Goal: Task Accomplishment & Management: Use online tool/utility

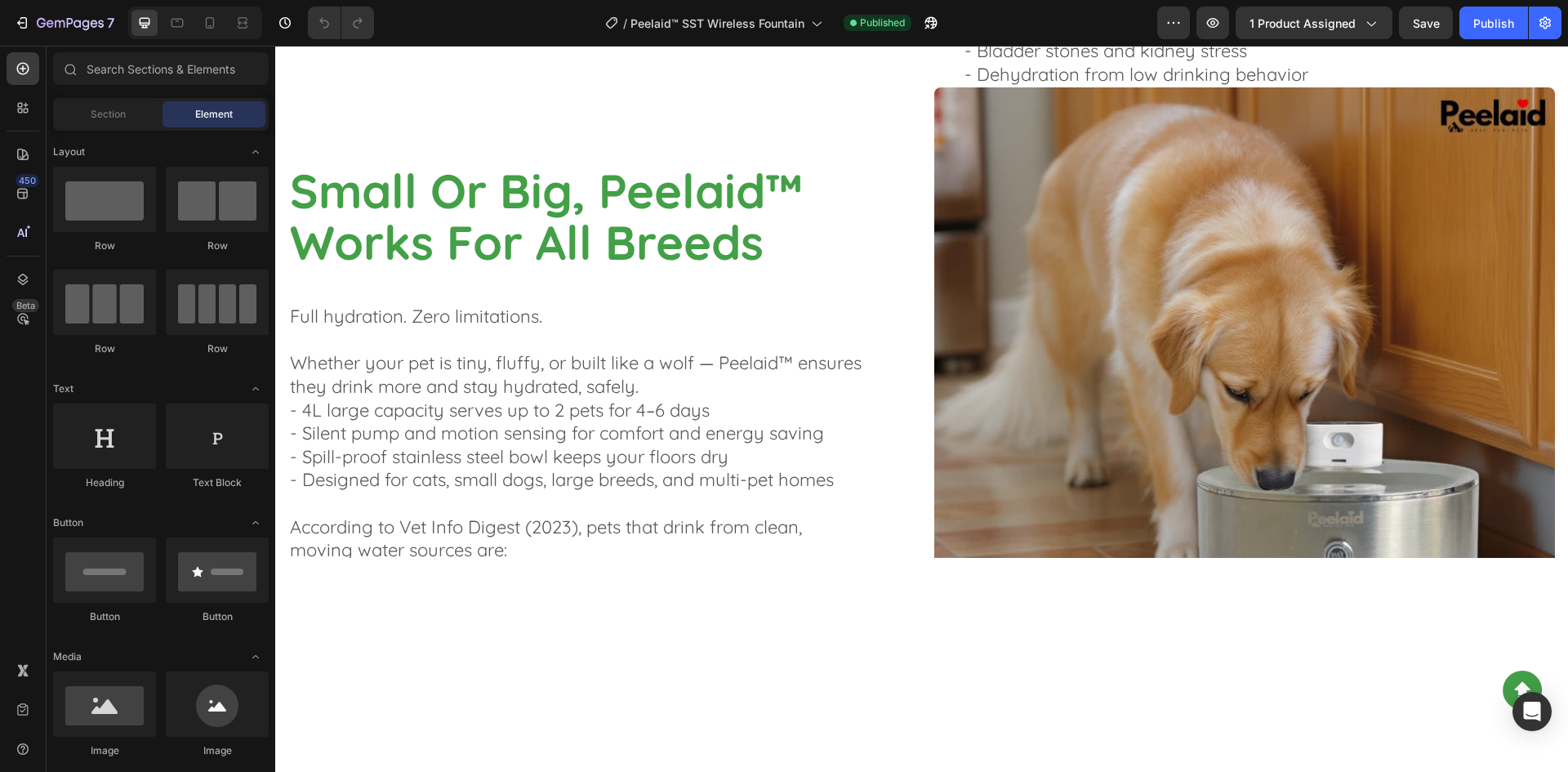
select select "S 18cm"
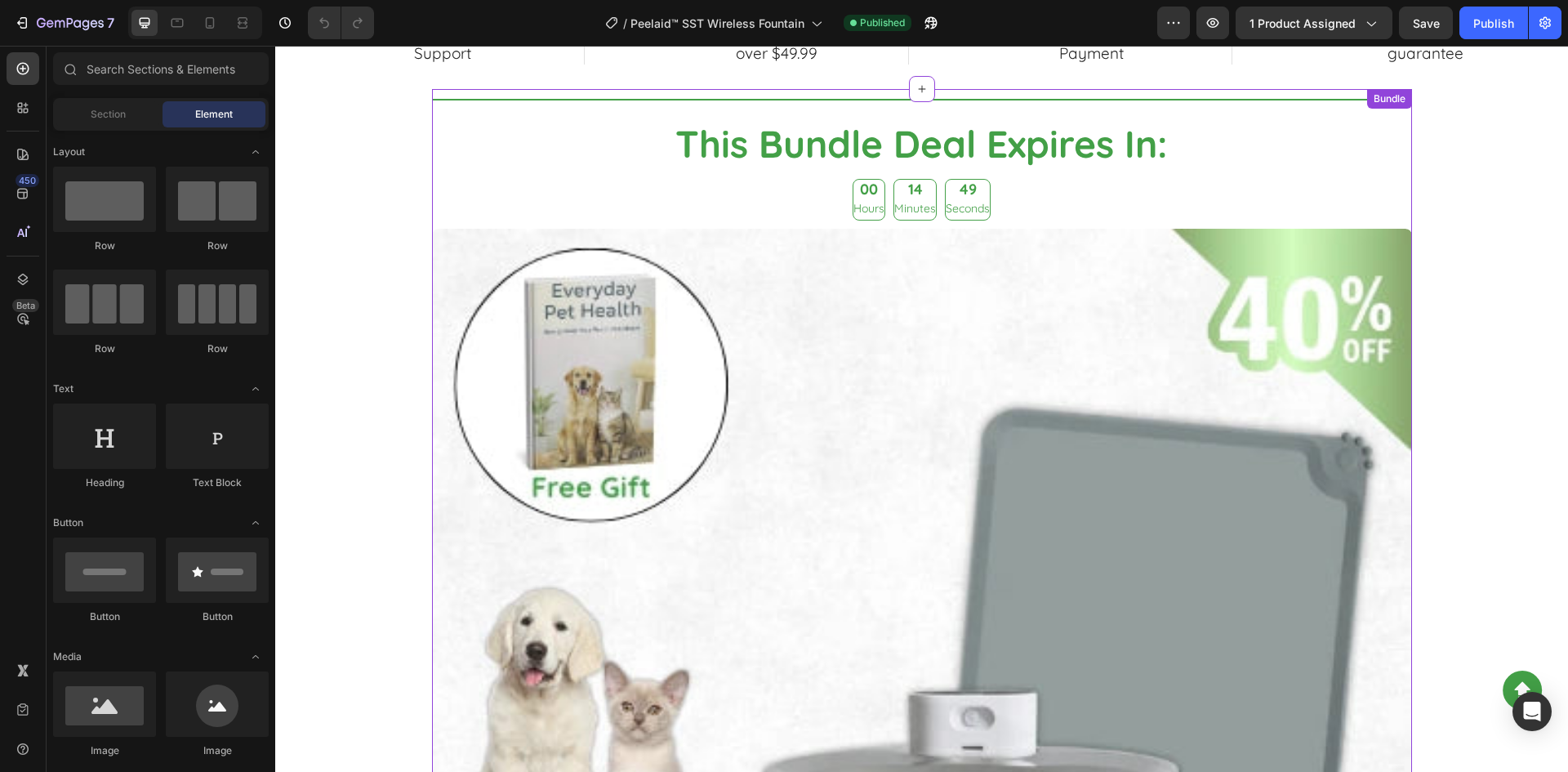
scroll to position [2614, 0]
click at [1066, 398] on img at bounding box center [921, 719] width 980 height 980
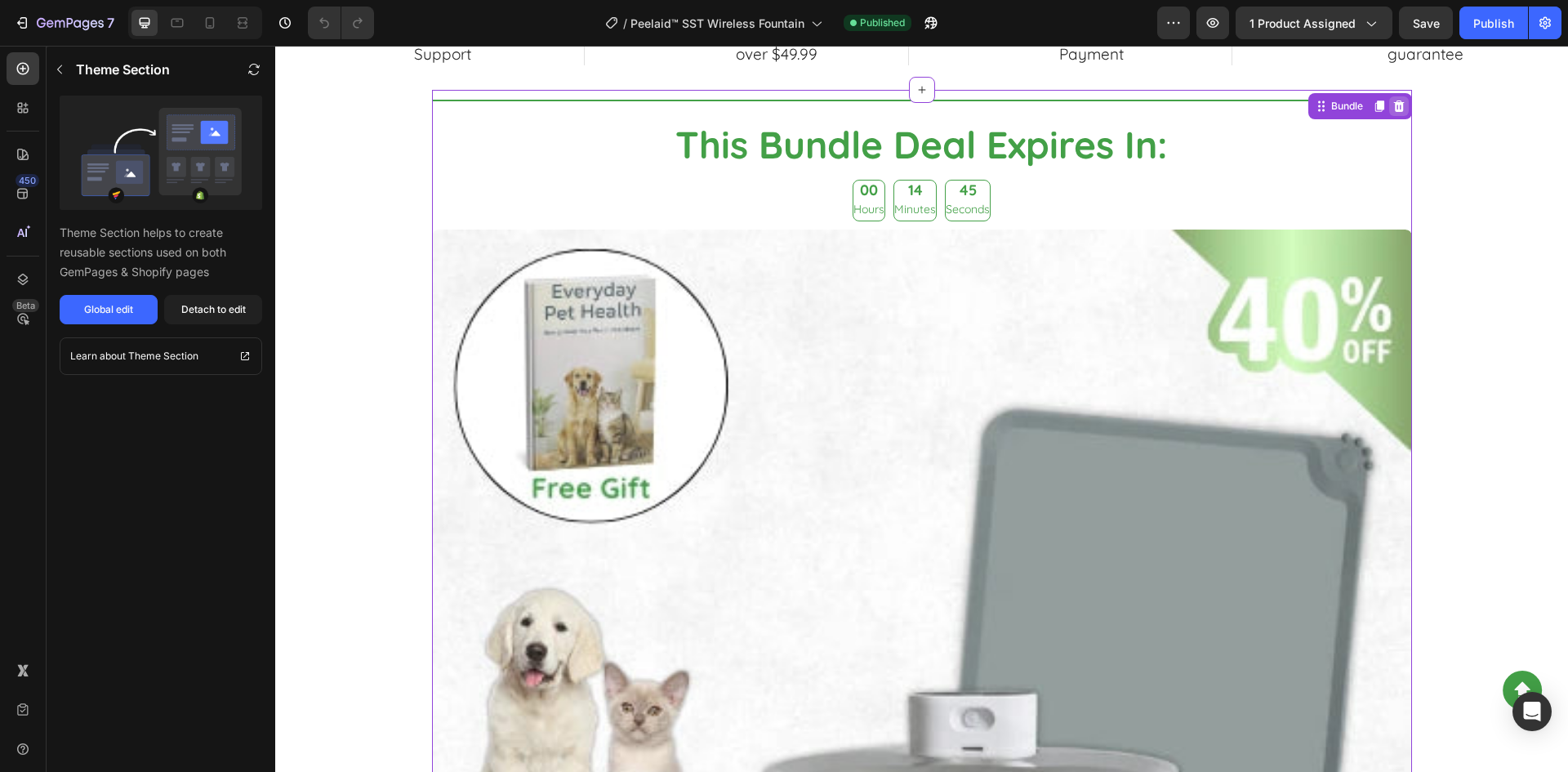
click at [1395, 103] on icon at bounding box center [1398, 107] width 11 height 12
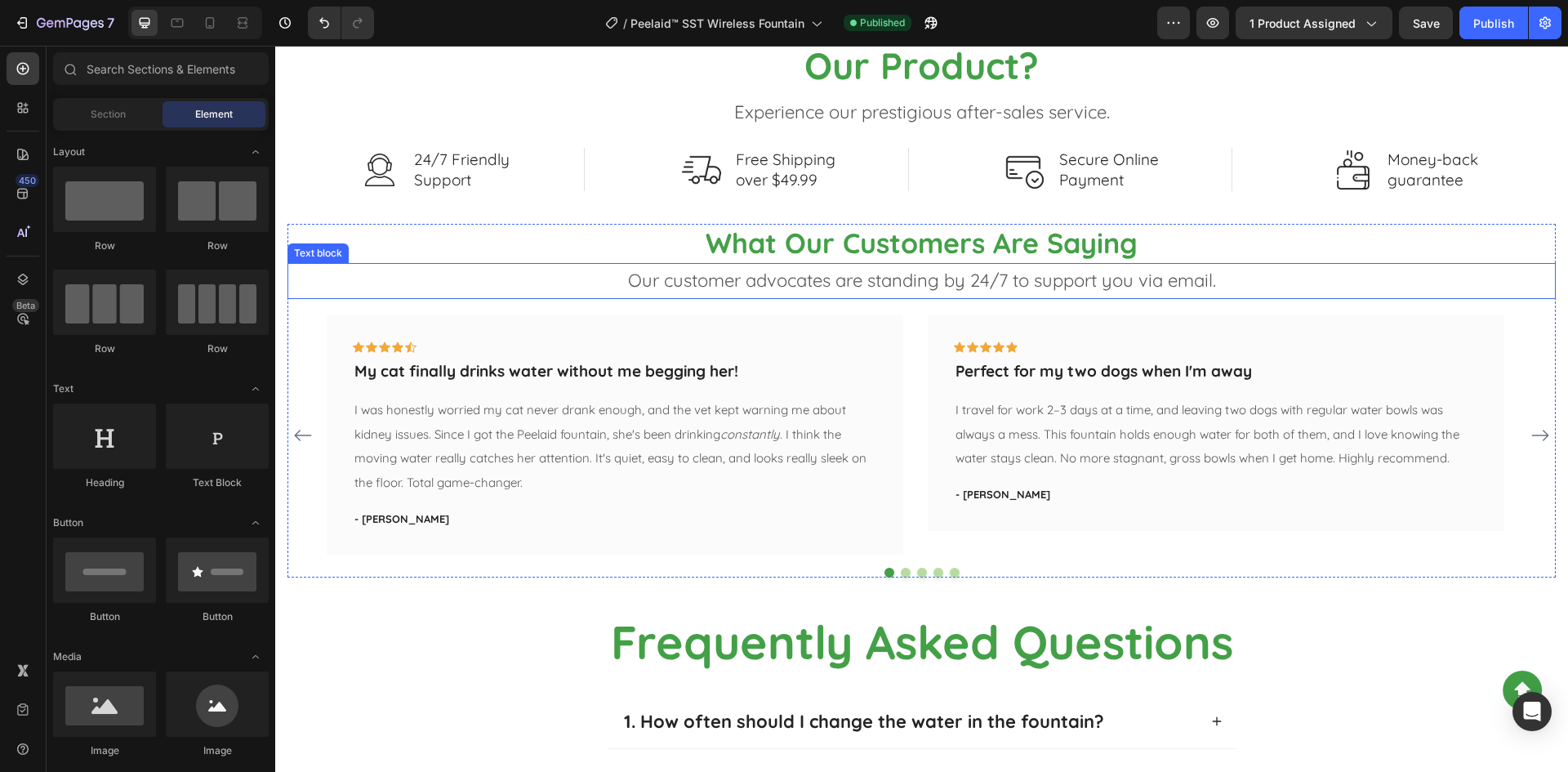
scroll to position [2451, 0]
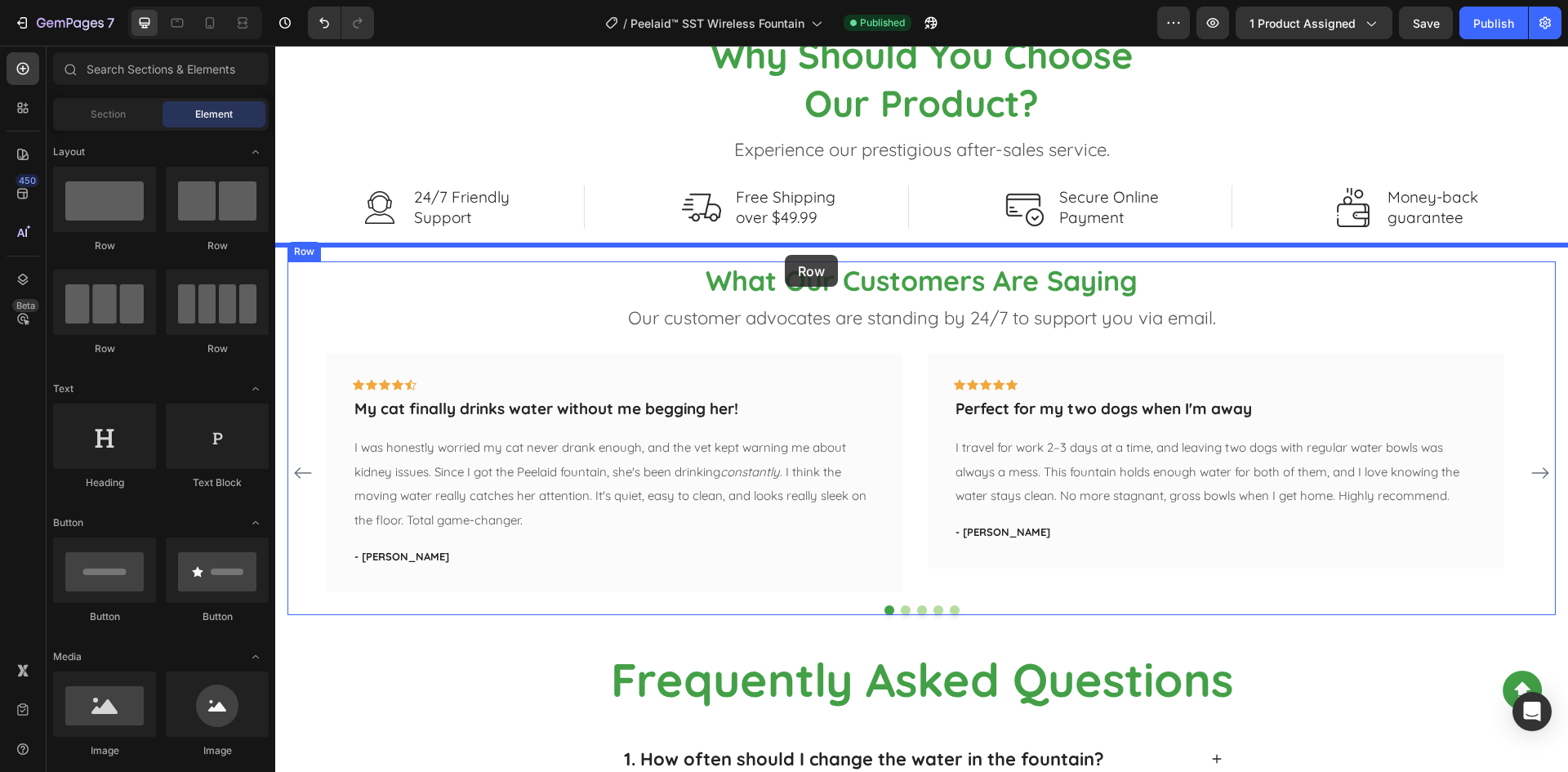
drag, startPoint x: 373, startPoint y: 350, endPoint x: 785, endPoint y: 255, distance: 422.8
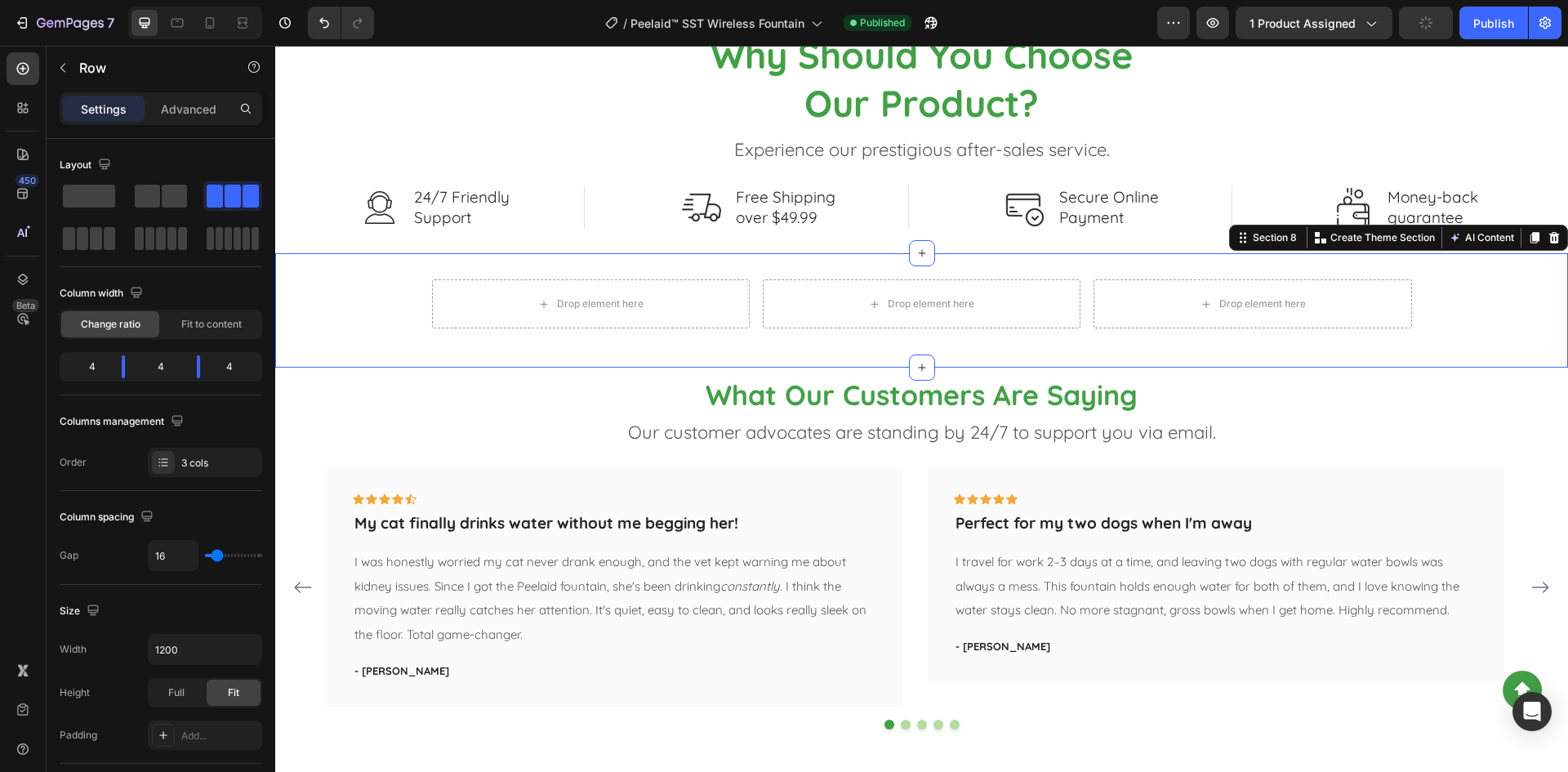
click at [1464, 334] on div "Drop element here Drop element here Drop element here Row" at bounding box center [921, 310] width 1292 height 62
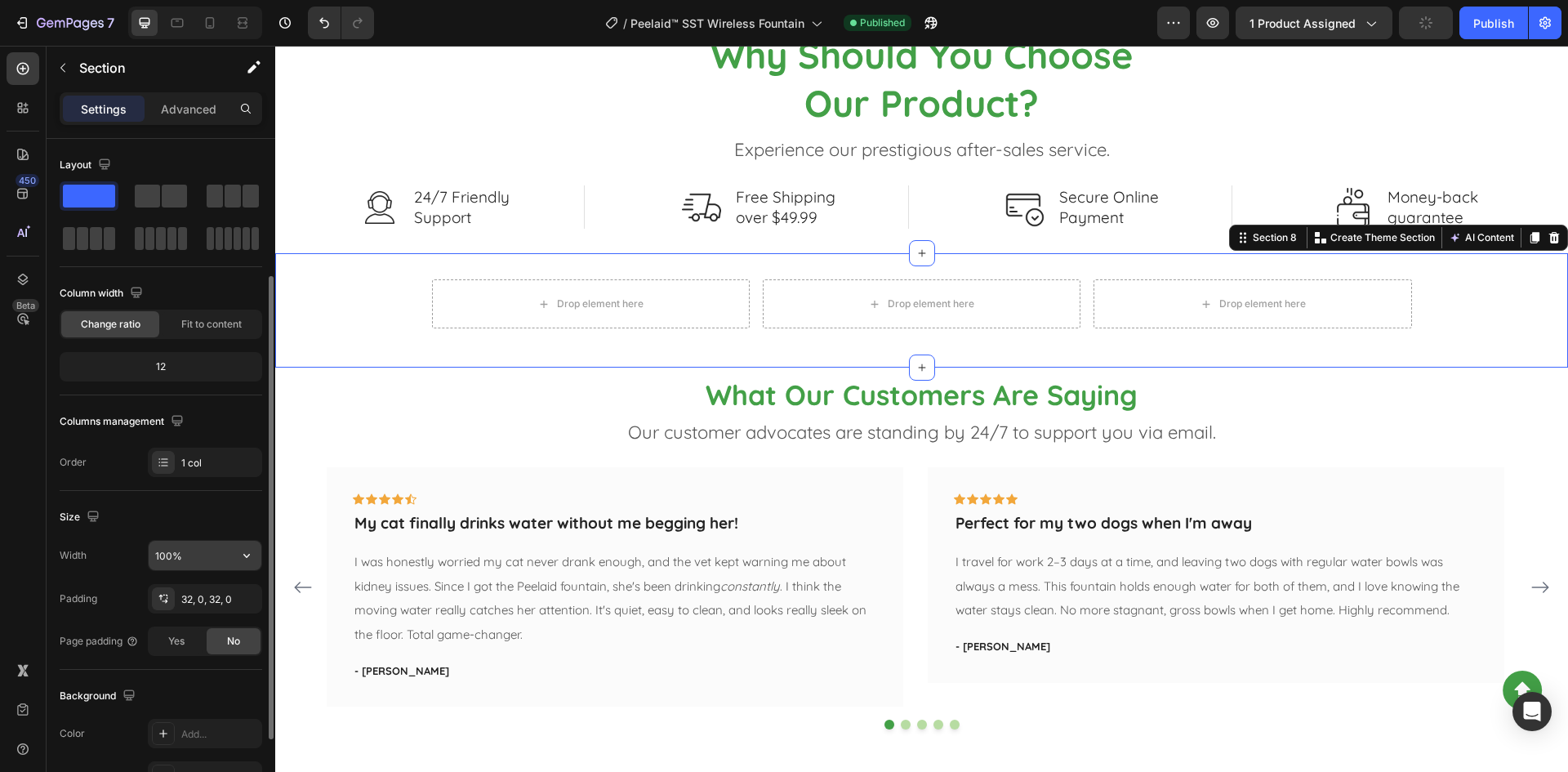
scroll to position [82, 0]
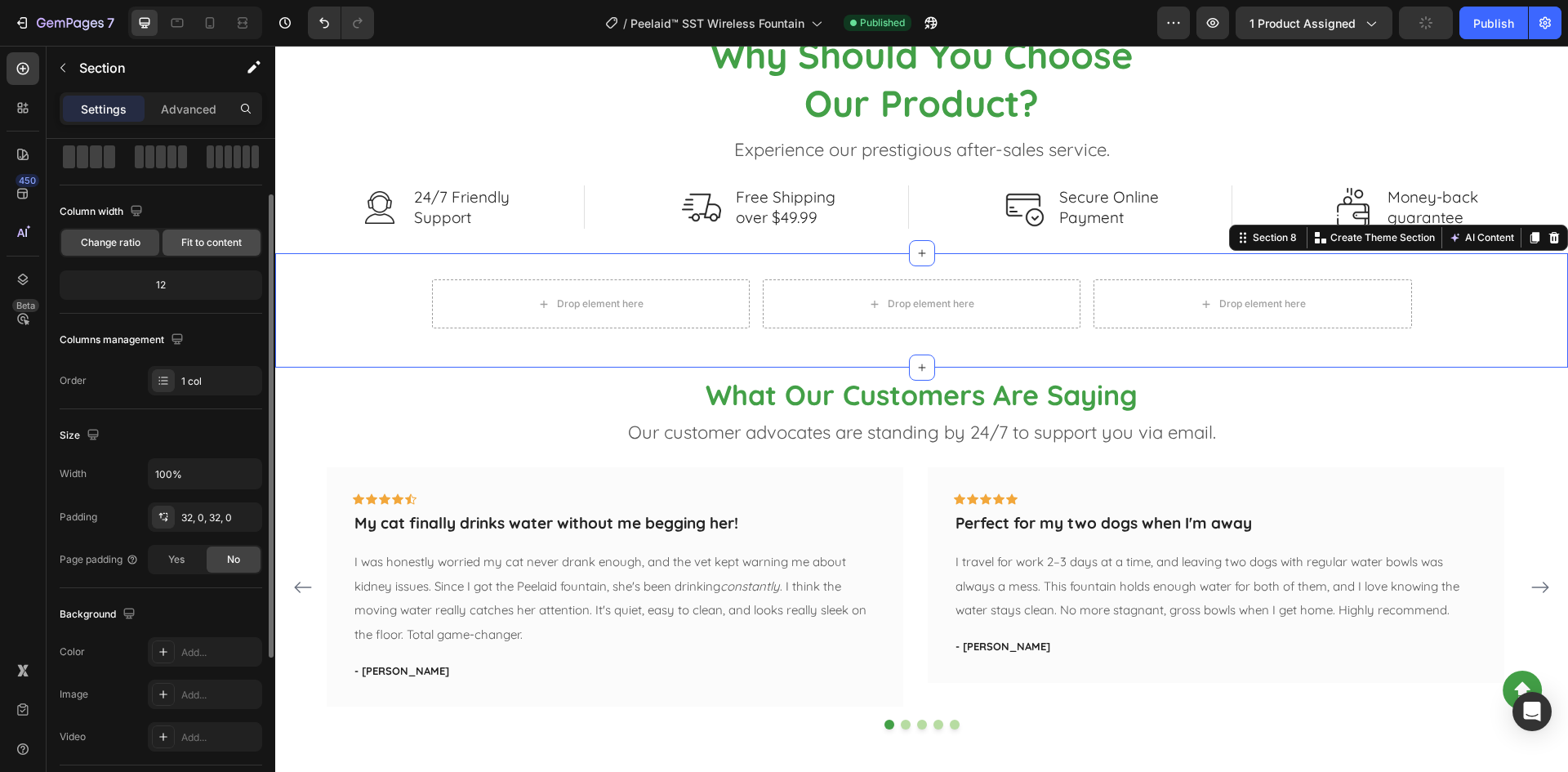
click at [192, 247] on span "Fit to content" at bounding box center [212, 243] width 61 height 15
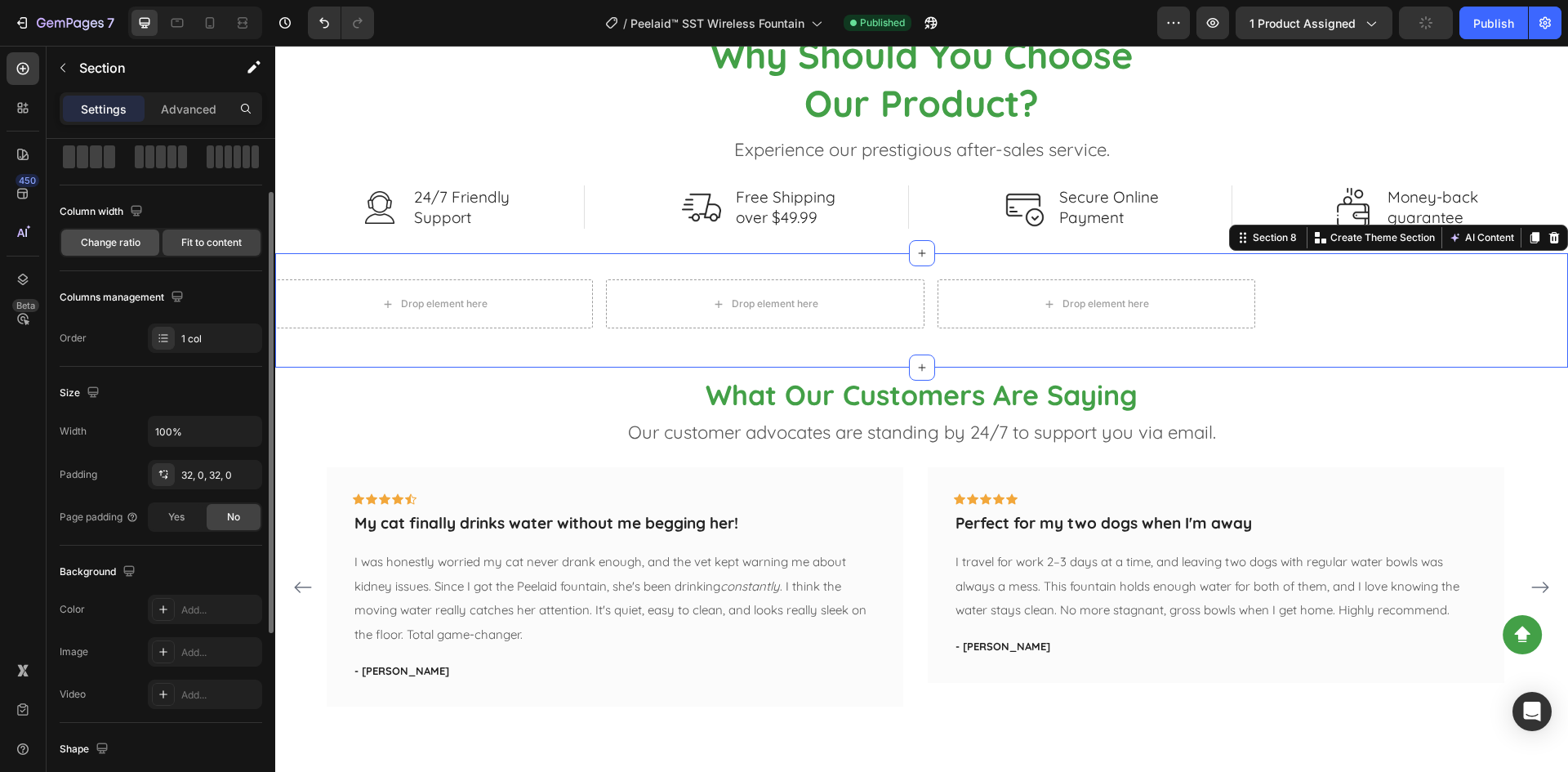
click at [146, 253] on div "Change ratio" at bounding box center [111, 242] width 98 height 26
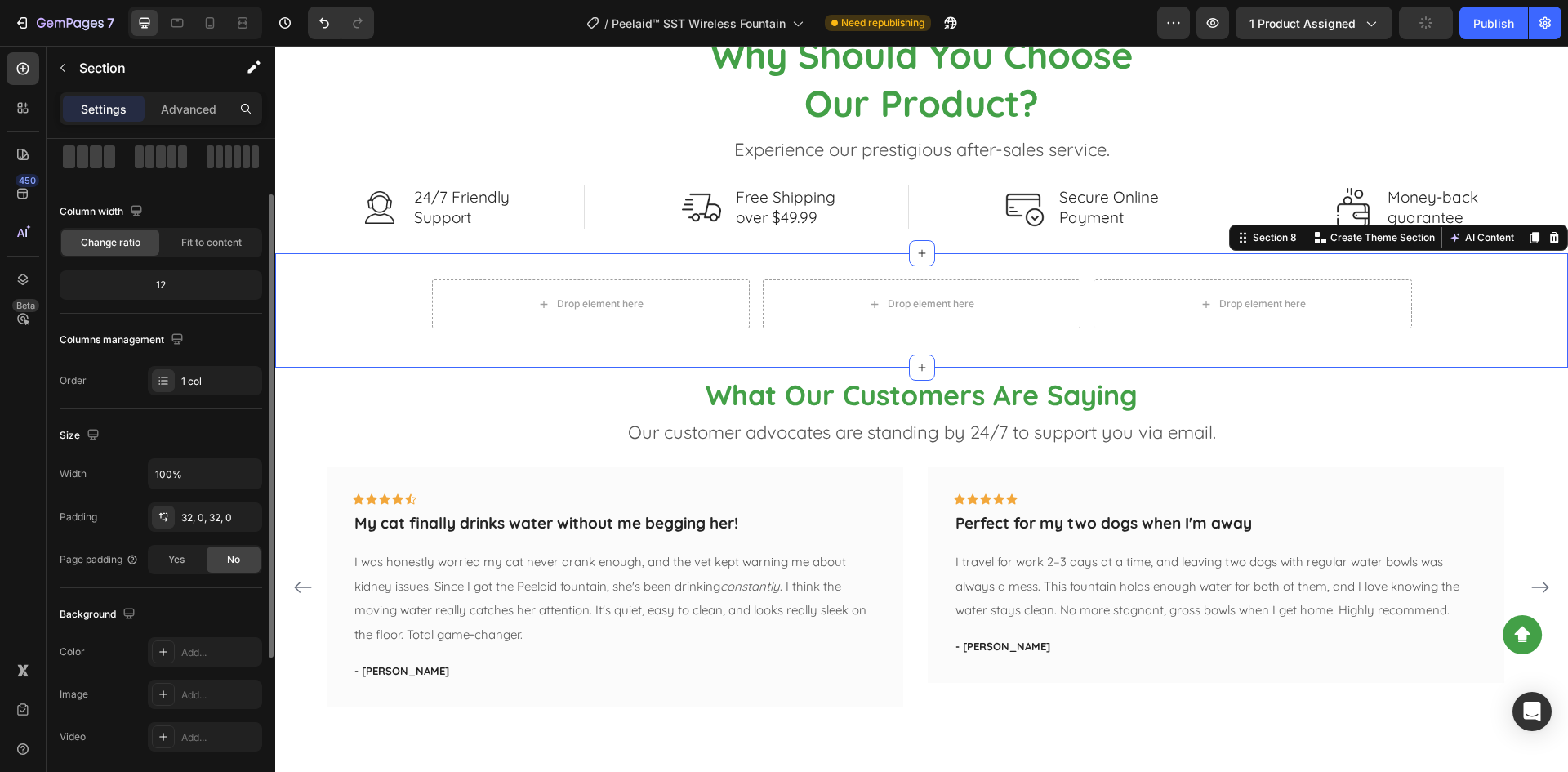
scroll to position [0, 0]
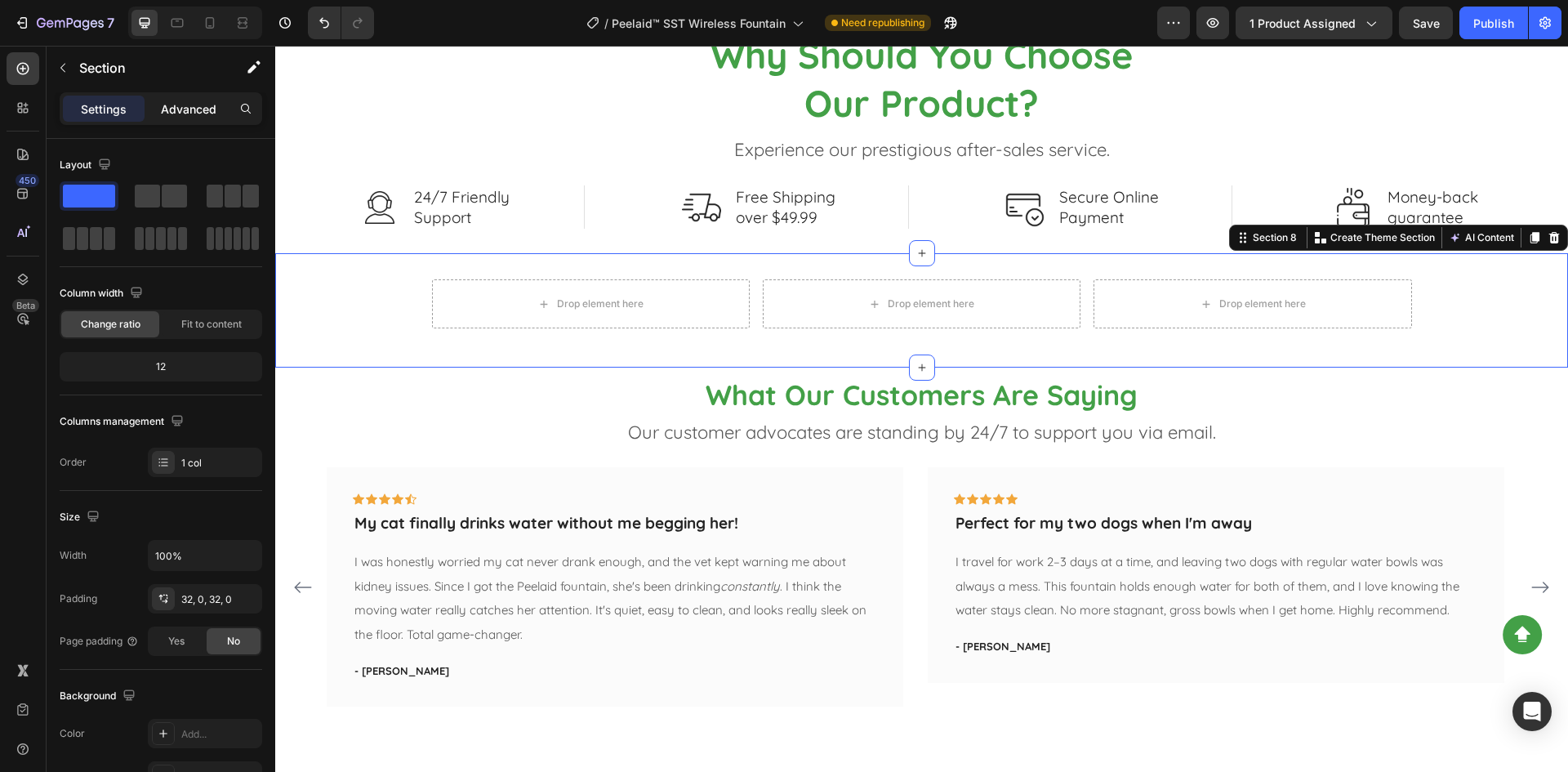
click at [189, 107] on p "Advanced" at bounding box center [188, 109] width 56 height 18
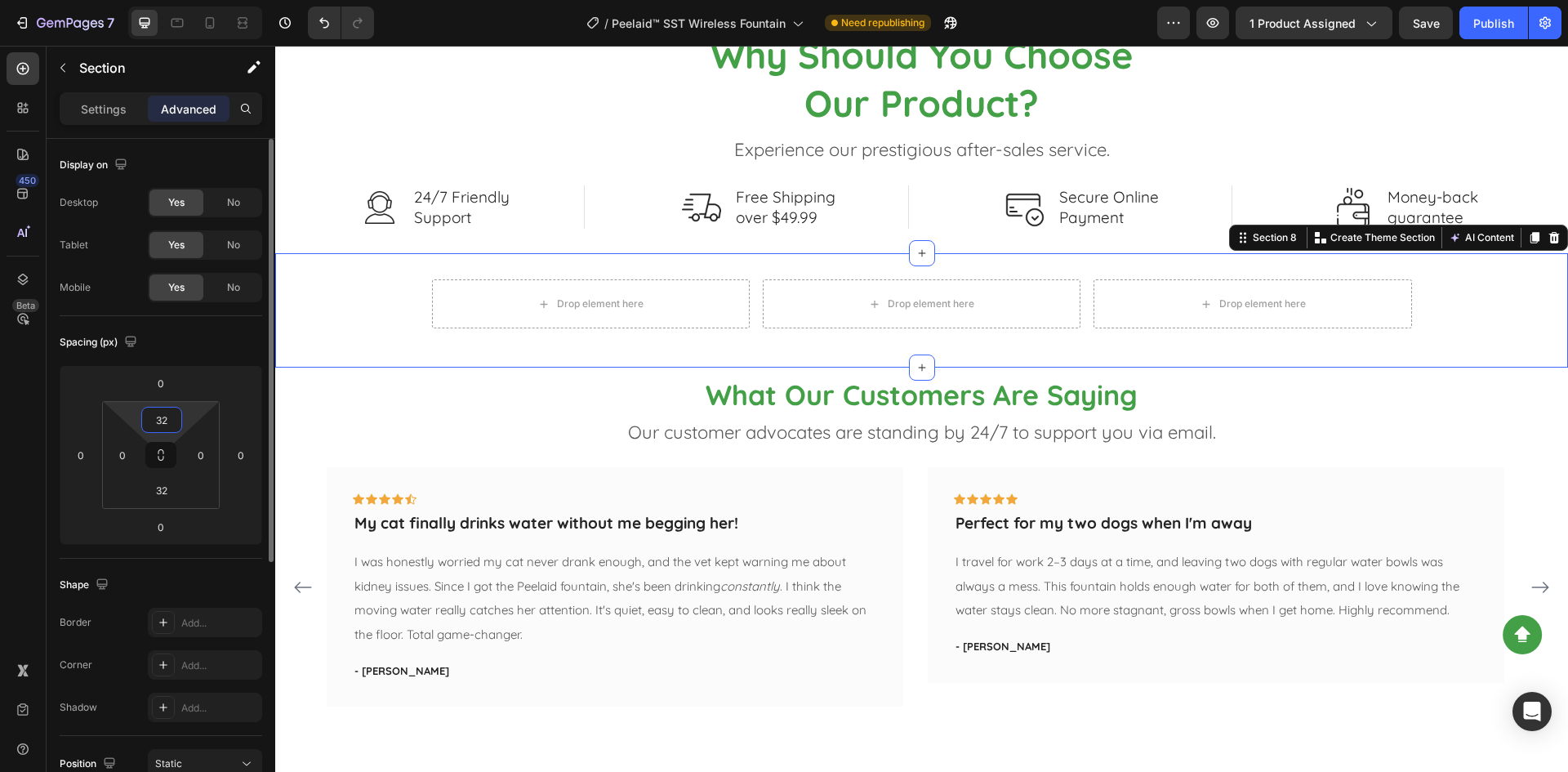
click at [154, 424] on input "32" at bounding box center [161, 419] width 32 height 24
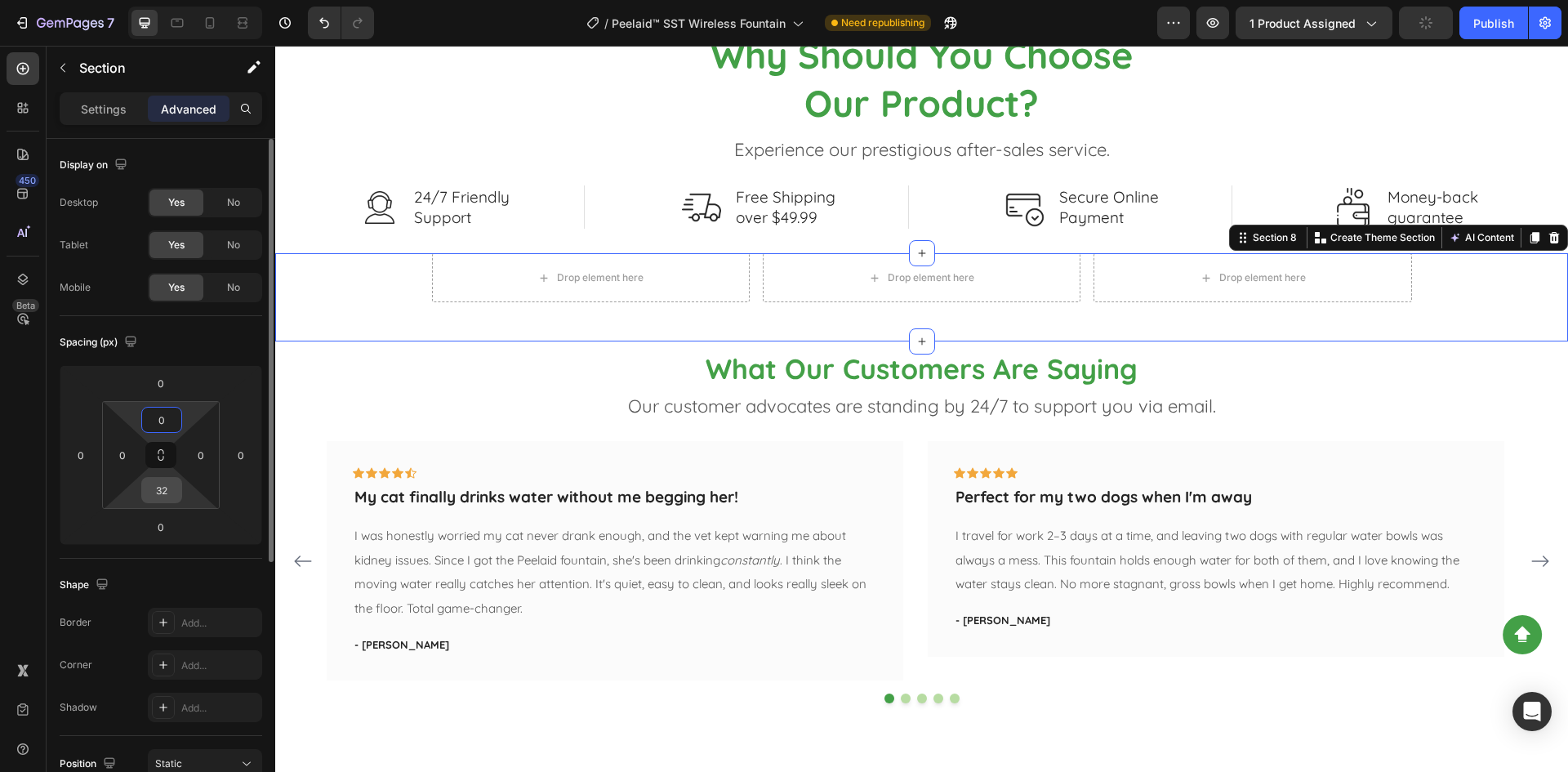
type input "0"
click at [173, 488] on input "32" at bounding box center [161, 489] width 32 height 24
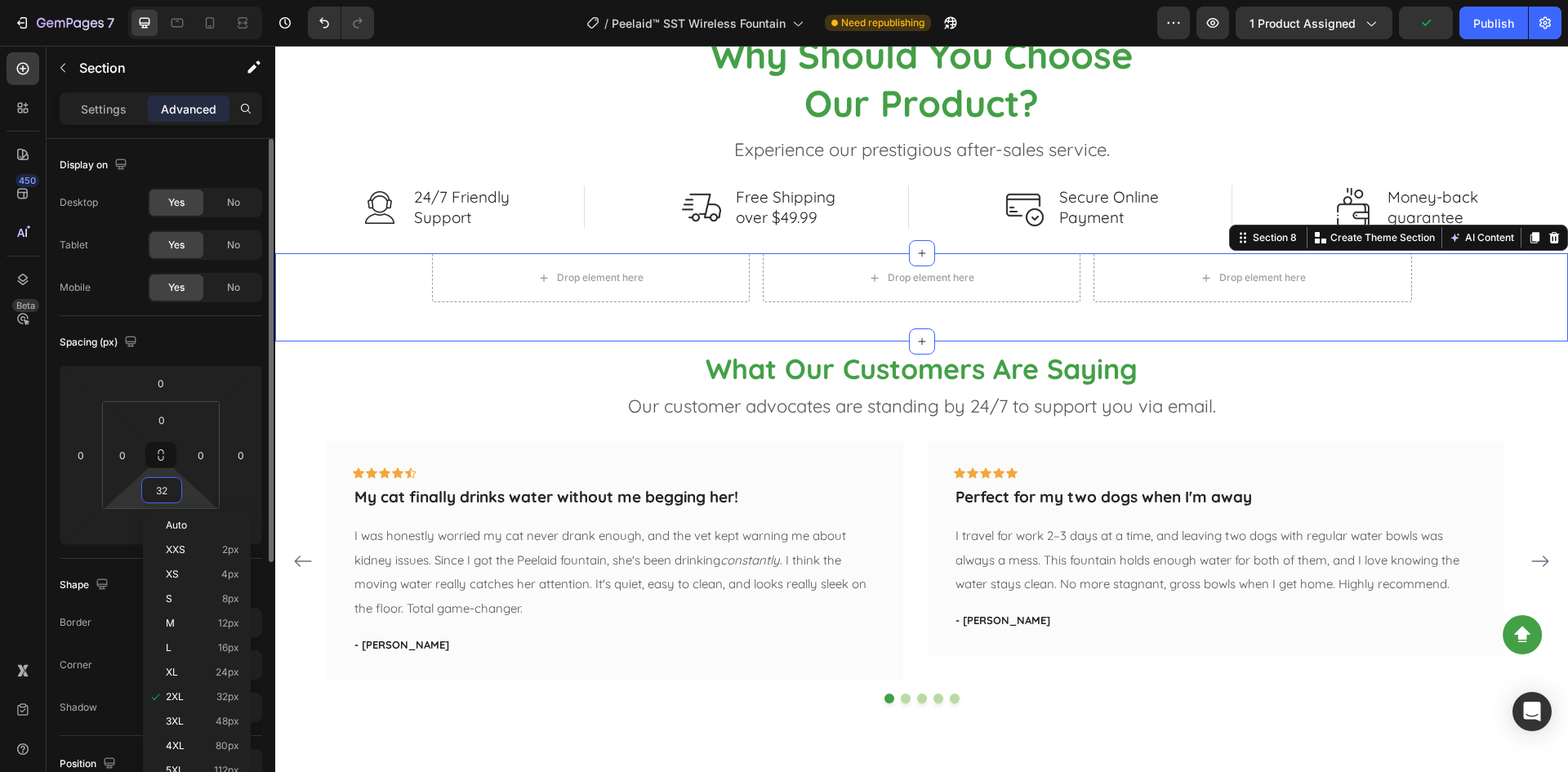
type input "0"
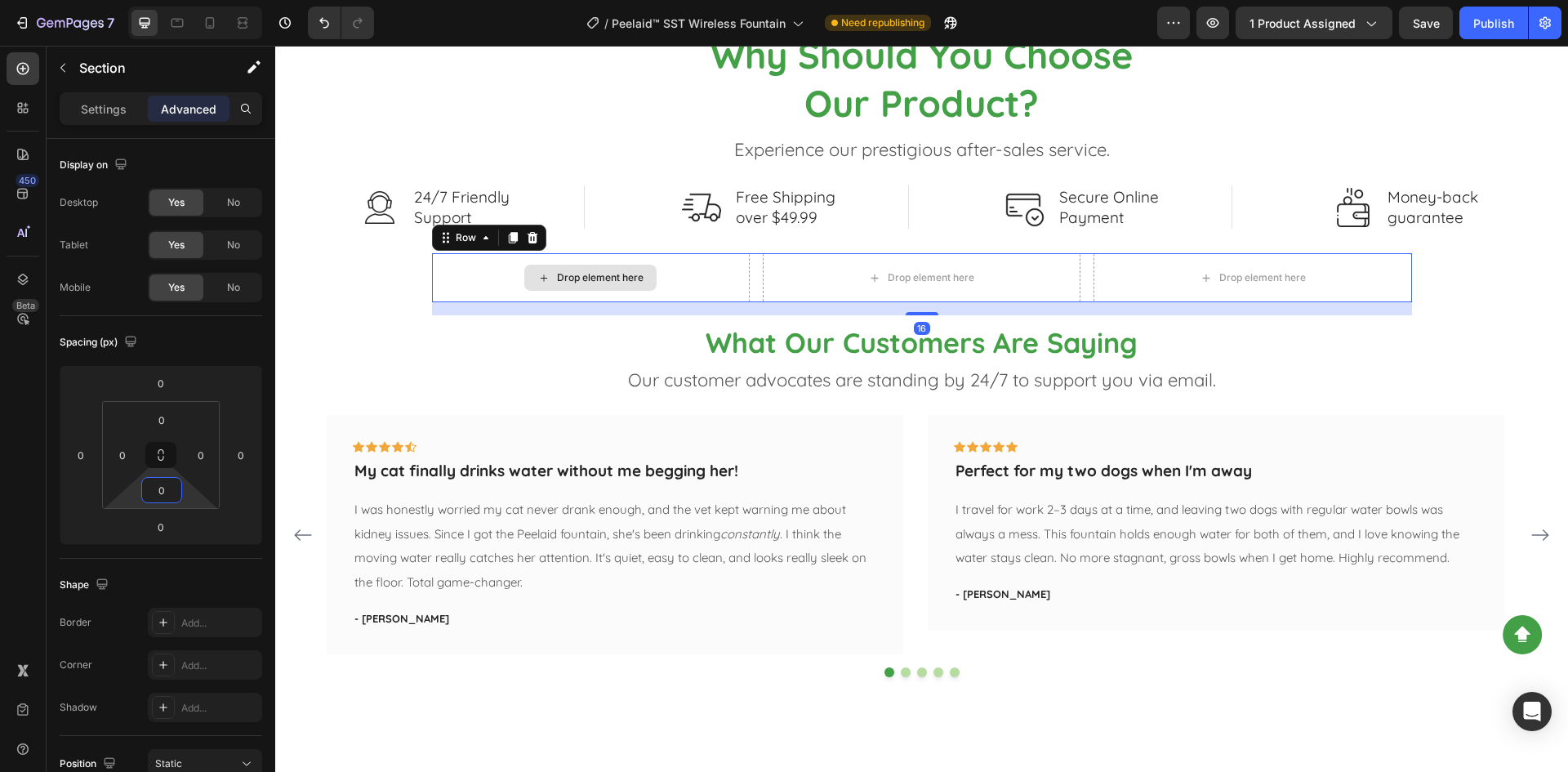
click at [497, 292] on div "Drop element here" at bounding box center [590, 278] width 317 height 49
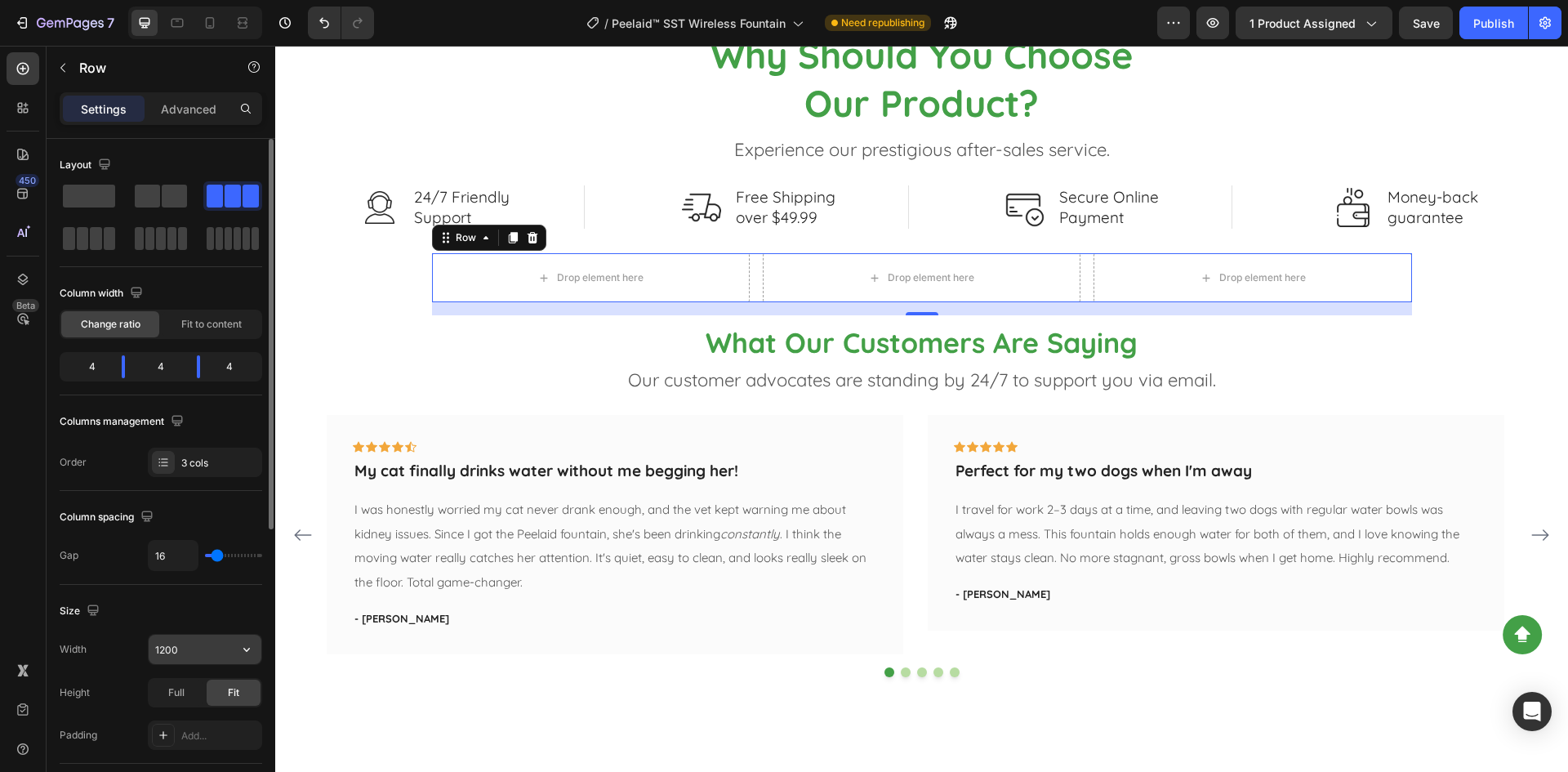
click at [182, 649] on input "1200" at bounding box center [204, 649] width 112 height 29
click at [182, 649] on input "1200" at bounding box center [204, 649] width 112 height 29
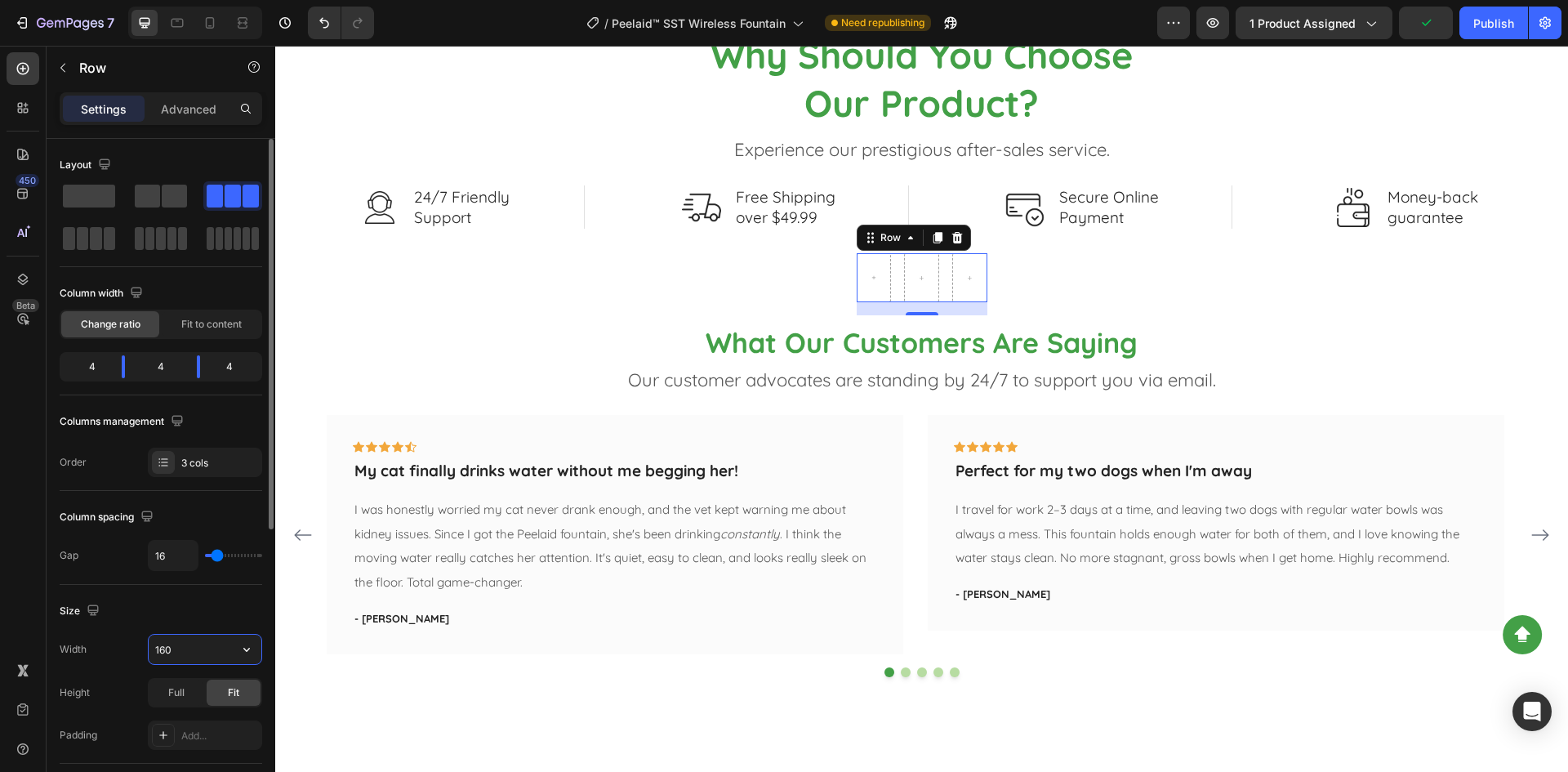
type input "1600"
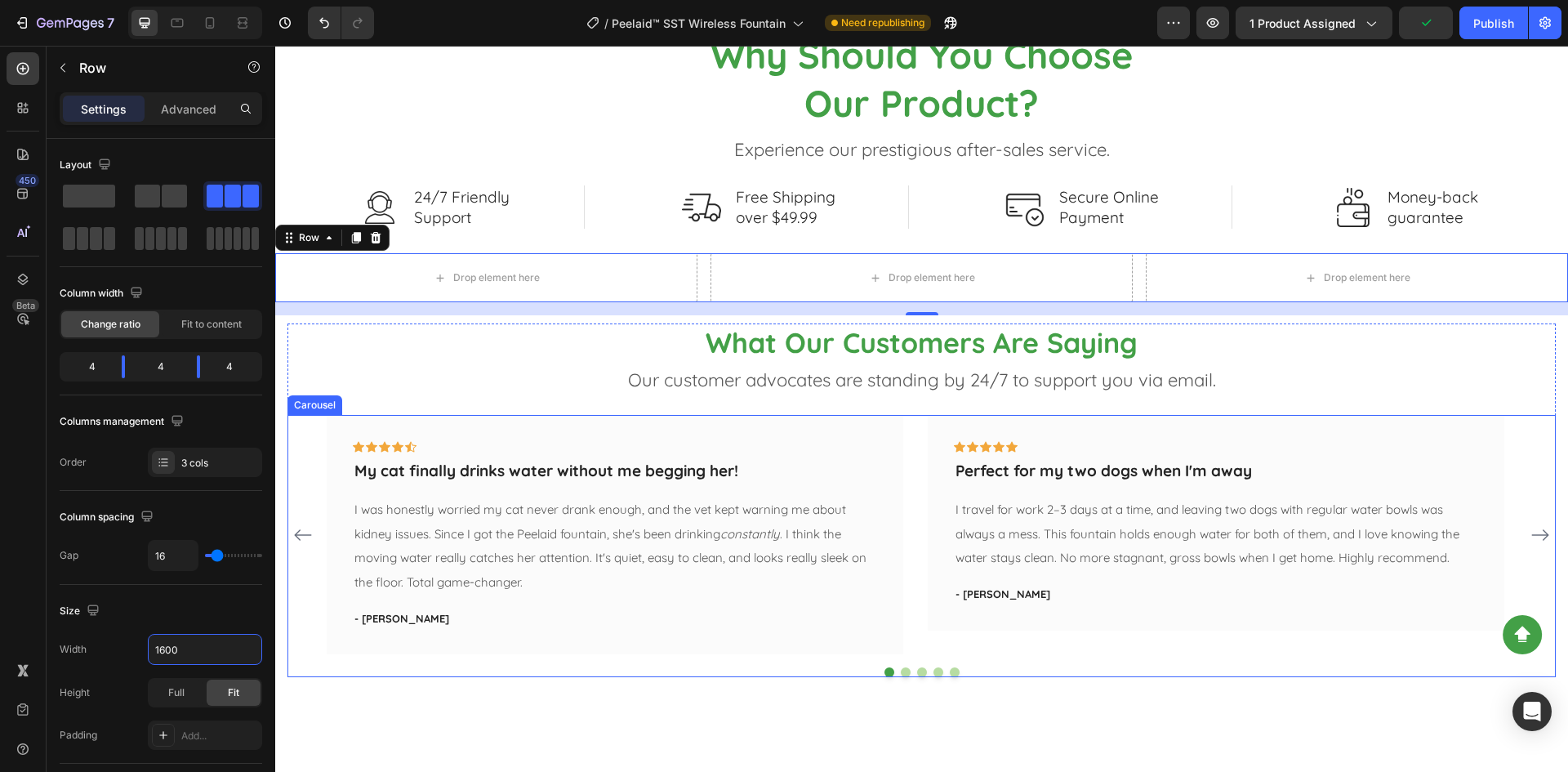
click at [297, 452] on div "Icon Icon Icon Icon Icon Row My cat finally drinks water without me begging her…" at bounding box center [921, 534] width 1268 height 239
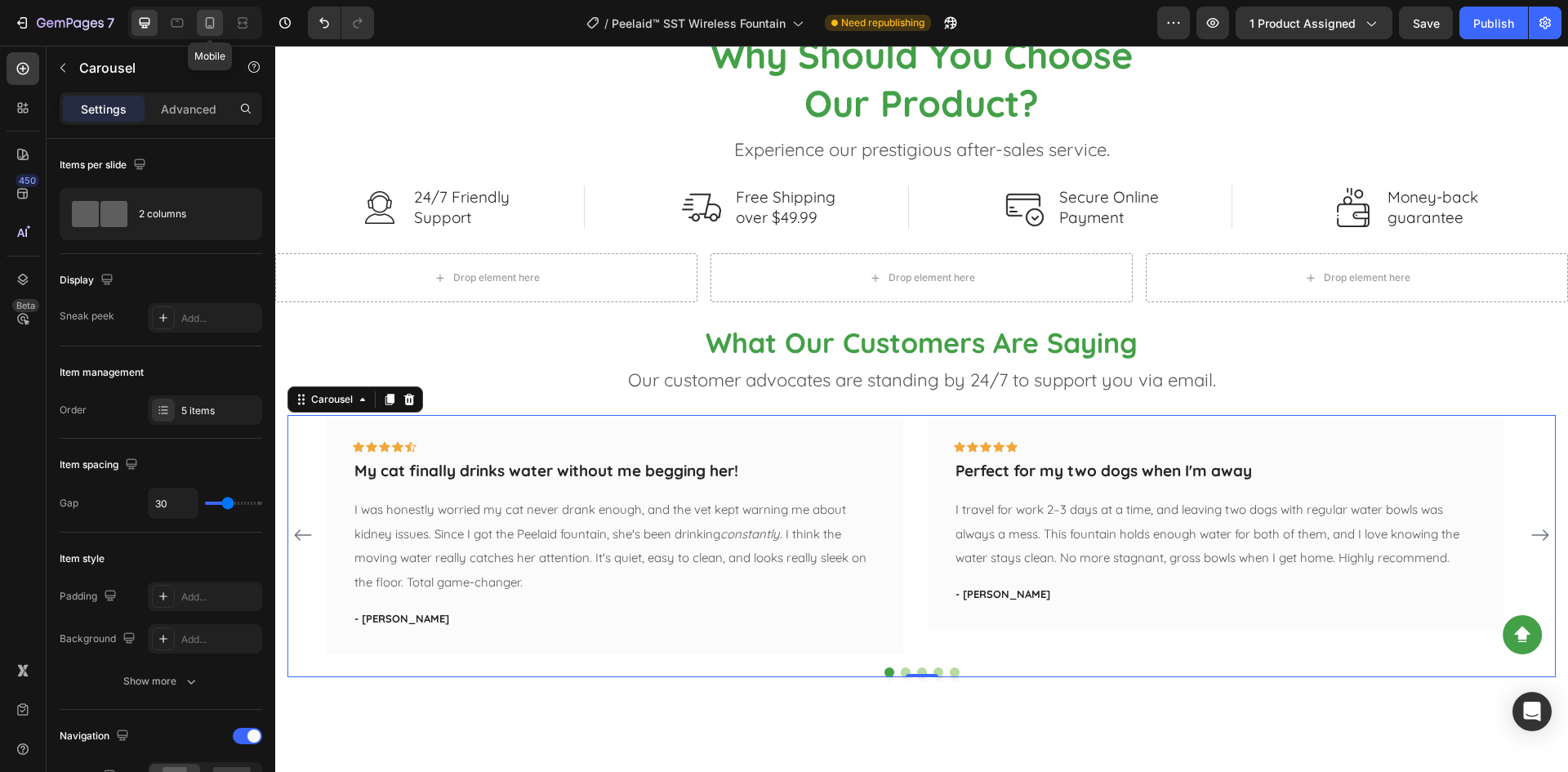
click at [207, 15] on icon at bounding box center [210, 23] width 17 height 17
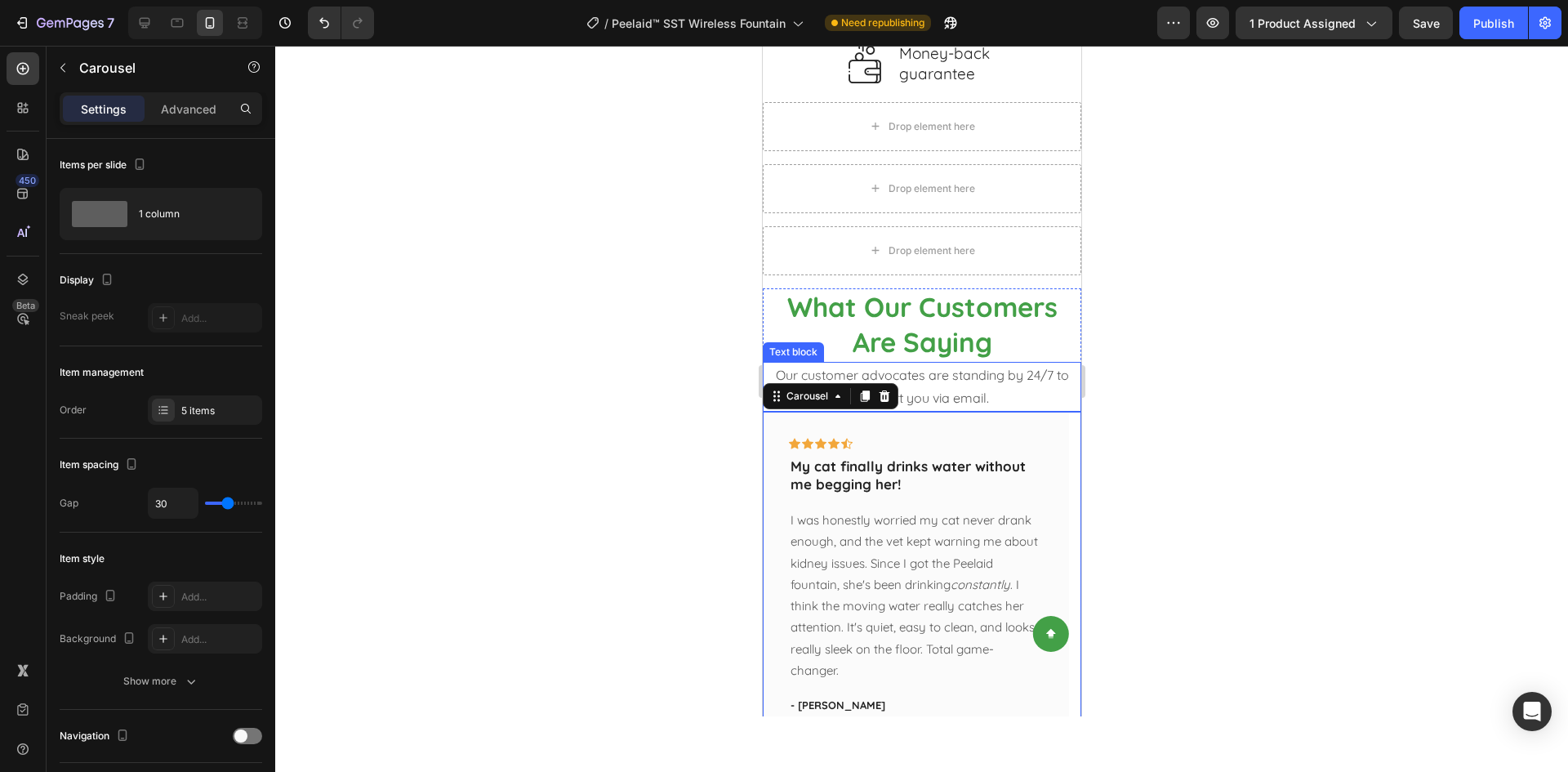
scroll to position [2673, 0]
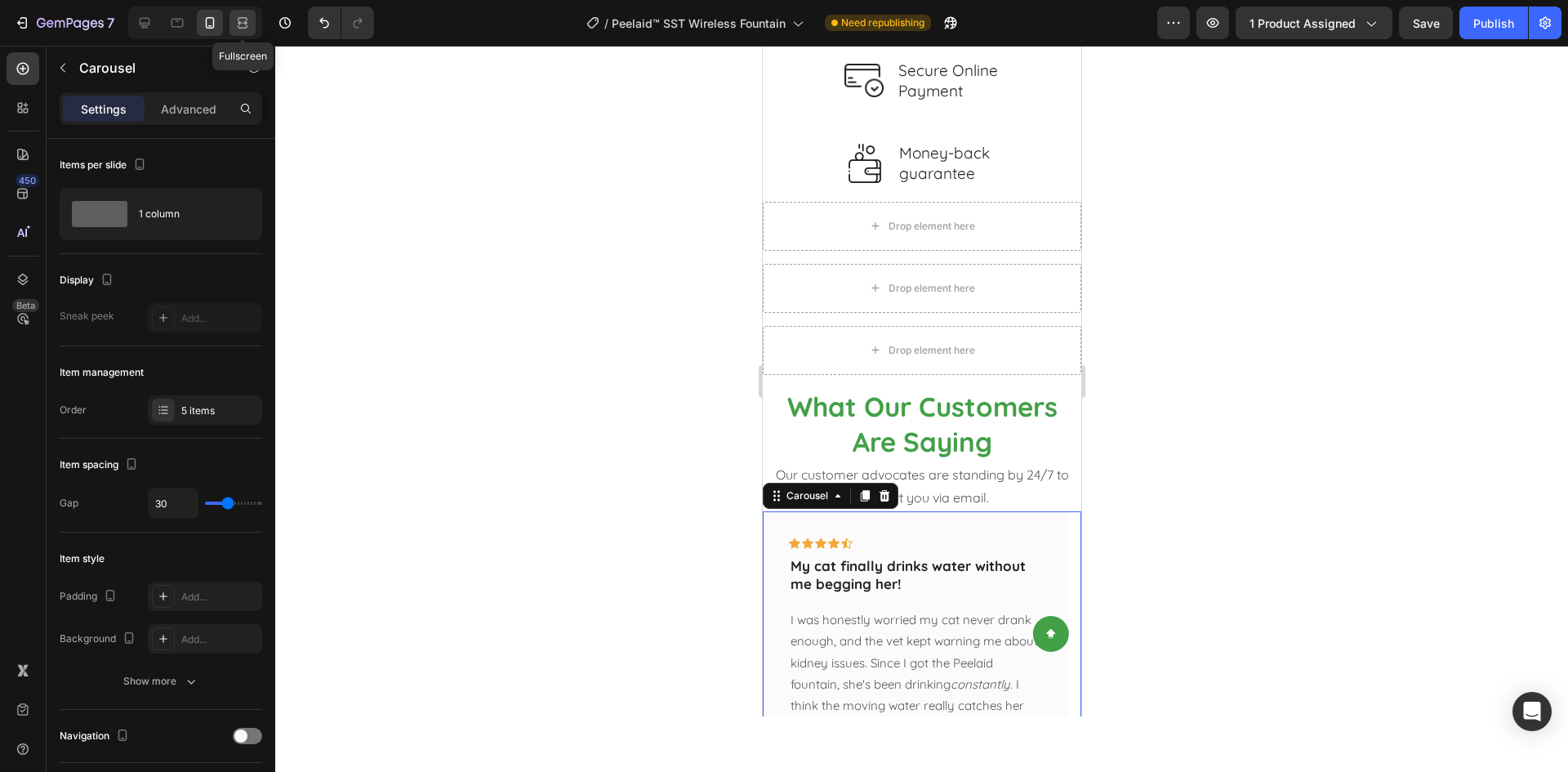
click at [239, 19] on icon at bounding box center [242, 23] width 17 height 17
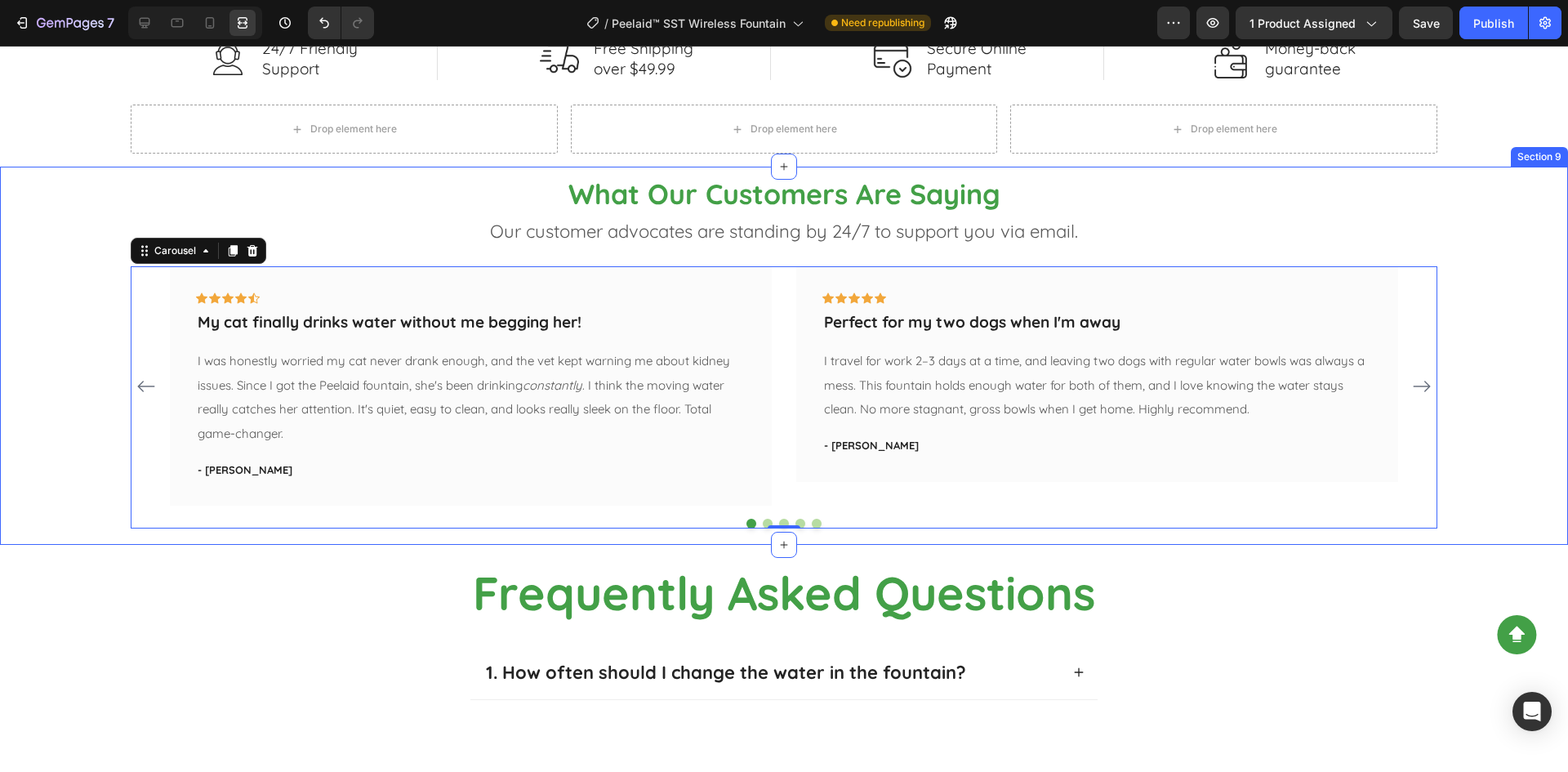
click at [64, 402] on div "What Our Customers Are Saying Heading Our customer advocates are standing by 24…" at bounding box center [784, 352] width 1543 height 353
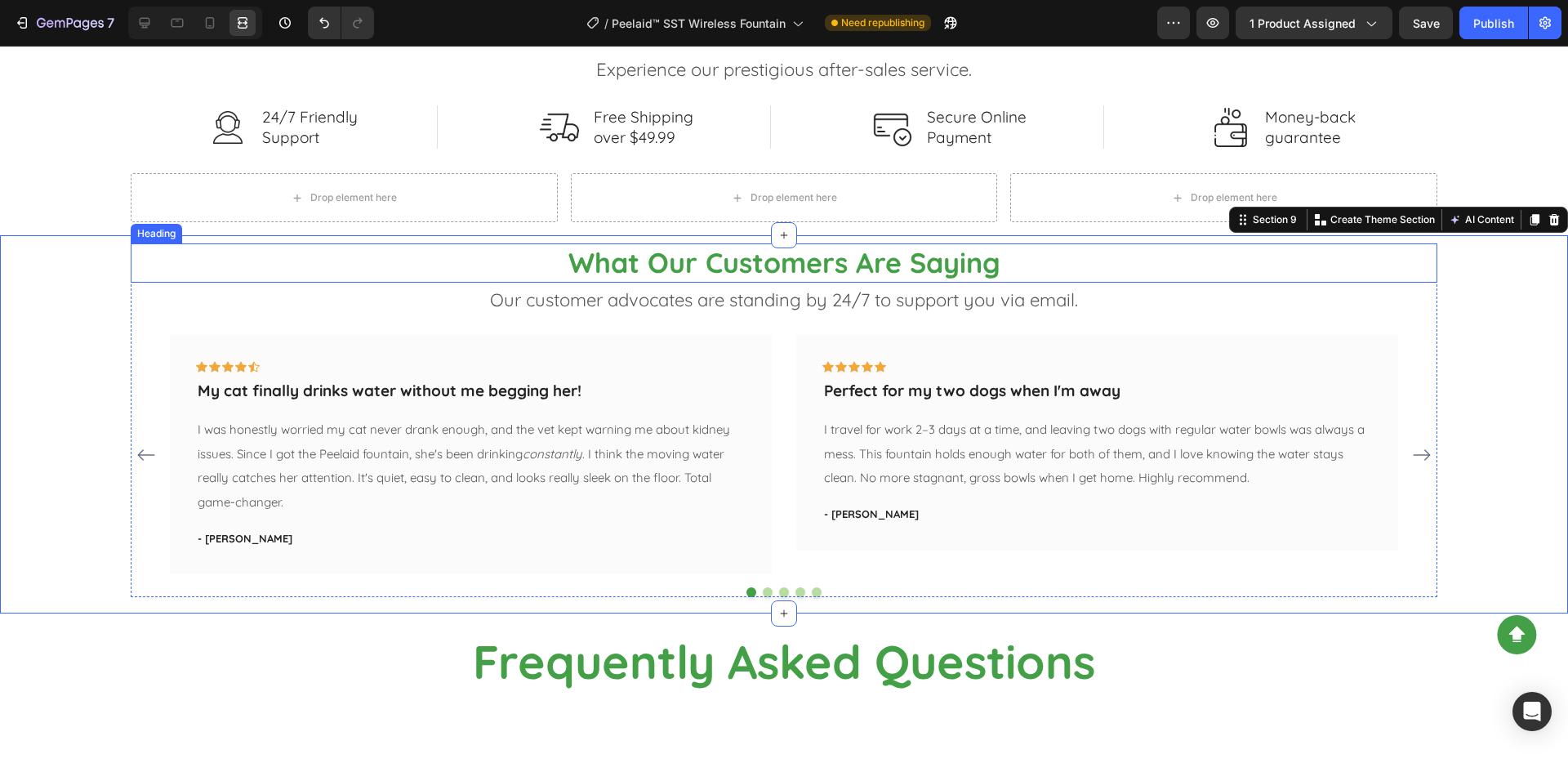
scroll to position [2436, 0]
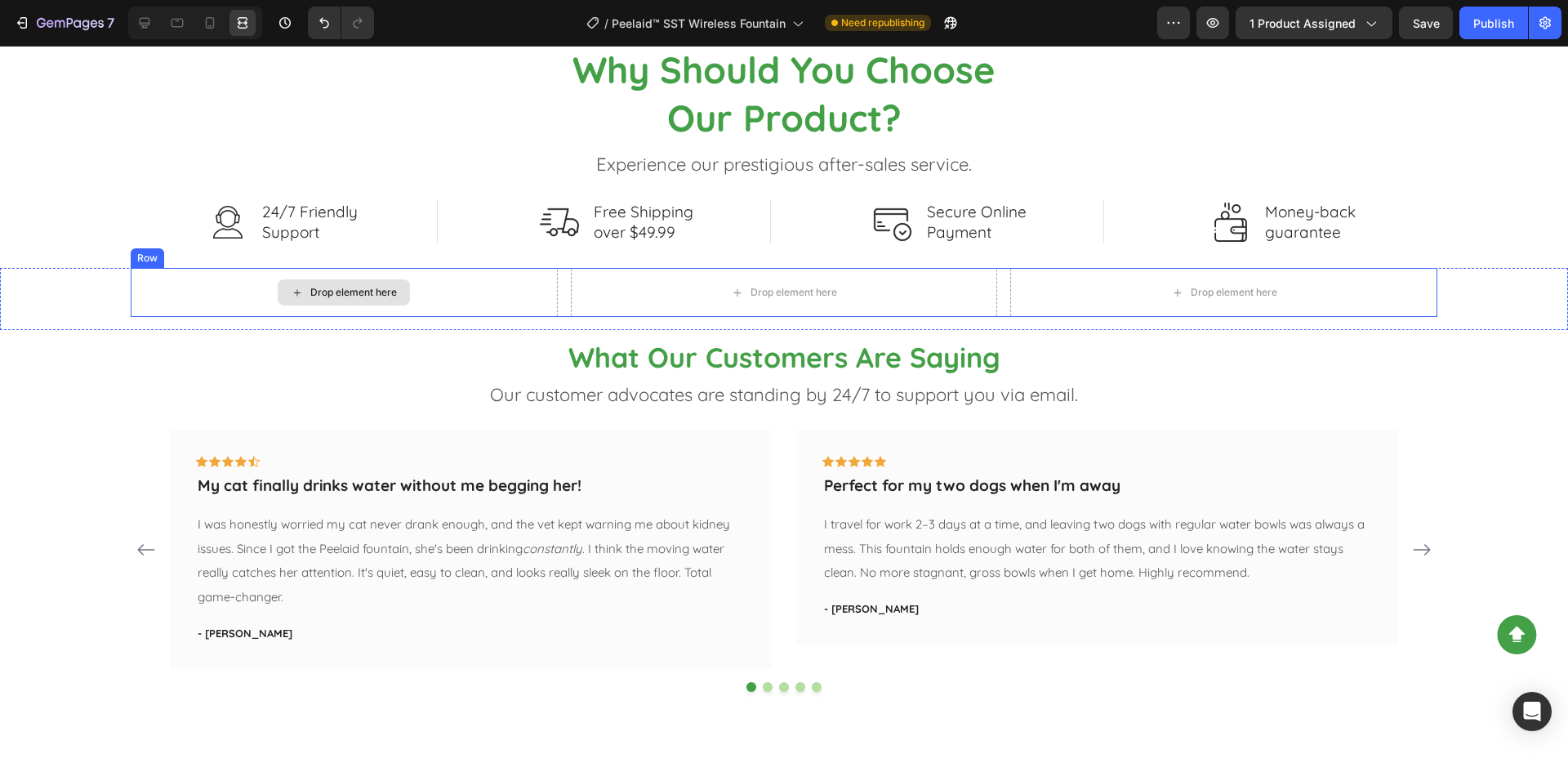
click at [357, 293] on div "Drop element here" at bounding box center [353, 293] width 87 height 13
click at [143, 25] on icon at bounding box center [145, 23] width 11 height 11
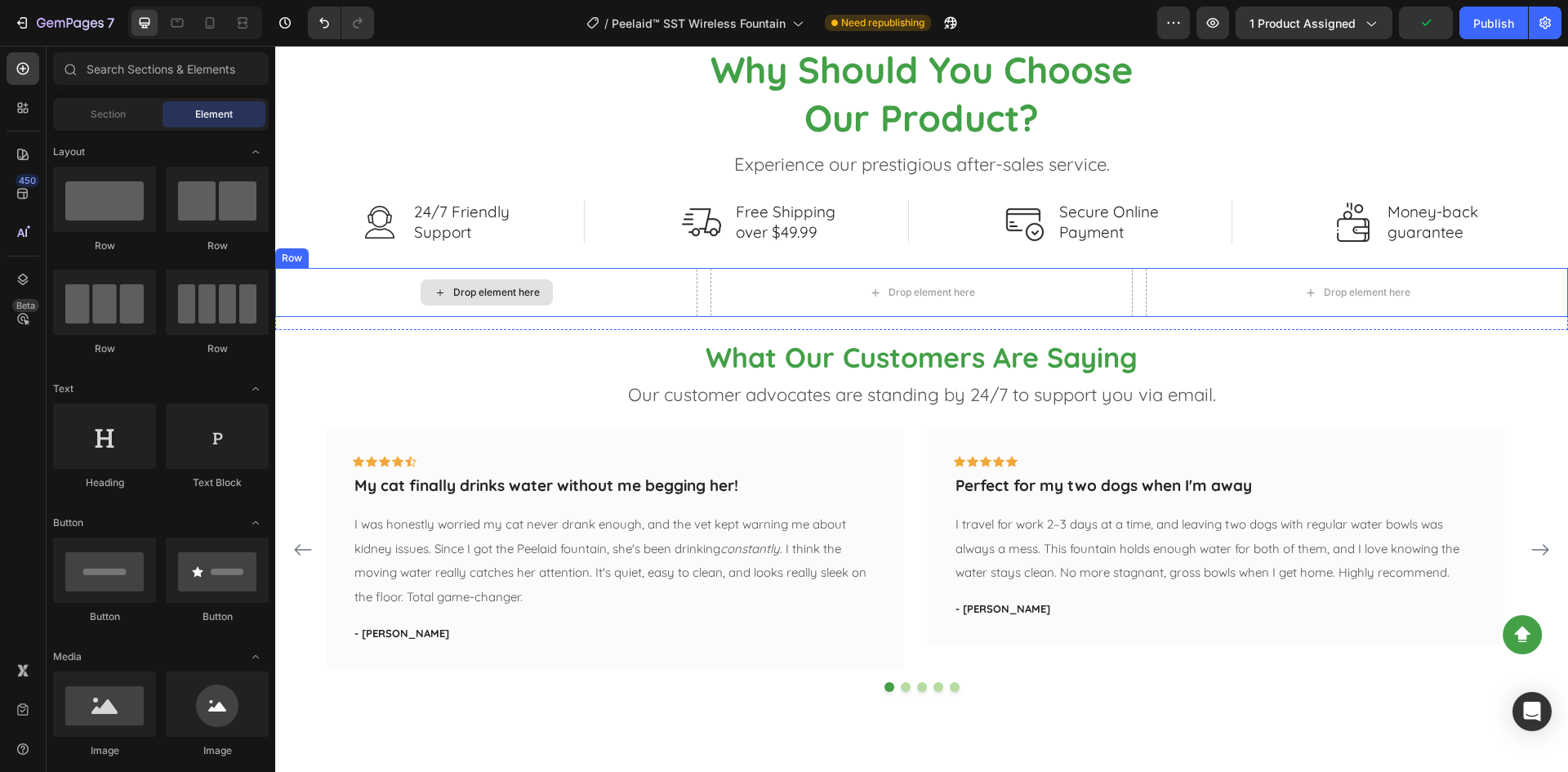
click at [491, 295] on div "Drop element here" at bounding box center [497, 293] width 87 height 13
click at [24, 202] on div "450" at bounding box center [22, 193] width 32 height 33
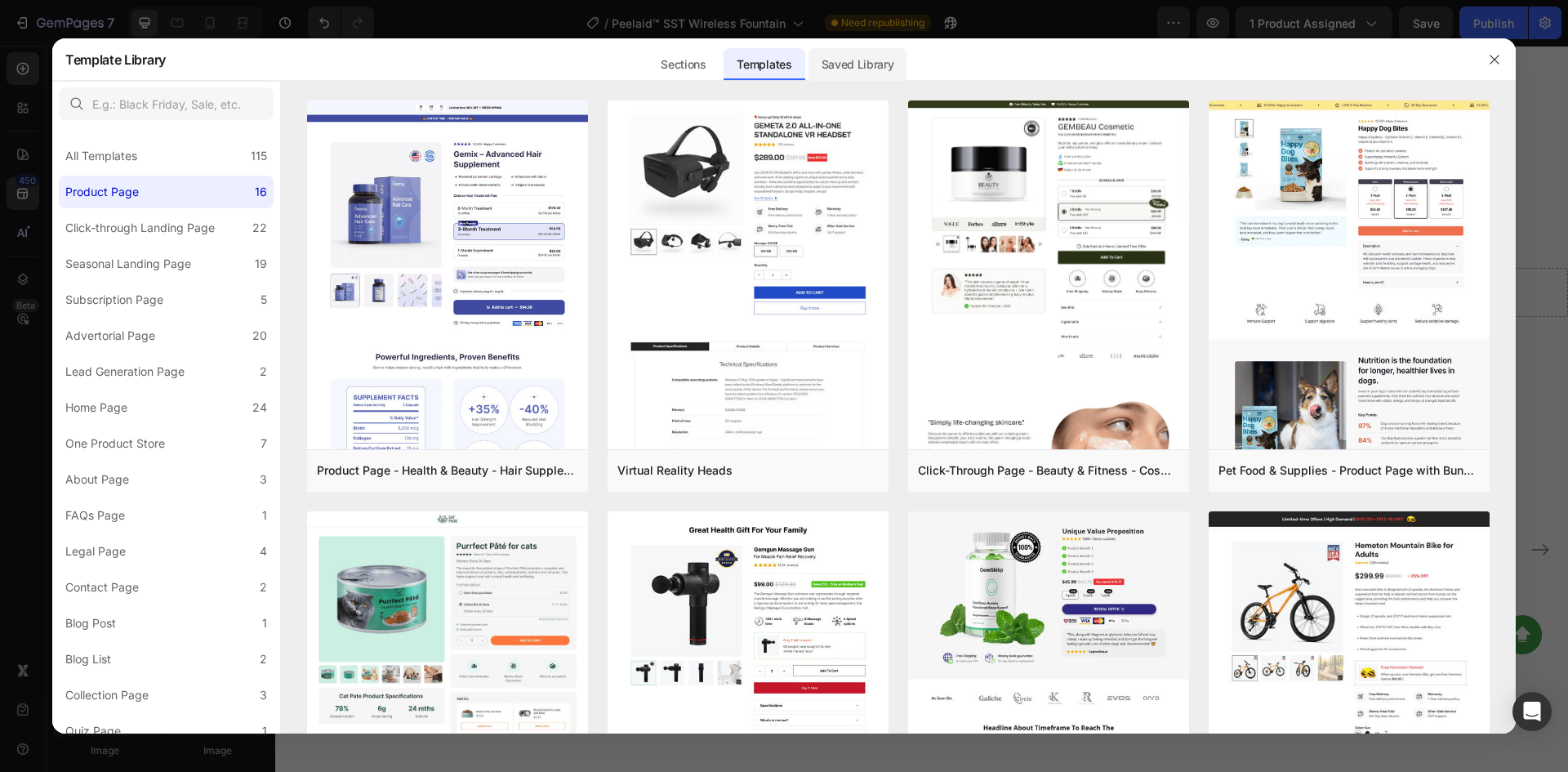
click at [862, 58] on div "Saved Library" at bounding box center [857, 64] width 99 height 33
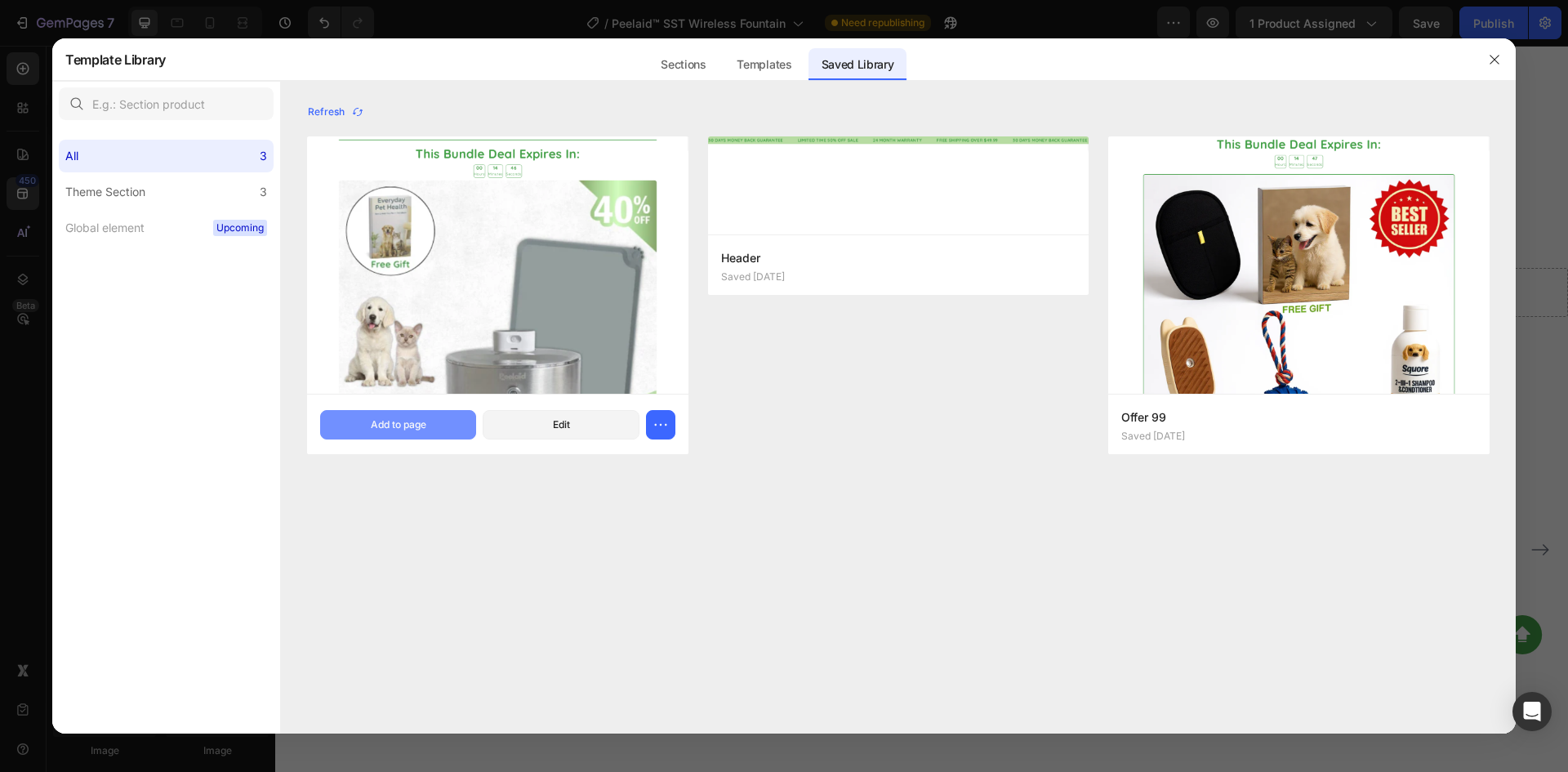
click at [454, 423] on button "Add to page" at bounding box center [397, 424] width 156 height 29
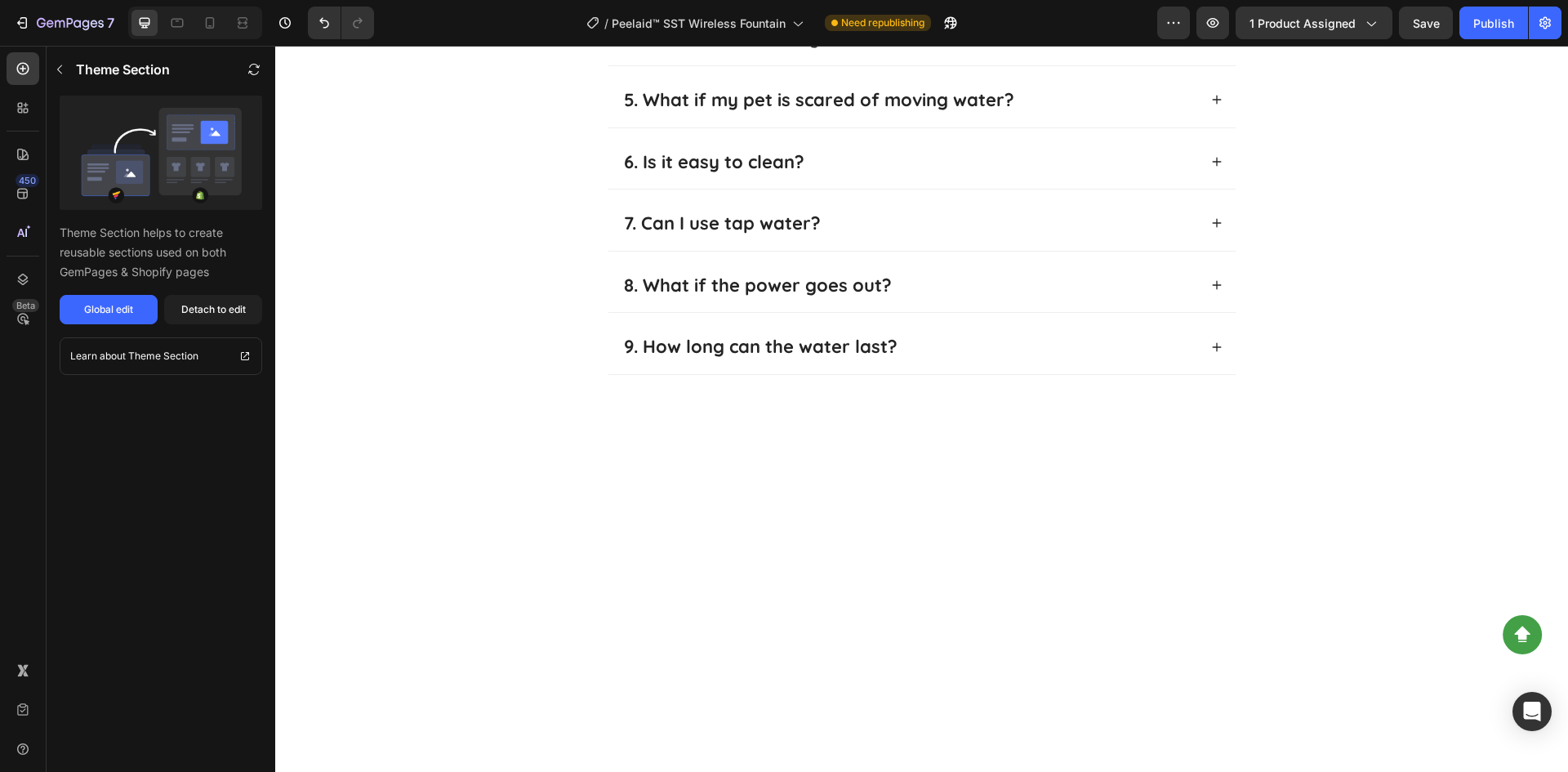
select select "S 18cm"
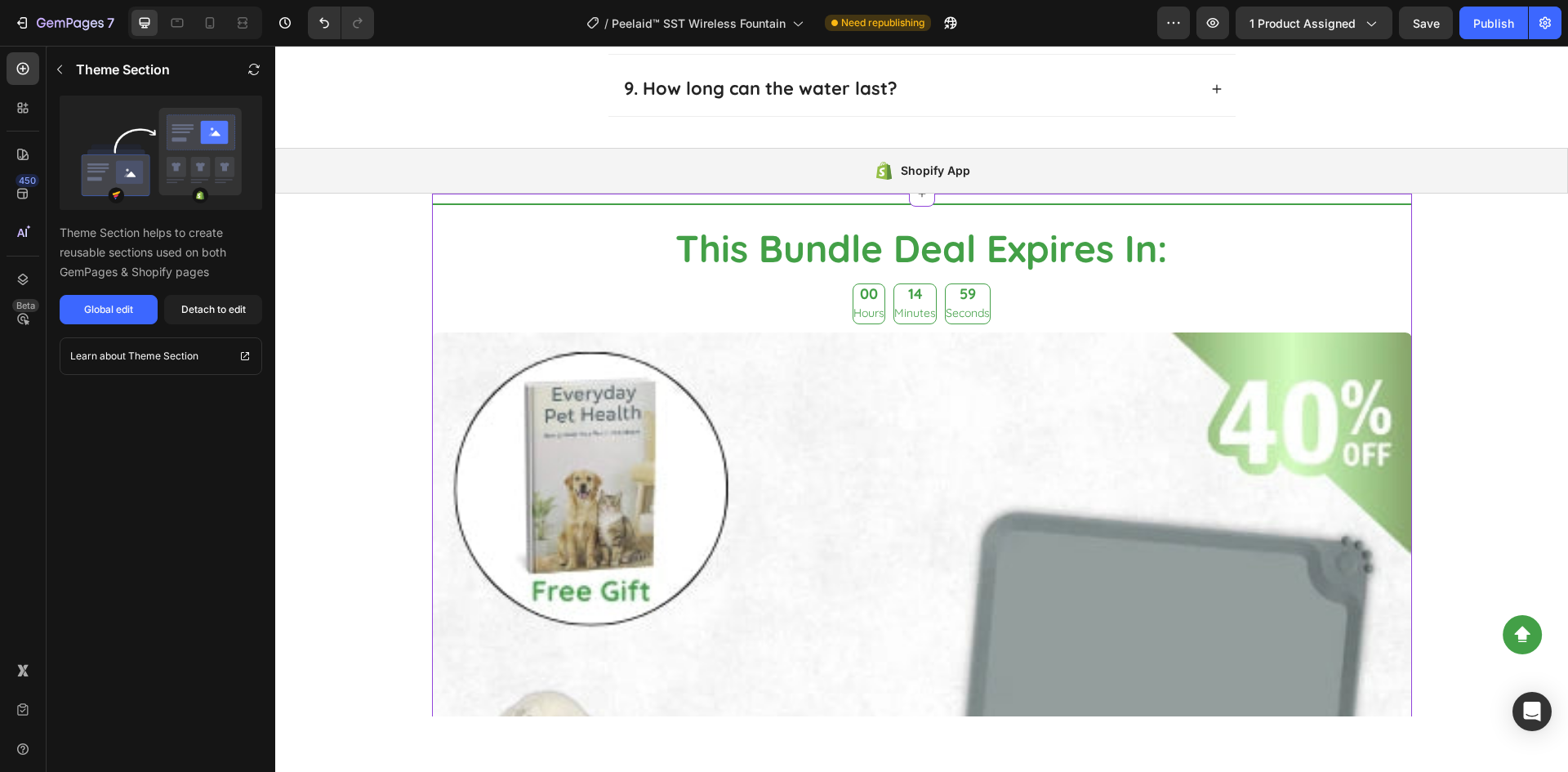
scroll to position [3498, 0]
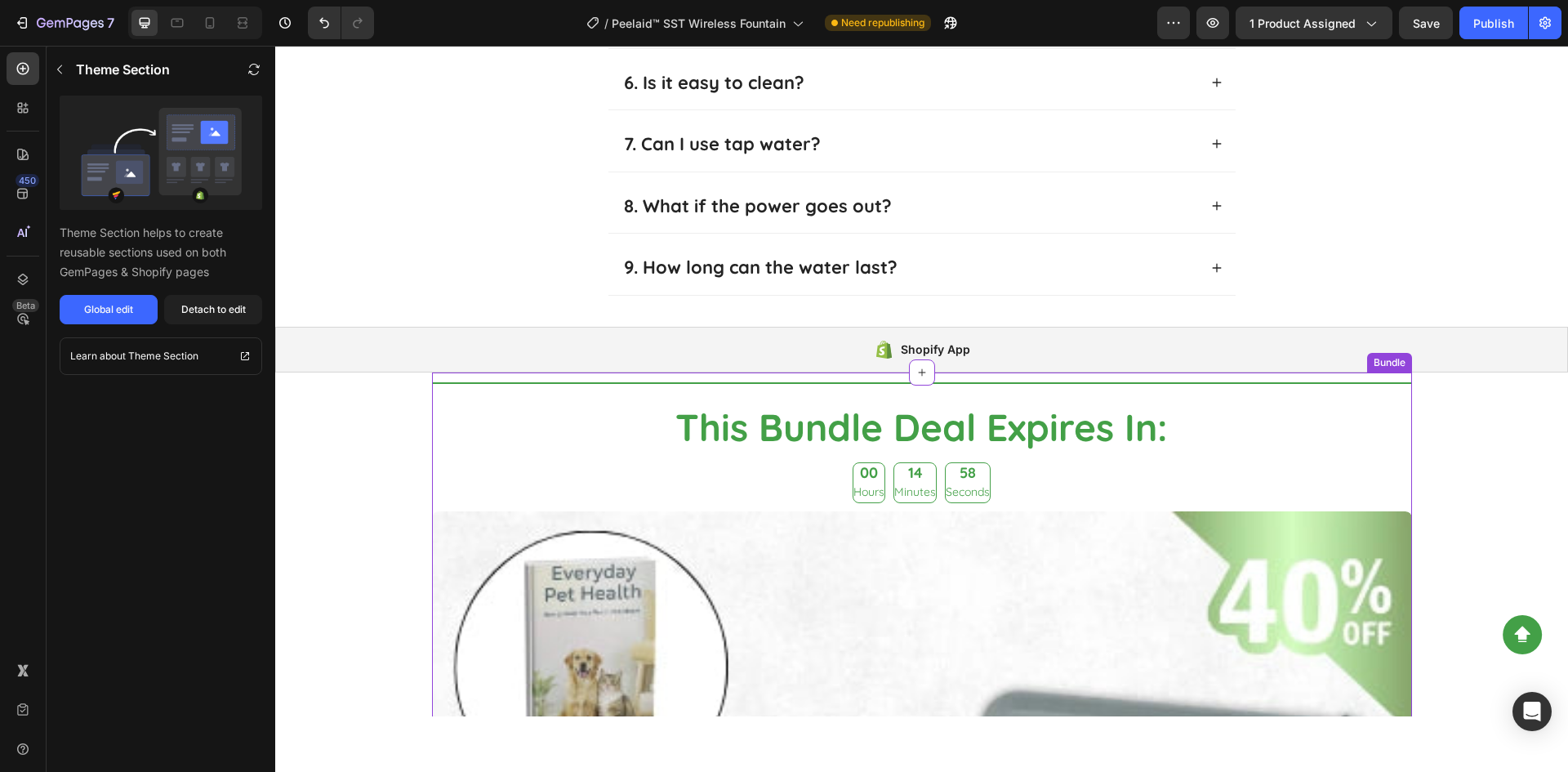
click at [956, 402] on h2 "This Bundle Deal Expires In:" at bounding box center [921, 428] width 980 height 53
click at [1311, 411] on h2 "This Bundle Deal Expires In:" at bounding box center [921, 428] width 980 height 53
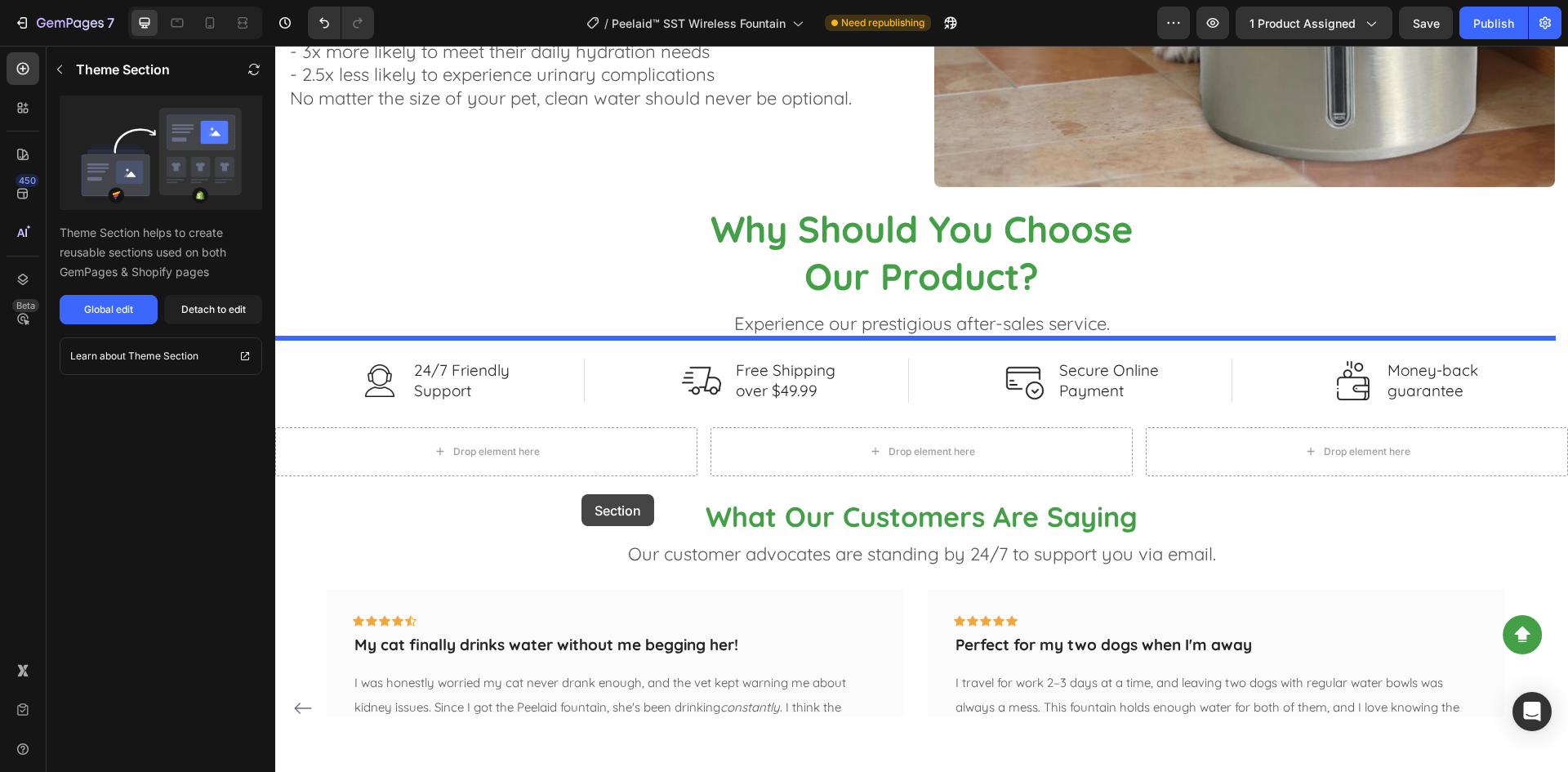
scroll to position [2509, 0]
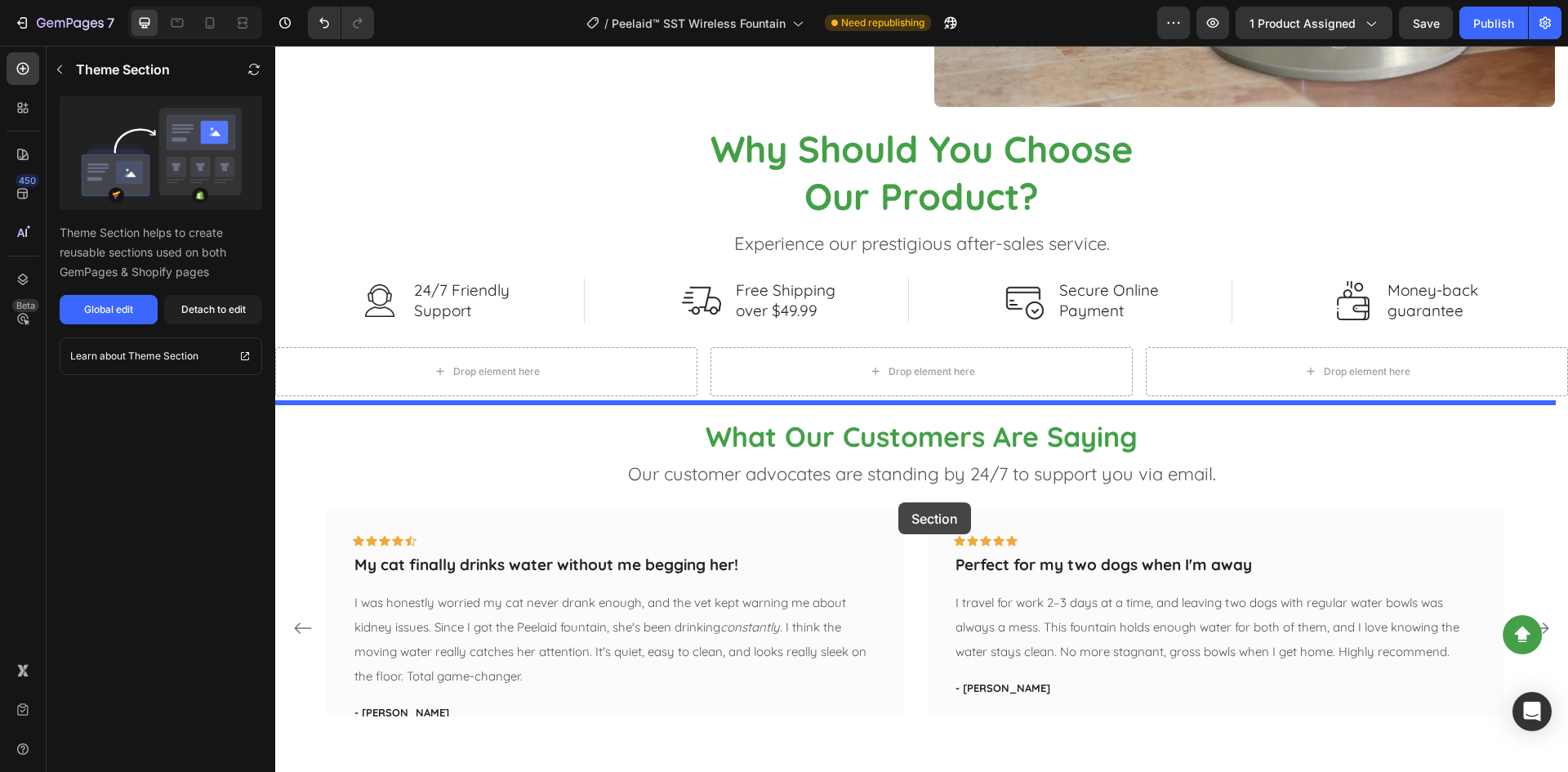
drag, startPoint x: 1369, startPoint y: 366, endPoint x: 898, endPoint y: 503, distance: 490.5
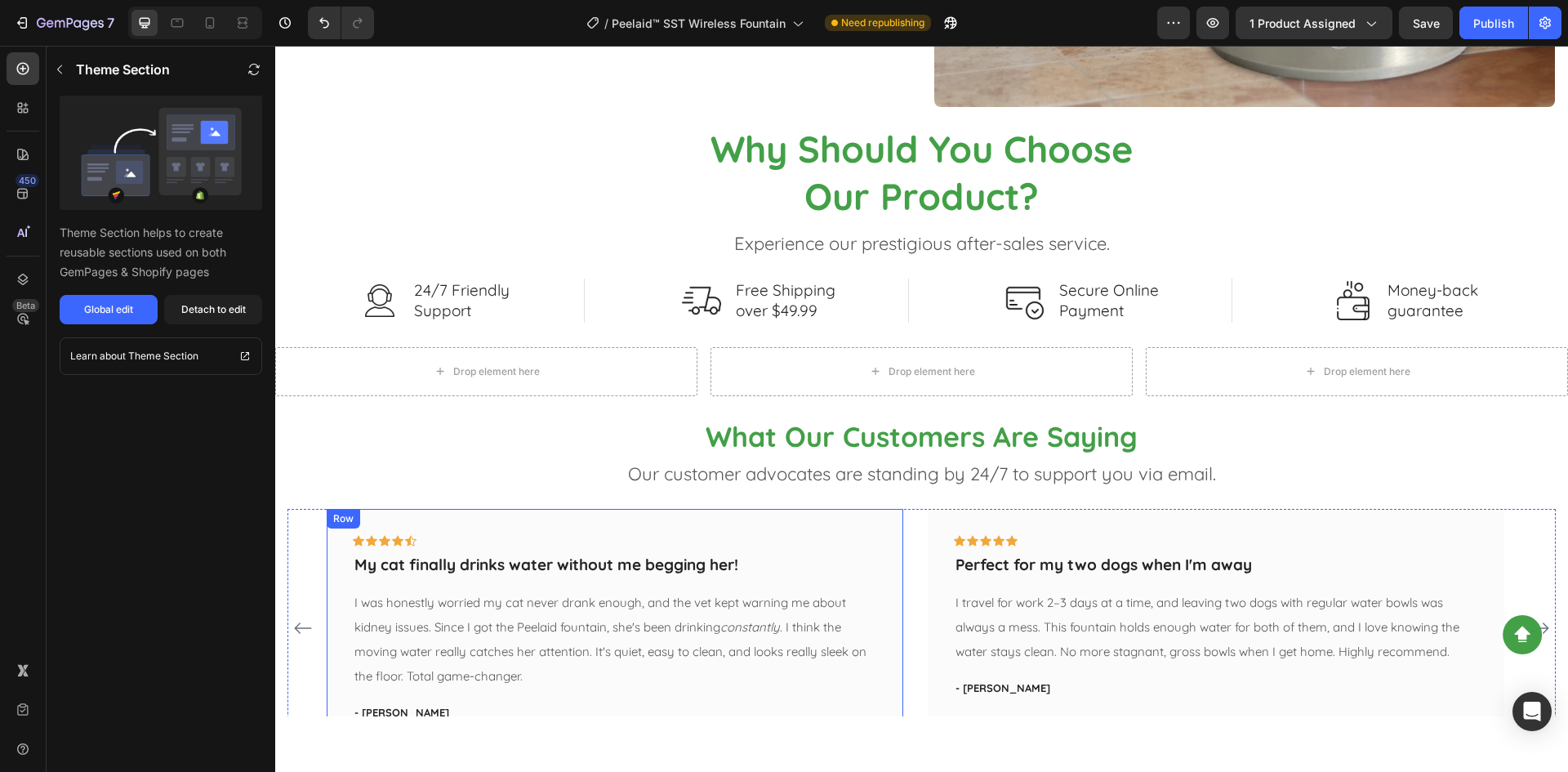
select select "S 18cm"
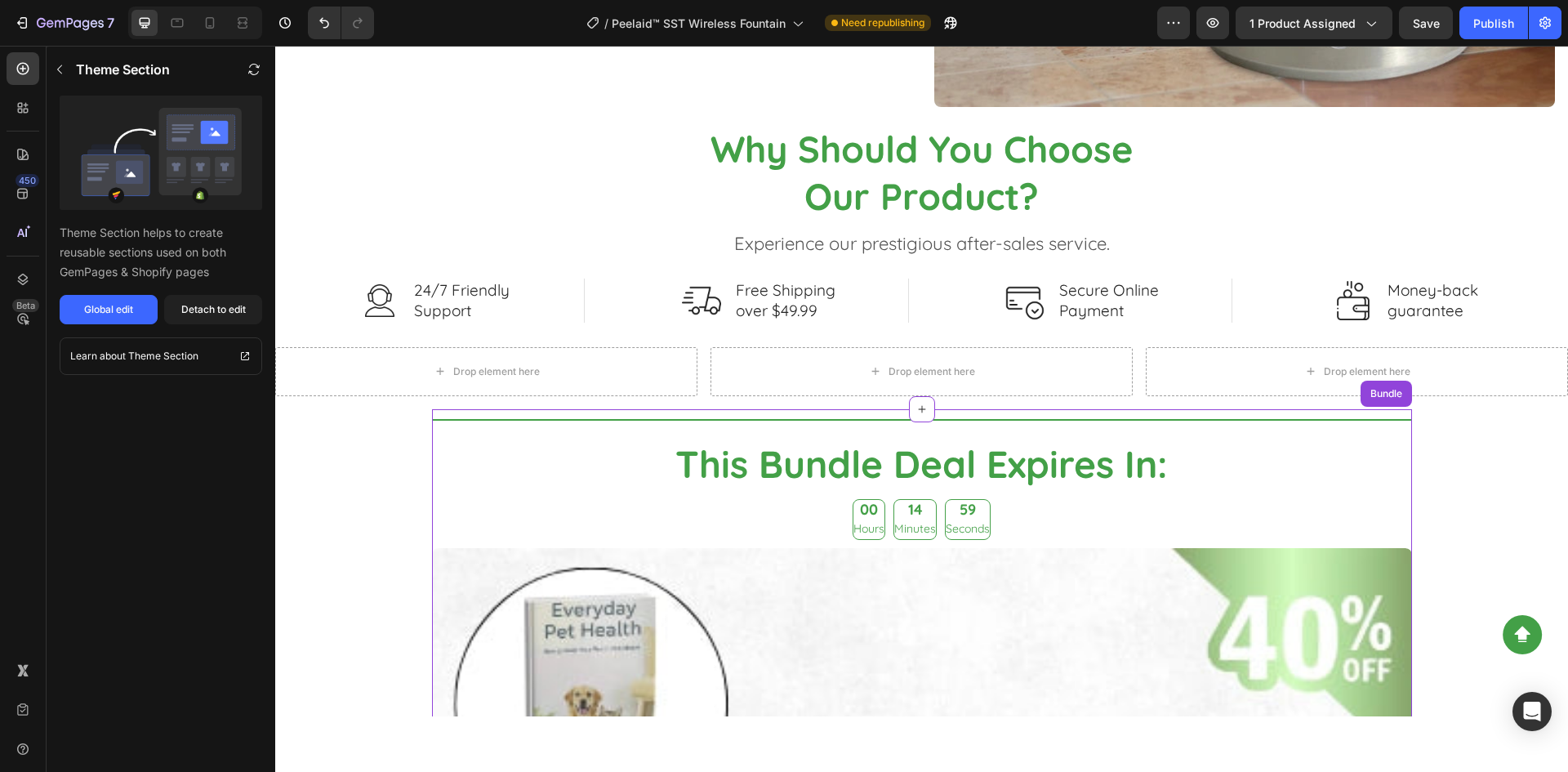
drag, startPoint x: 1316, startPoint y: 454, endPoint x: 1324, endPoint y: 437, distance: 18.8
click at [1316, 452] on h2 "This Bundle Deal Expires In:" at bounding box center [921, 464] width 980 height 53
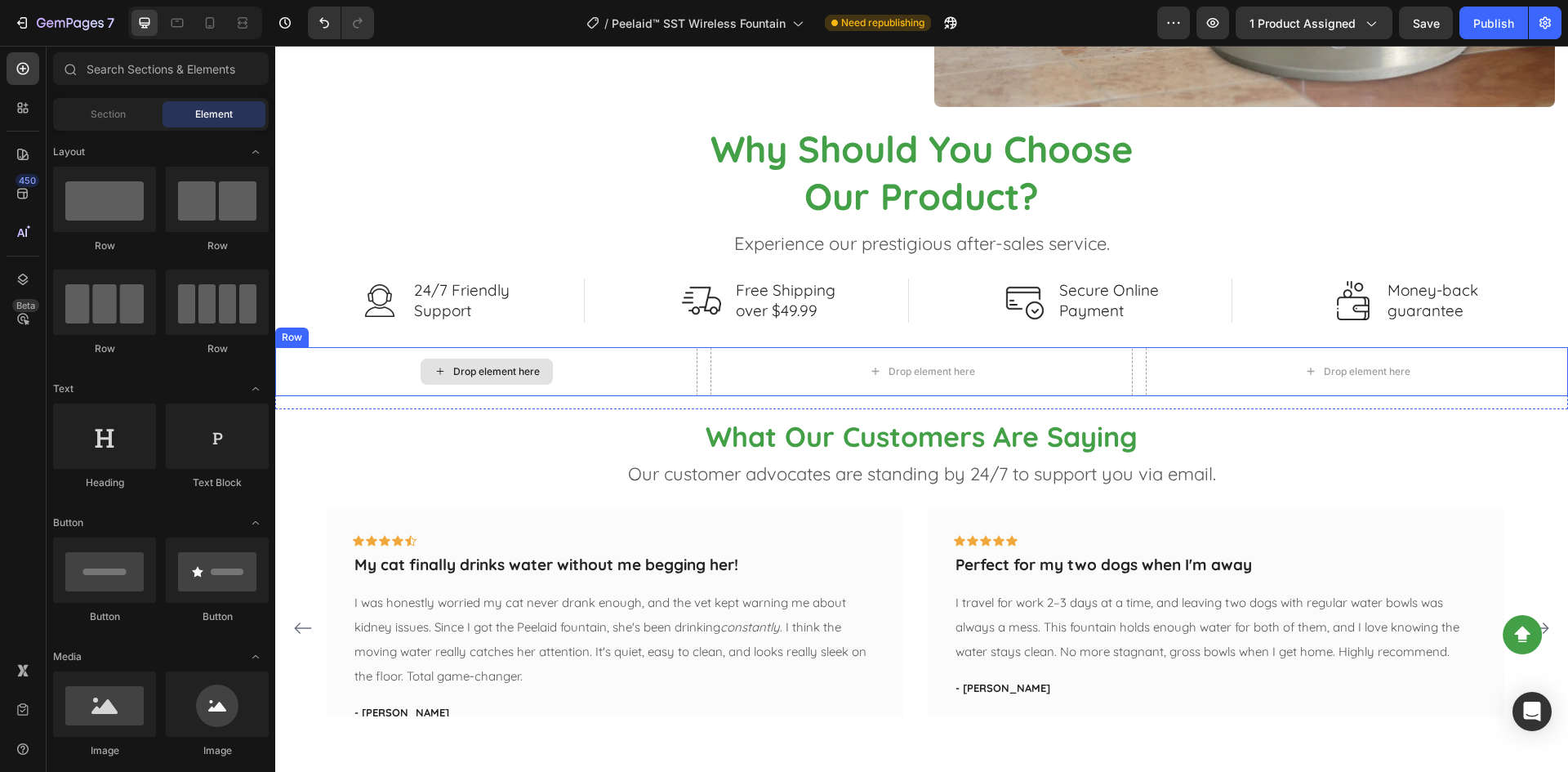
click at [461, 358] on div "Drop element here" at bounding box center [487, 371] width 132 height 26
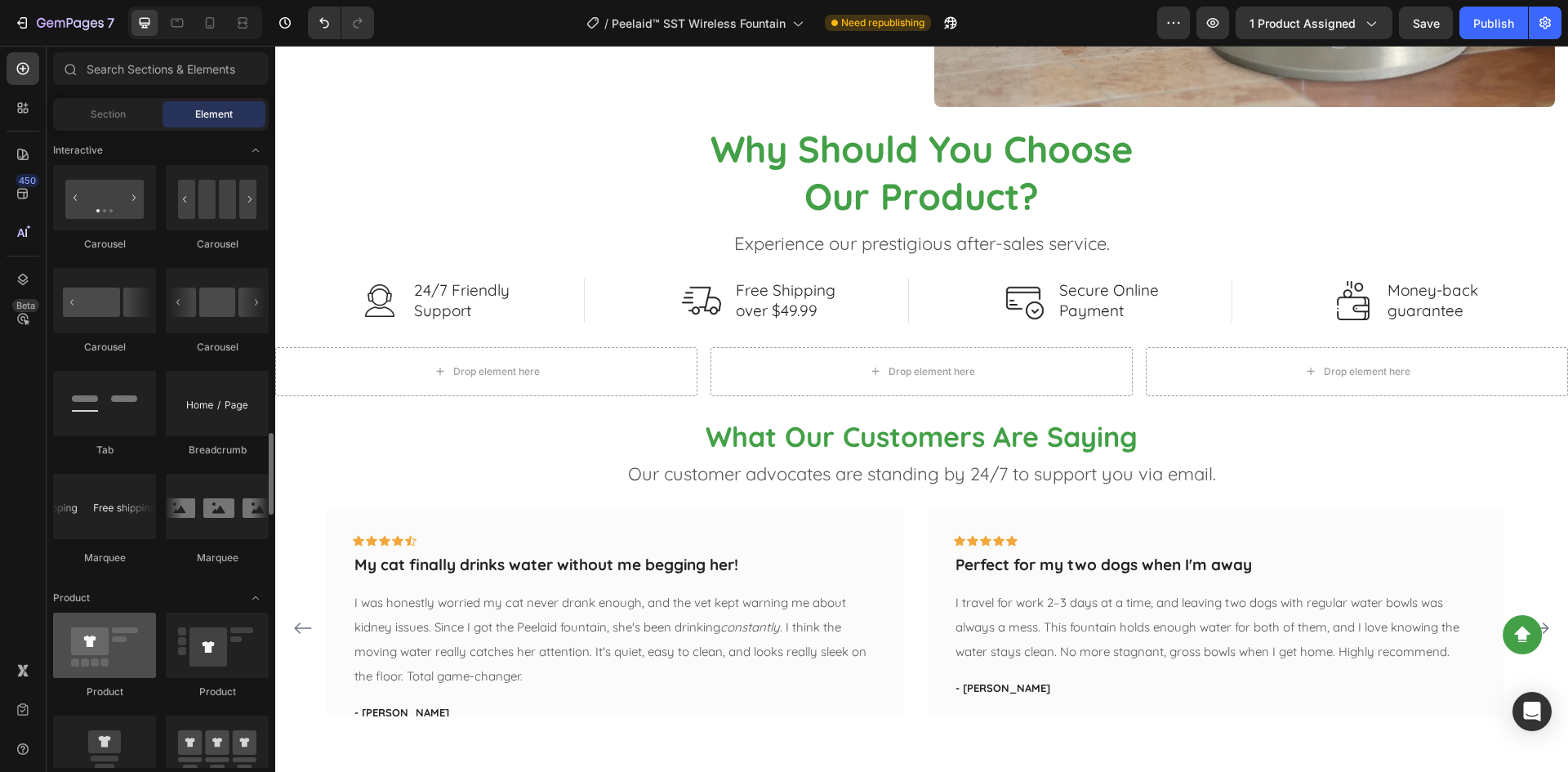
scroll to position [1716, 0]
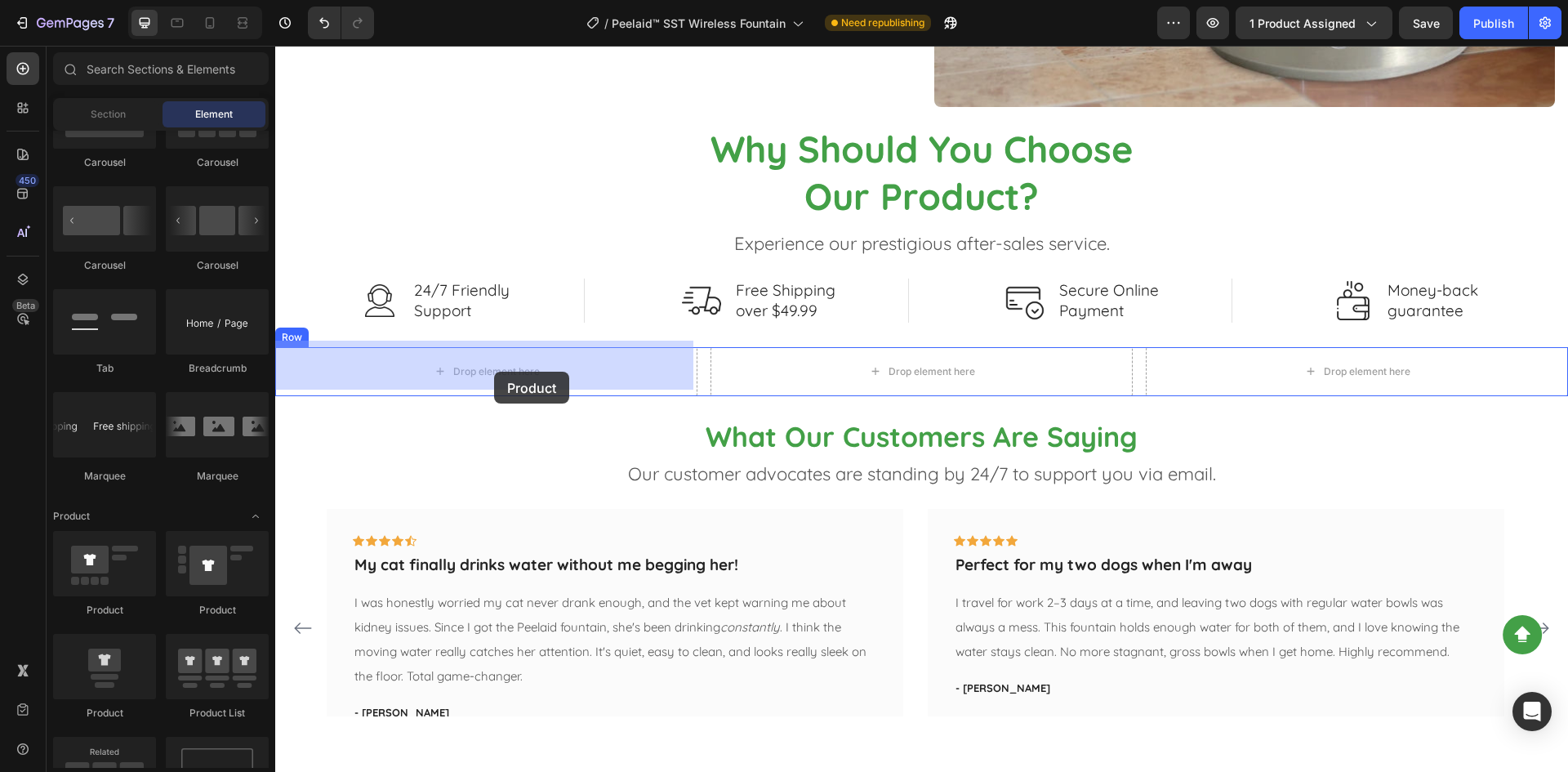
drag, startPoint x: 395, startPoint y: 714, endPoint x: 486, endPoint y: 385, distance: 341.4
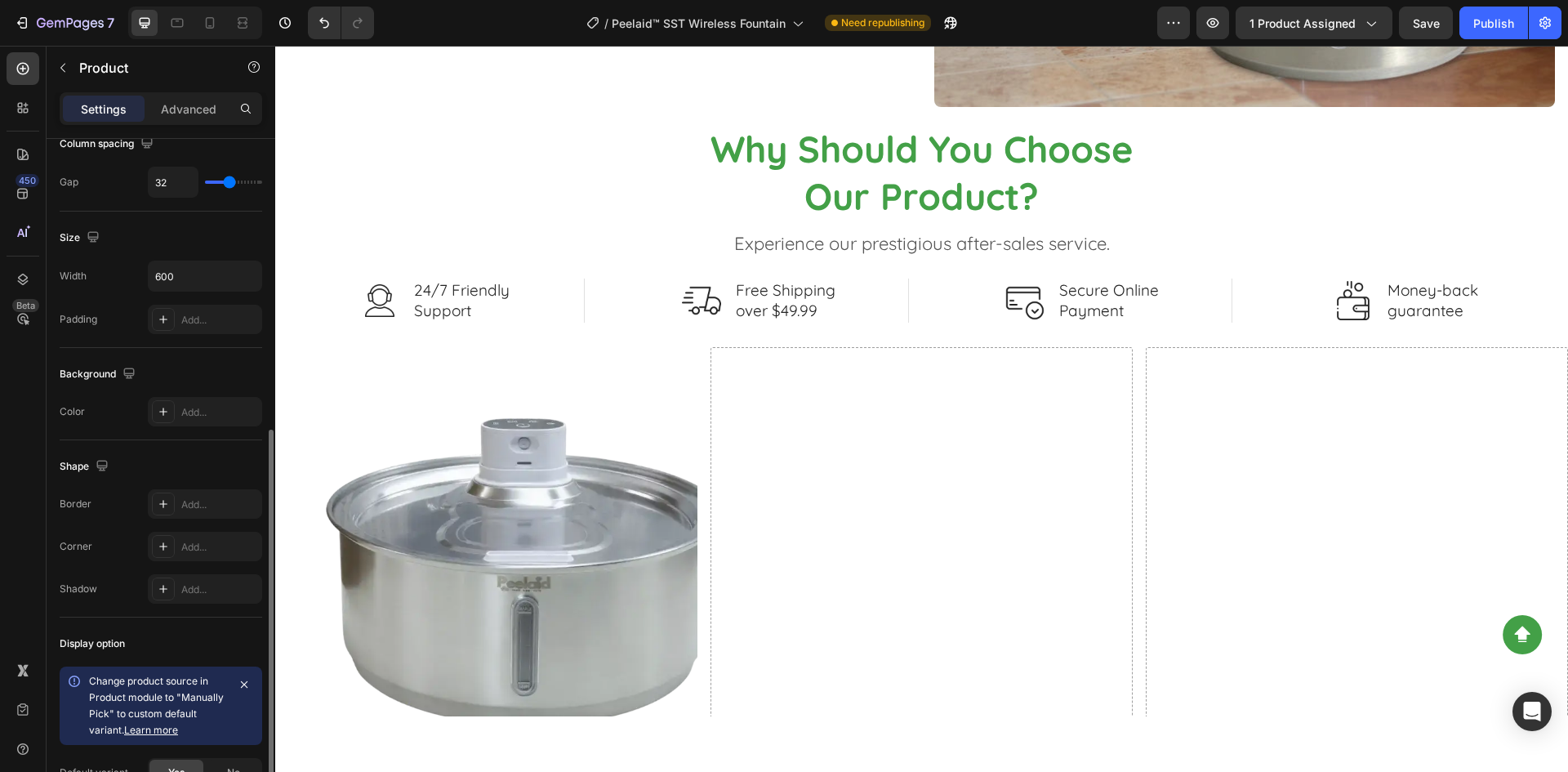
scroll to position [382, 0]
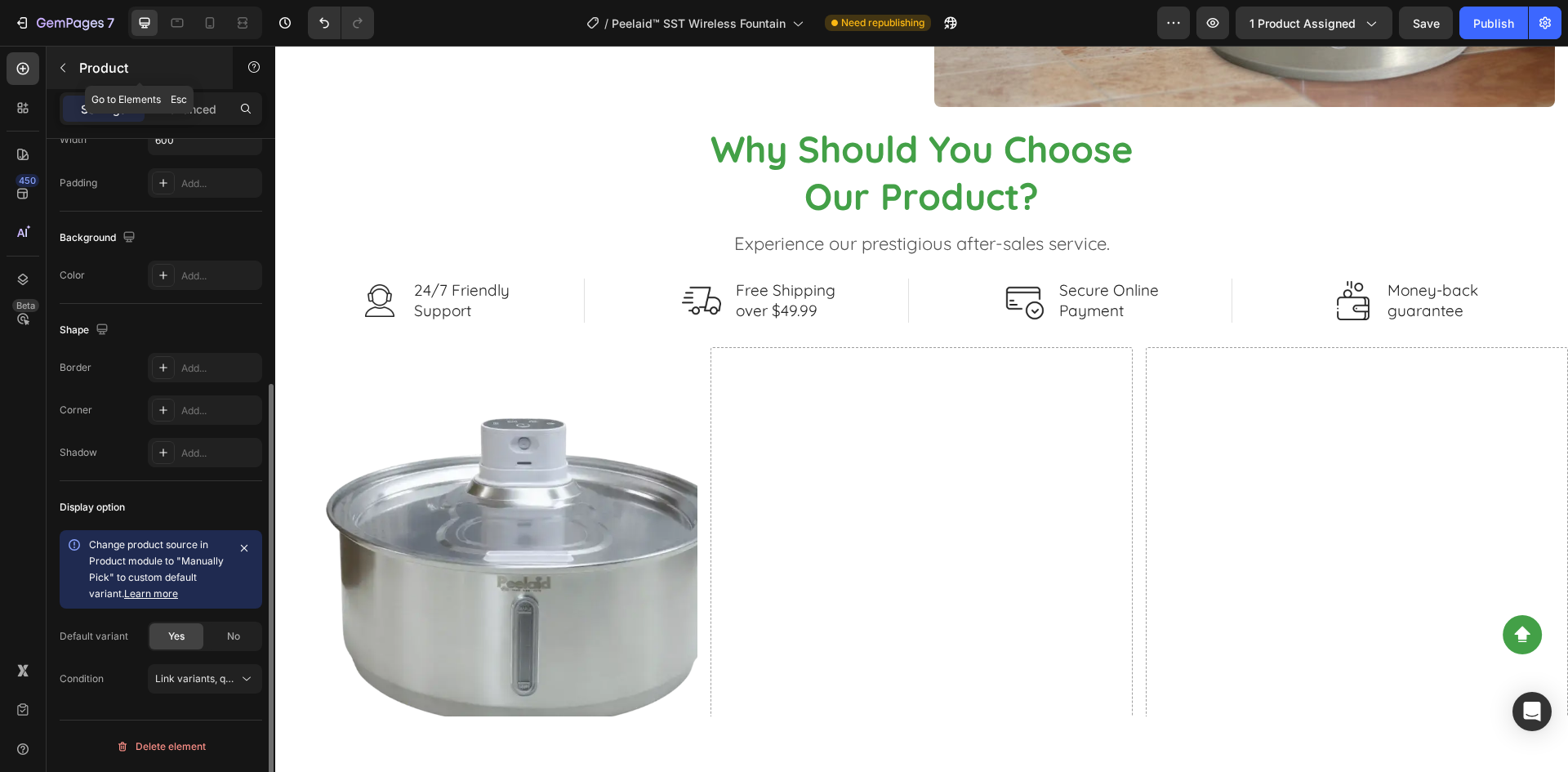
click at [102, 69] on p "Product" at bounding box center [148, 68] width 139 height 20
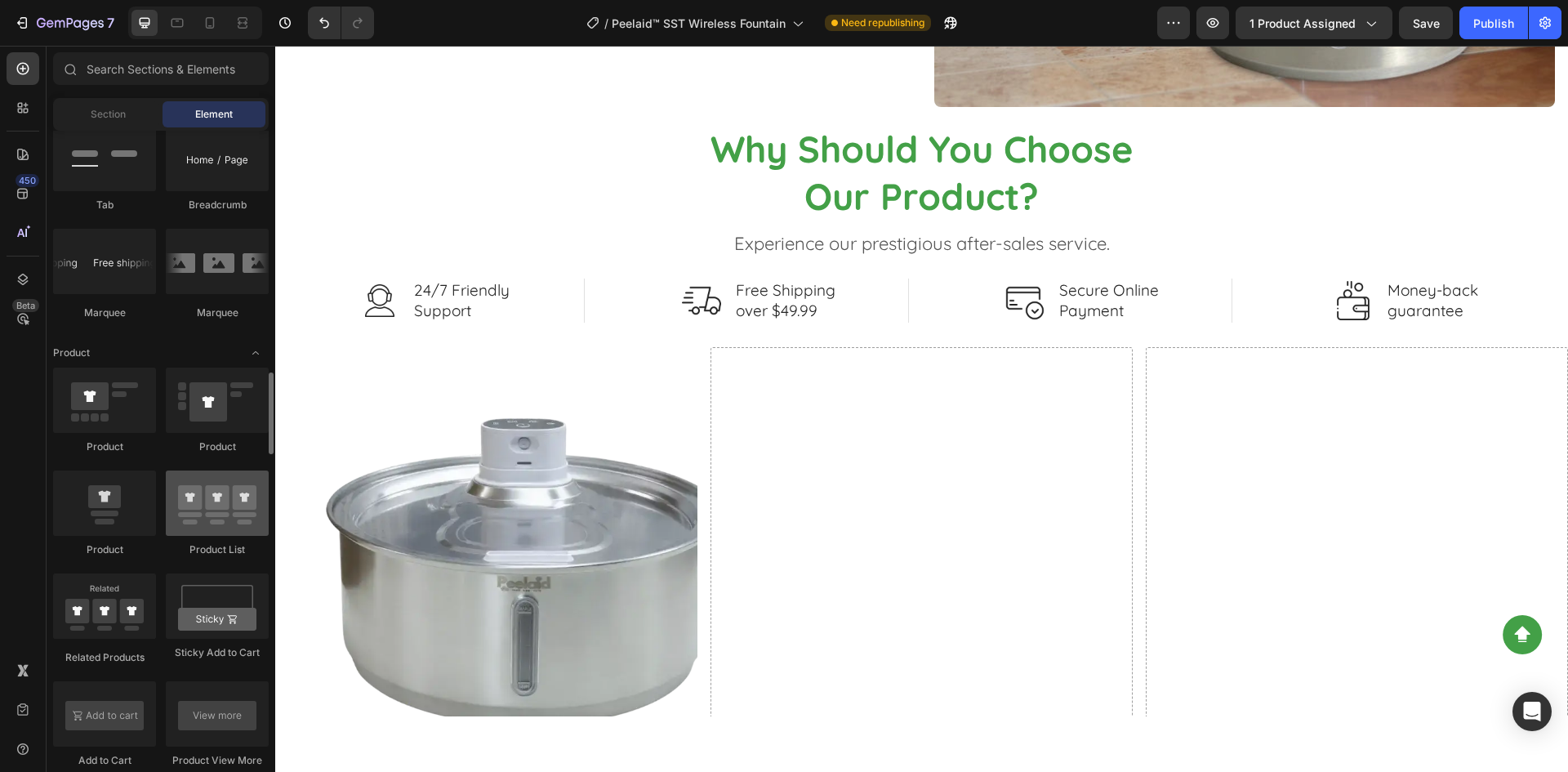
scroll to position [1961, 0]
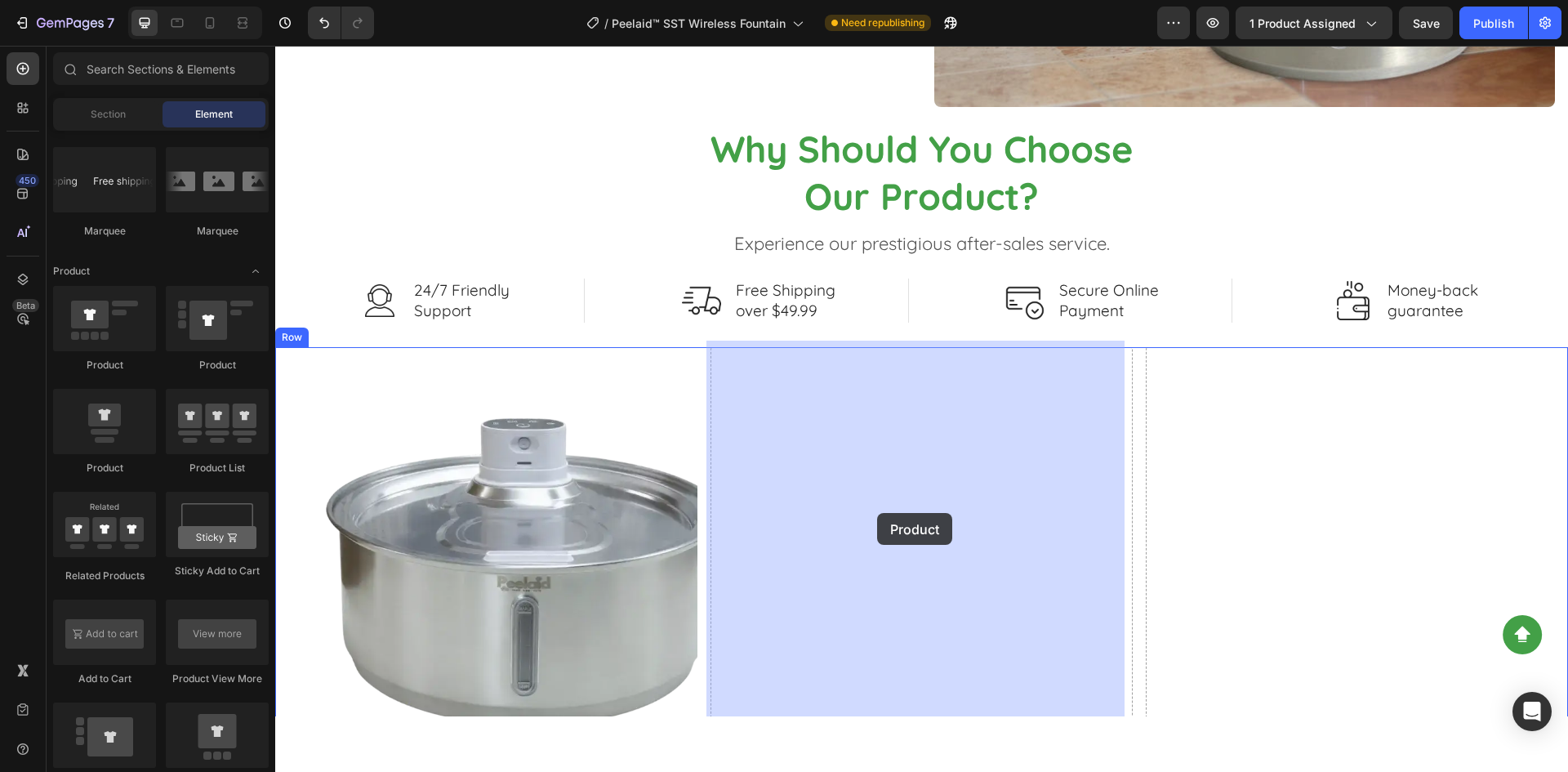
drag, startPoint x: 400, startPoint y: 478, endPoint x: 877, endPoint y: 513, distance: 478.3
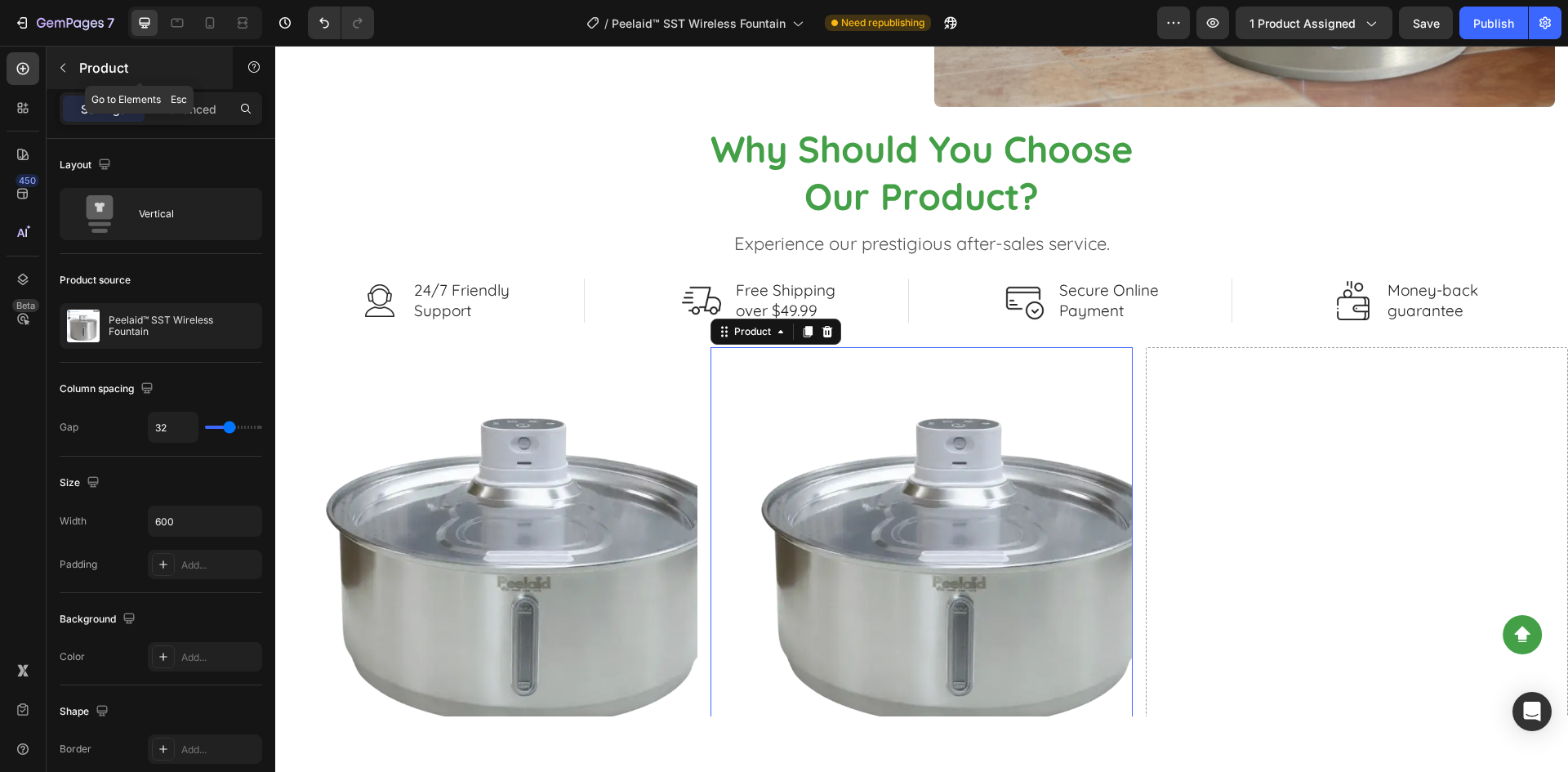
click at [77, 74] on div "Product" at bounding box center [139, 68] width 186 height 43
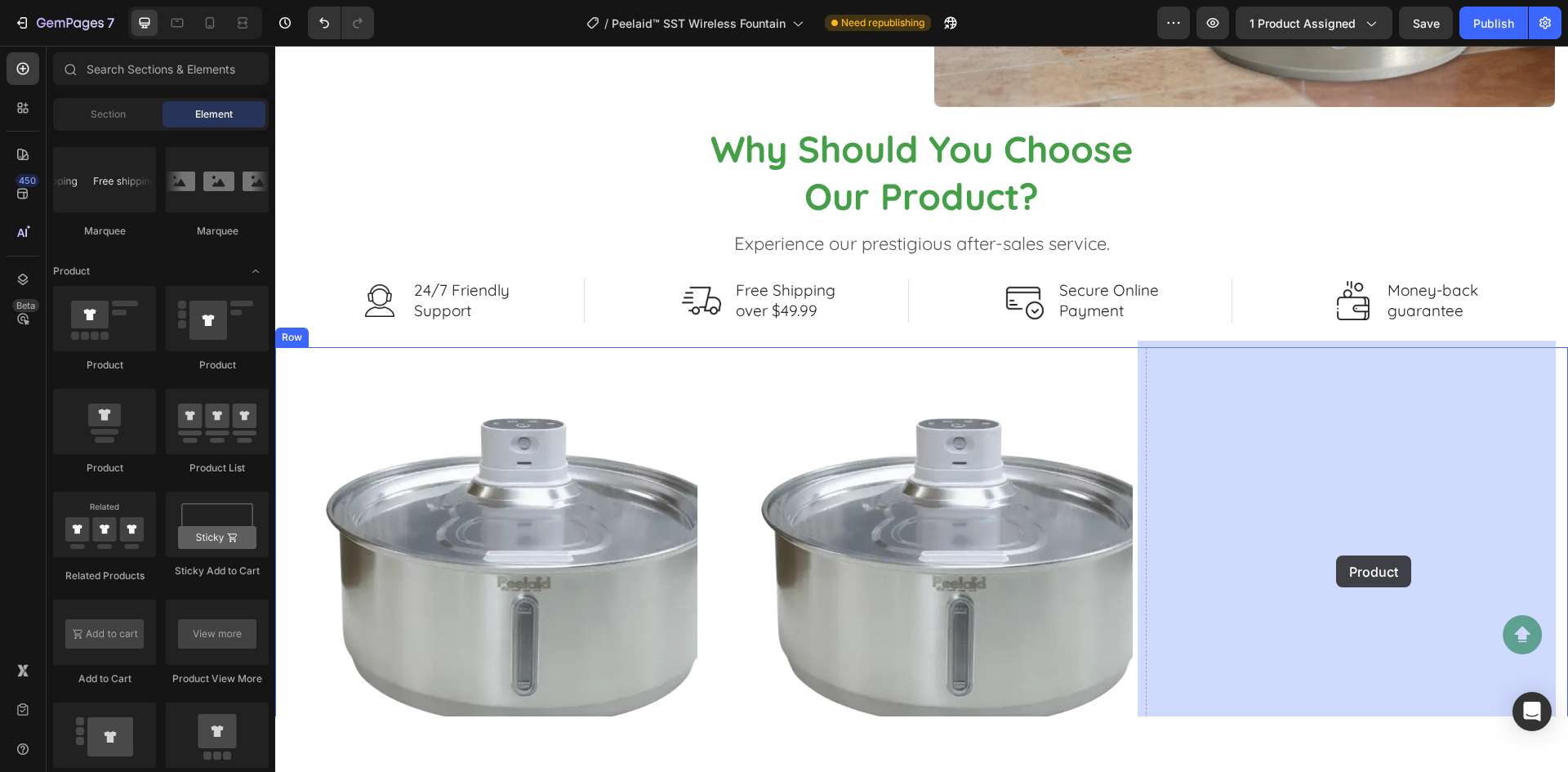
drag, startPoint x: 369, startPoint y: 479, endPoint x: 1336, endPoint y: 555, distance: 970.0
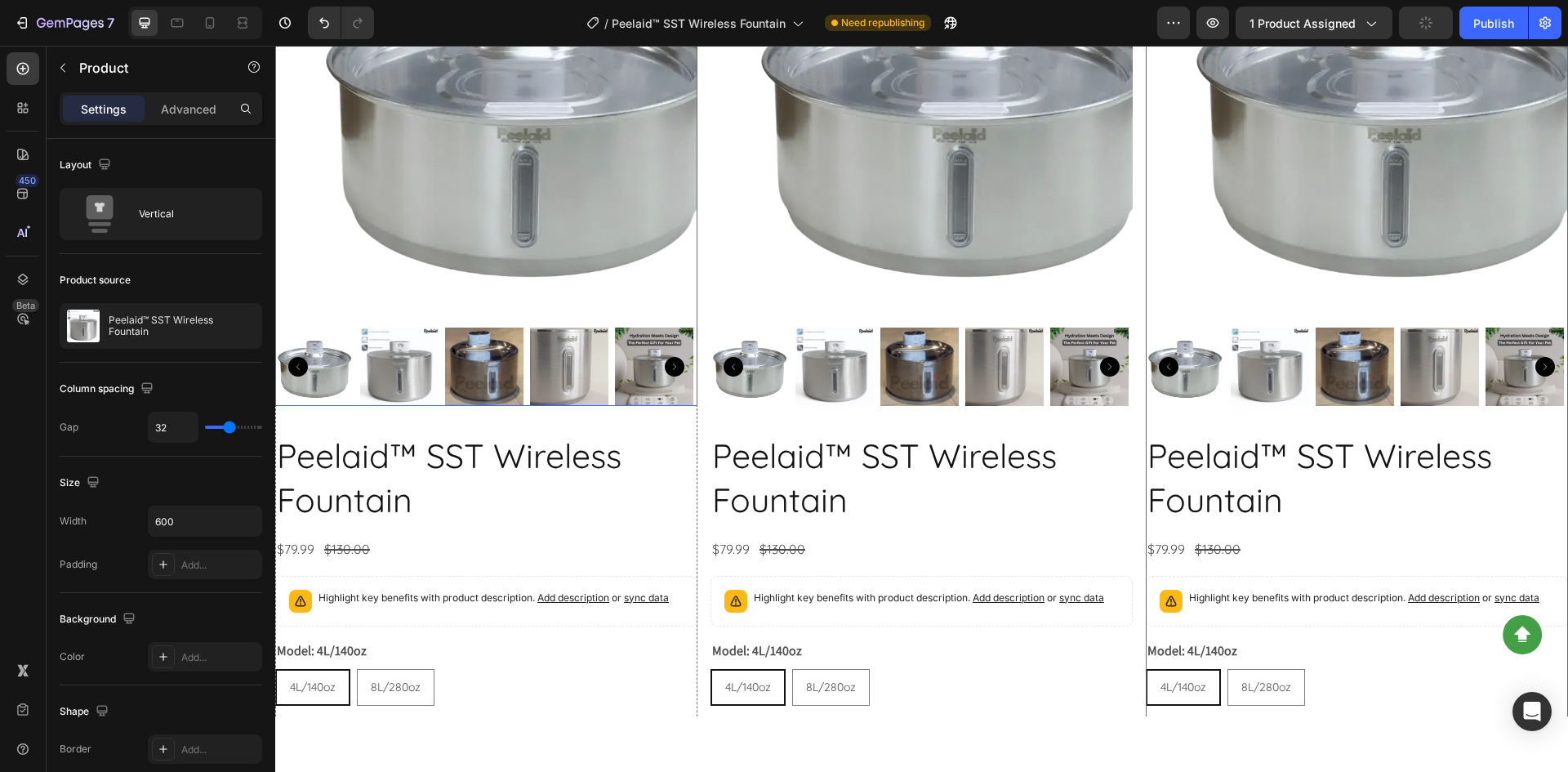
scroll to position [2754, 0]
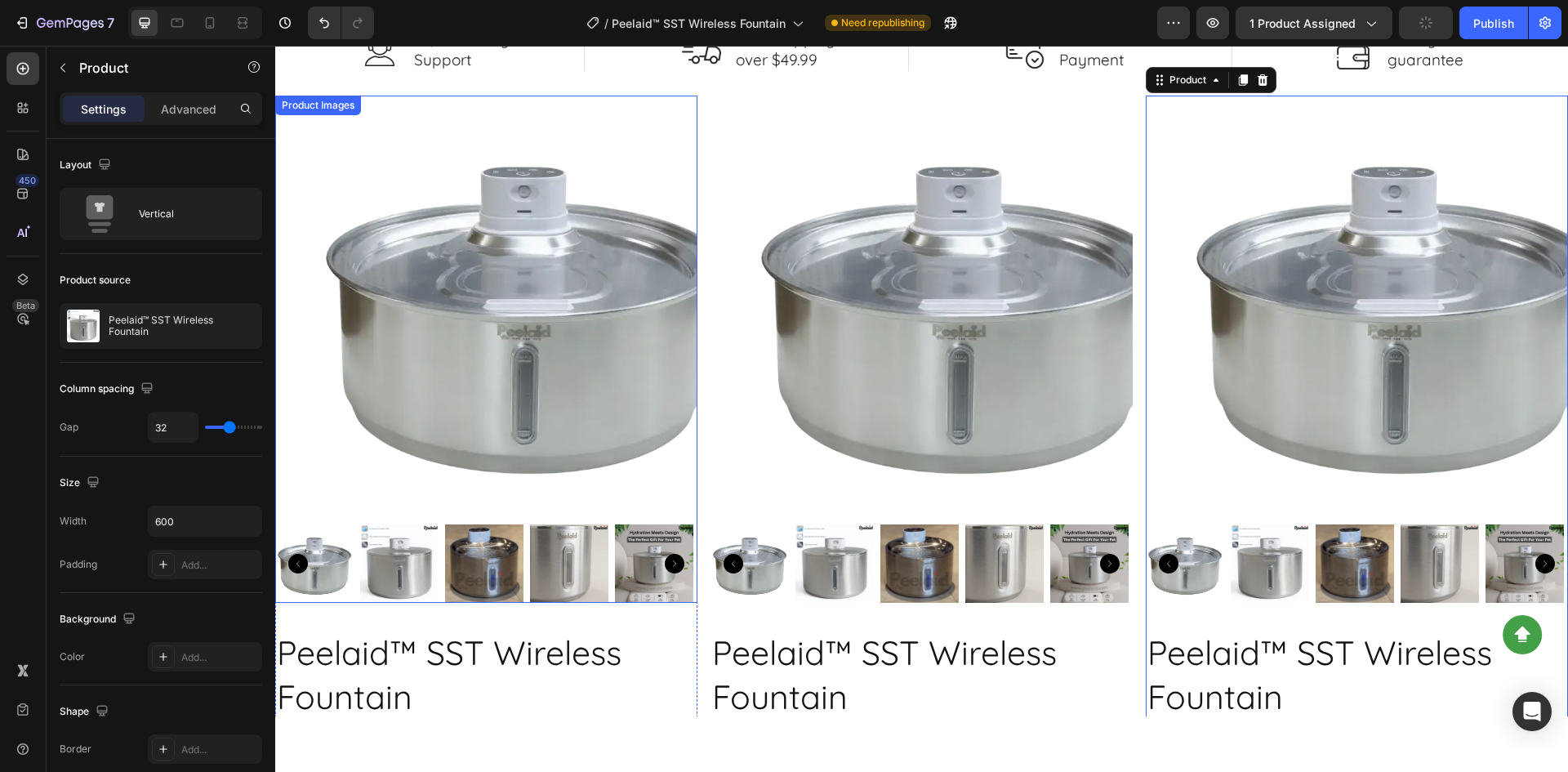
click at [555, 336] on img at bounding box center [522, 307] width 422 height 423
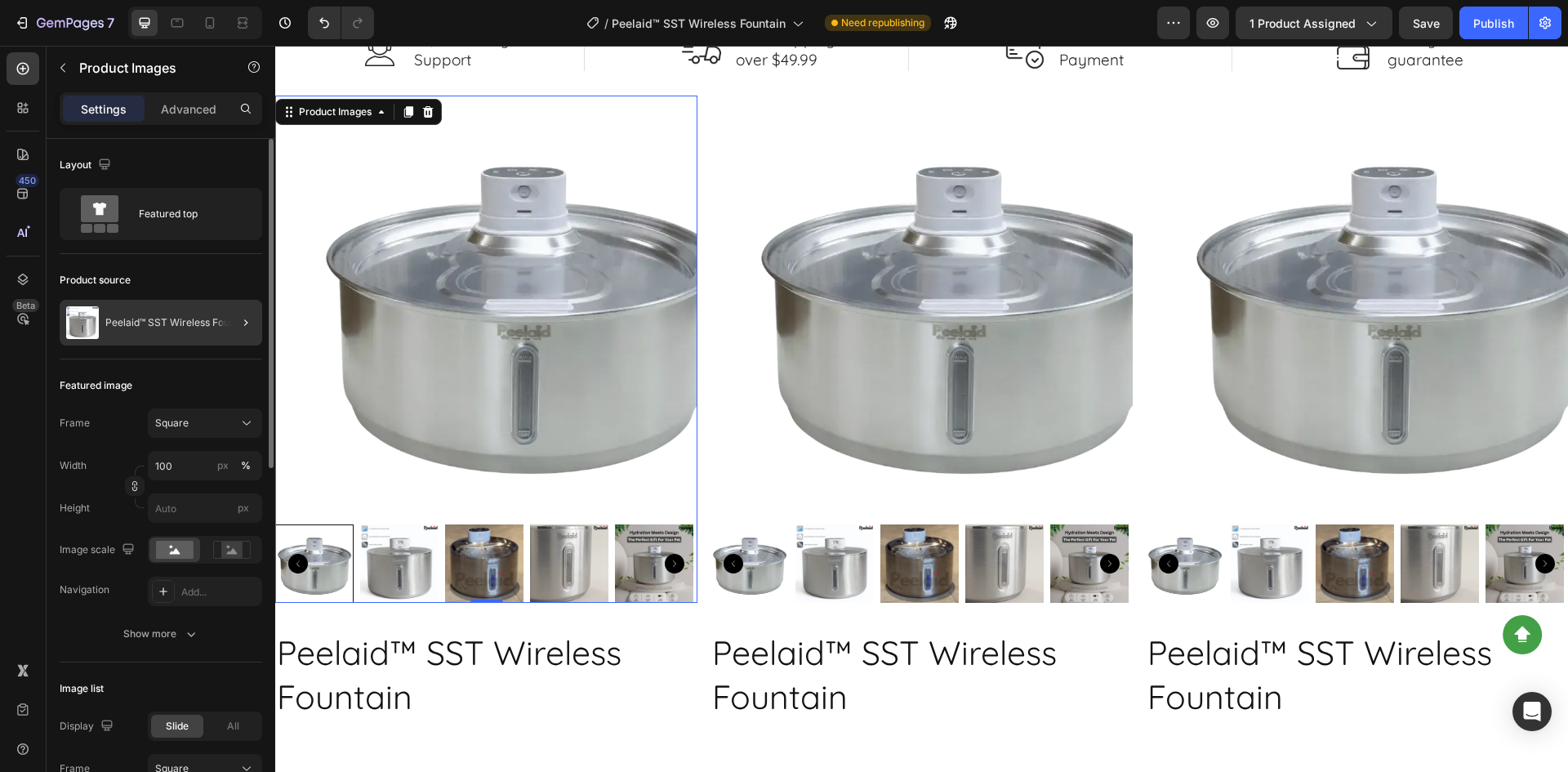
click at [218, 324] on div at bounding box center [239, 323] width 46 height 46
radio input "true"
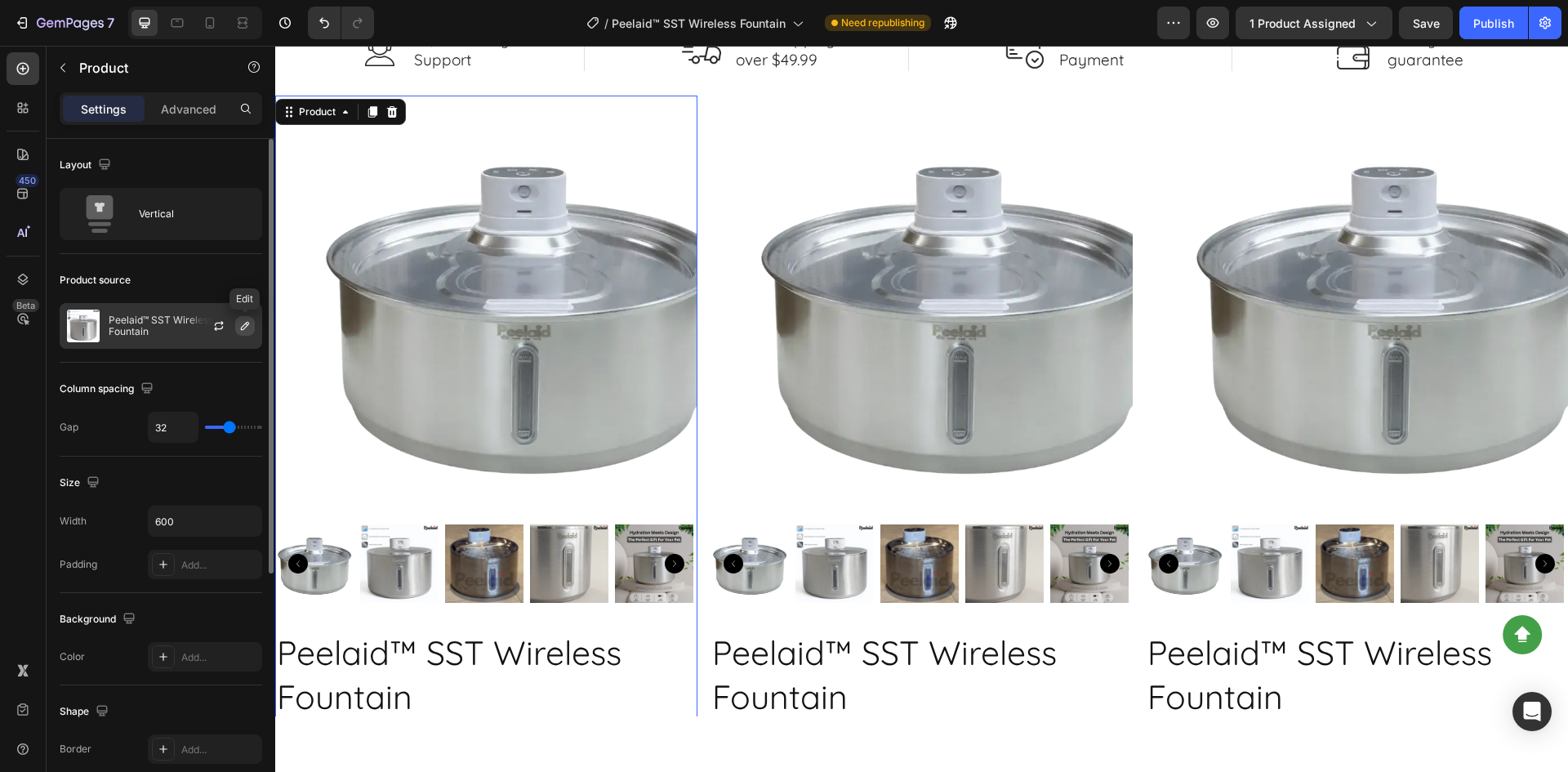
click at [252, 323] on button "button" at bounding box center [245, 326] width 20 height 20
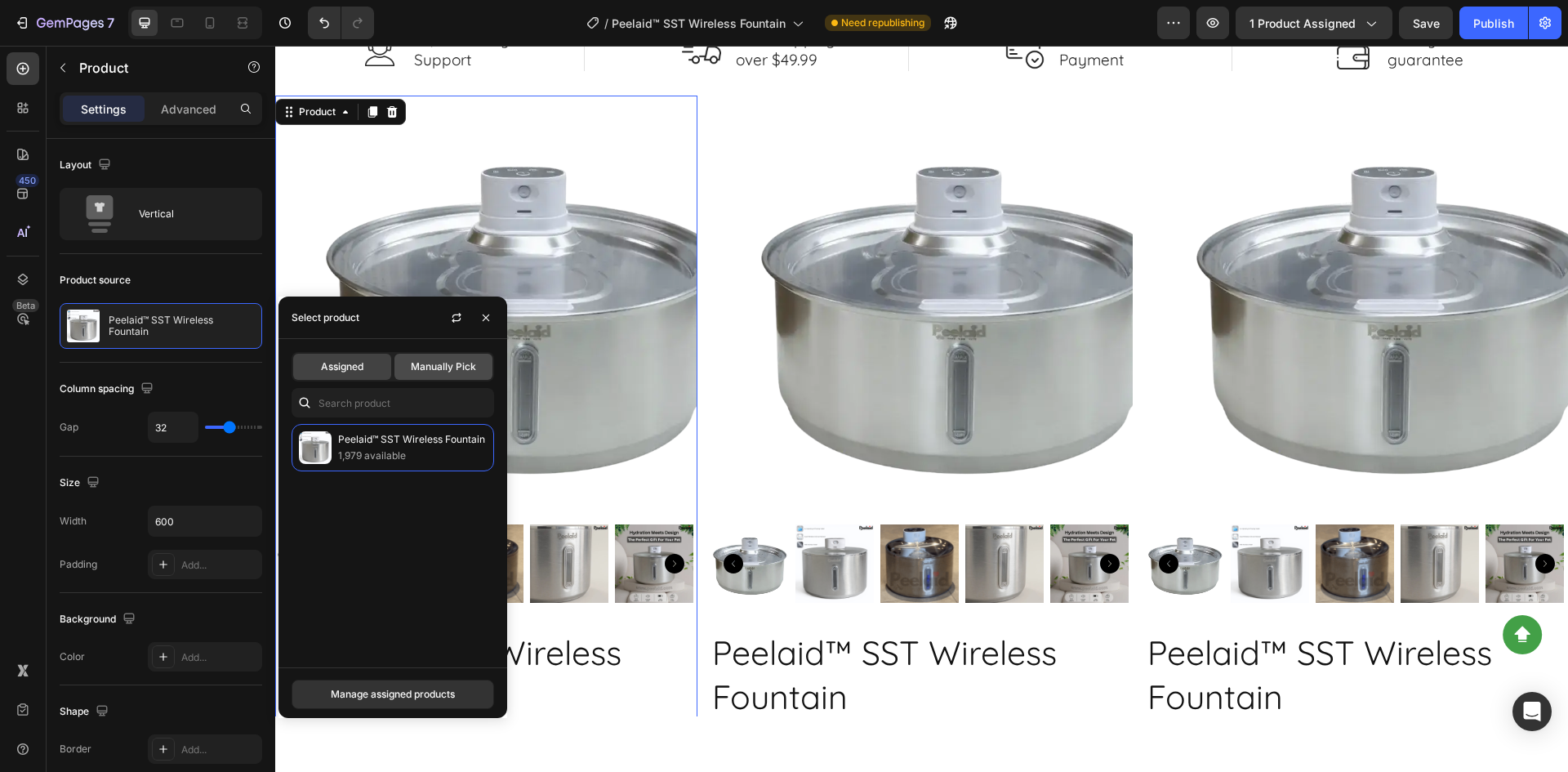
click at [434, 369] on span "Manually Pick" at bounding box center [443, 367] width 65 height 15
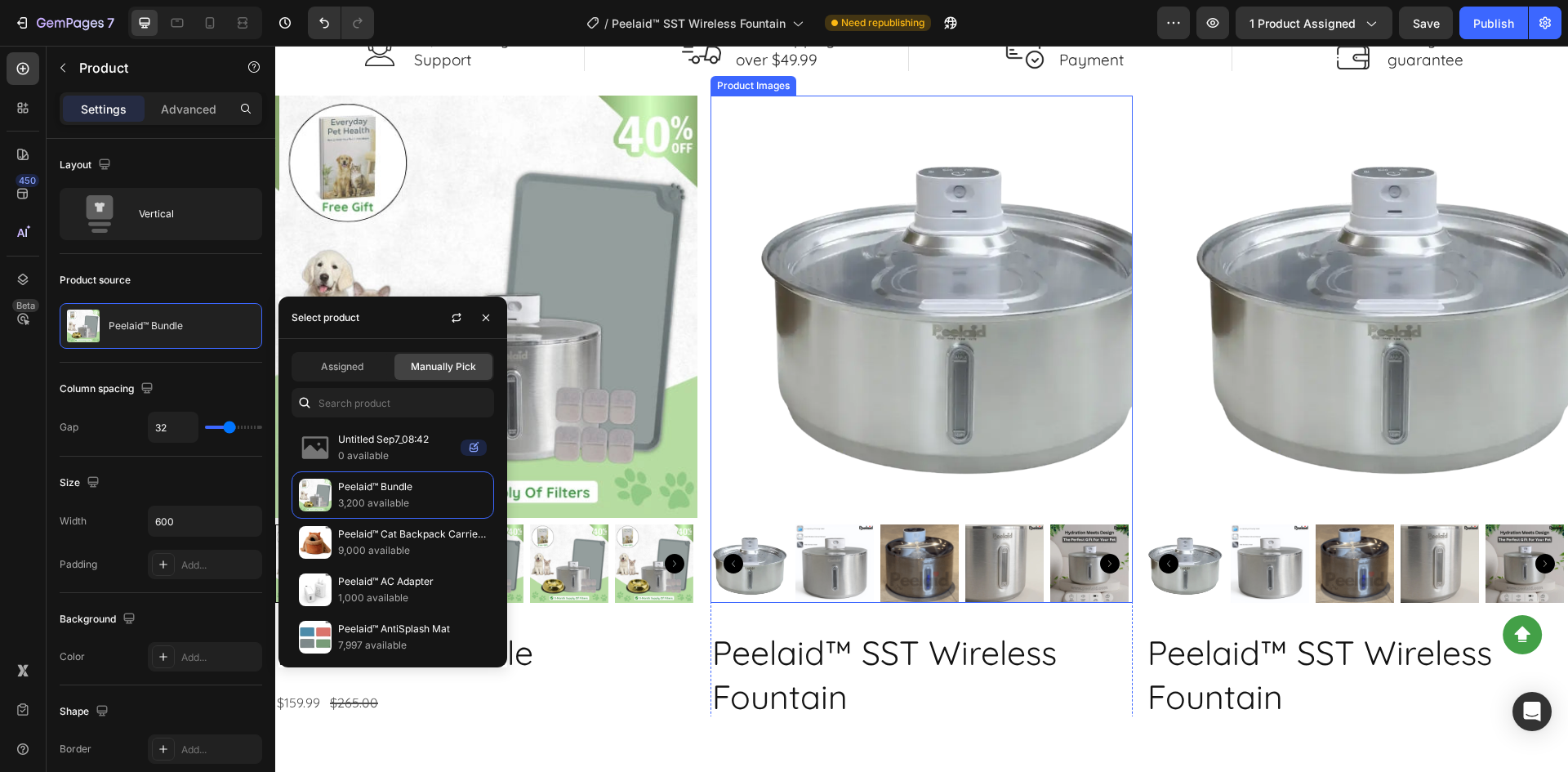
click at [927, 323] on img at bounding box center [958, 307] width 422 height 423
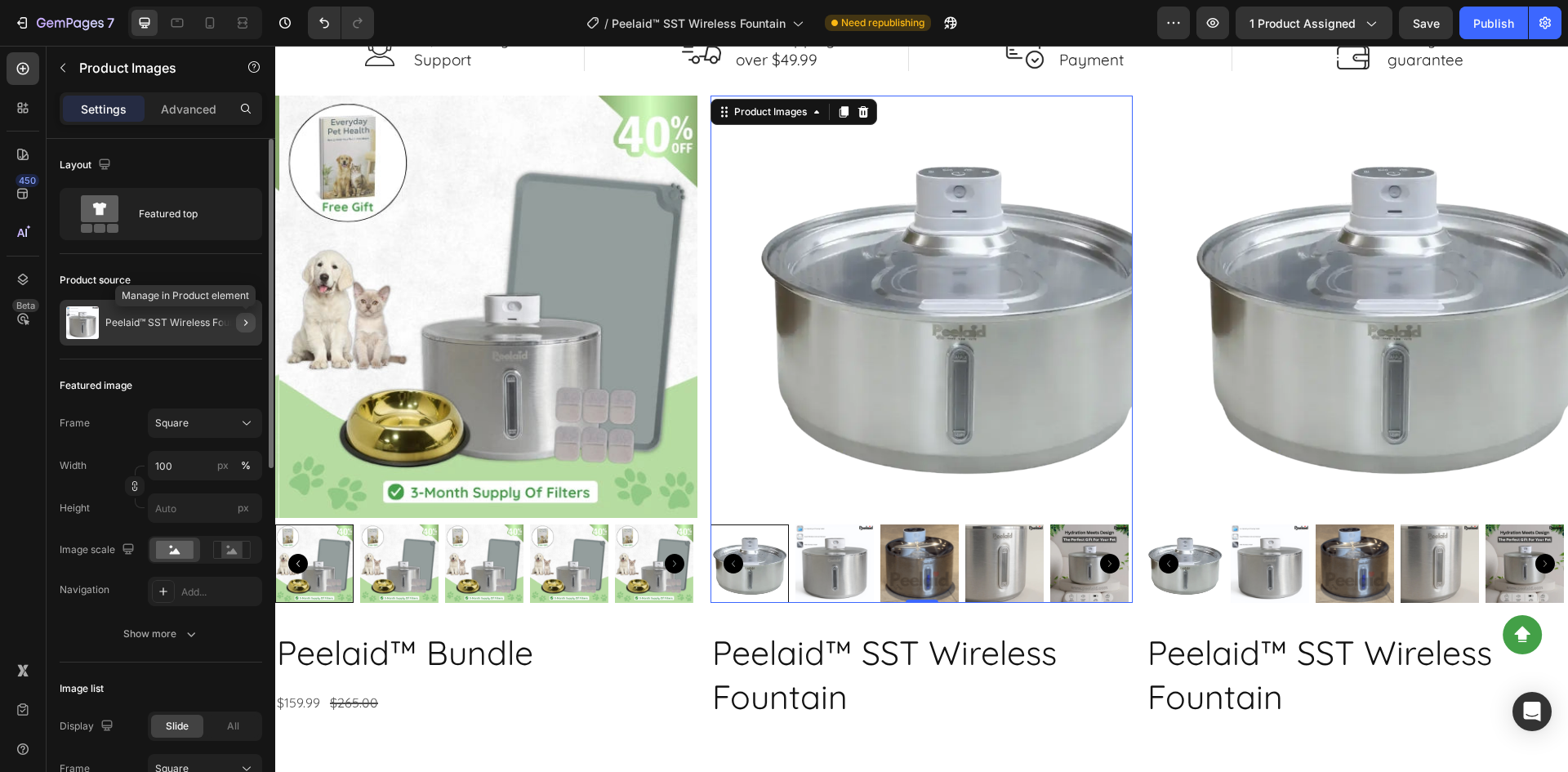
click at [237, 324] on button "button" at bounding box center [246, 323] width 20 height 20
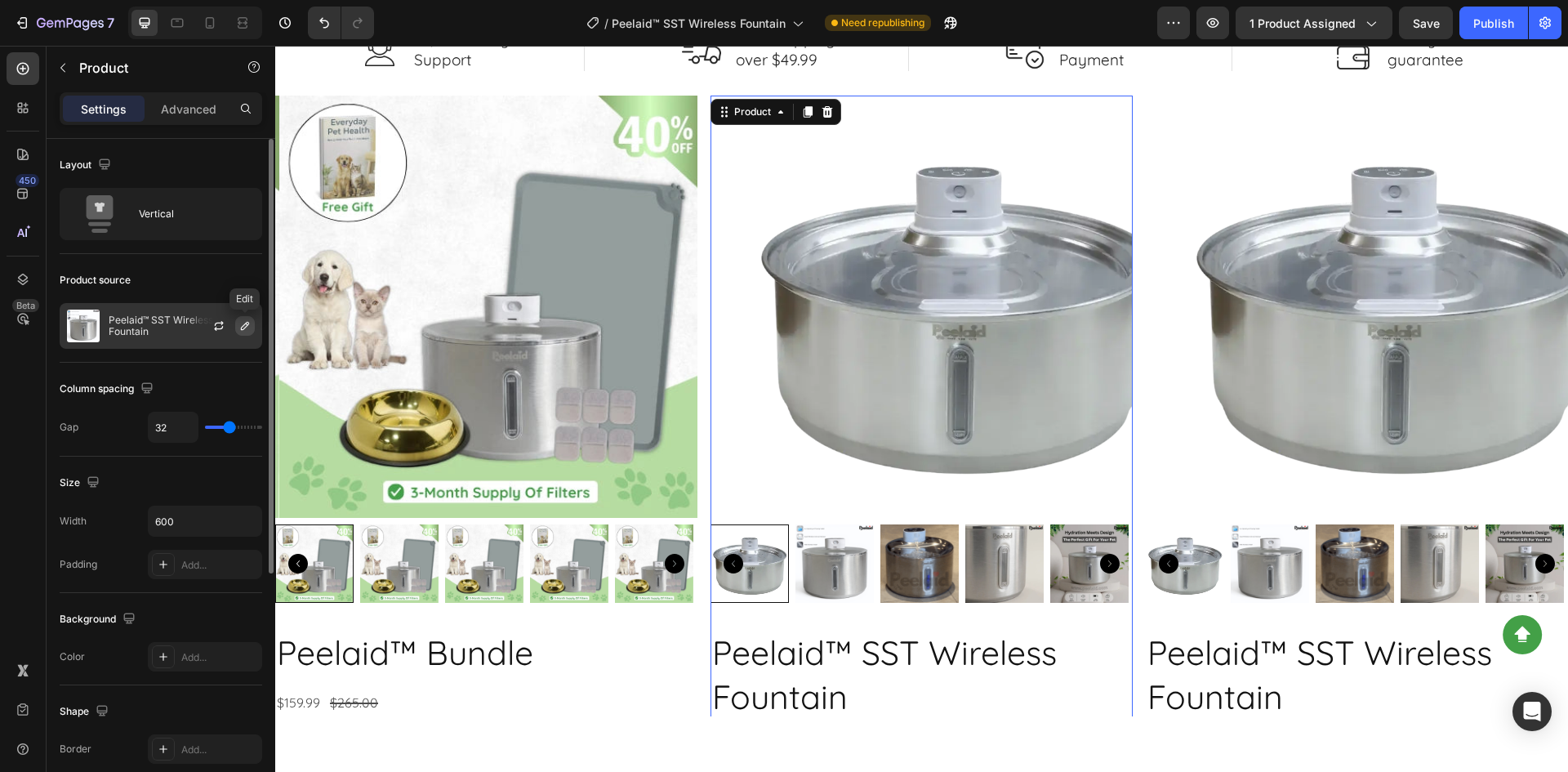
click at [246, 326] on icon "button" at bounding box center [245, 326] width 13 height 13
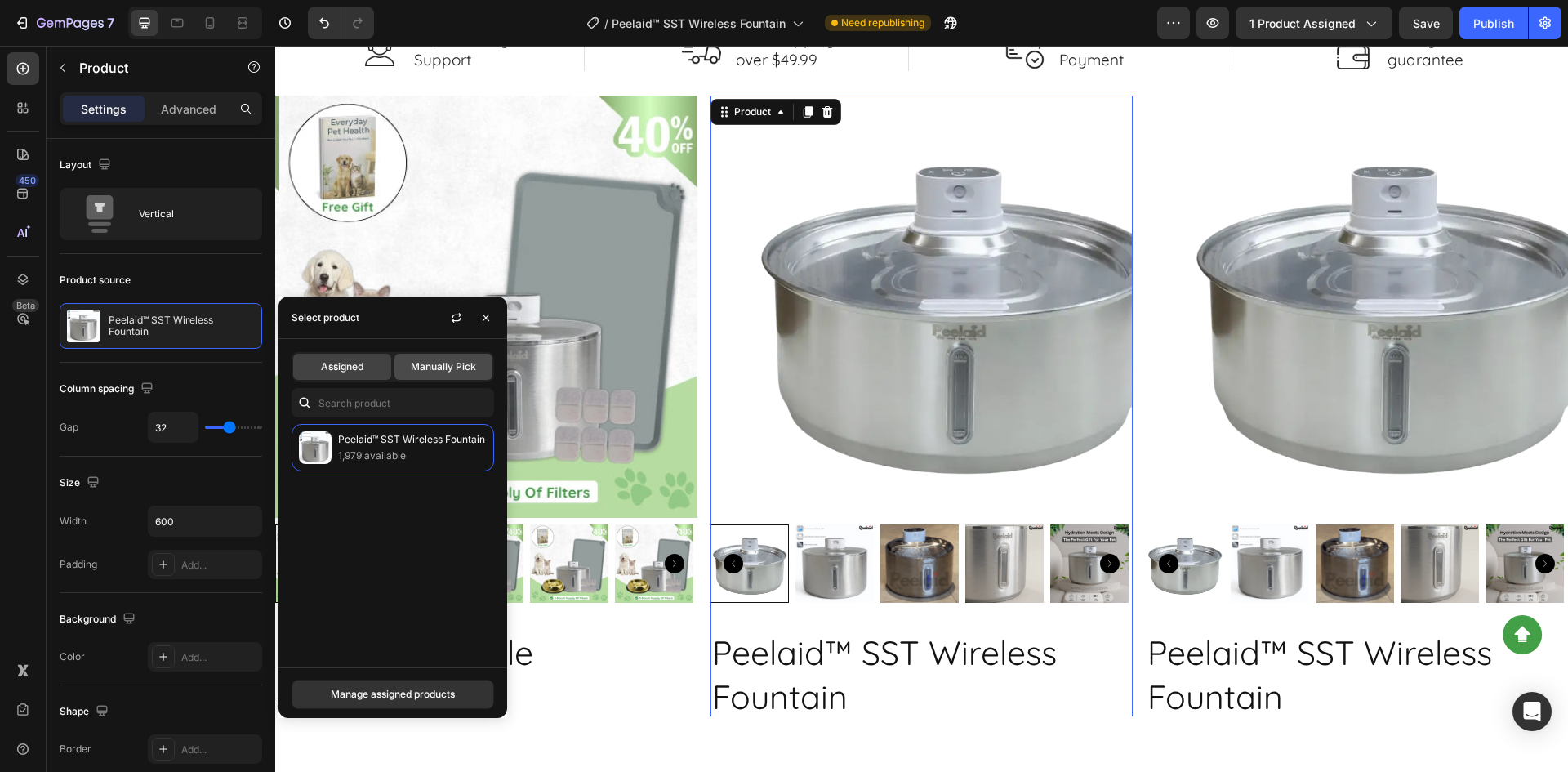
click at [412, 366] on span "Manually Pick" at bounding box center [443, 367] width 65 height 15
radio input "true"
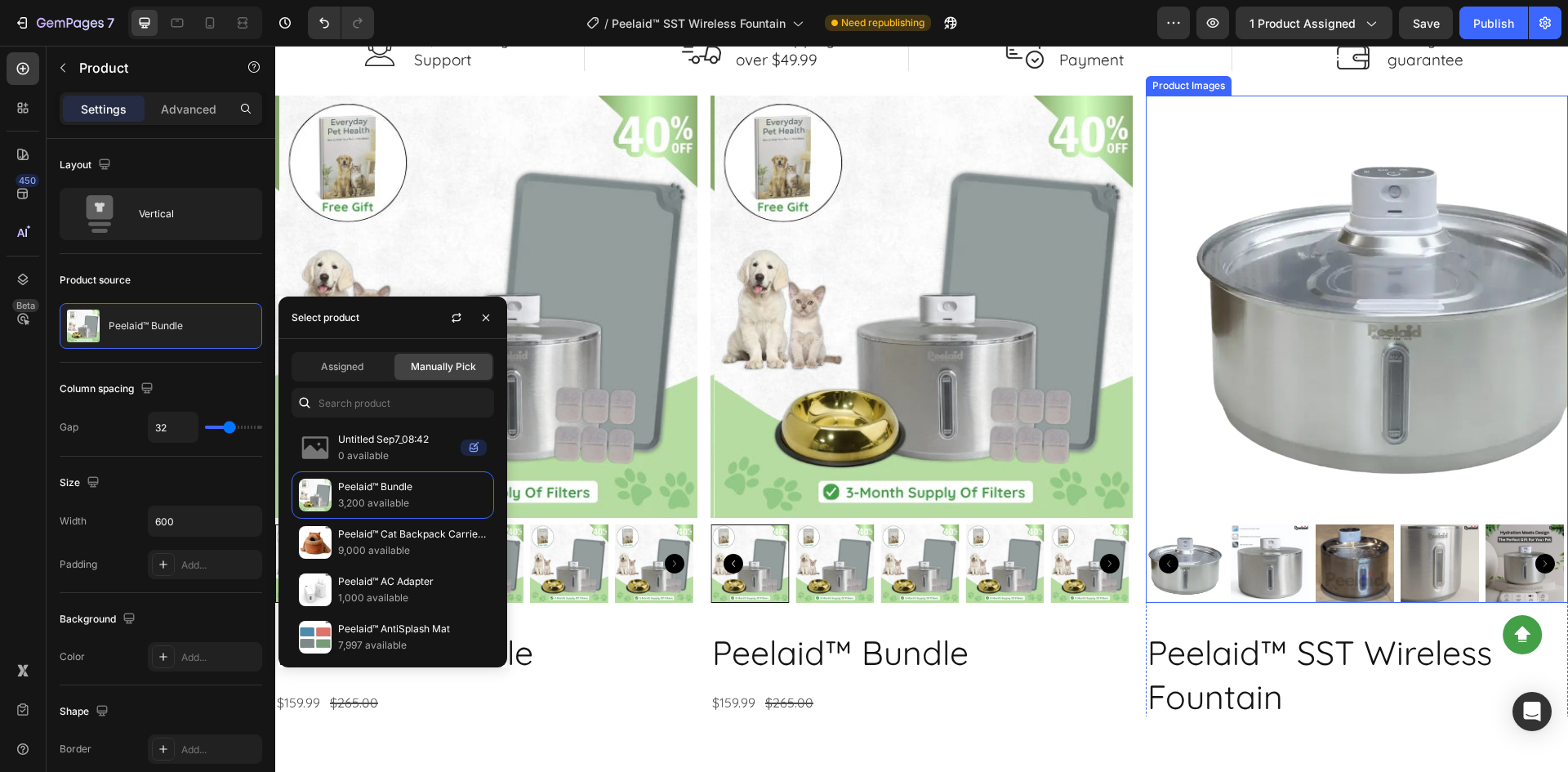
click at [1237, 323] on img at bounding box center [1393, 307] width 422 height 423
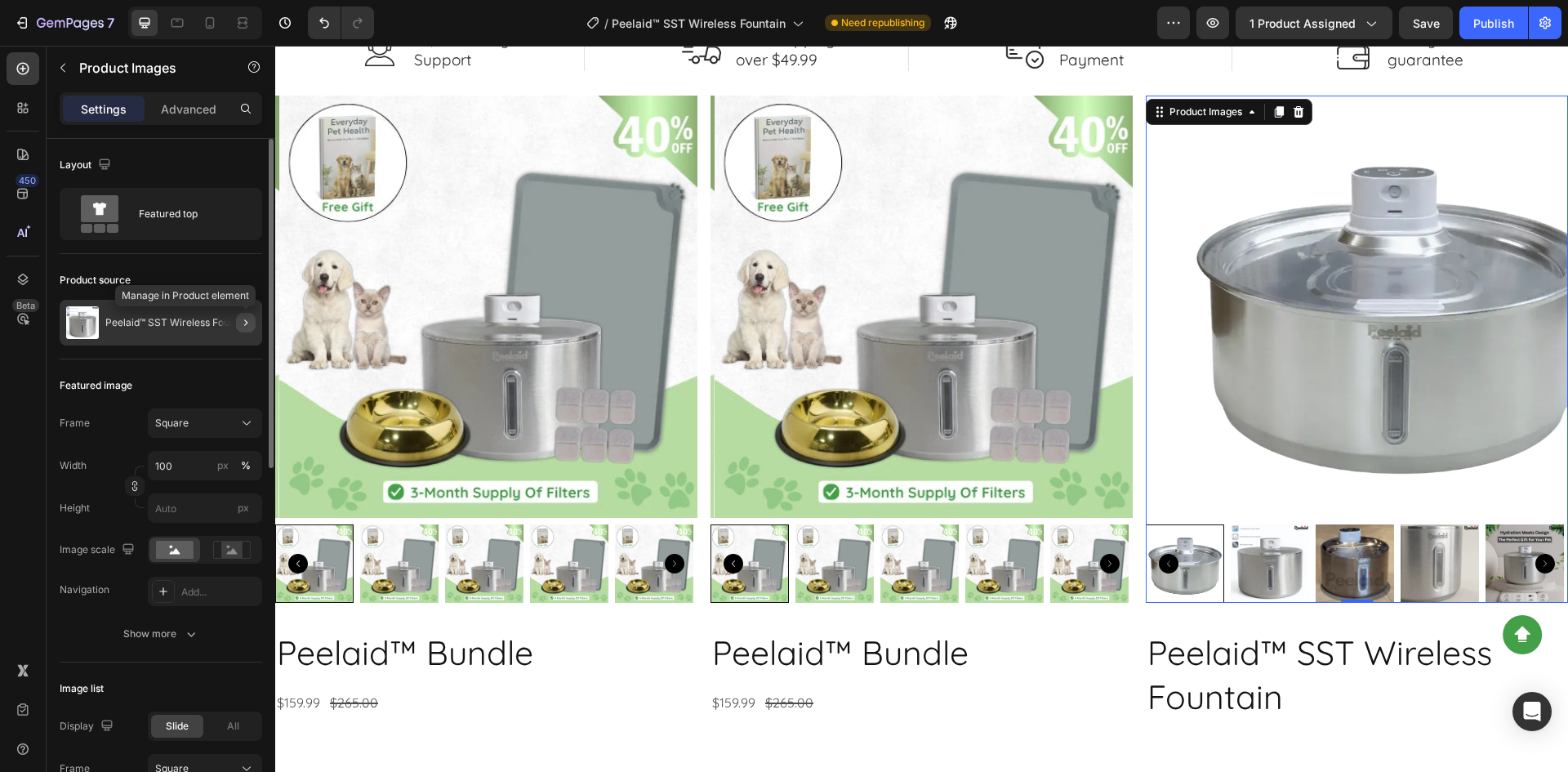
click at [248, 328] on icon "button" at bounding box center [246, 323] width 13 height 13
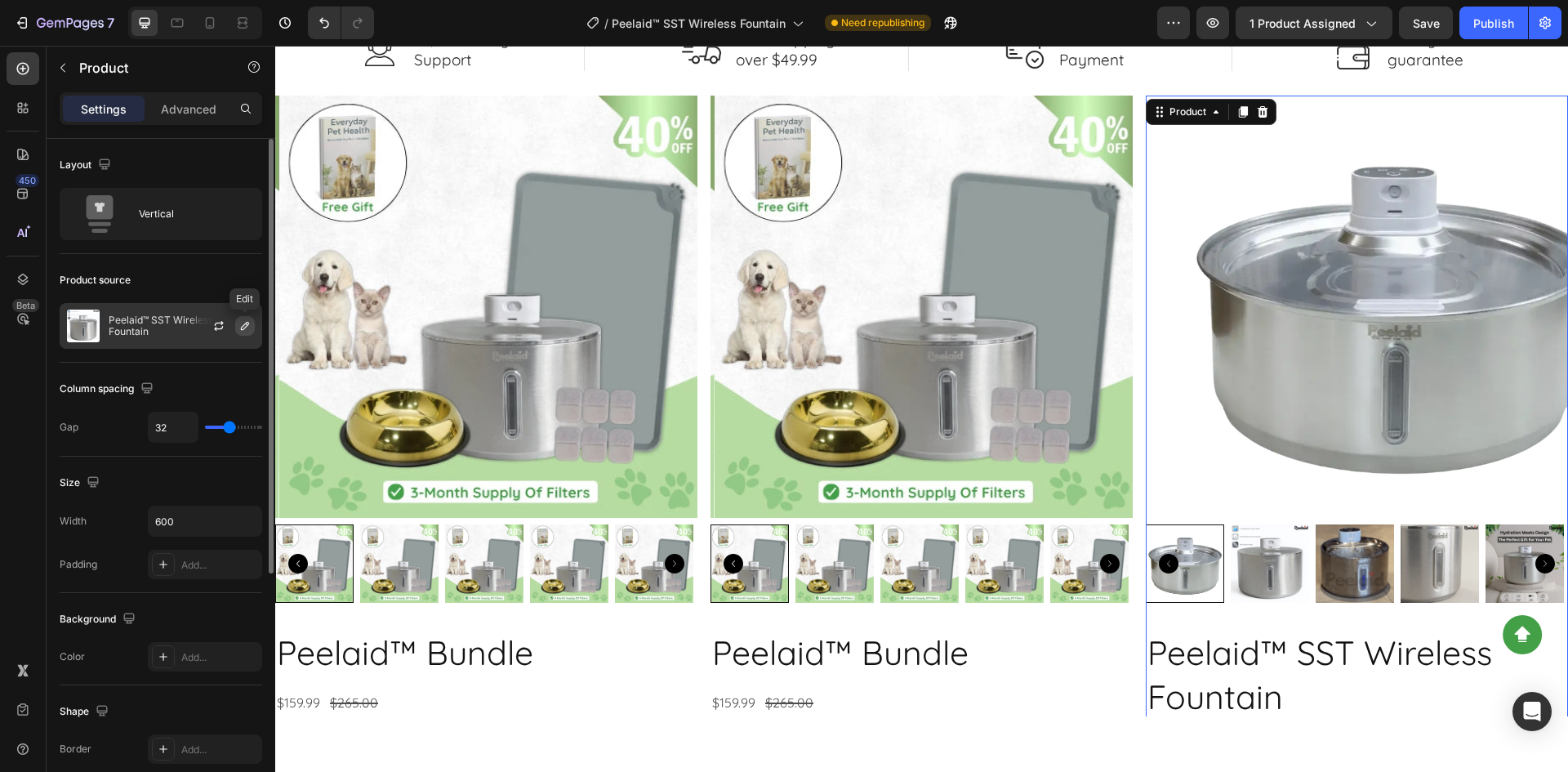
click at [241, 328] on icon "button" at bounding box center [245, 326] width 8 height 8
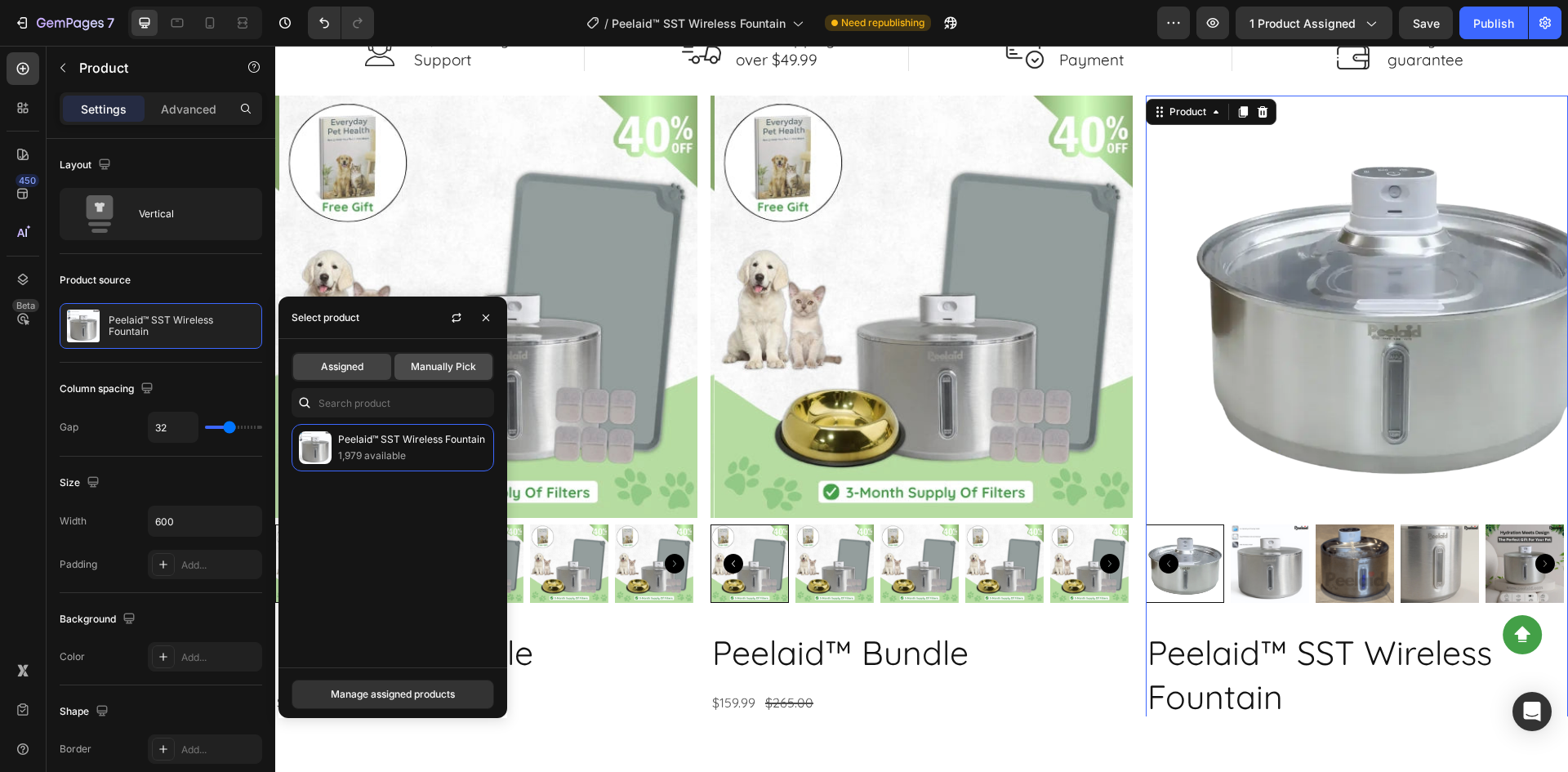
click at [431, 366] on span "Manually Pick" at bounding box center [443, 367] width 65 height 15
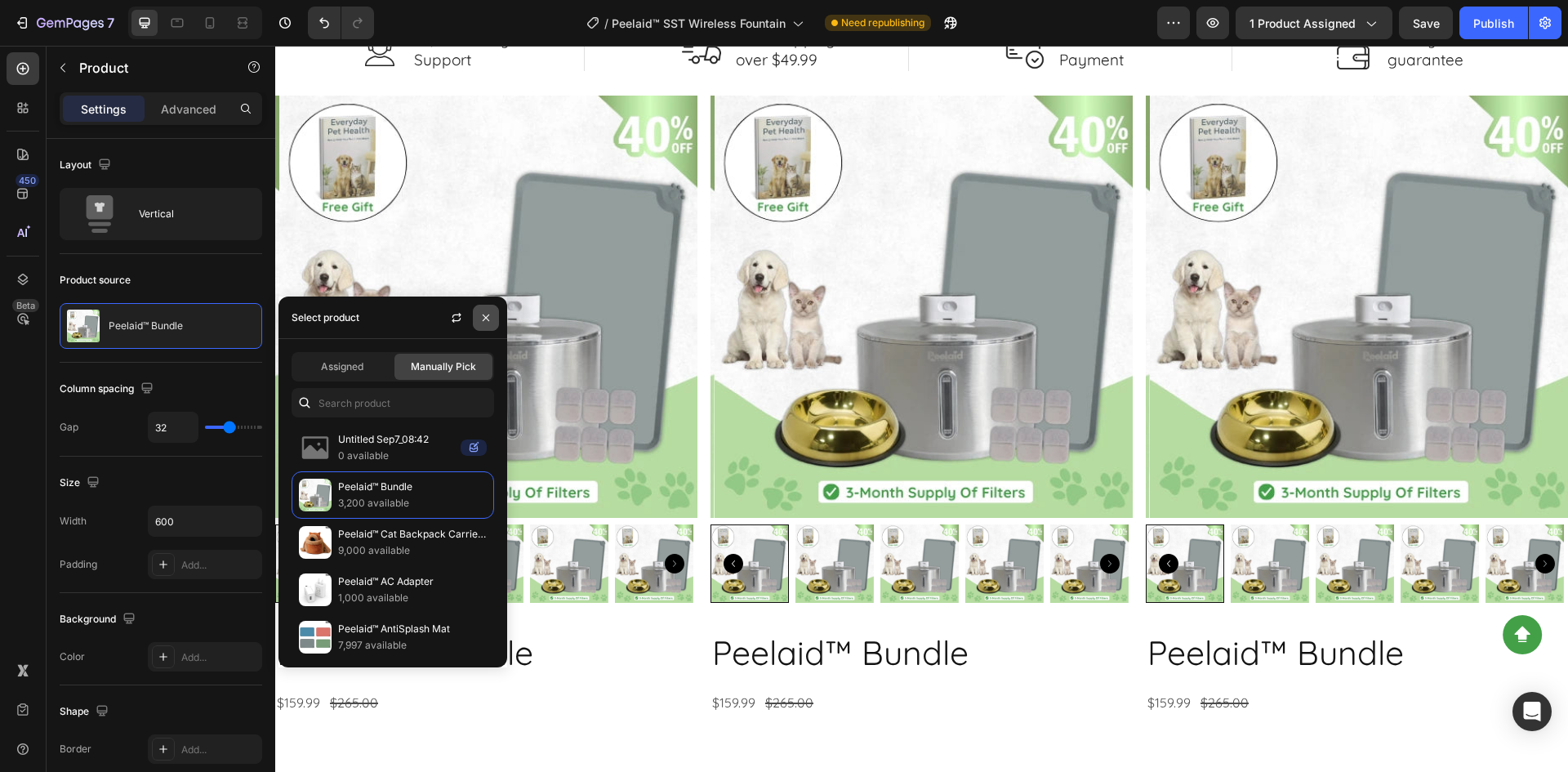
click at [487, 319] on icon "button" at bounding box center [486, 317] width 7 height 7
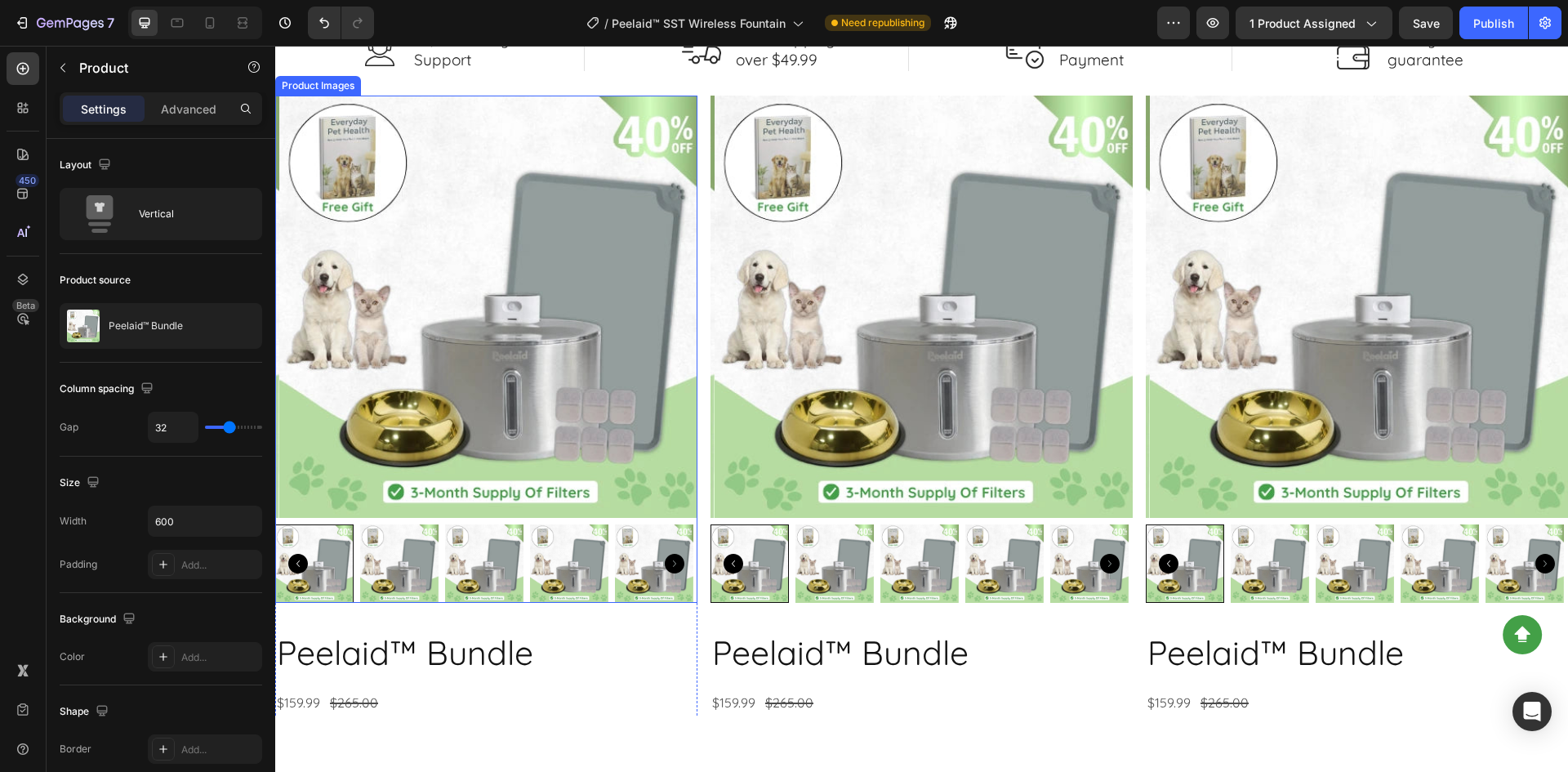
click at [442, 378] on img at bounding box center [490, 307] width 422 height 423
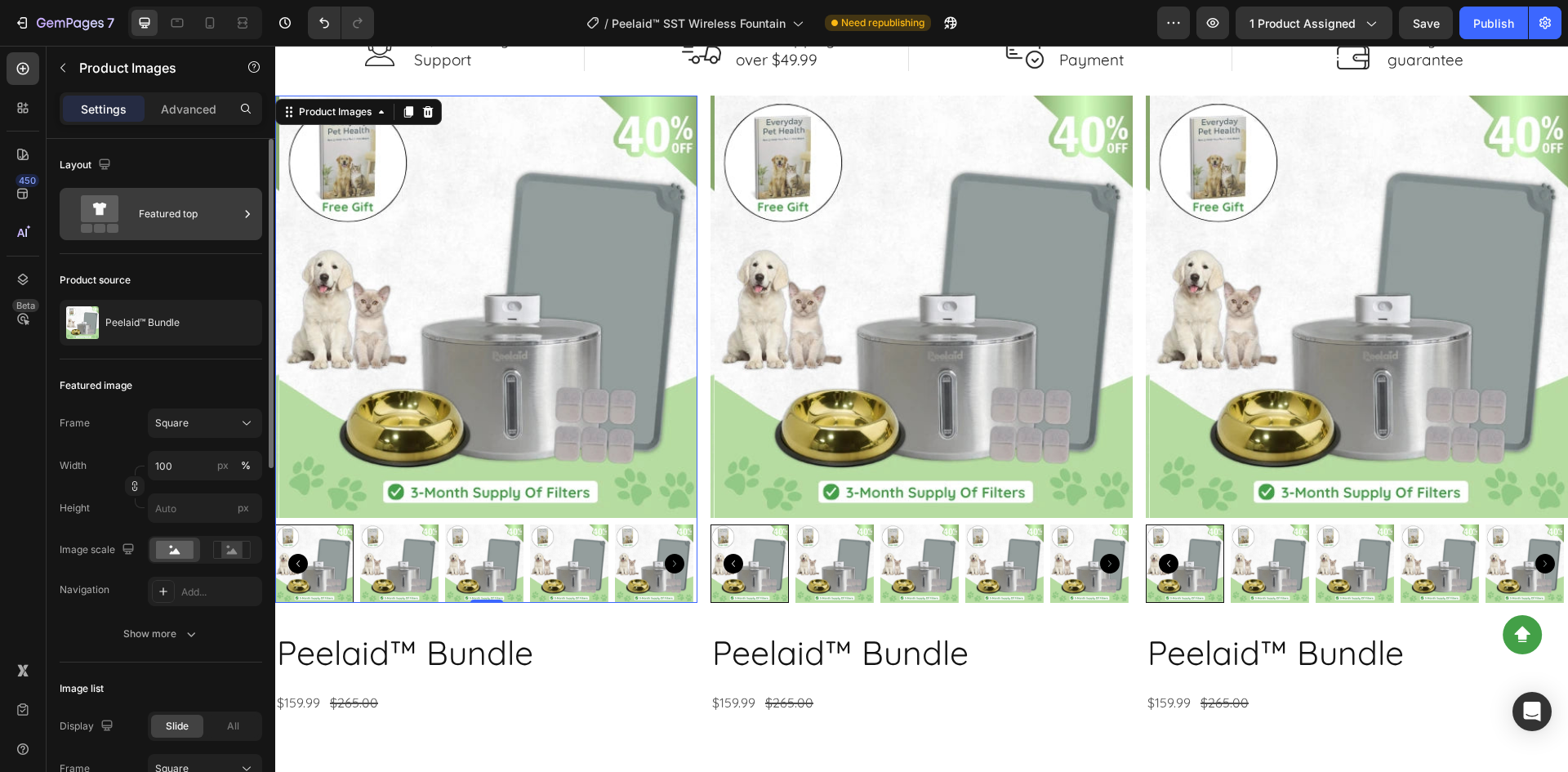
click at [178, 222] on div "Featured top" at bounding box center [189, 213] width 100 height 38
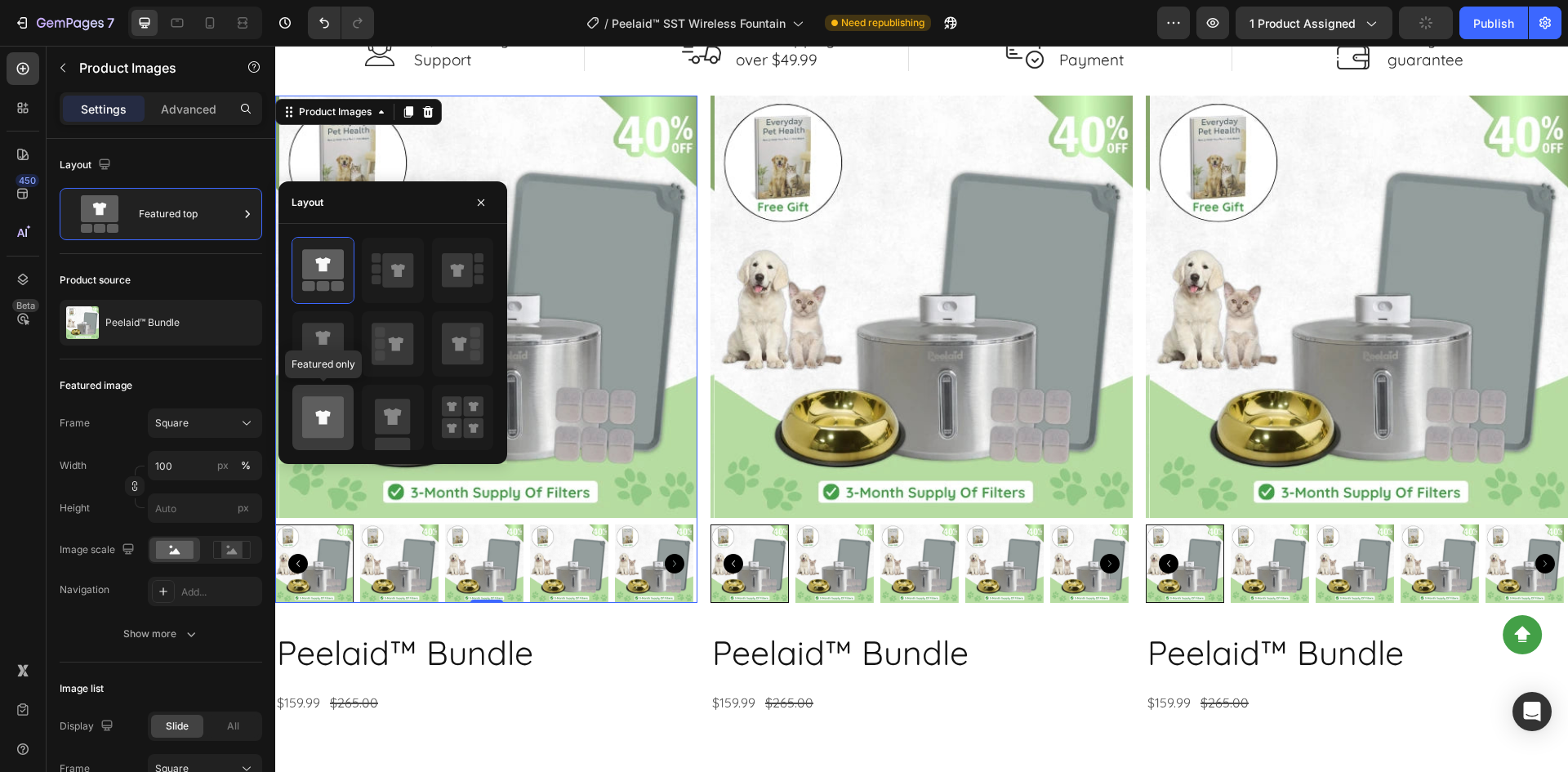
drag, startPoint x: 317, startPoint y: 414, endPoint x: 522, endPoint y: 313, distance: 228.5
click at [317, 414] on icon at bounding box center [322, 417] width 15 height 14
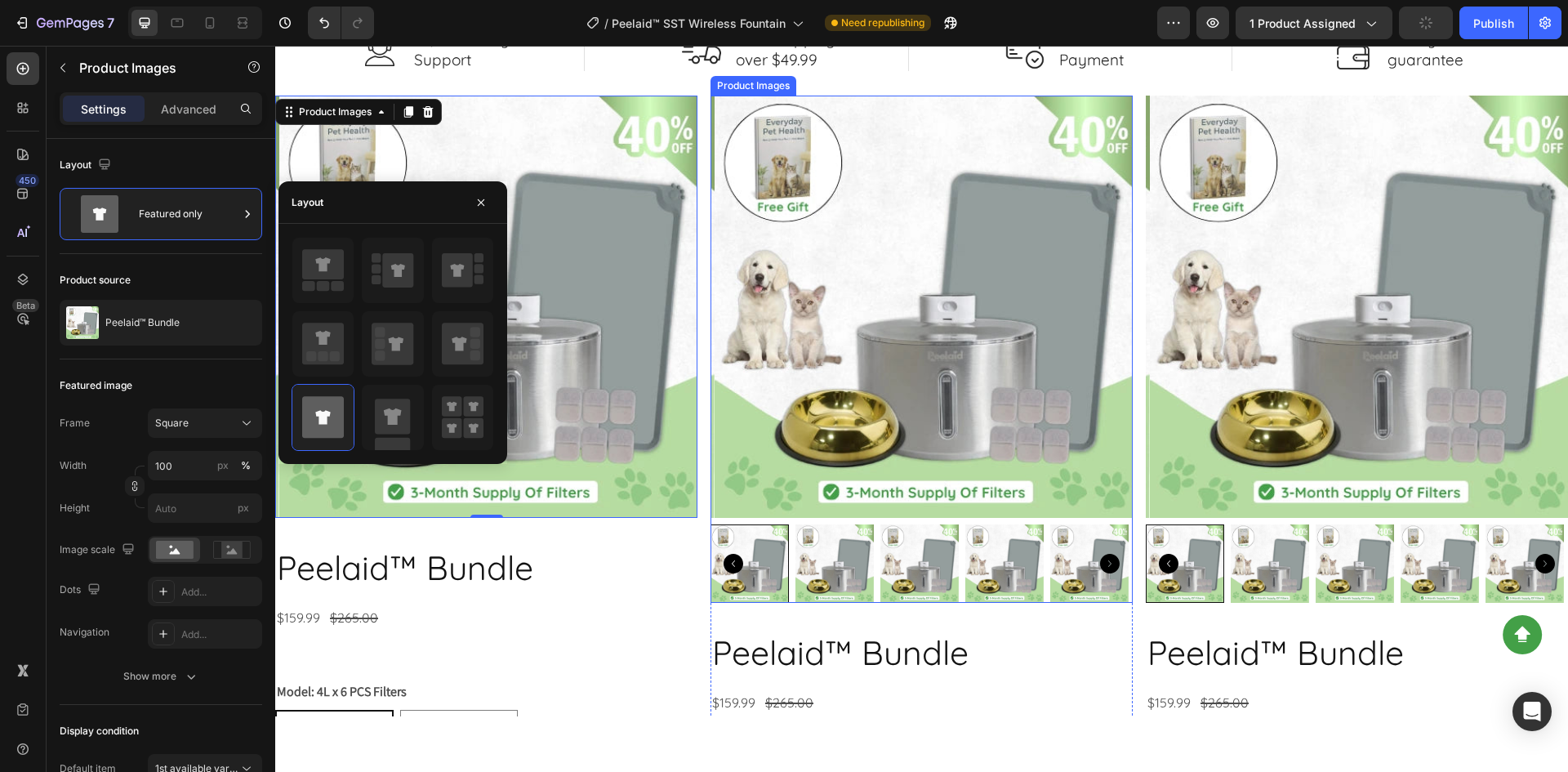
click at [861, 348] on img at bounding box center [926, 307] width 422 height 423
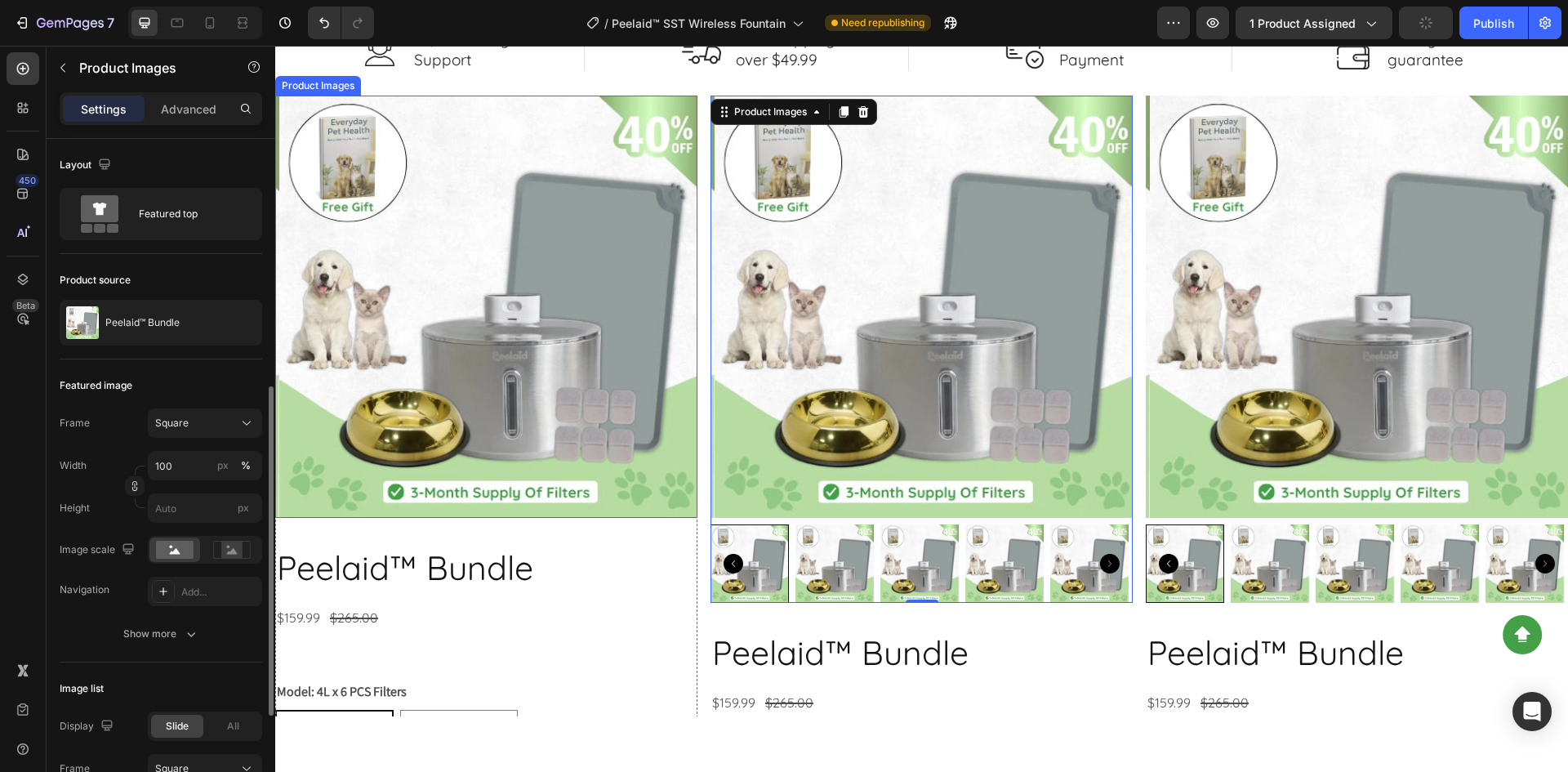
scroll to position [167, 0]
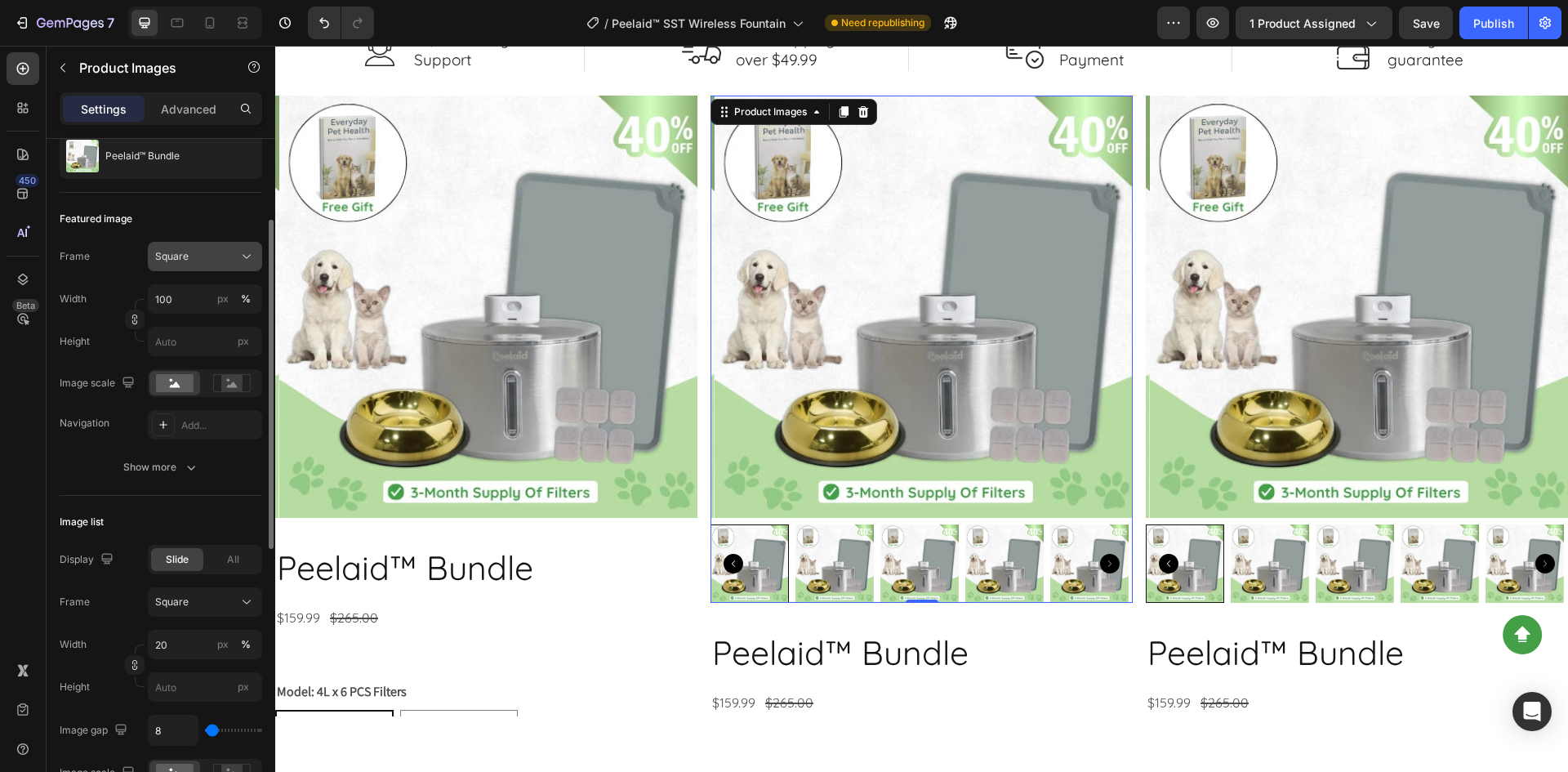
click at [203, 266] on button "Square" at bounding box center [204, 256] width 114 height 29
click at [205, 263] on div "Square" at bounding box center [195, 257] width 80 height 15
click at [192, 108] on p "Advanced" at bounding box center [188, 109] width 56 height 18
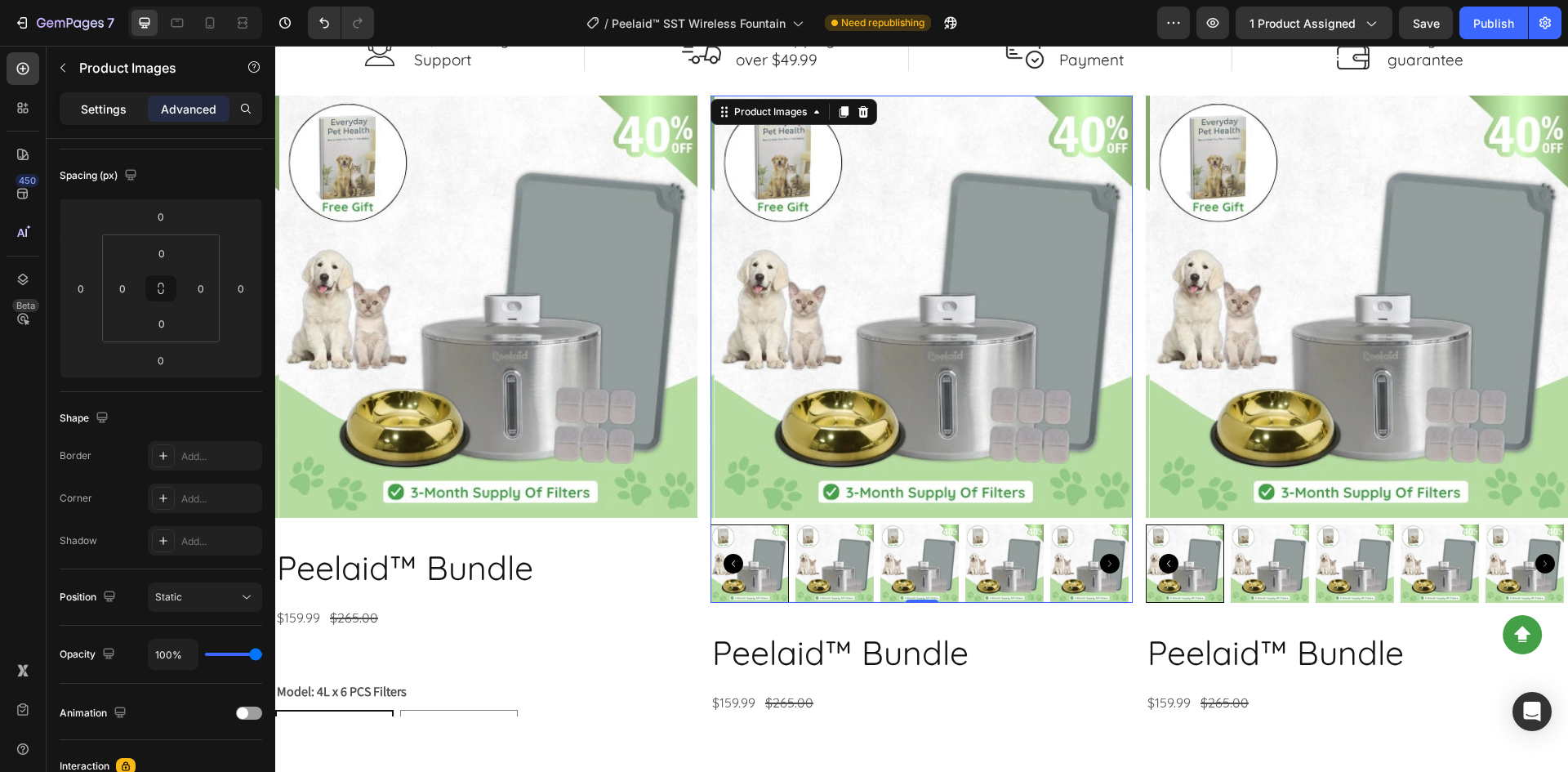
click at [91, 103] on p "Settings" at bounding box center [103, 109] width 46 height 18
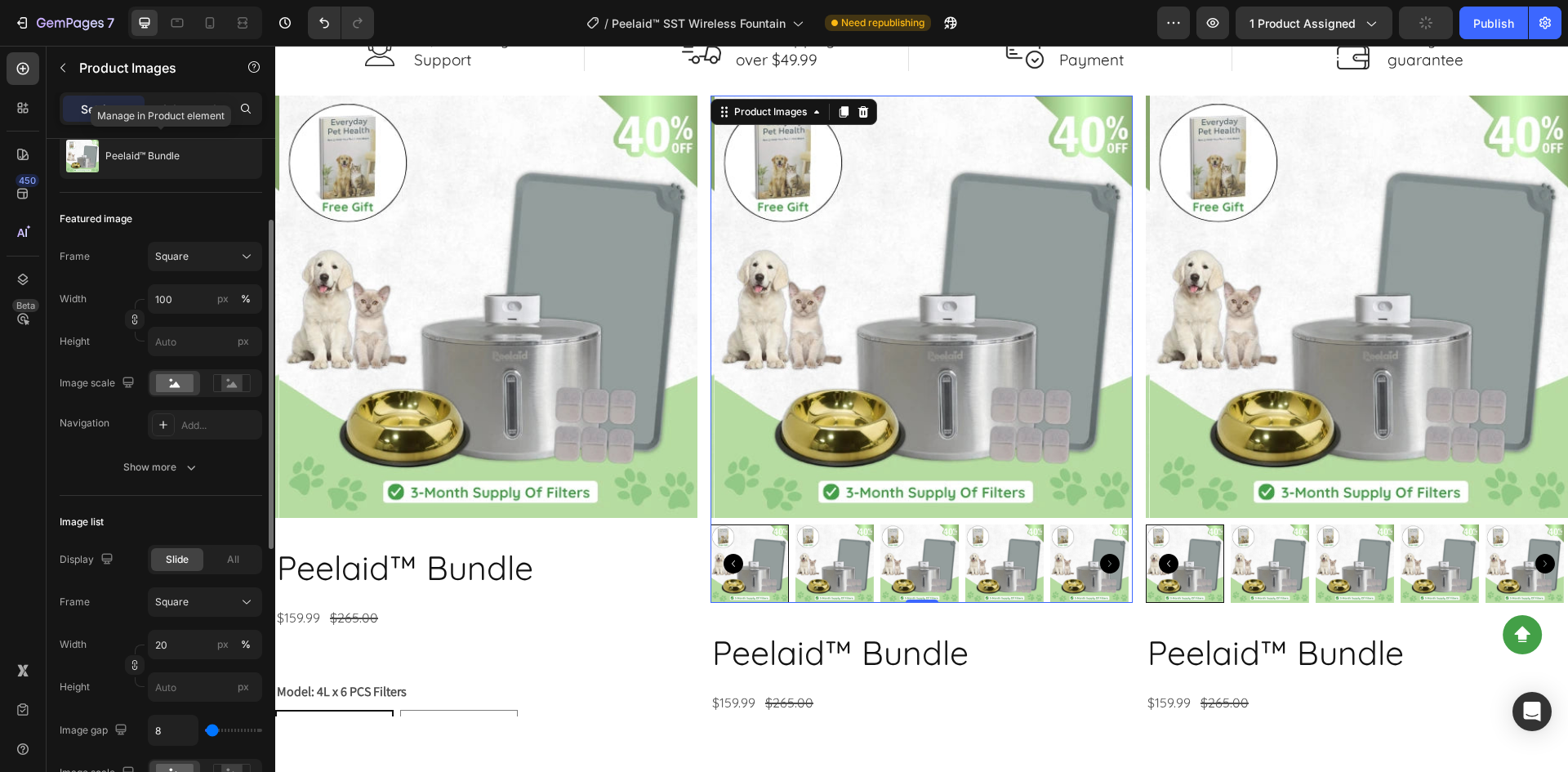
scroll to position [0, 0]
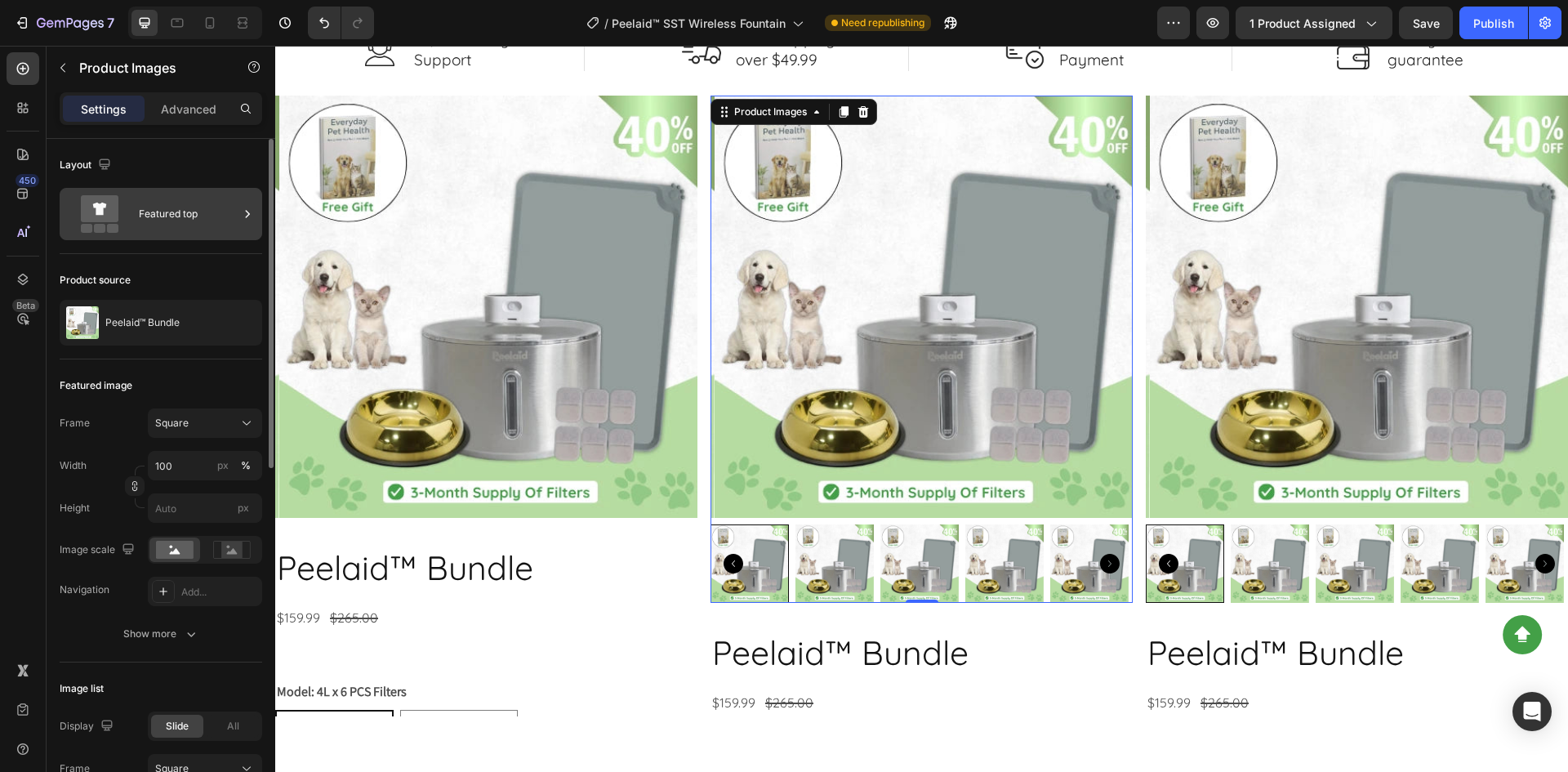
click at [172, 222] on div "Featured top" at bounding box center [189, 213] width 100 height 38
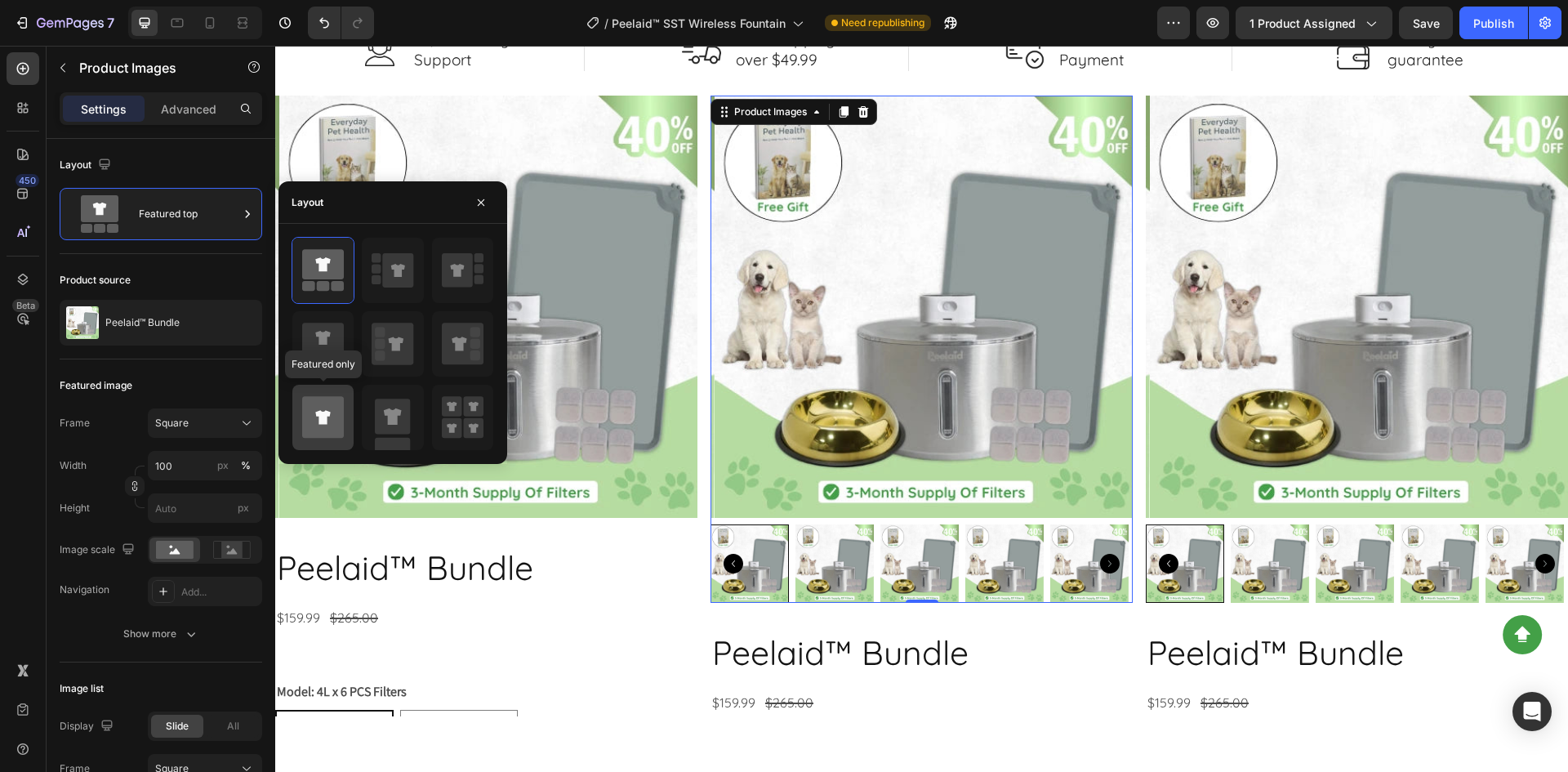
click at [331, 400] on icon at bounding box center [323, 417] width 42 height 42
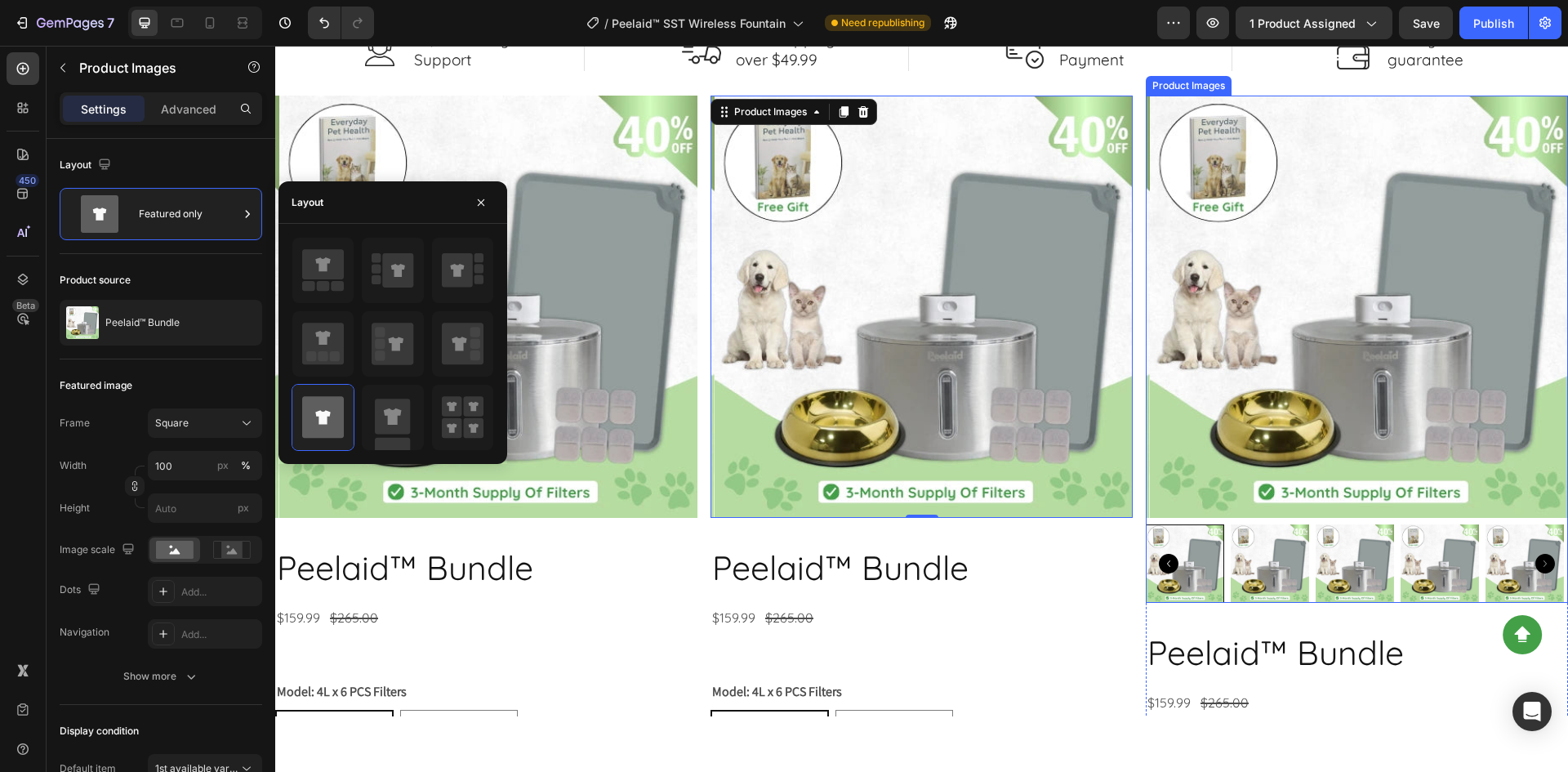
click at [1278, 345] on img at bounding box center [1361, 307] width 422 height 423
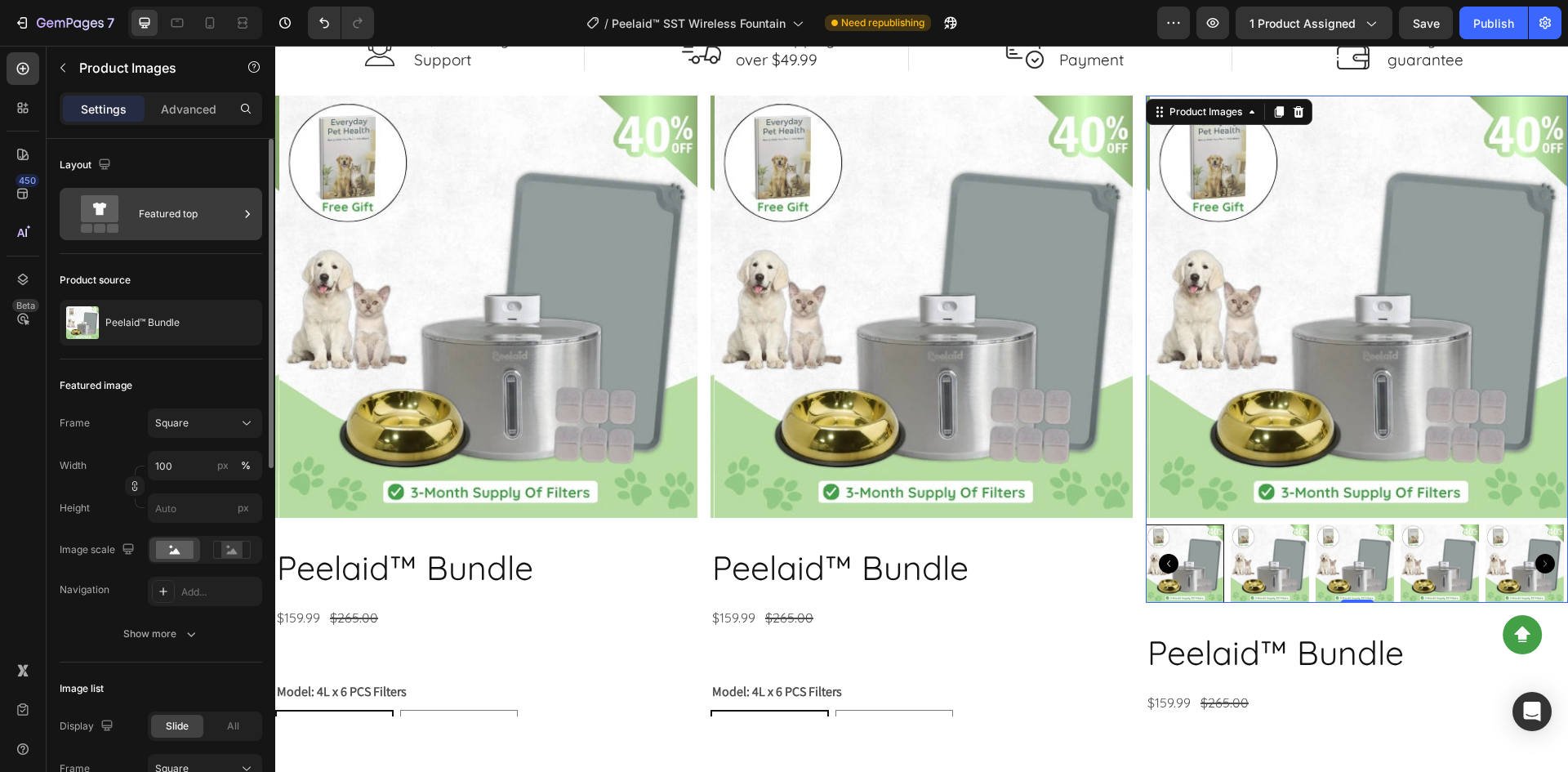
click at [163, 209] on div "Featured top" at bounding box center [189, 213] width 100 height 38
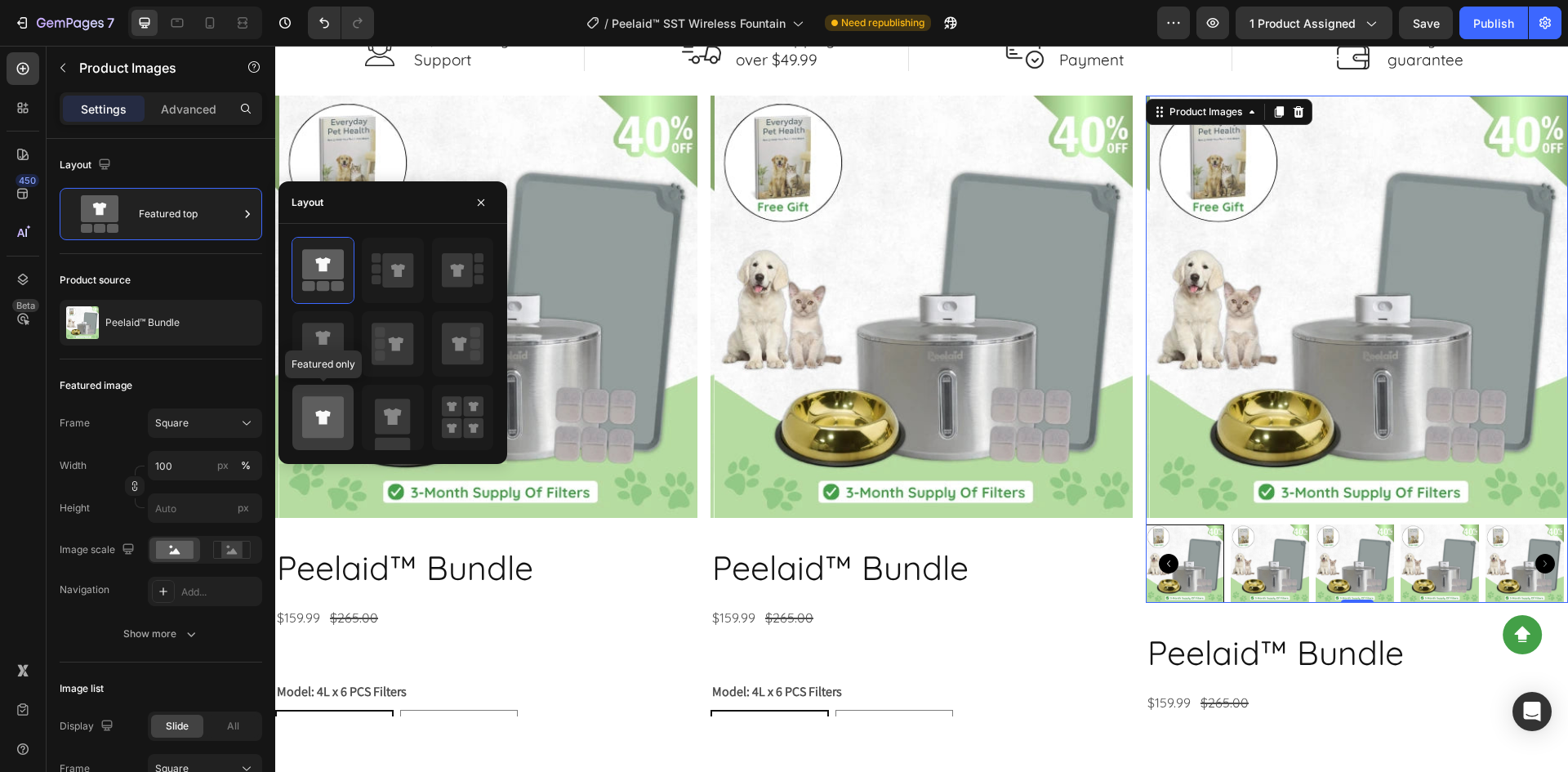
click at [331, 418] on icon at bounding box center [323, 417] width 42 height 42
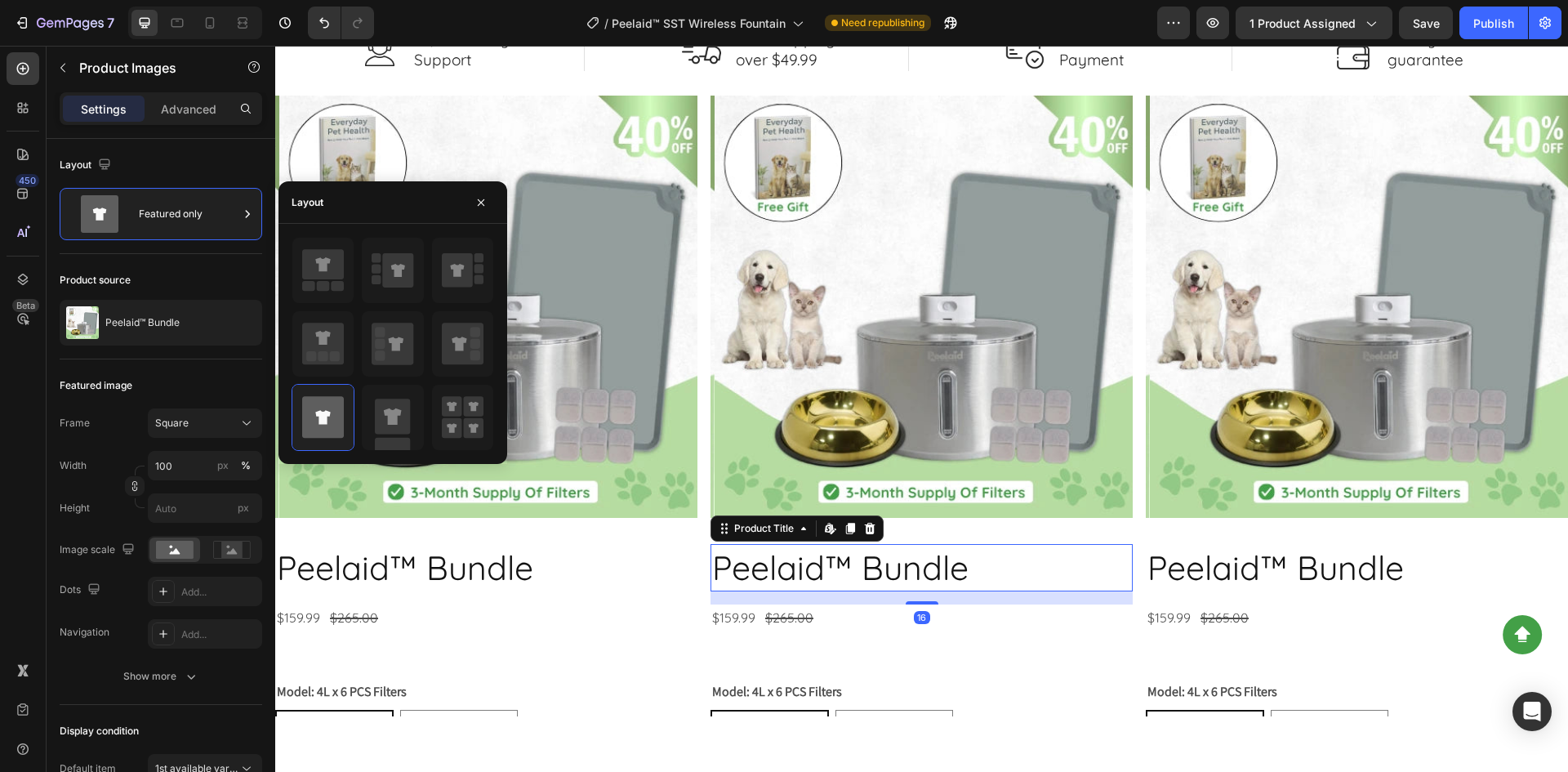
click at [971, 559] on h2 "Peelaid™ Bundle" at bounding box center [921, 568] width 422 height 47
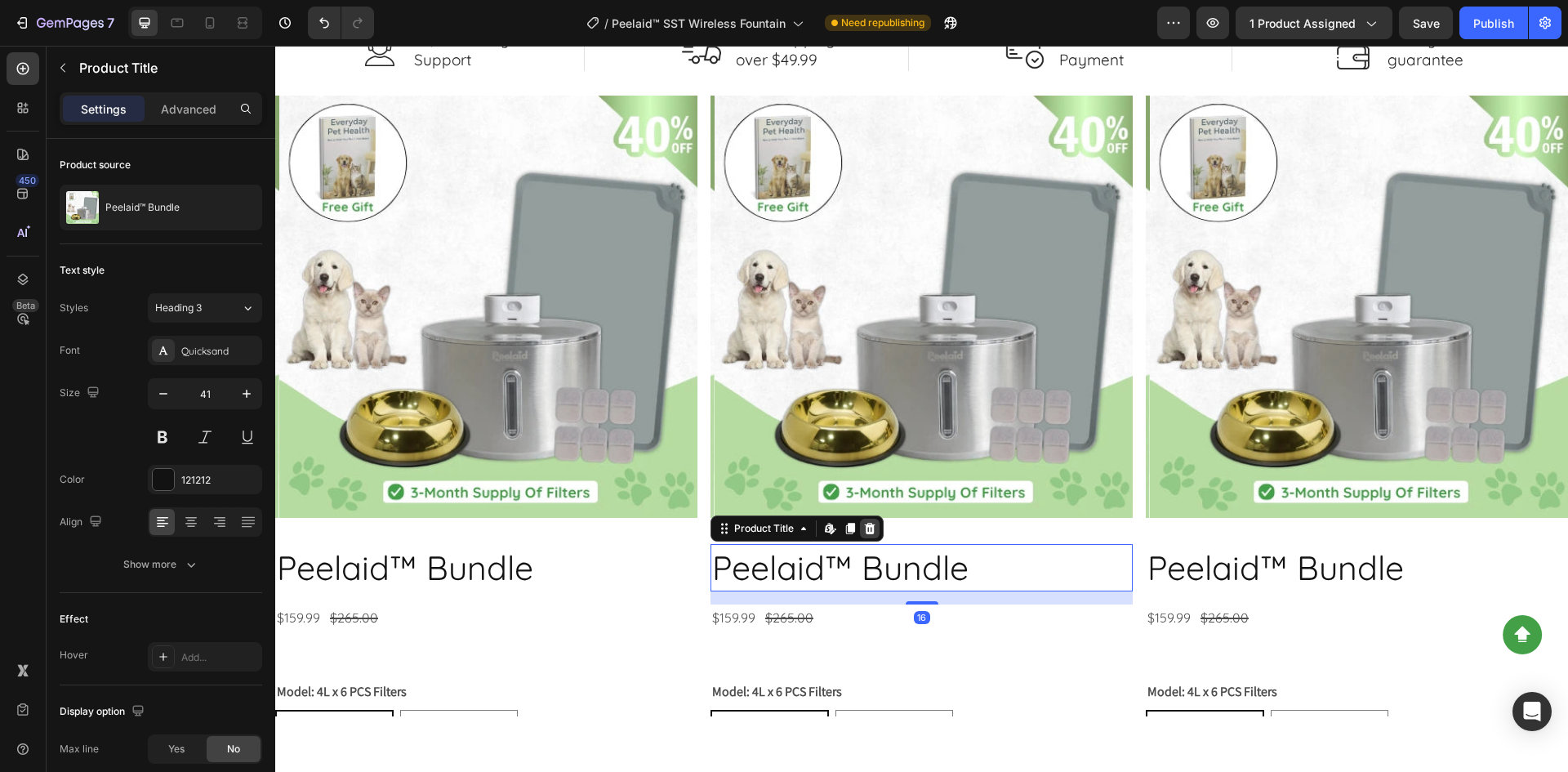
click at [867, 522] on icon at bounding box center [870, 529] width 13 height 13
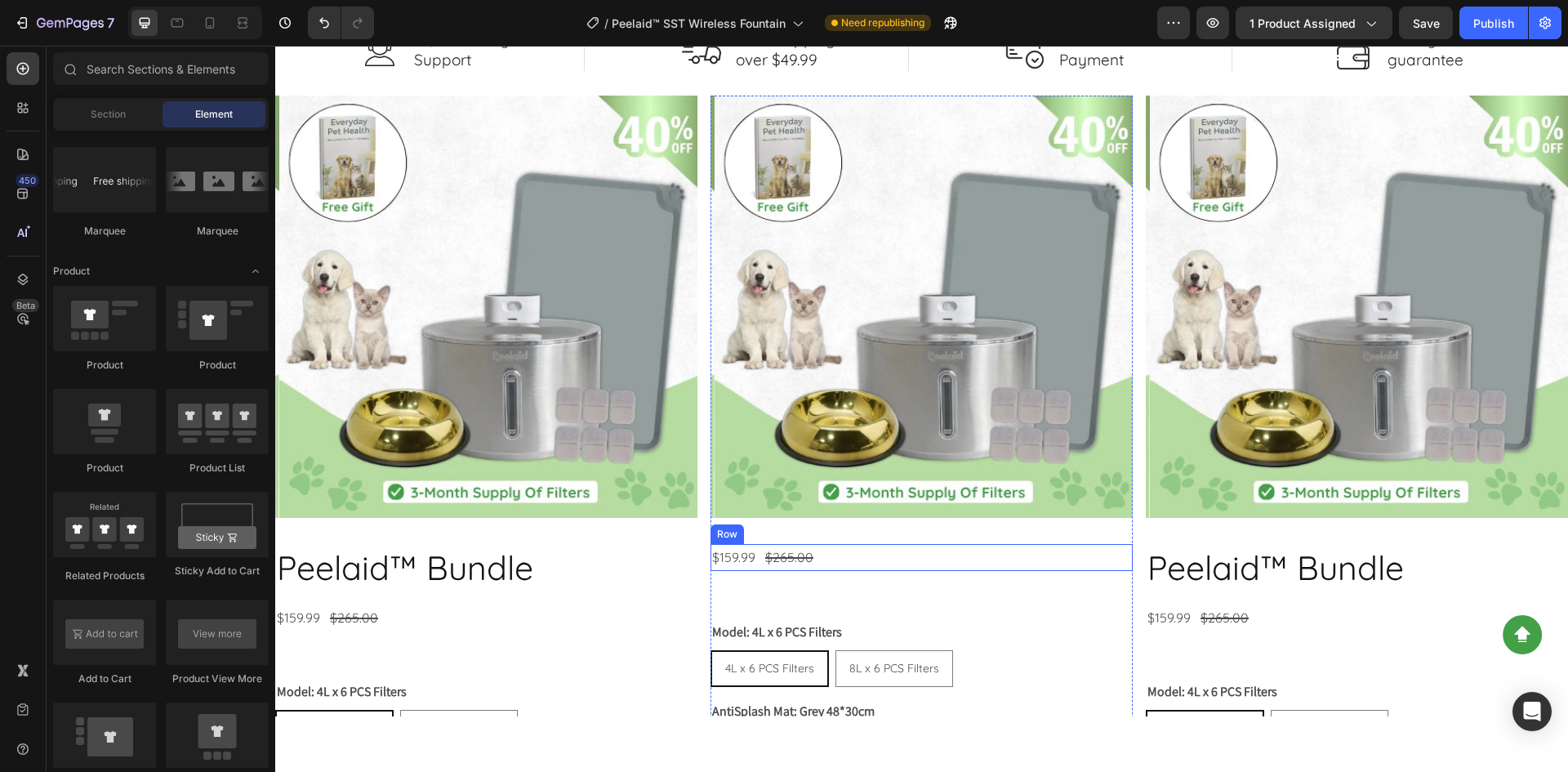
click at [944, 553] on div "$159.99 Product Price Product Price $265.00 Product Price Product Price Row" at bounding box center [921, 558] width 422 height 27
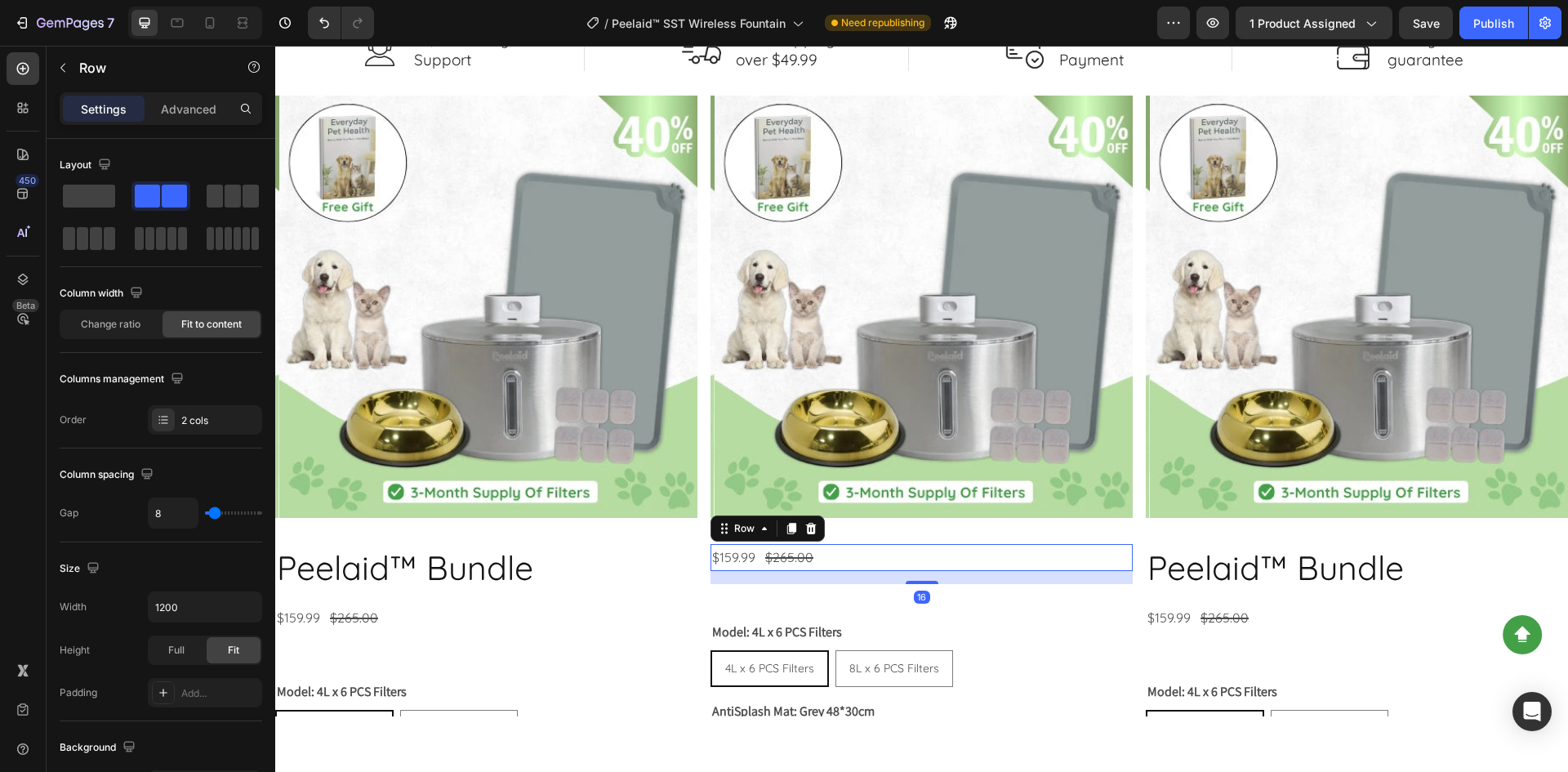
click at [813, 525] on div at bounding box center [811, 529] width 20 height 20
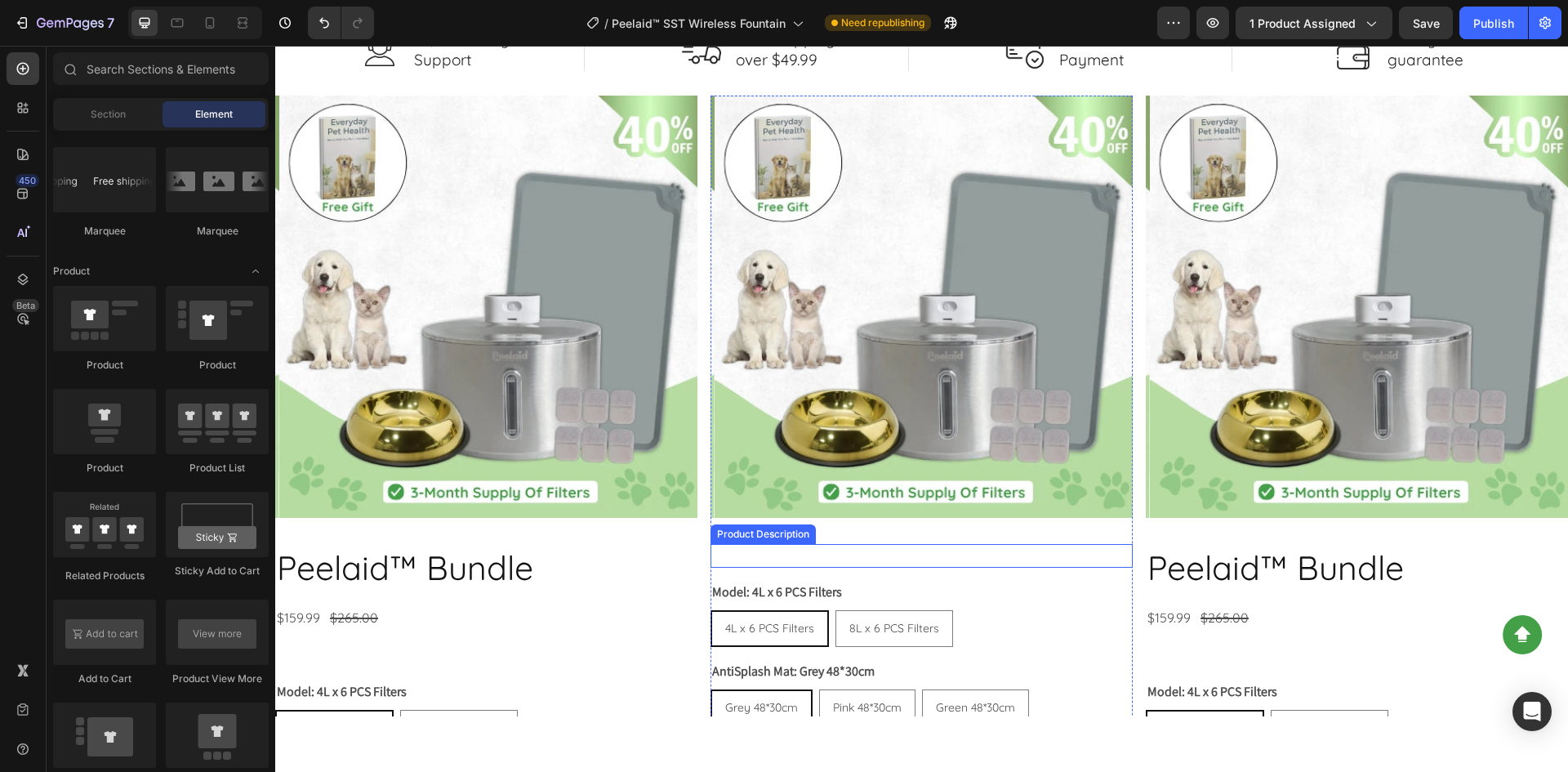
click at [873, 555] on div at bounding box center [921, 556] width 422 height 23
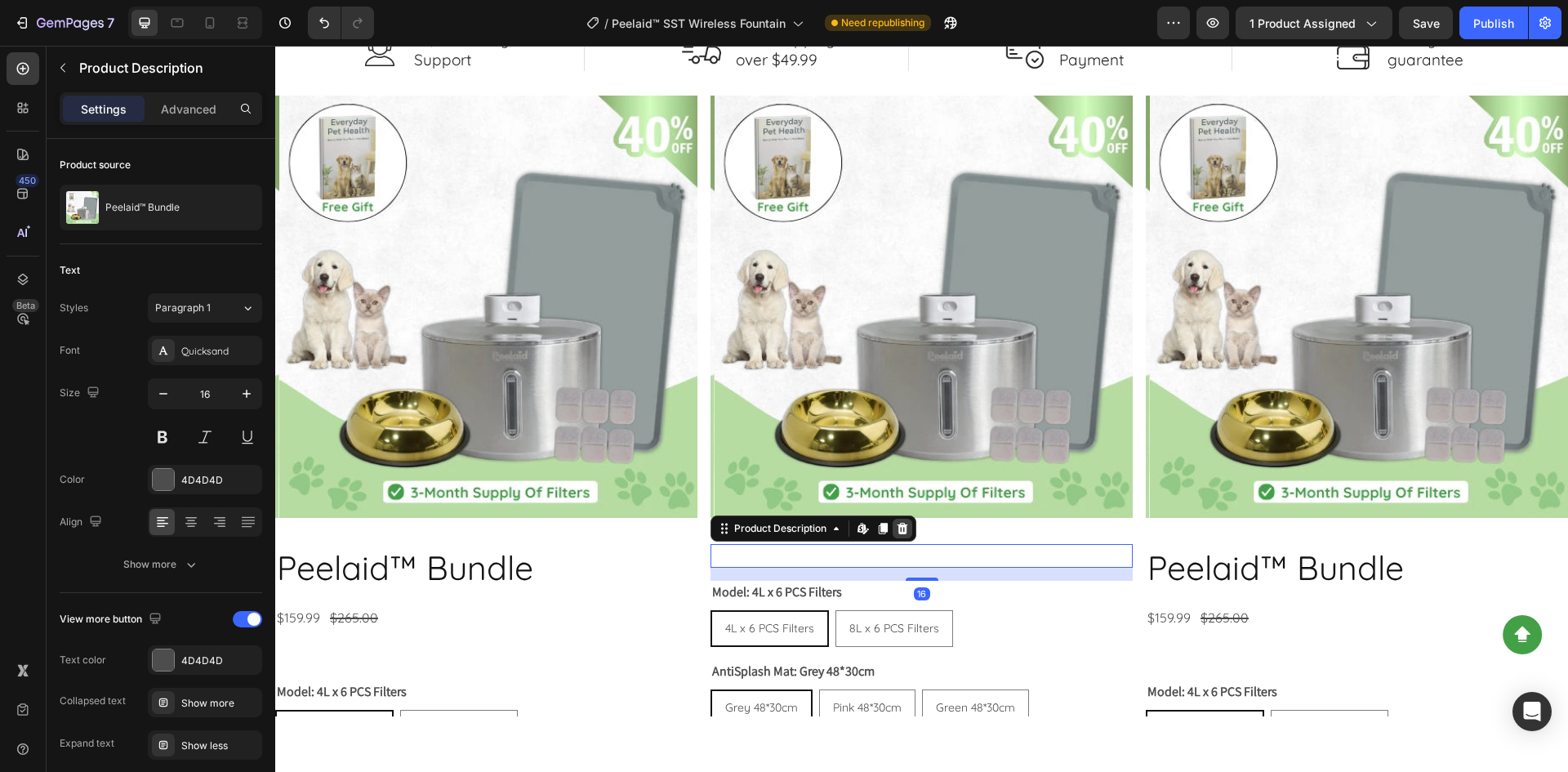
click at [897, 529] on icon at bounding box center [902, 529] width 11 height 12
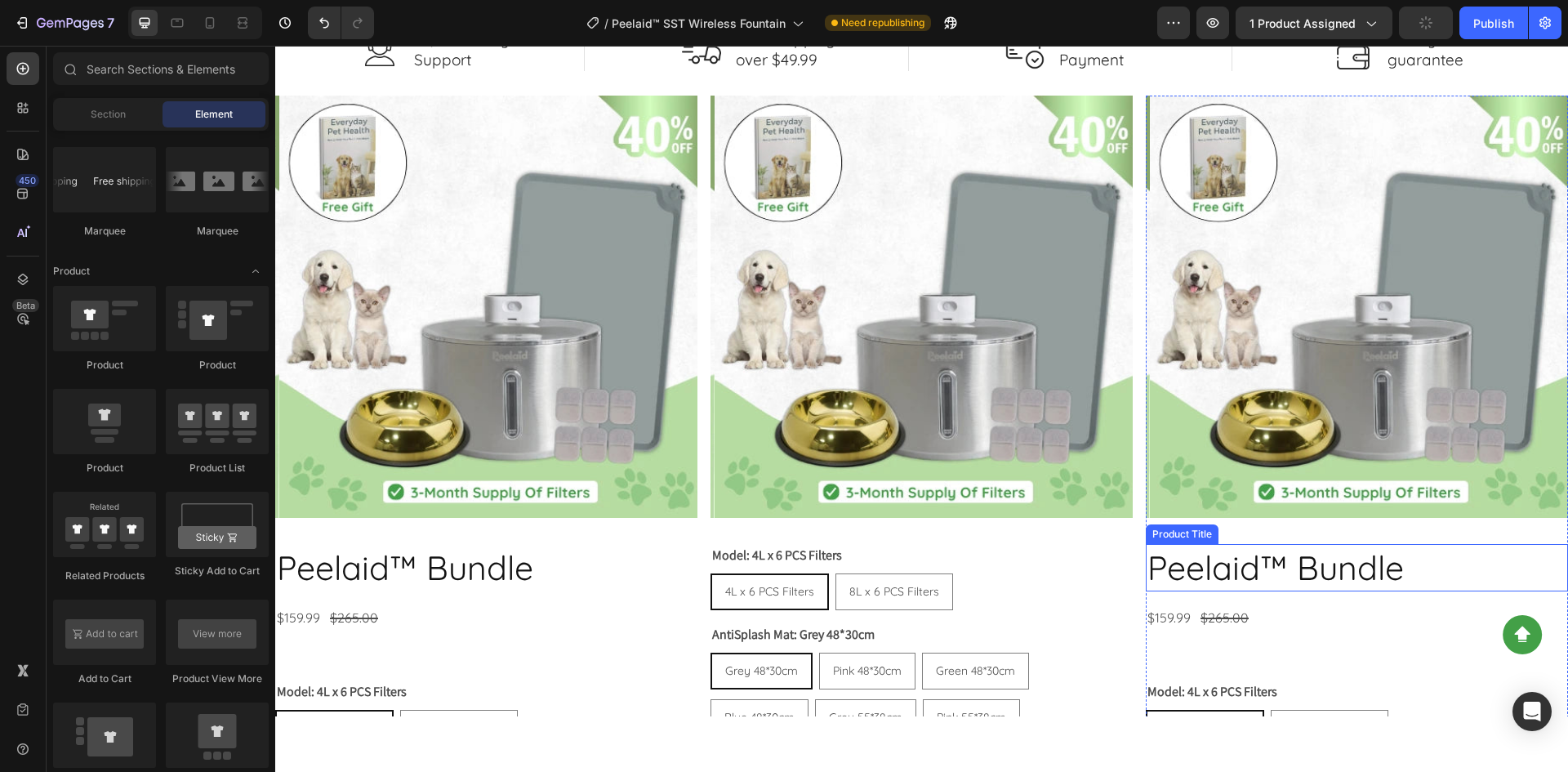
click at [1305, 560] on h2 "Peelaid™ Bundle" at bounding box center [1356, 568] width 422 height 47
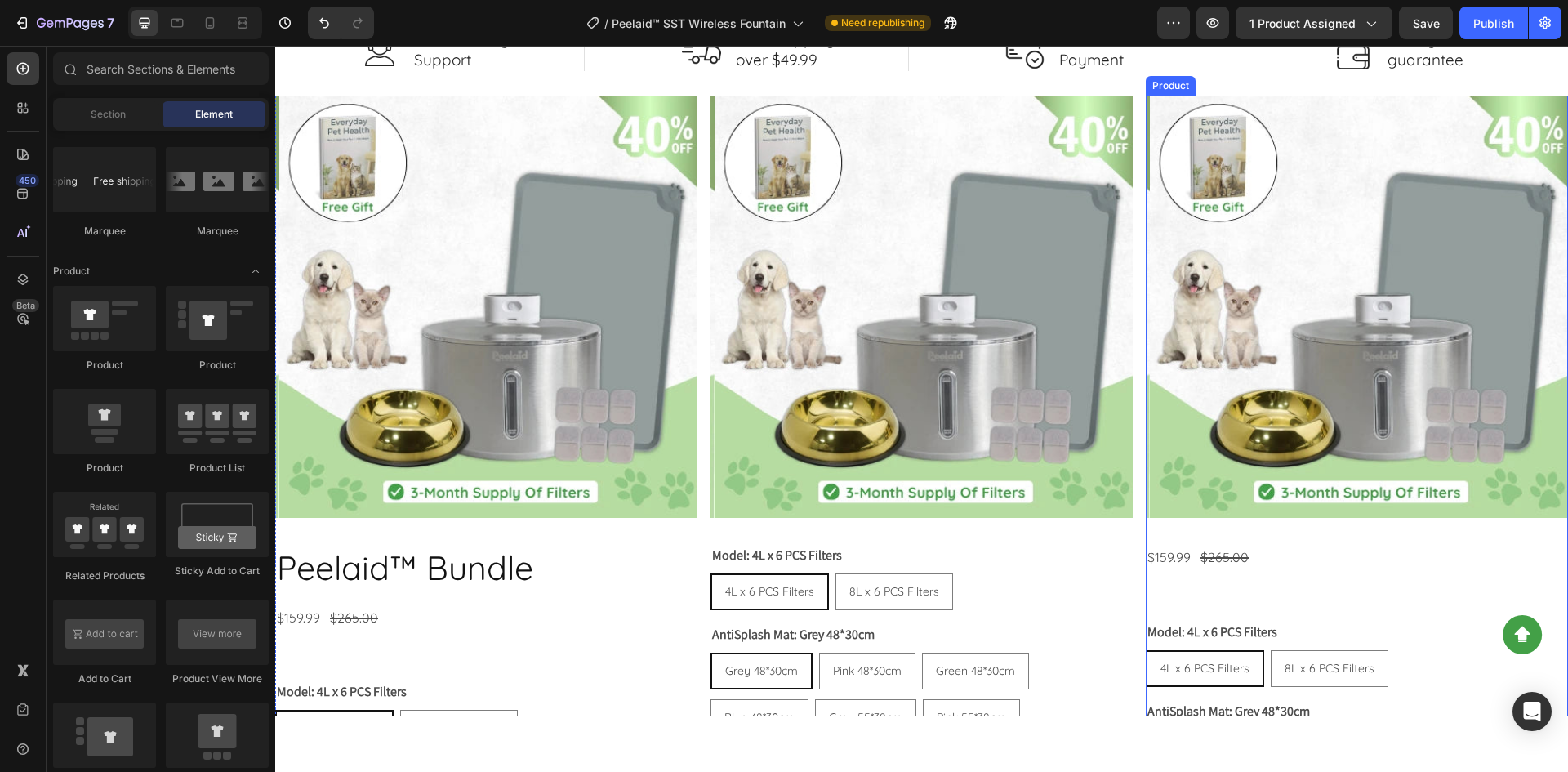
click at [1279, 557] on div "$159.99 Product Price Product Price $265.00 Product Price Product Price Row" at bounding box center [1356, 558] width 422 height 27
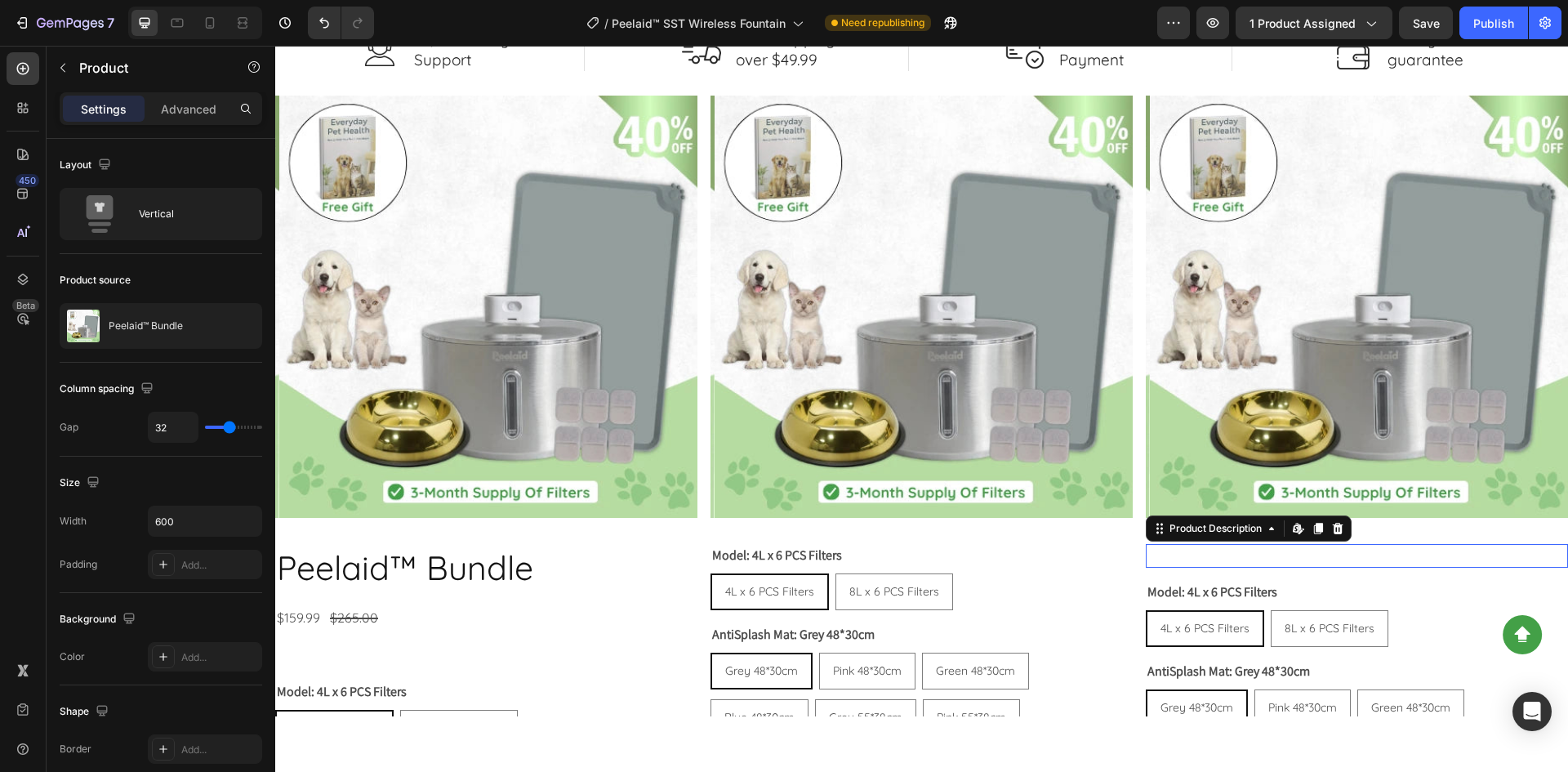
click at [1278, 554] on div at bounding box center [1356, 556] width 422 height 23
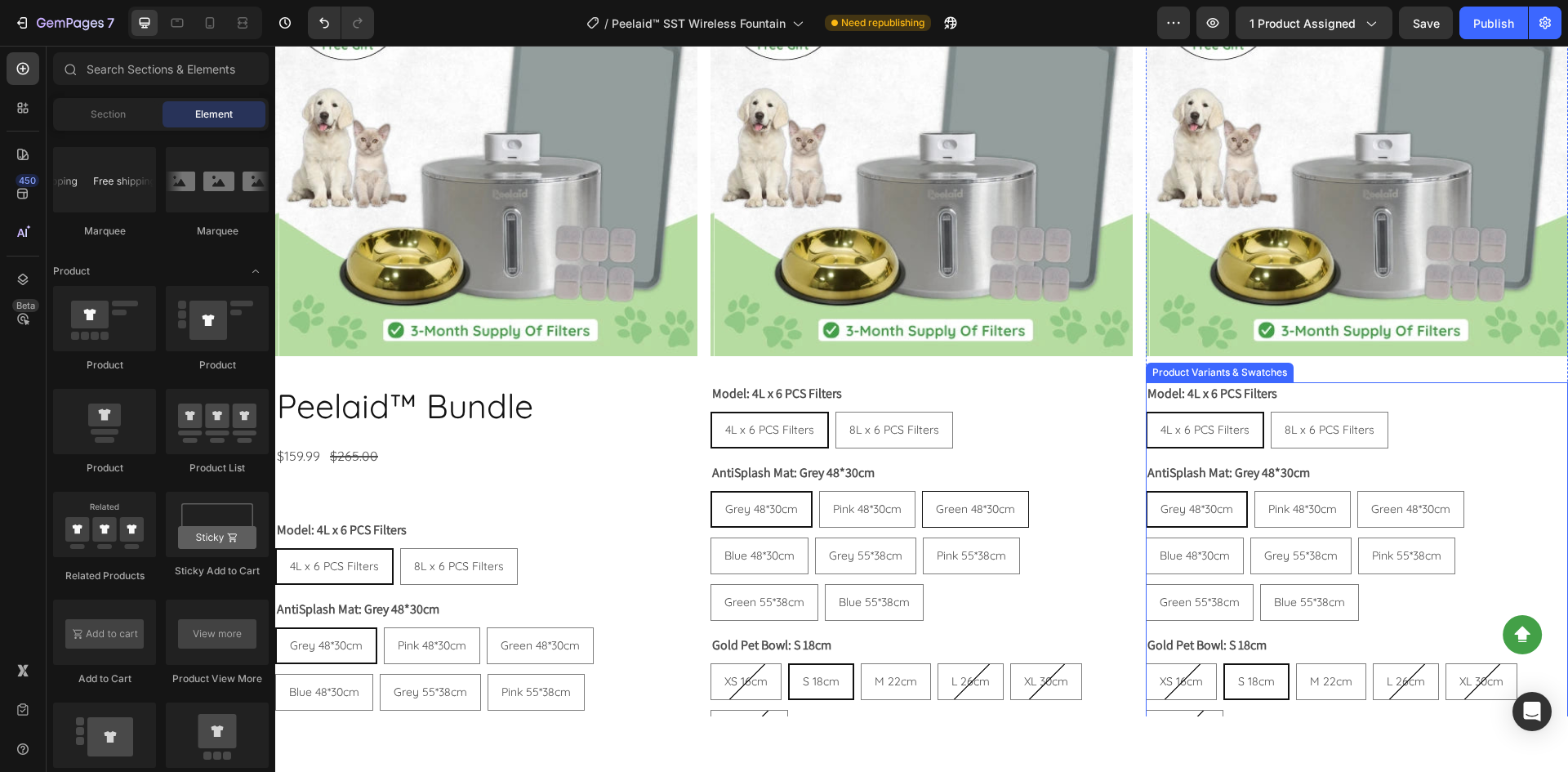
scroll to position [2917, 0]
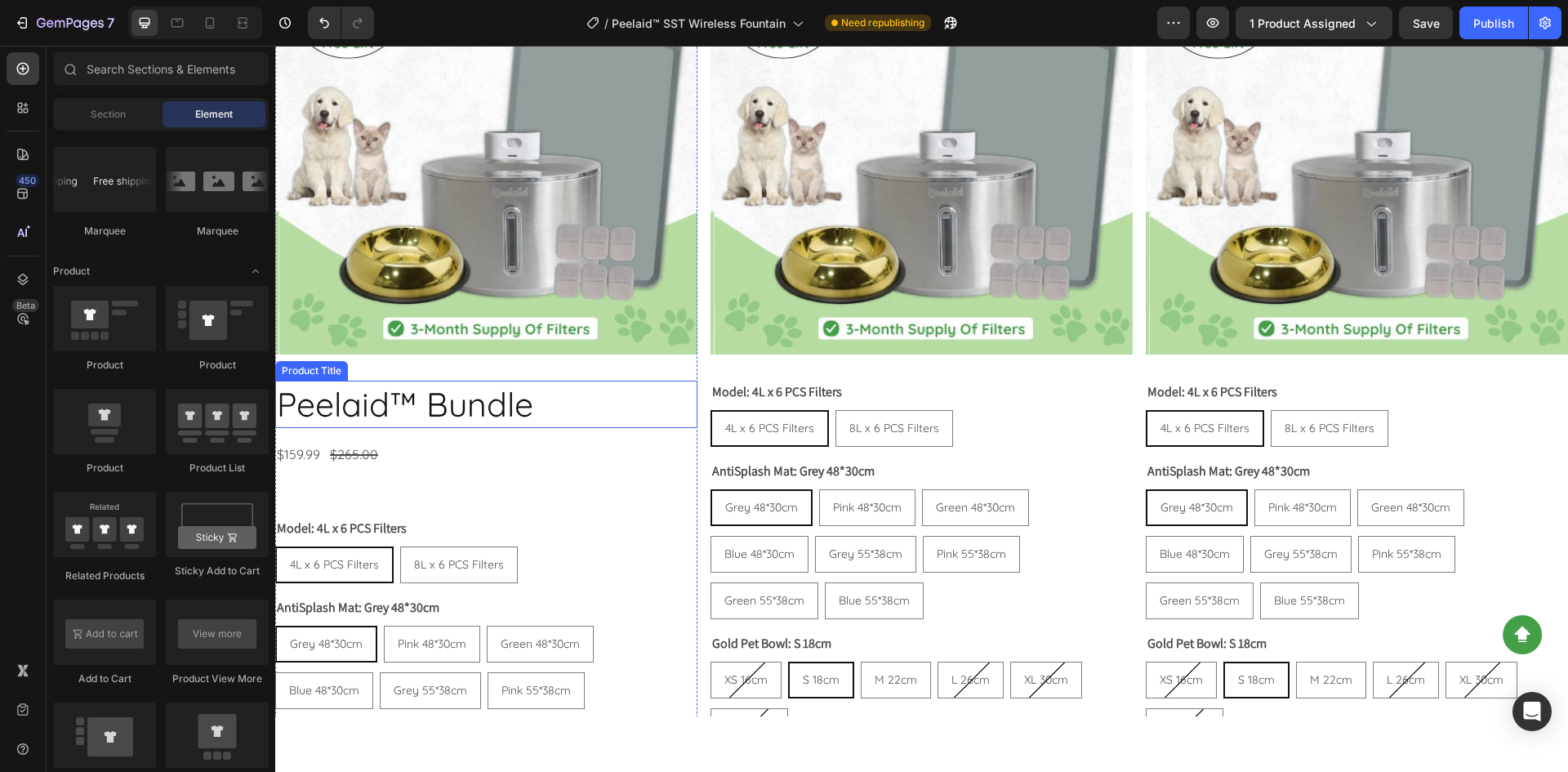
click at [480, 413] on h2 "Peelaid™ Bundle" at bounding box center [486, 404] width 422 height 47
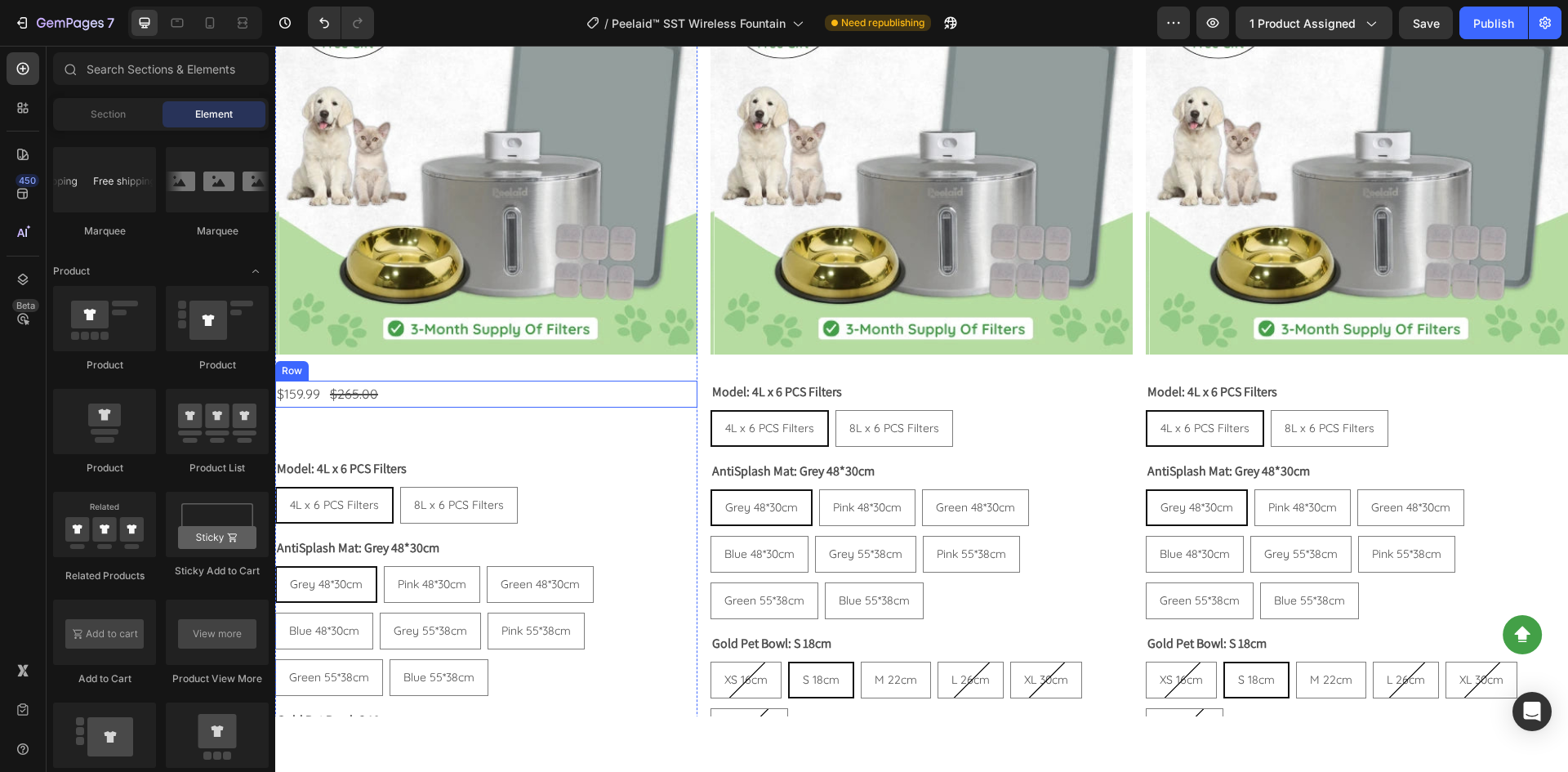
click at [444, 396] on div "$159.99 Product Price Product Price $265.00 Product Price Product Price Row" at bounding box center [486, 394] width 422 height 27
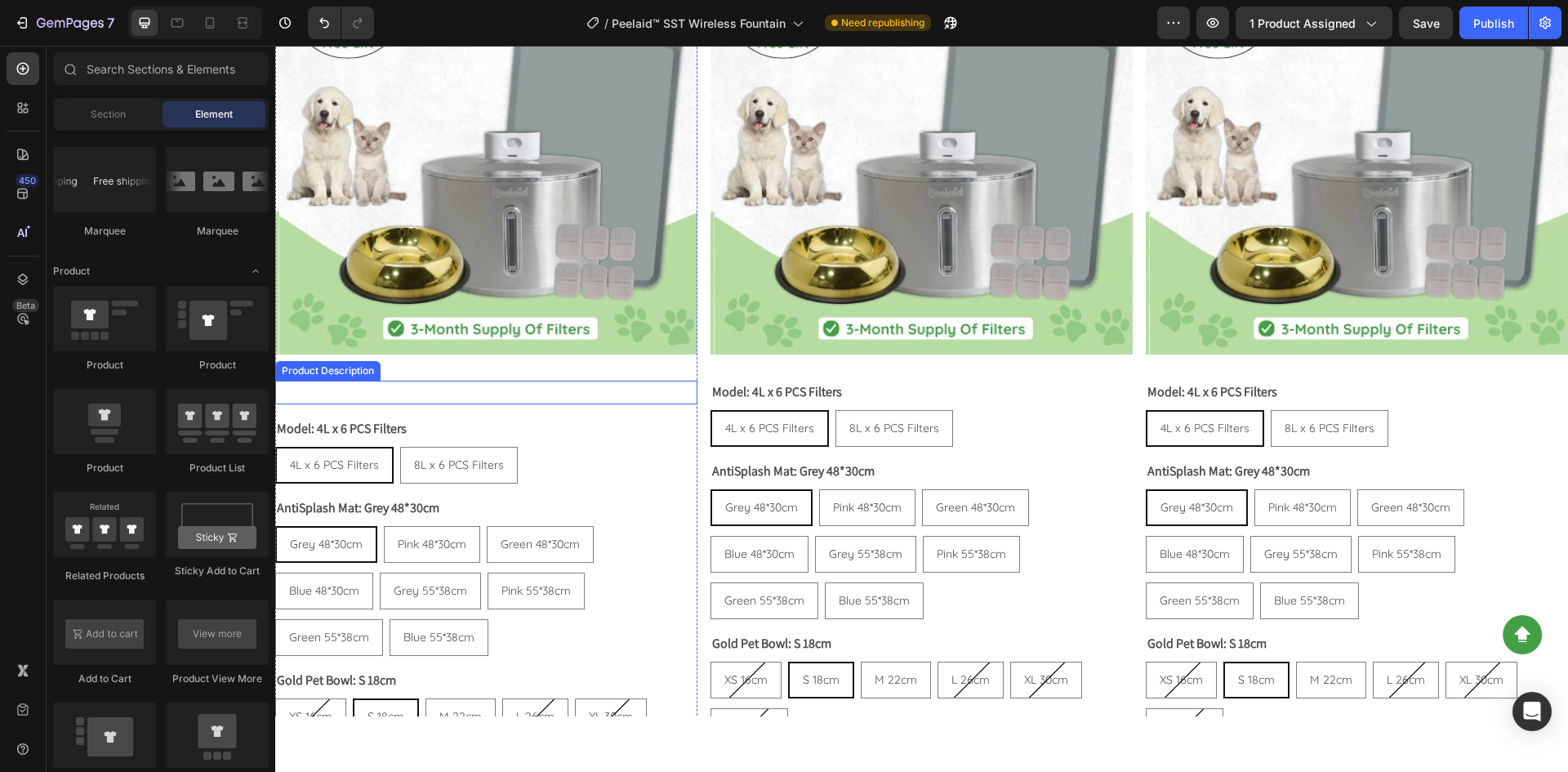
click at [435, 389] on div at bounding box center [486, 393] width 422 height 23
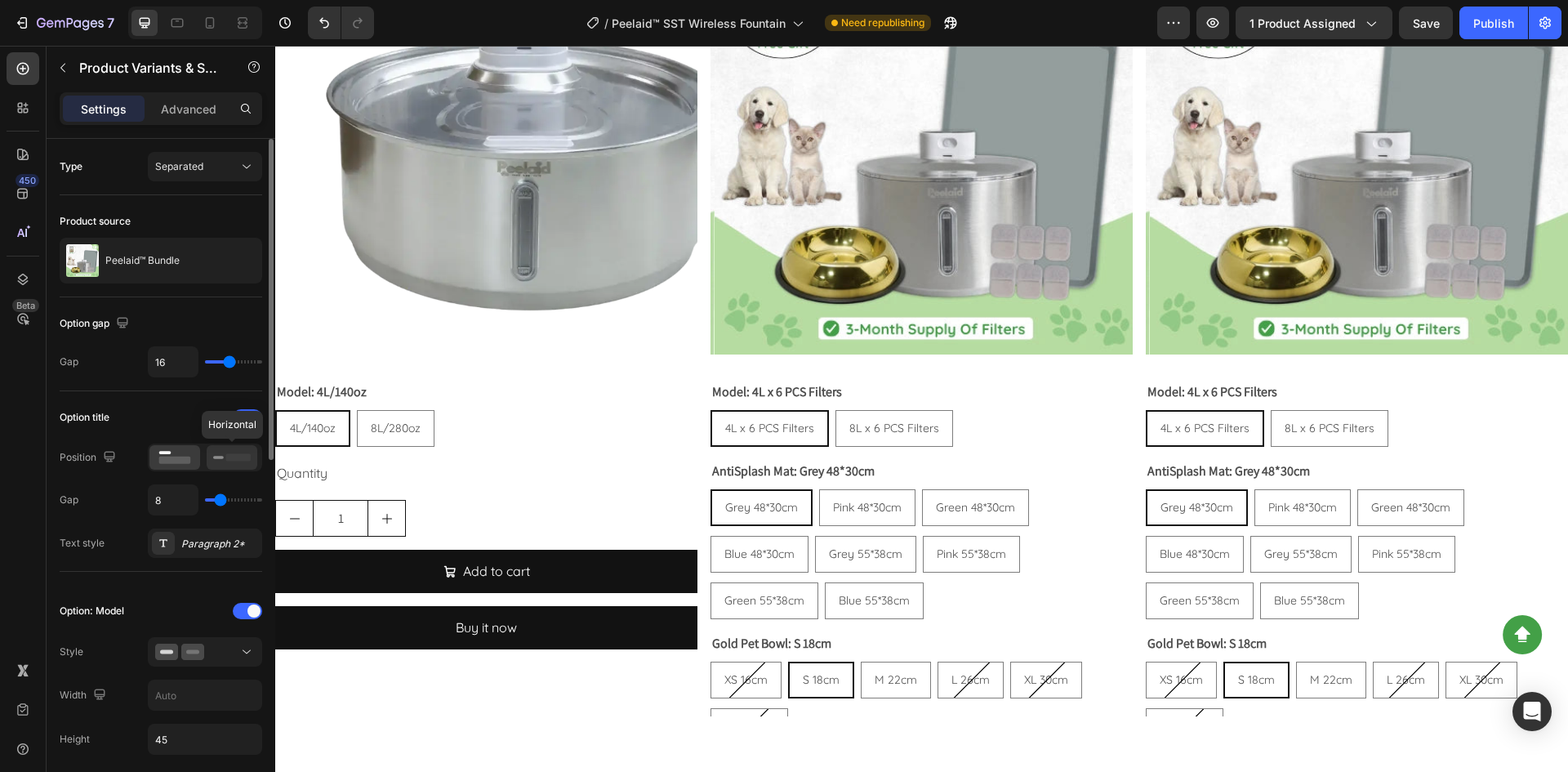
click at [222, 453] on icon at bounding box center [232, 458] width 37 height 18
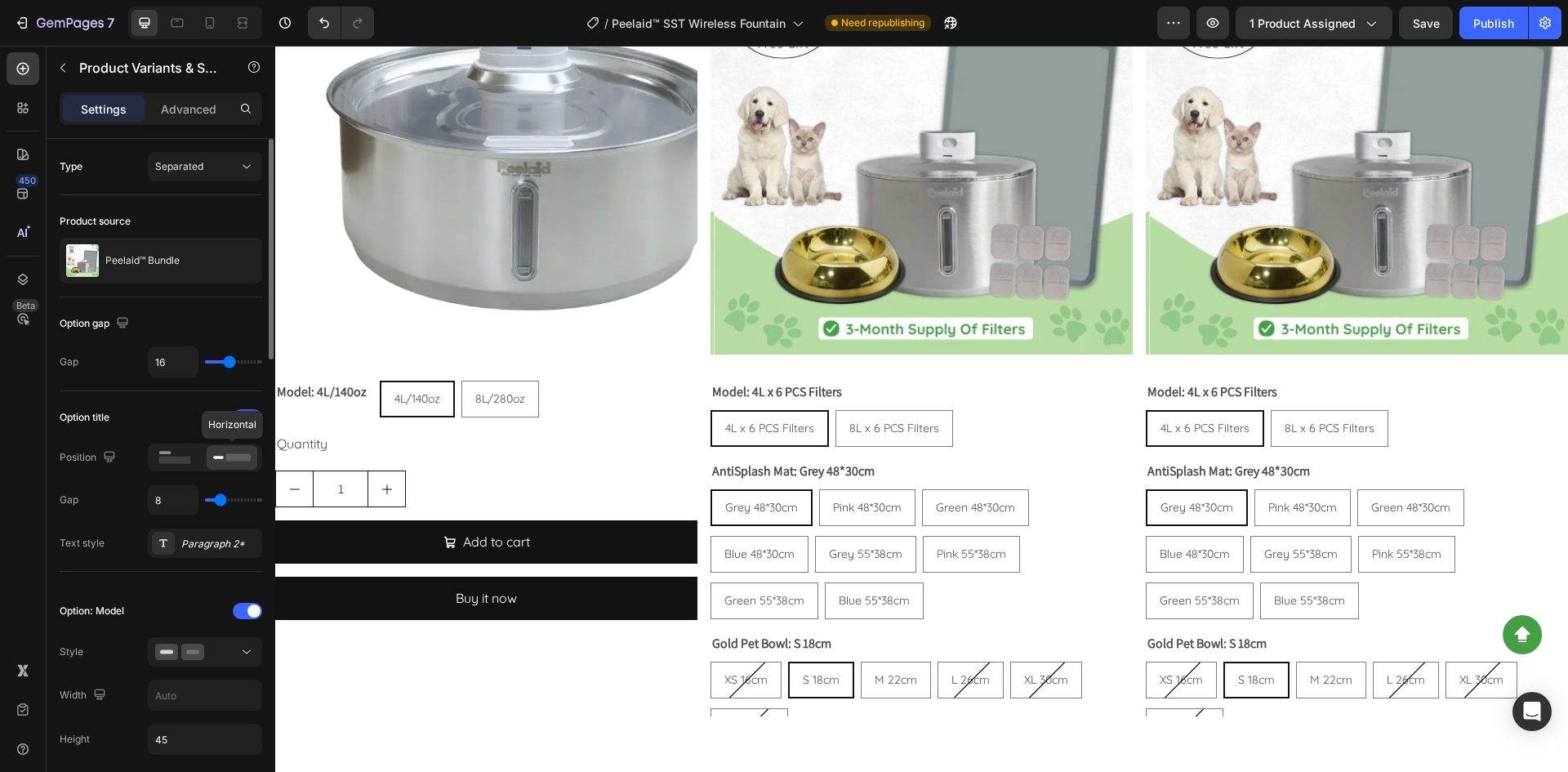
scroll to position [82, 0]
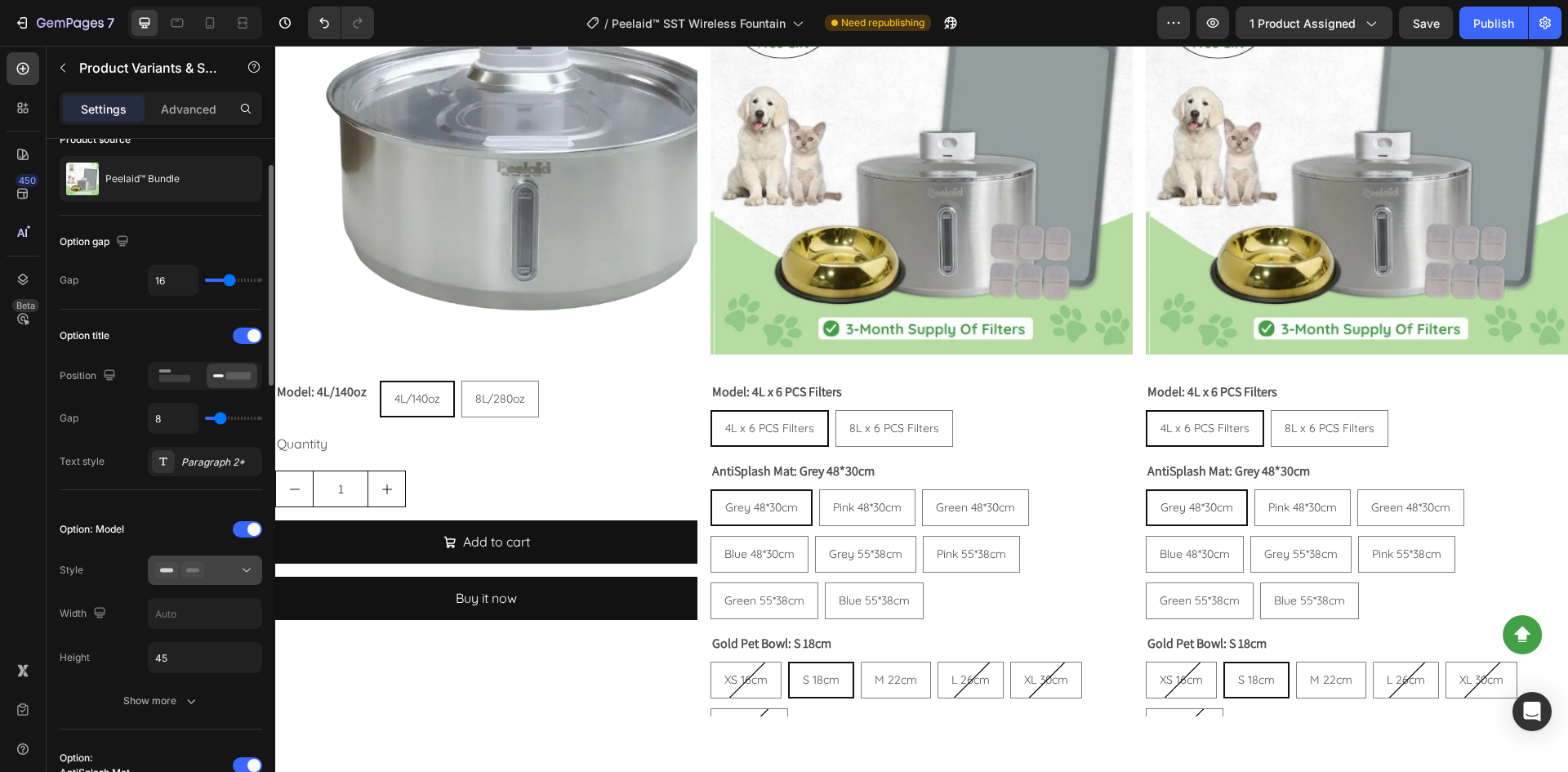
click at [220, 569] on div at bounding box center [205, 570] width 100 height 17
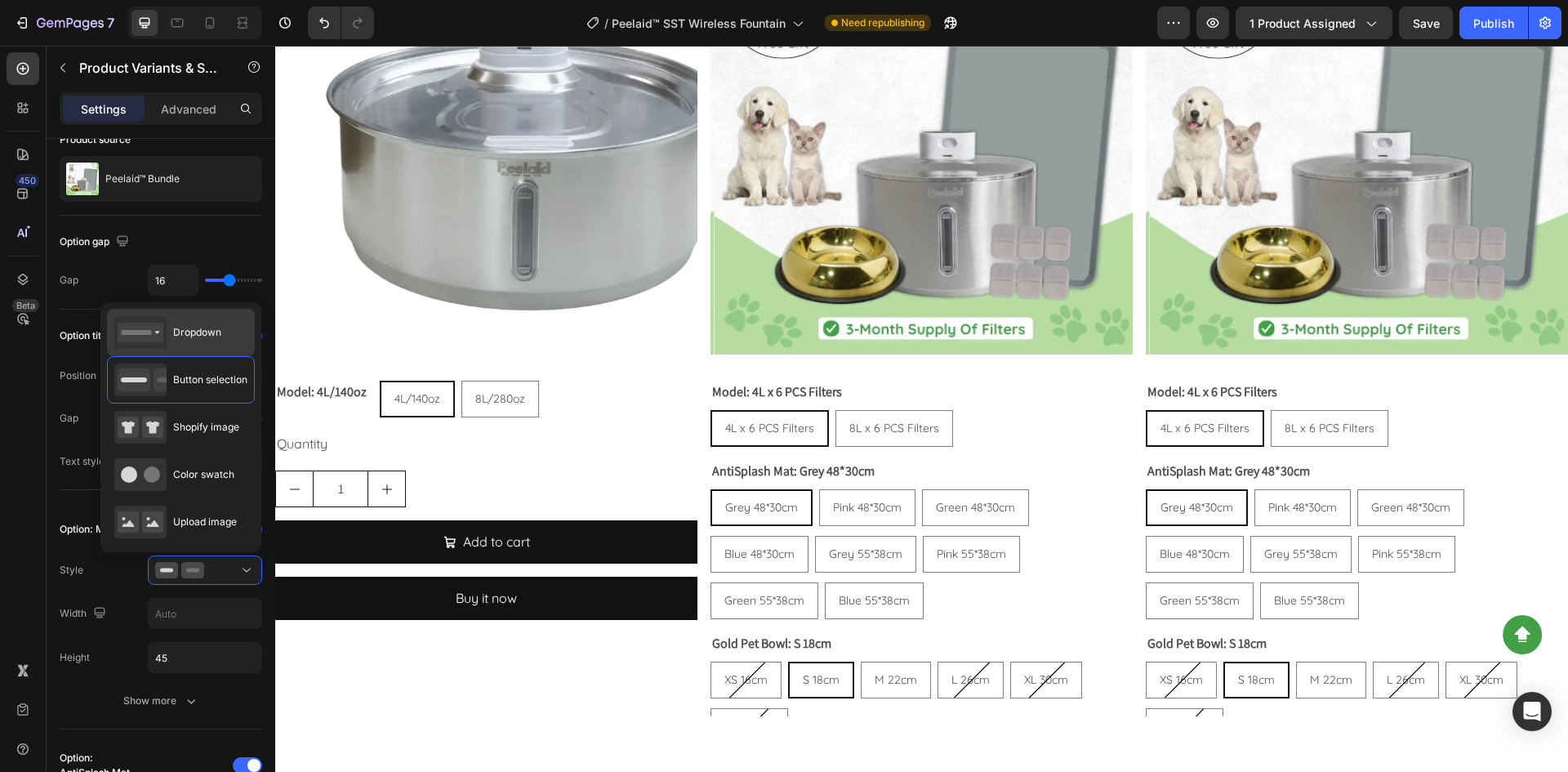
click at [192, 338] on span "Dropdown" at bounding box center [197, 333] width 48 height 15
type input "100%"
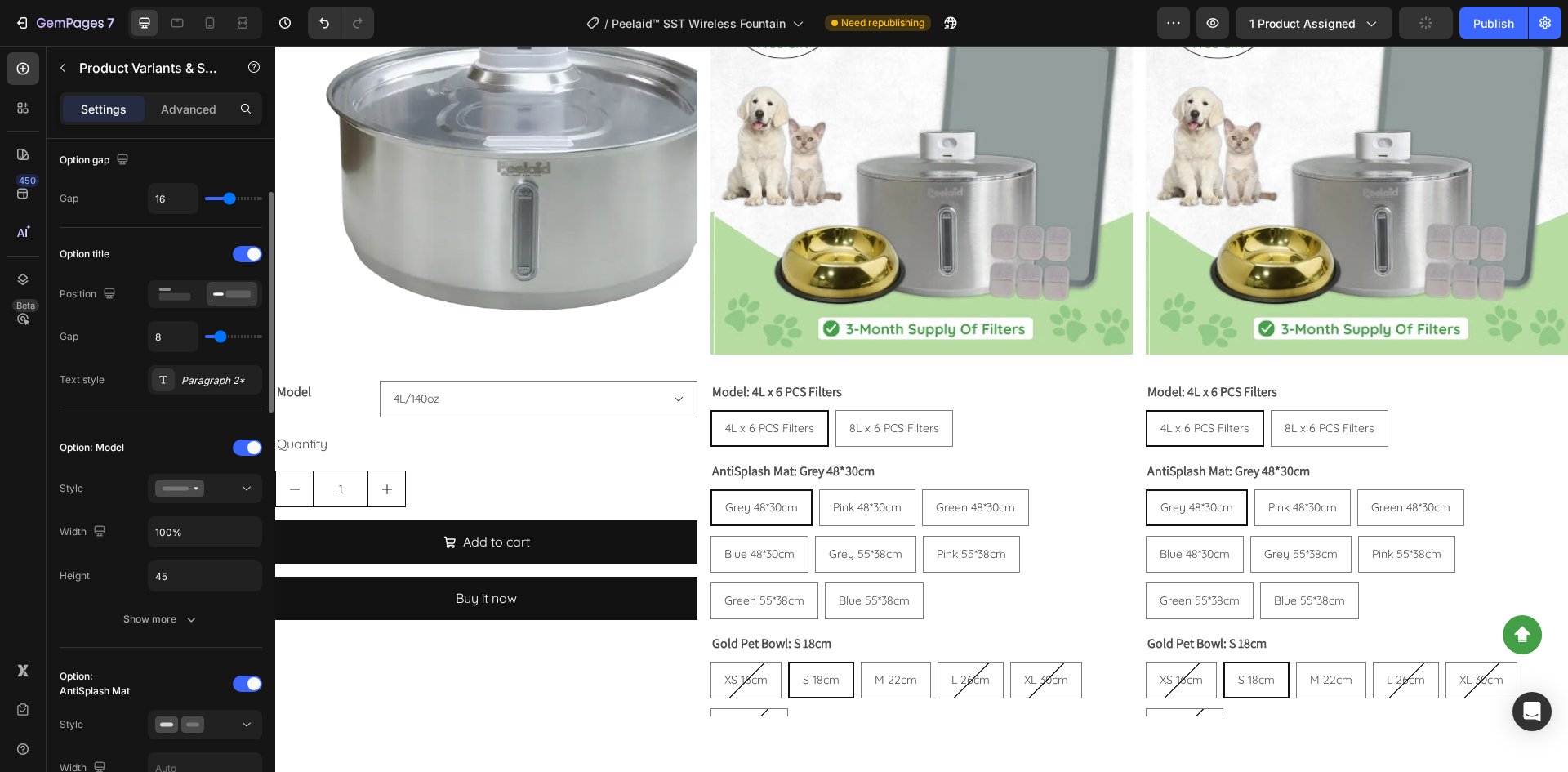
scroll to position [245, 0]
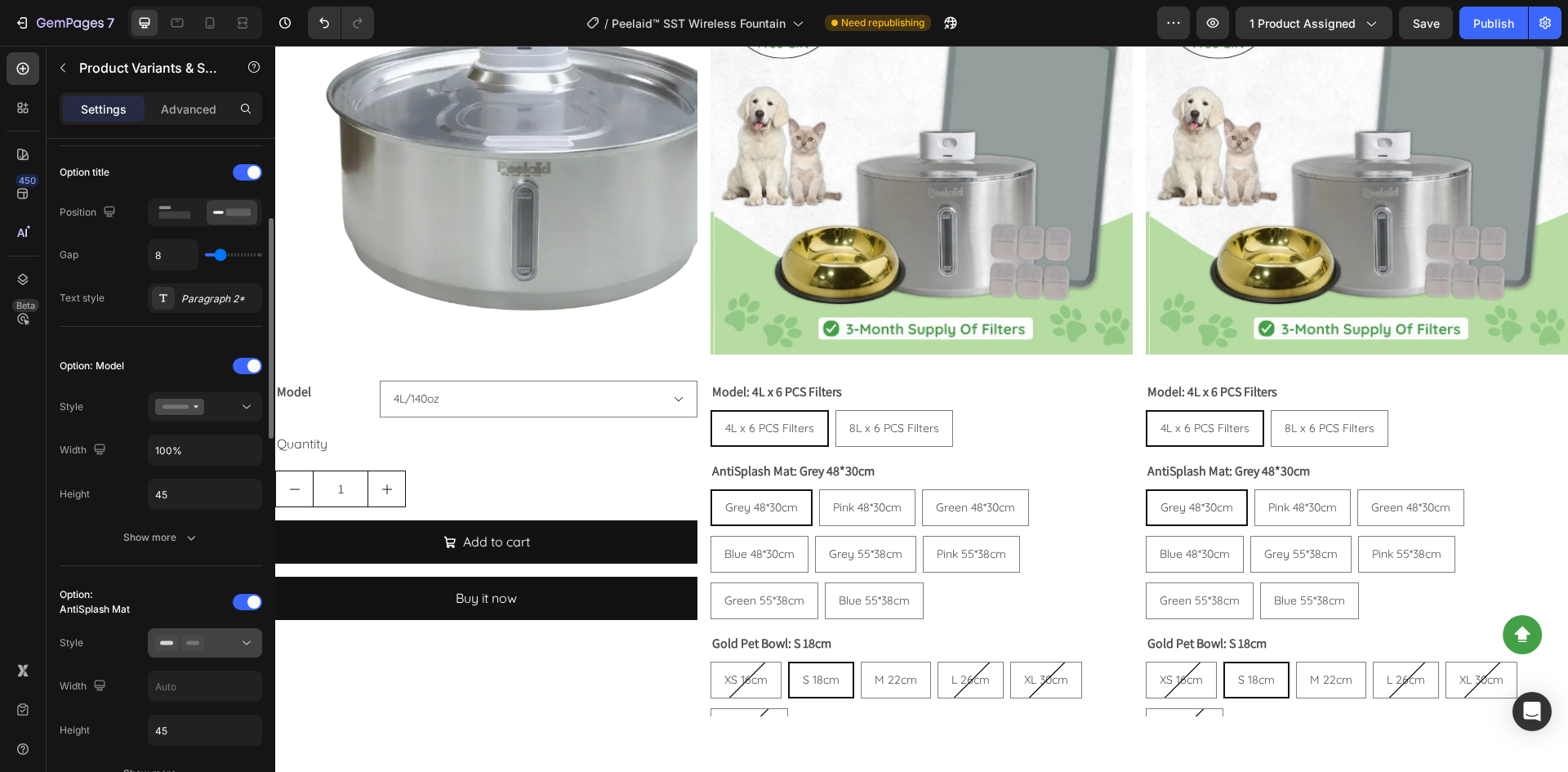
click at [197, 647] on icon at bounding box center [192, 643] width 22 height 17
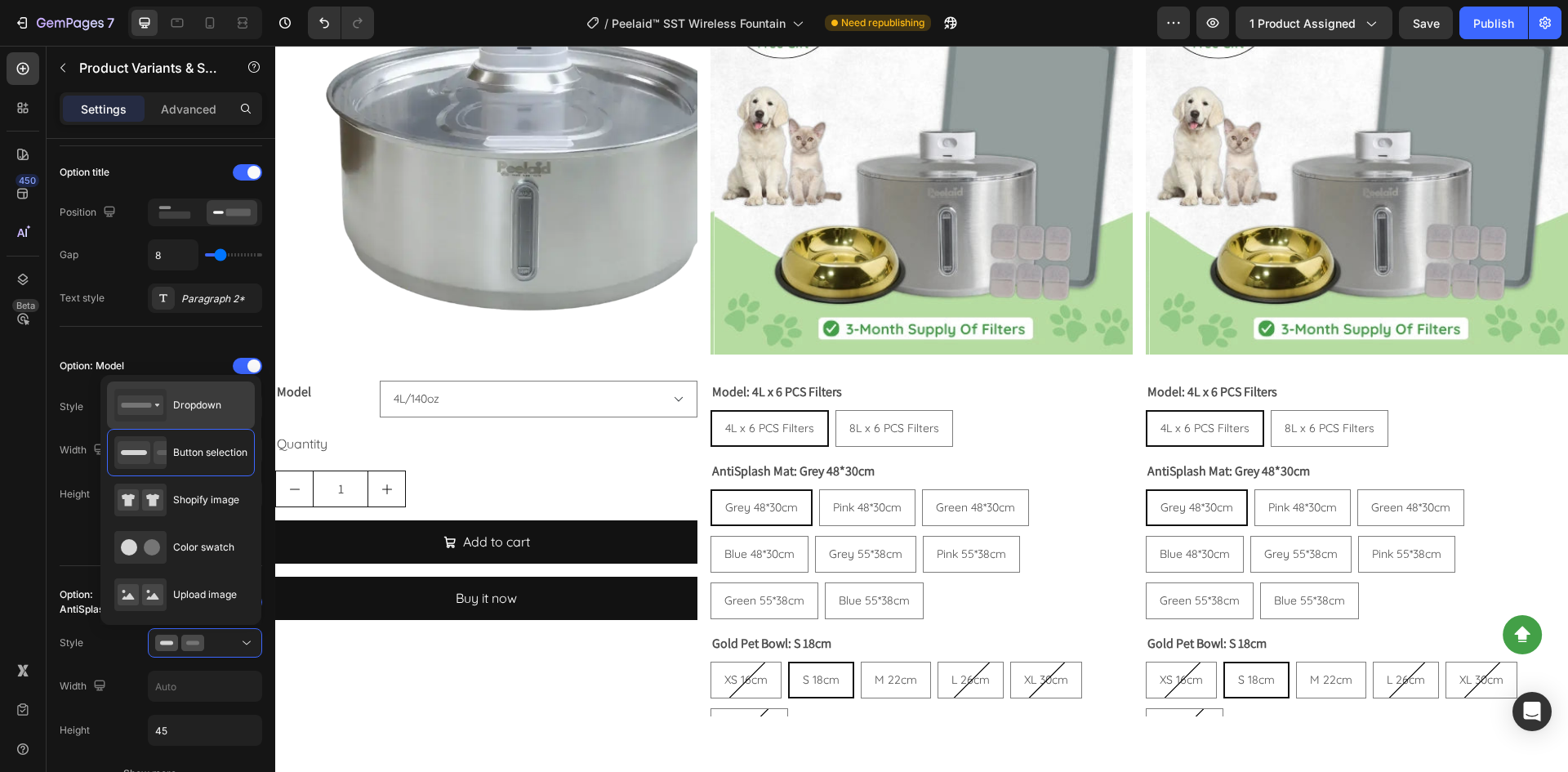
click at [198, 416] on div "Dropdown" at bounding box center [167, 404] width 107 height 33
type input "100%"
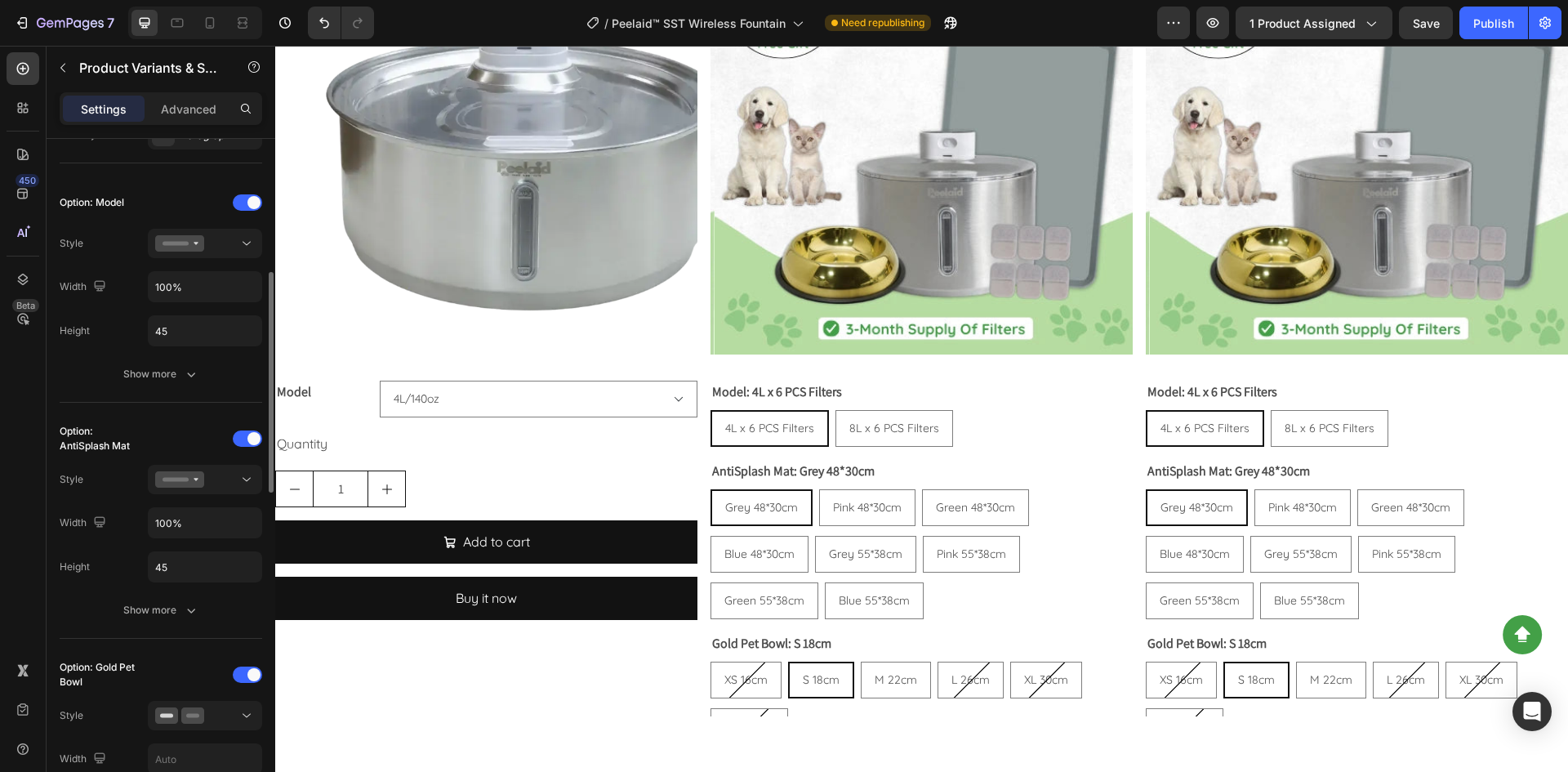
scroll to position [490, 0]
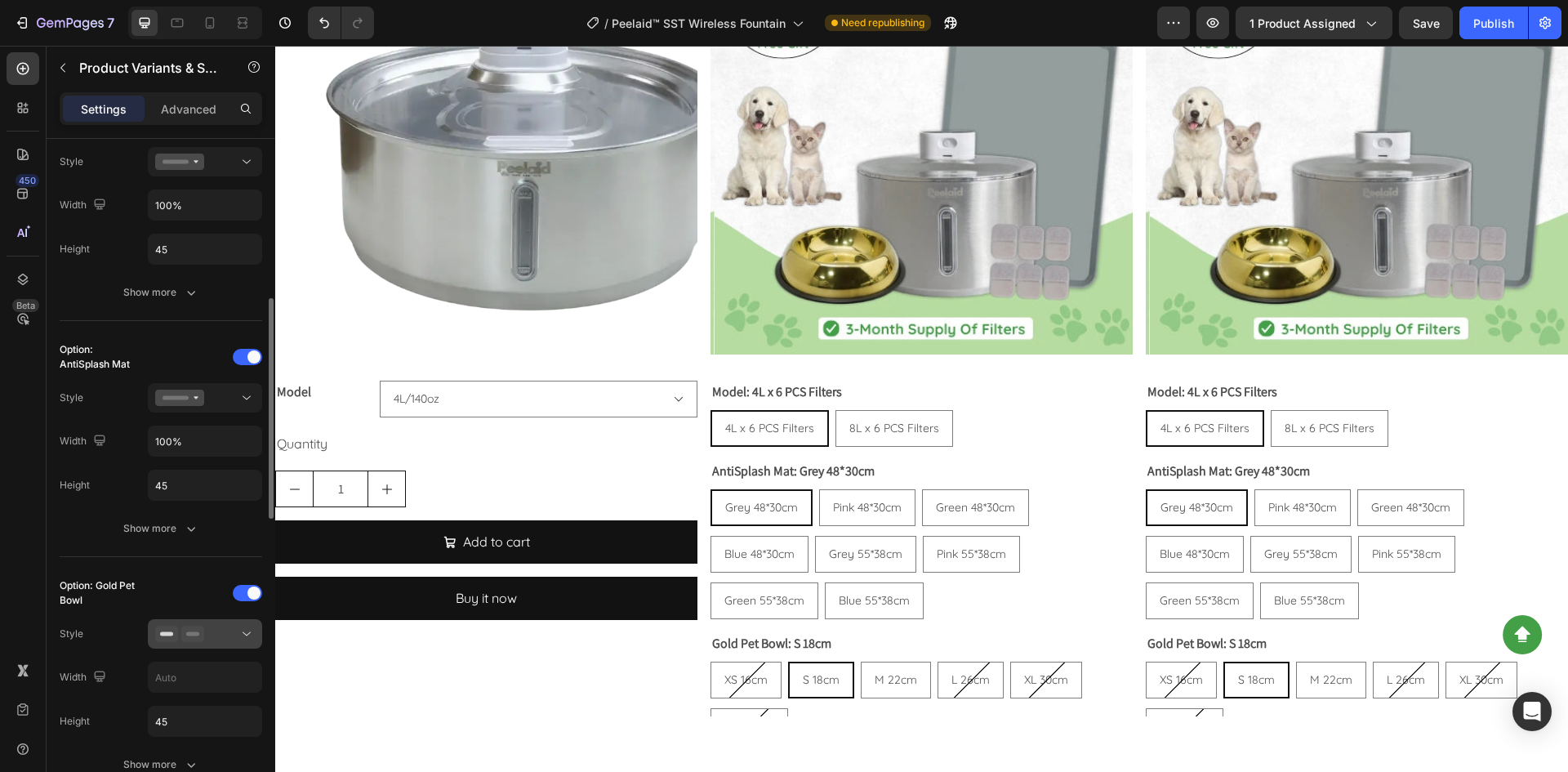
click at [205, 632] on div at bounding box center [205, 634] width 100 height 17
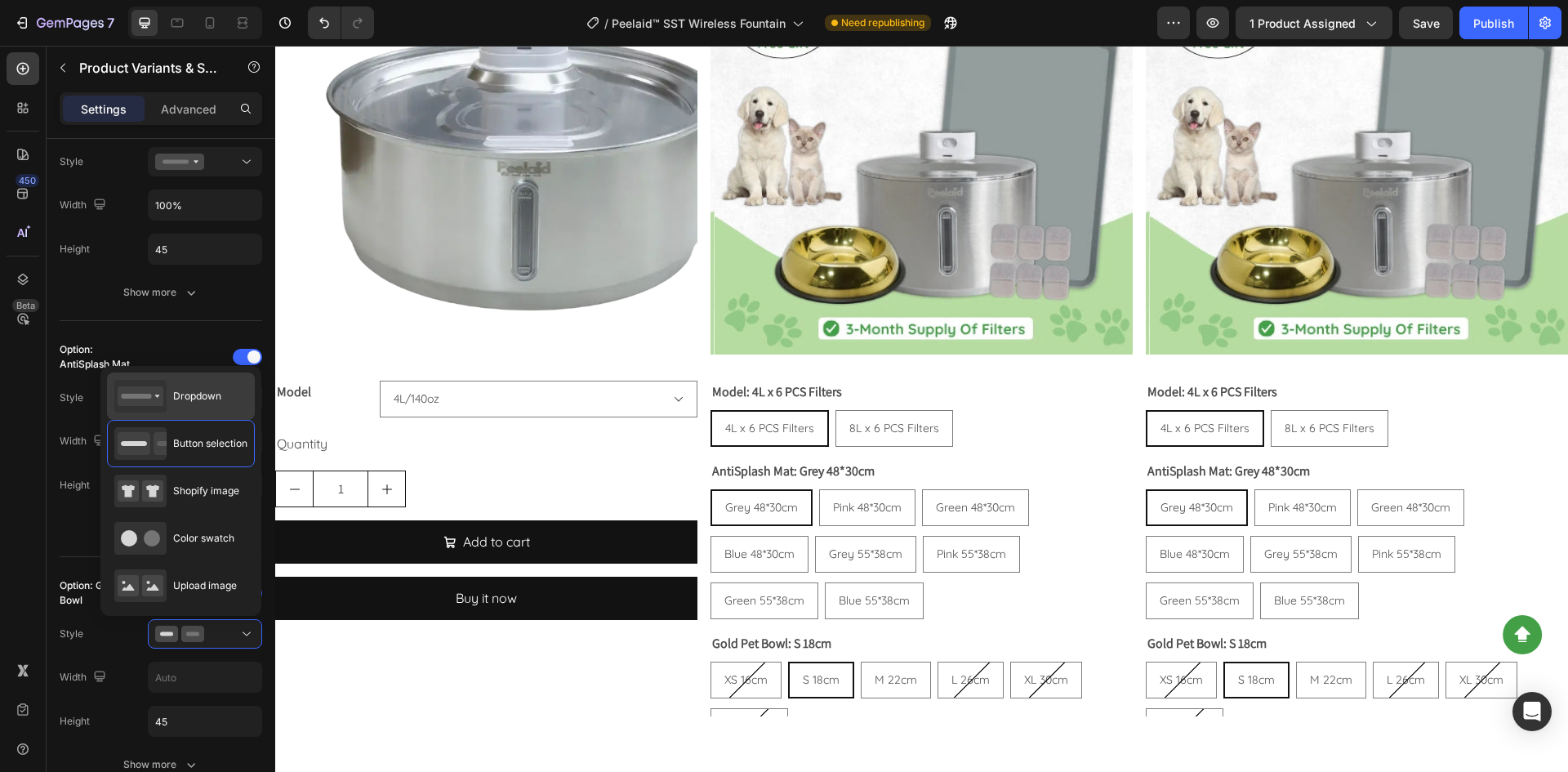
click at [200, 404] on span "Dropdown" at bounding box center [197, 396] width 48 height 15
type input "100%"
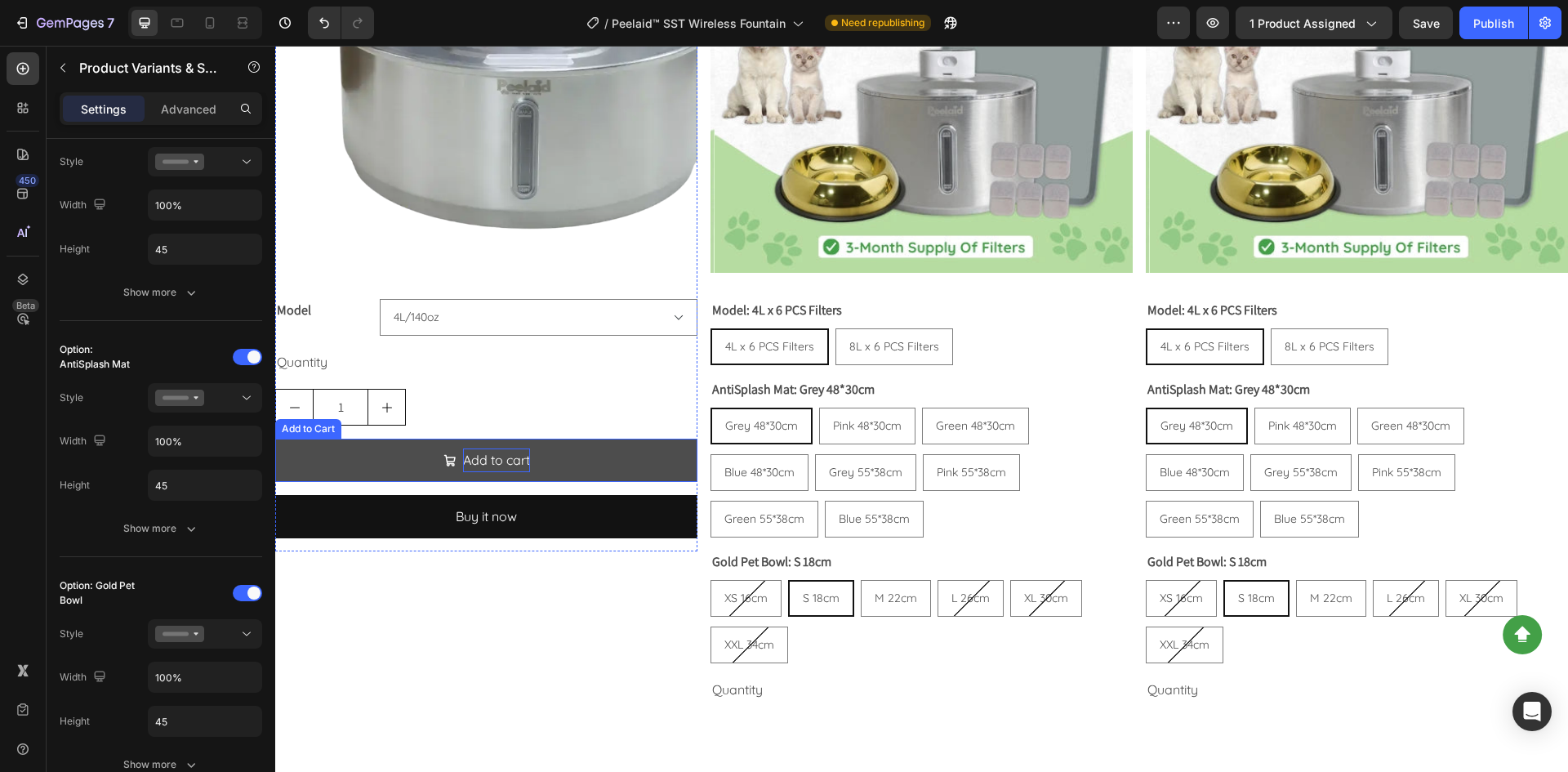
scroll to position [2835, 0]
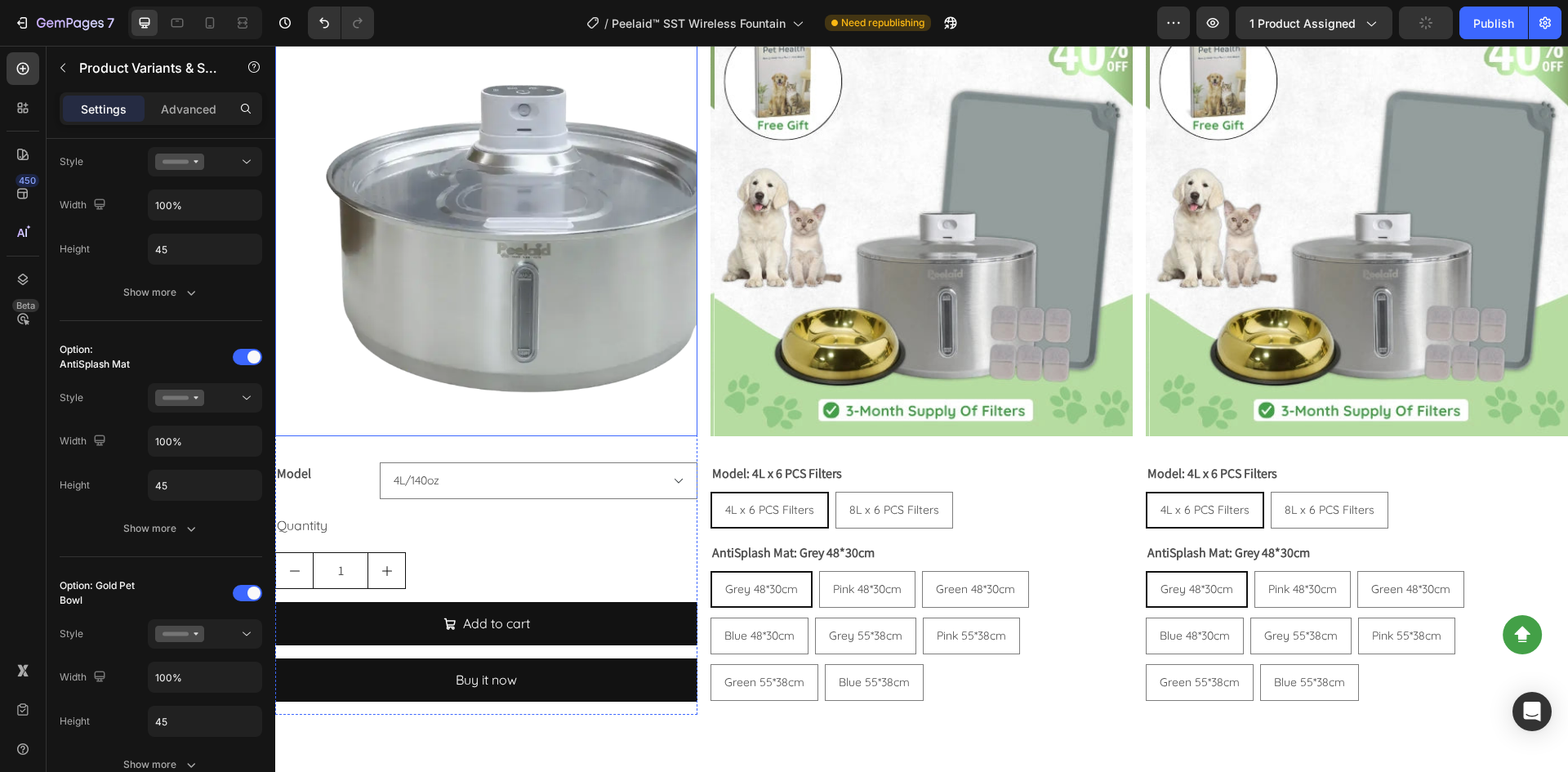
click at [452, 378] on img at bounding box center [522, 225] width 422 height 423
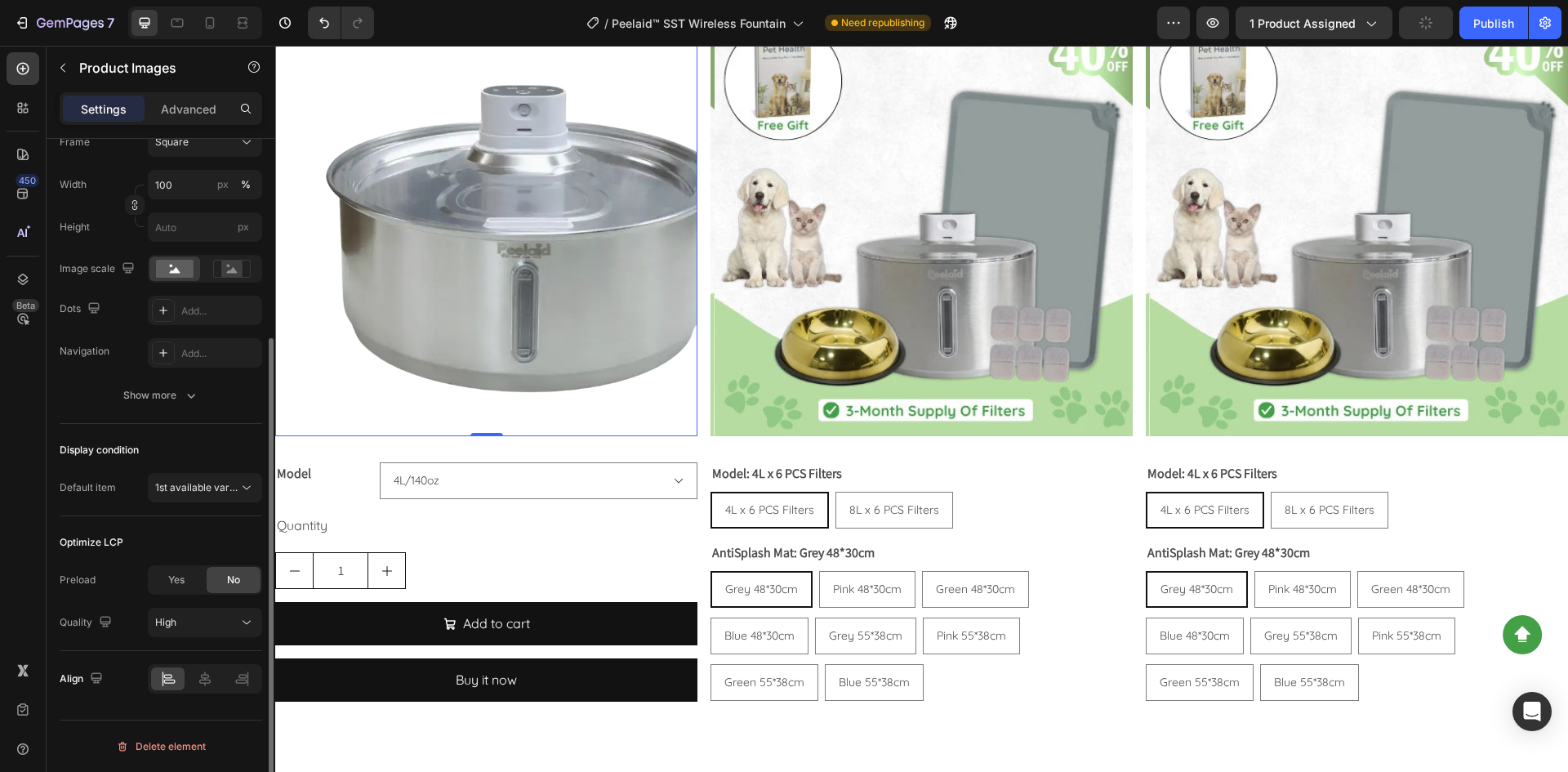
scroll to position [0, 0]
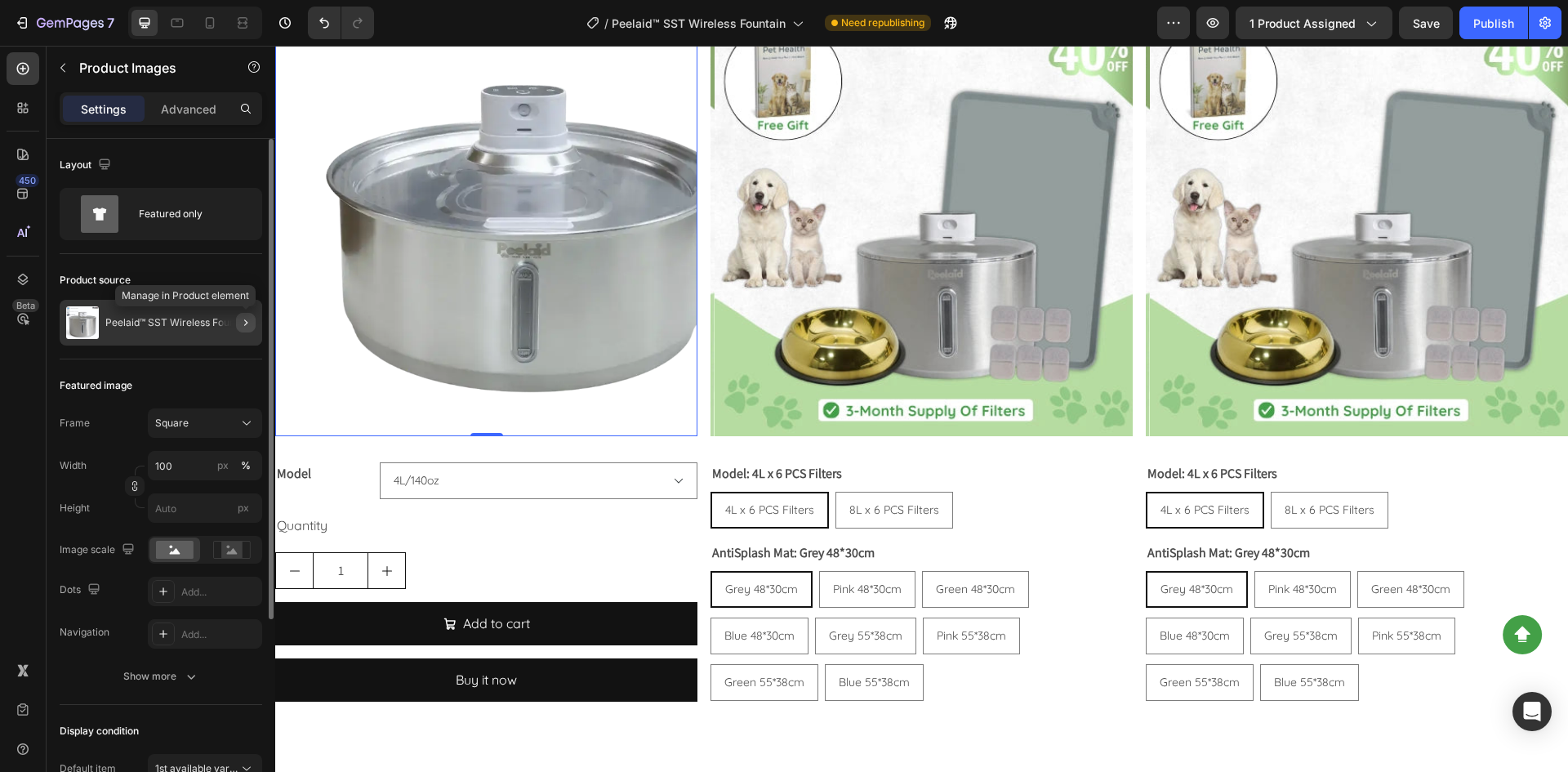
click at [248, 324] on icon "button" at bounding box center [246, 323] width 13 height 13
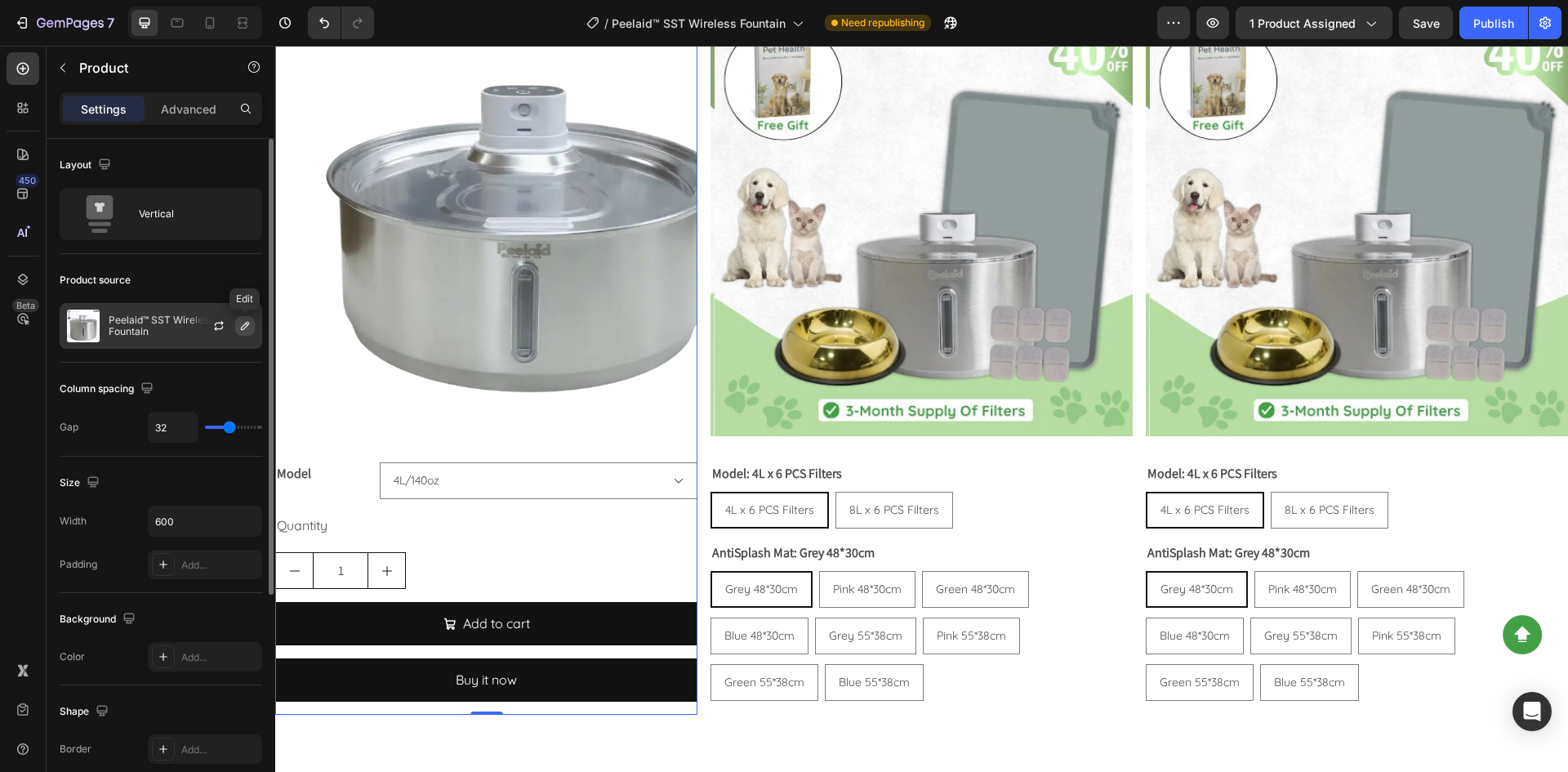
click at [245, 332] on icon "button" at bounding box center [245, 326] width 13 height 13
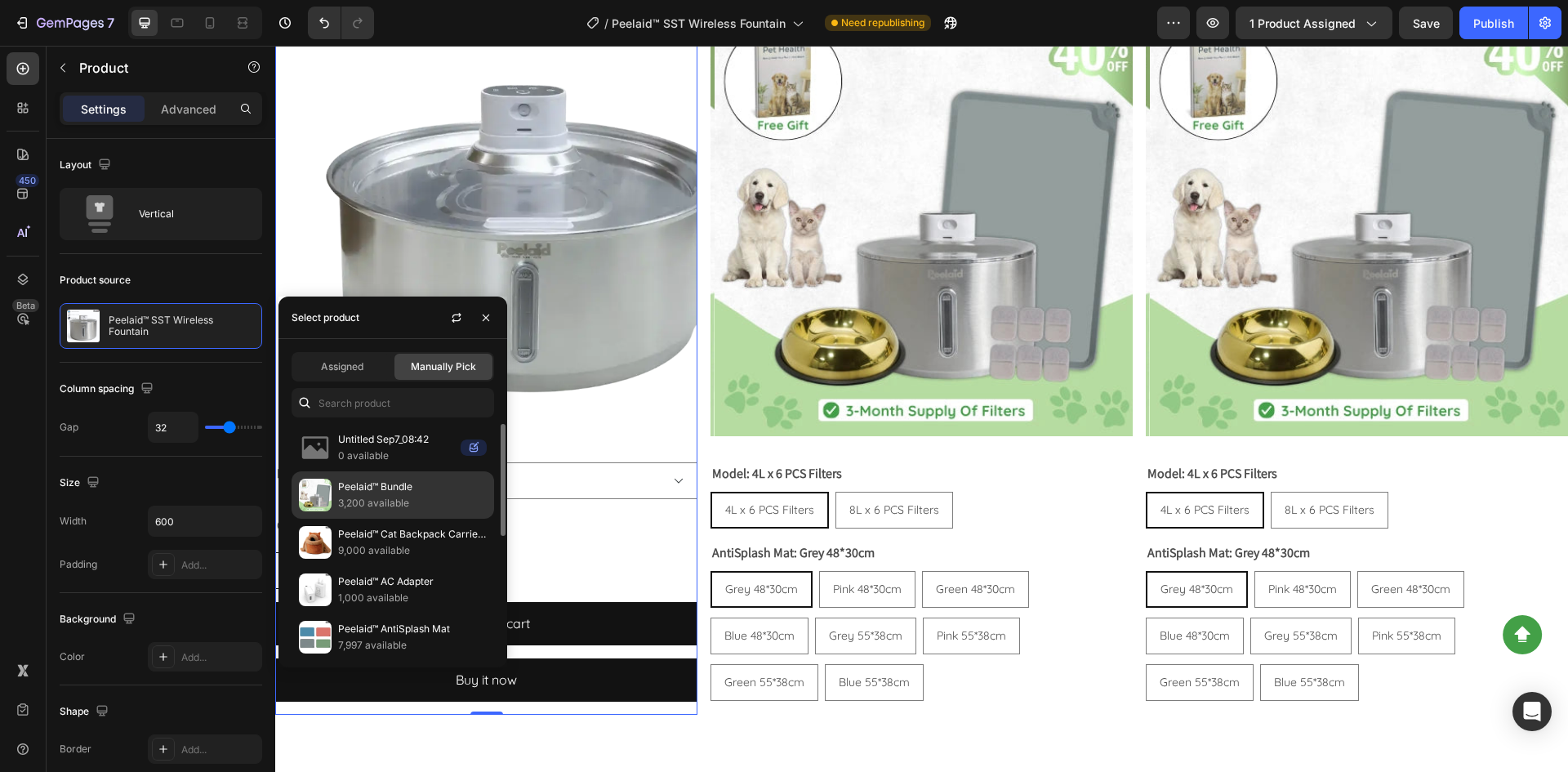
click at [399, 498] on p "3,200 available" at bounding box center [412, 504] width 148 height 17
select select "S 18cm"
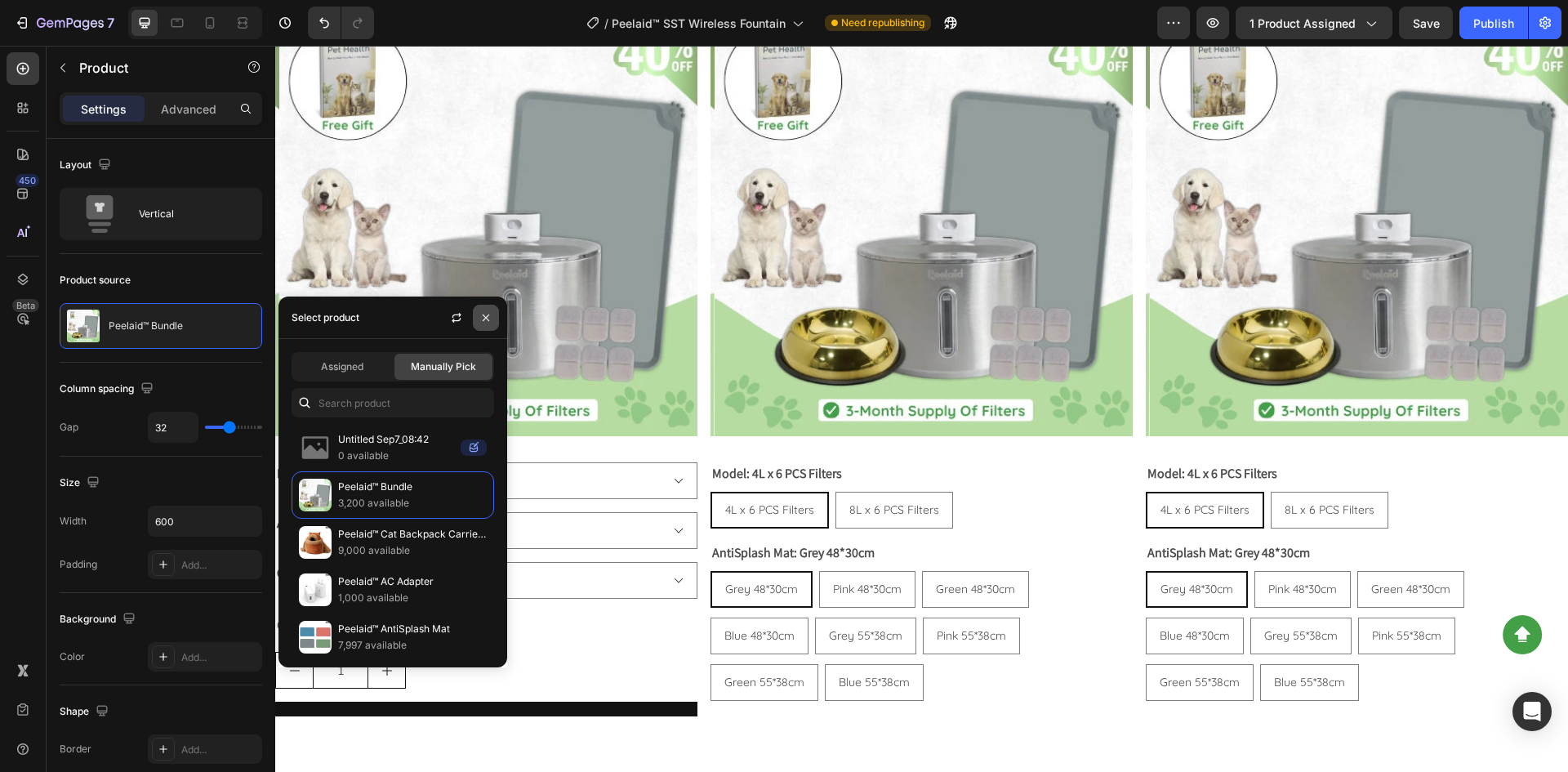
click at [483, 318] on icon "button" at bounding box center [486, 318] width 13 height 13
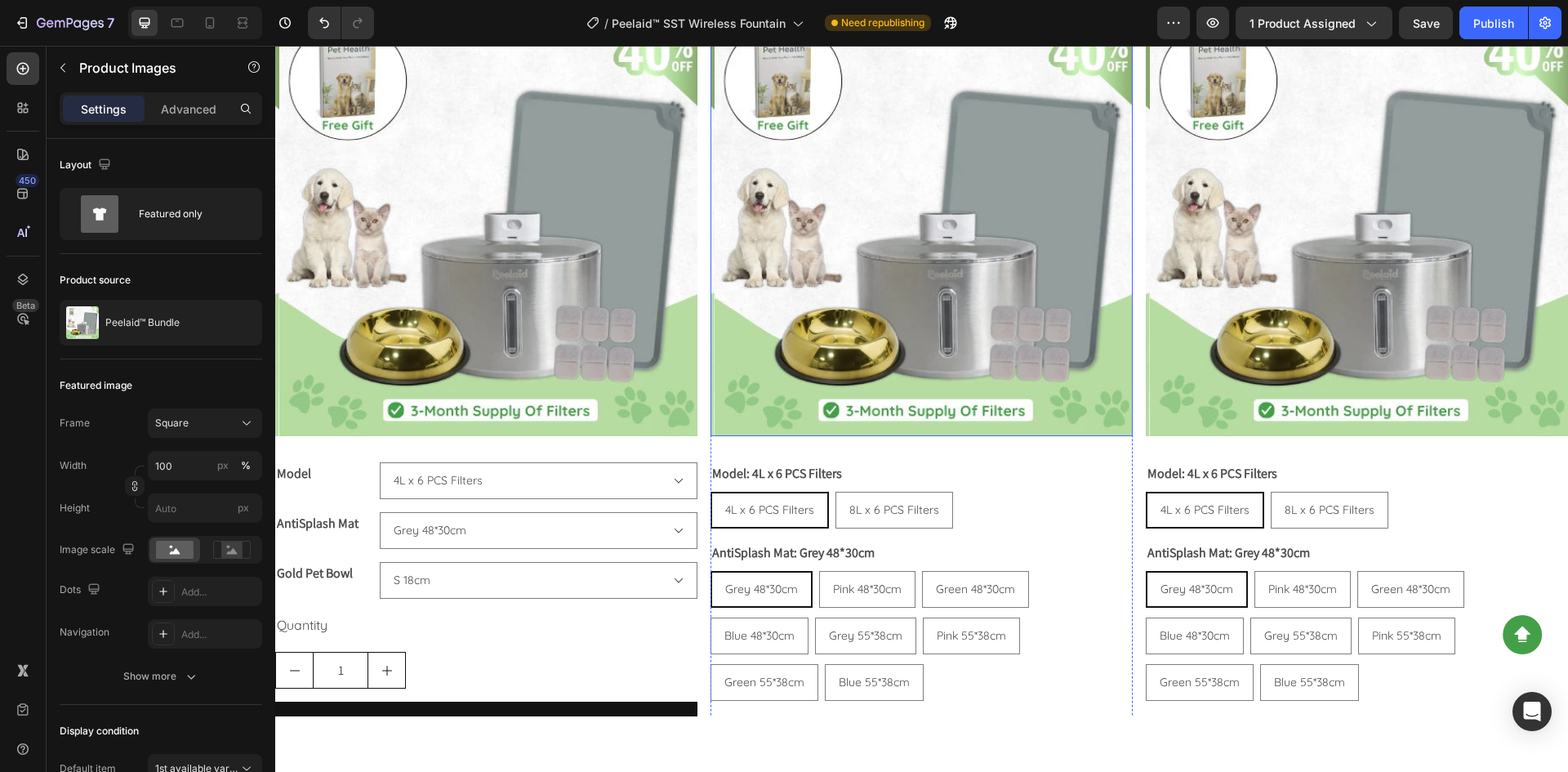
click at [980, 378] on img at bounding box center [926, 225] width 422 height 423
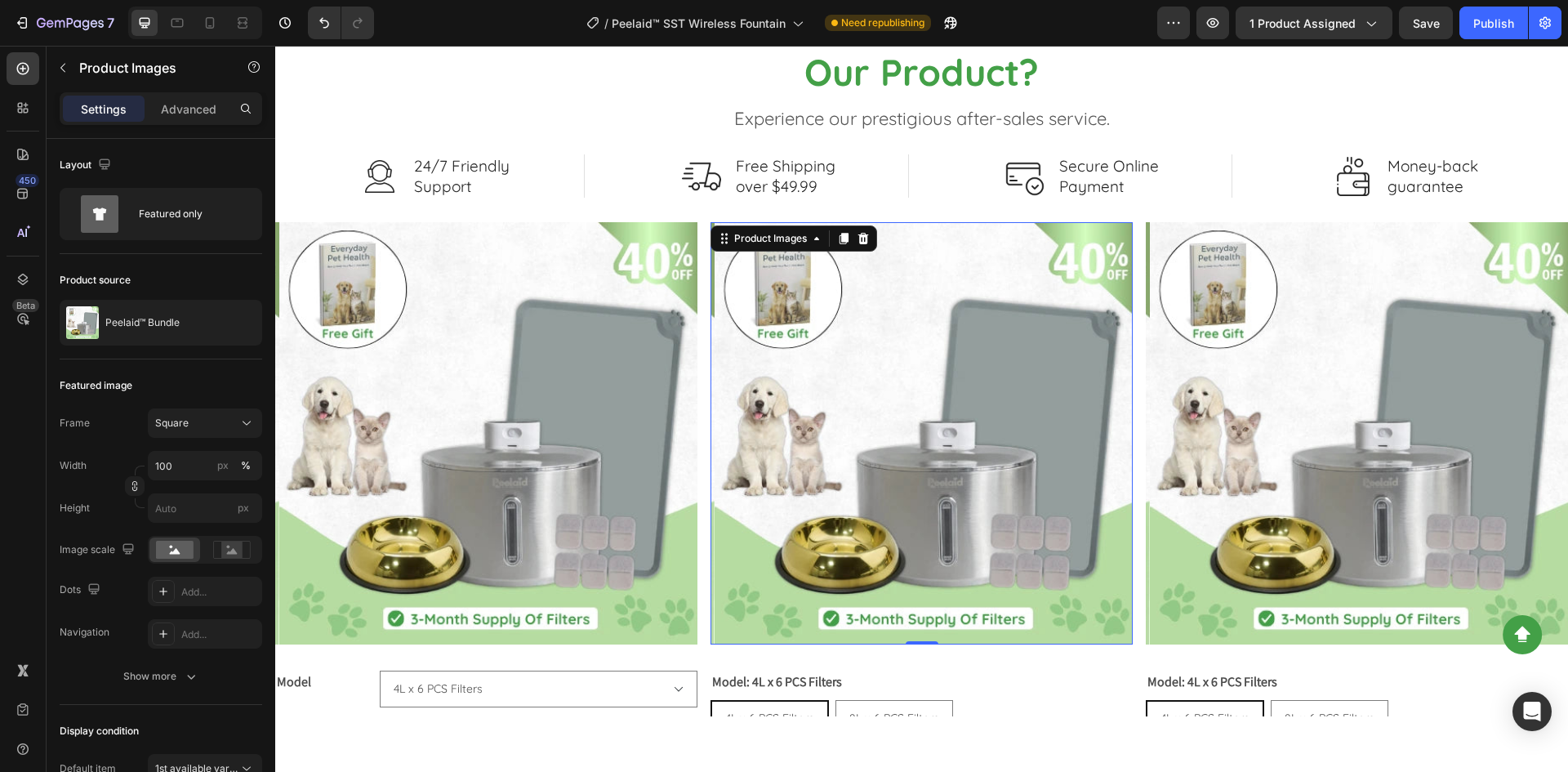
scroll to position [2754, 0]
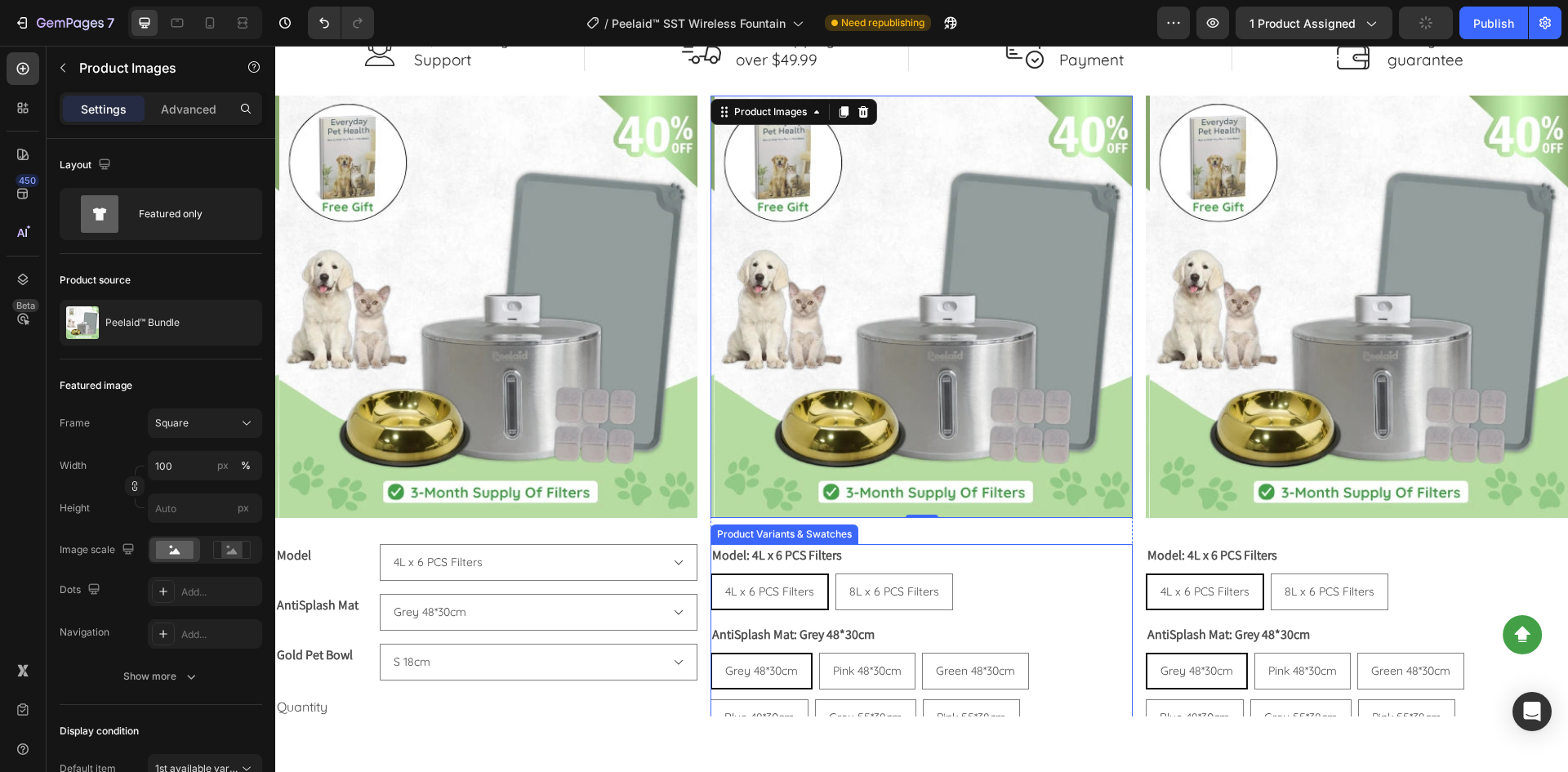
click at [935, 549] on div "Model: 4L x 6 PCS Filters 4L x 6 PCS Filters 4L x 6 PCS Filters 4L x 6 PCS Filt…" at bounding box center [921, 577] width 422 height 66
radio input "true"
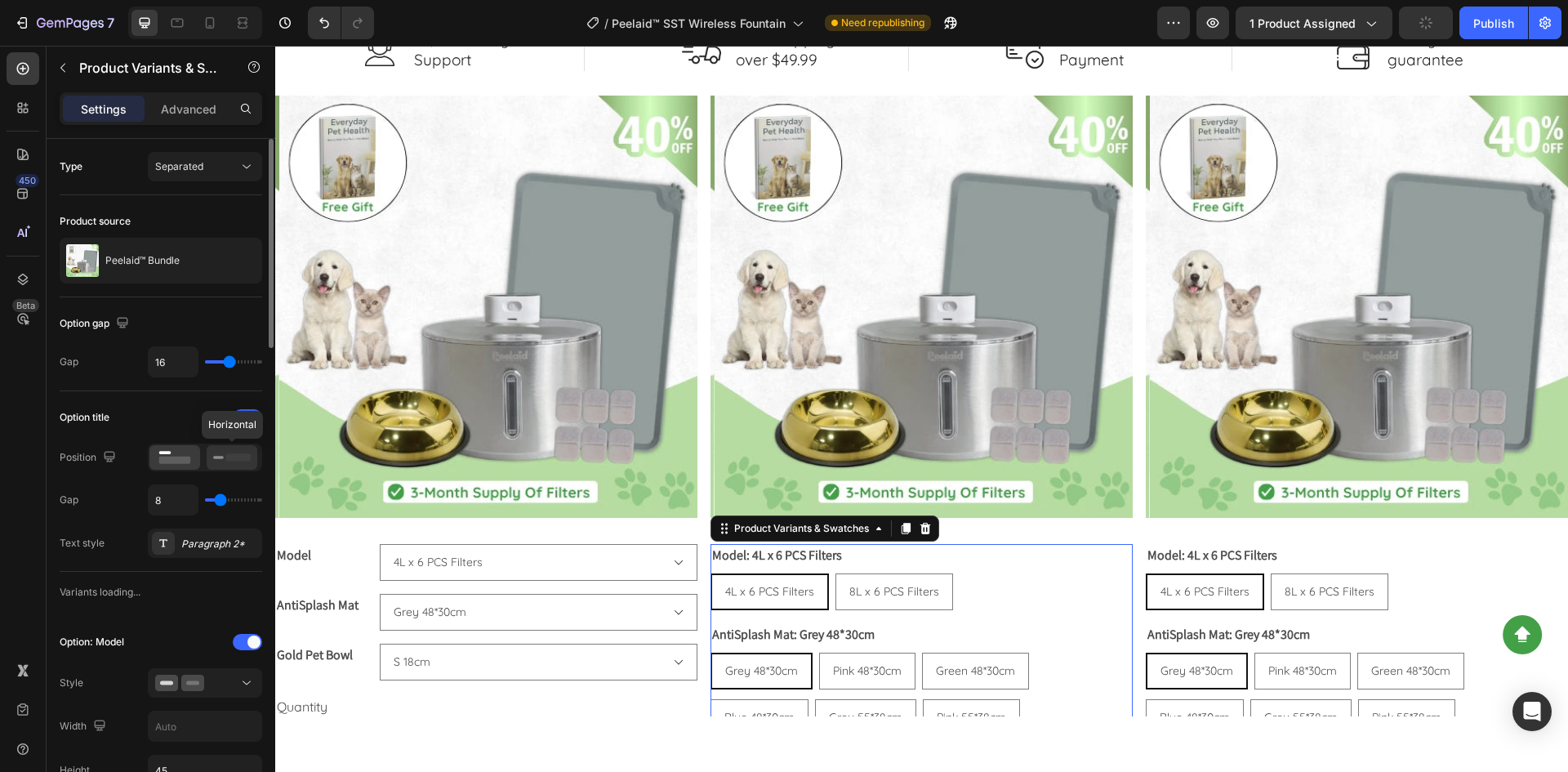
click at [227, 458] on rect at bounding box center [237, 457] width 24 height 8
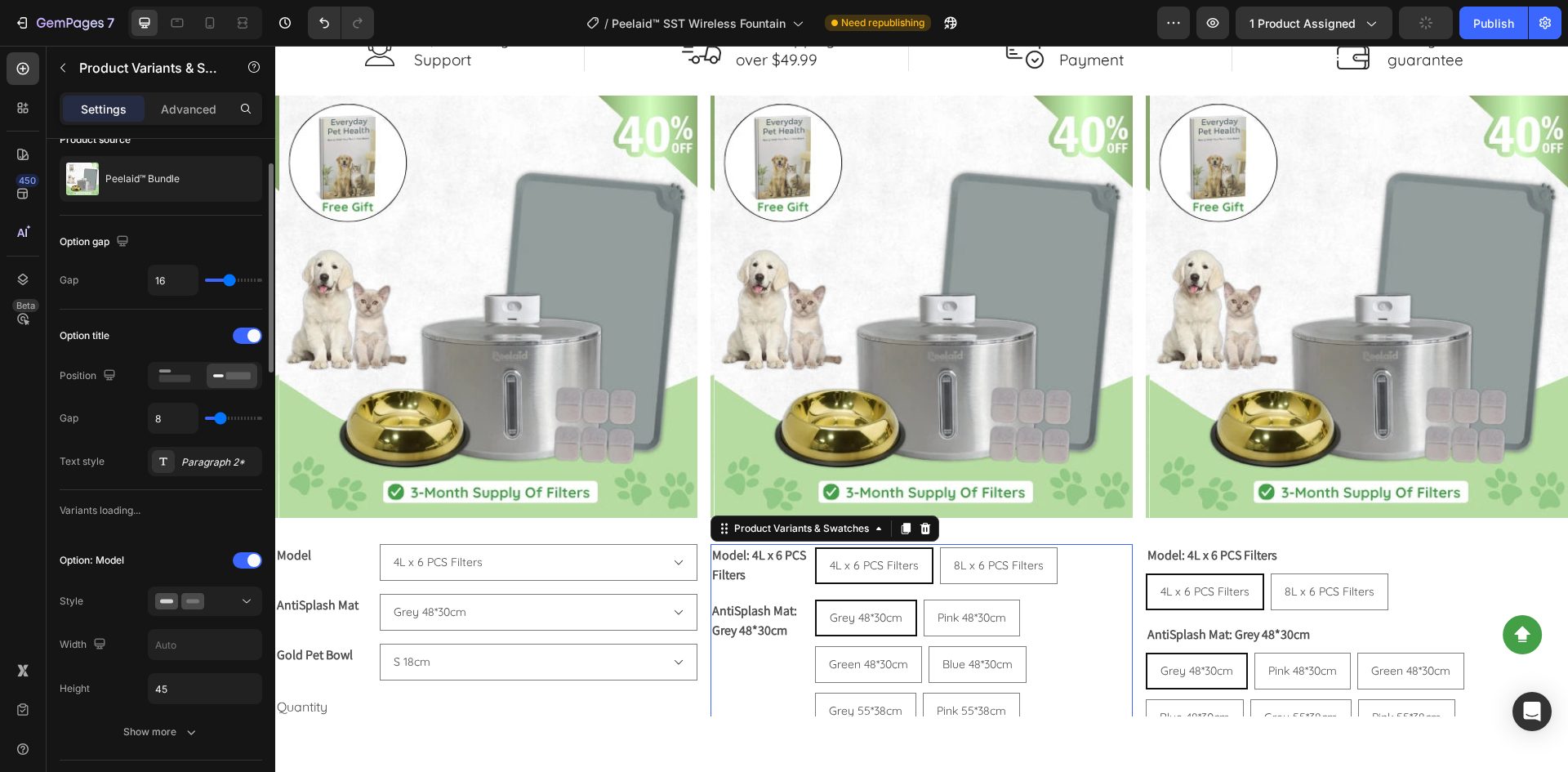
scroll to position [163, 0]
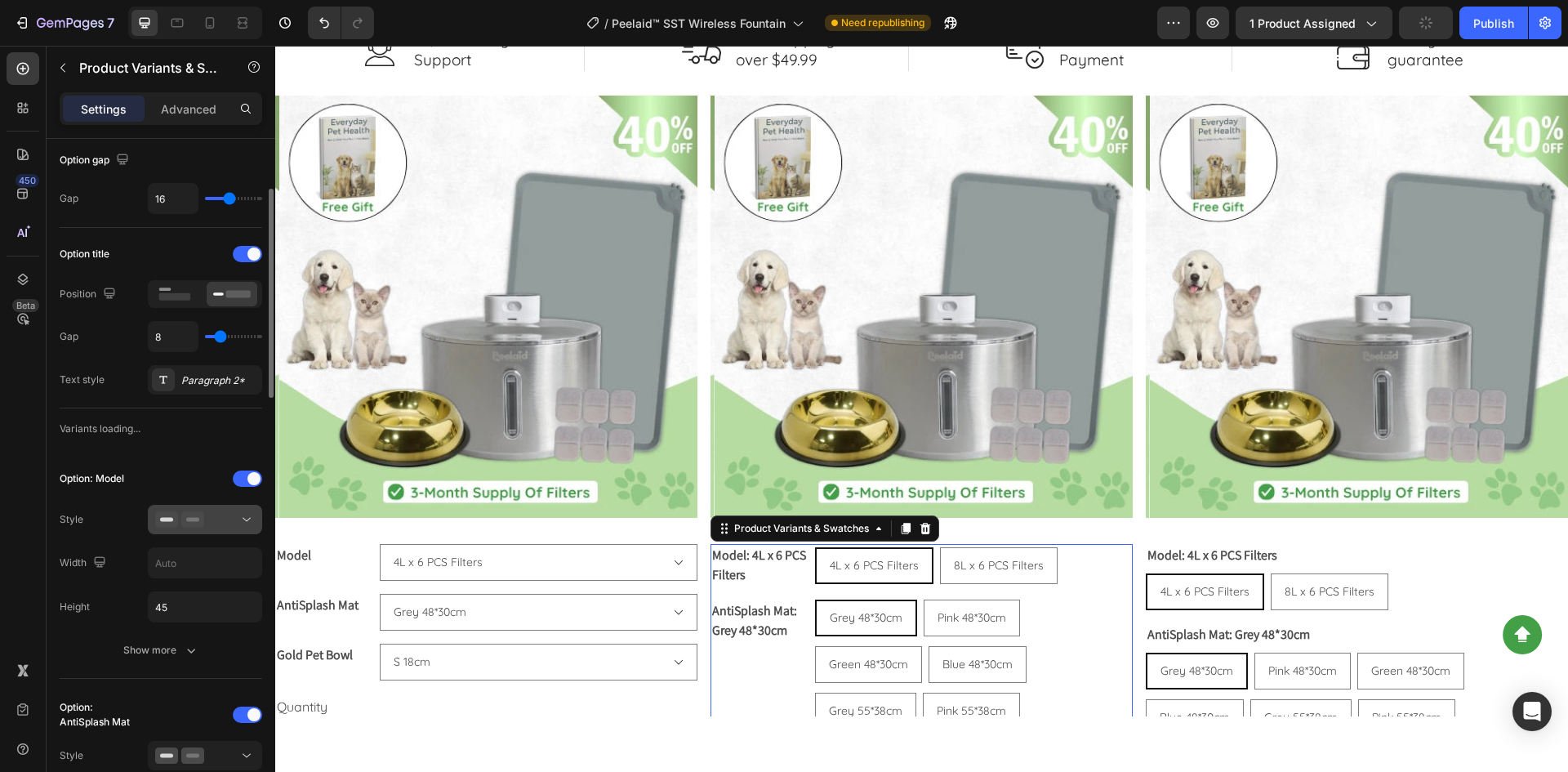
click at [227, 522] on div at bounding box center [205, 519] width 100 height 17
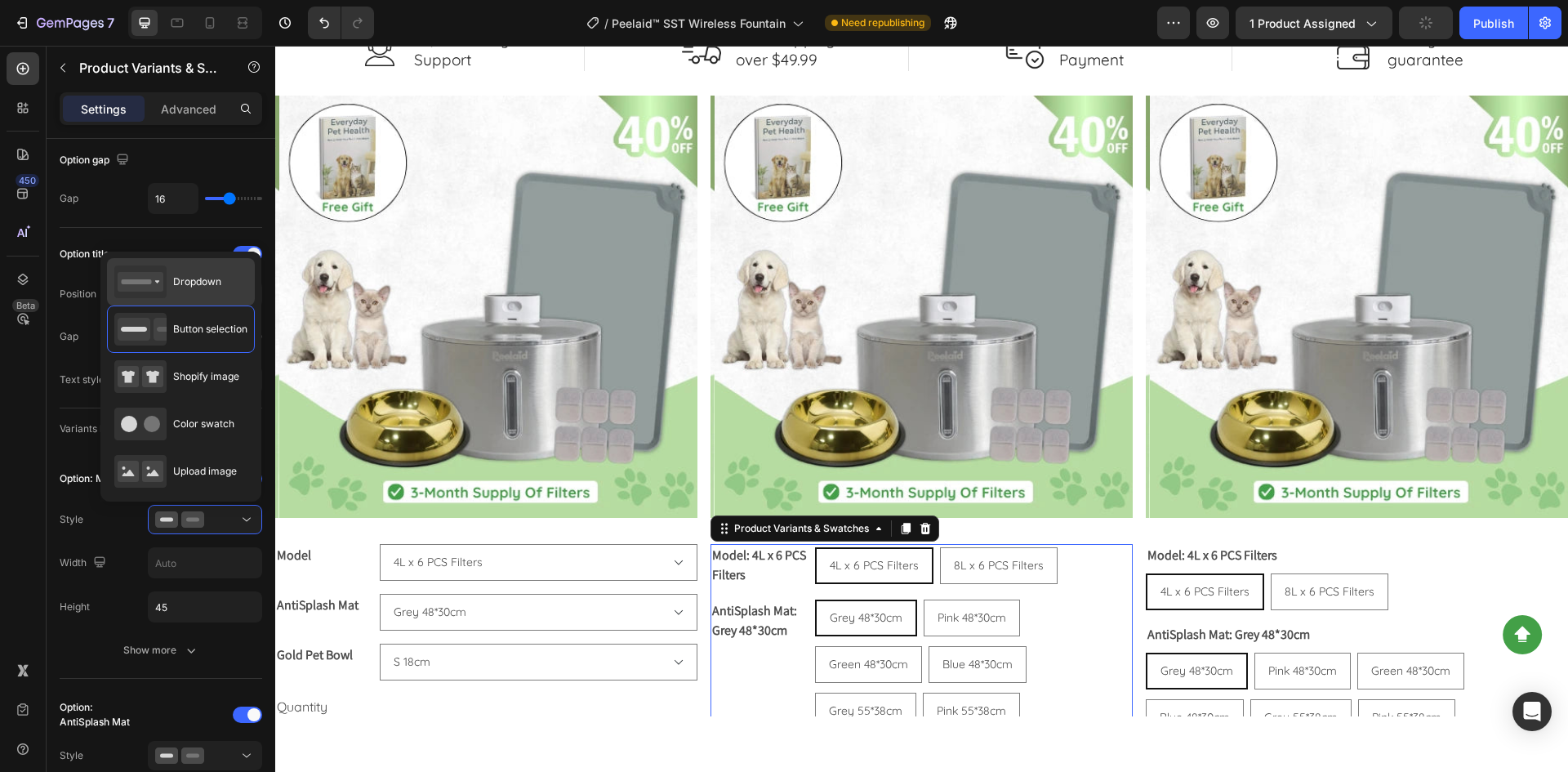
click at [184, 288] on span "Dropdown" at bounding box center [197, 282] width 48 height 15
type input "100%"
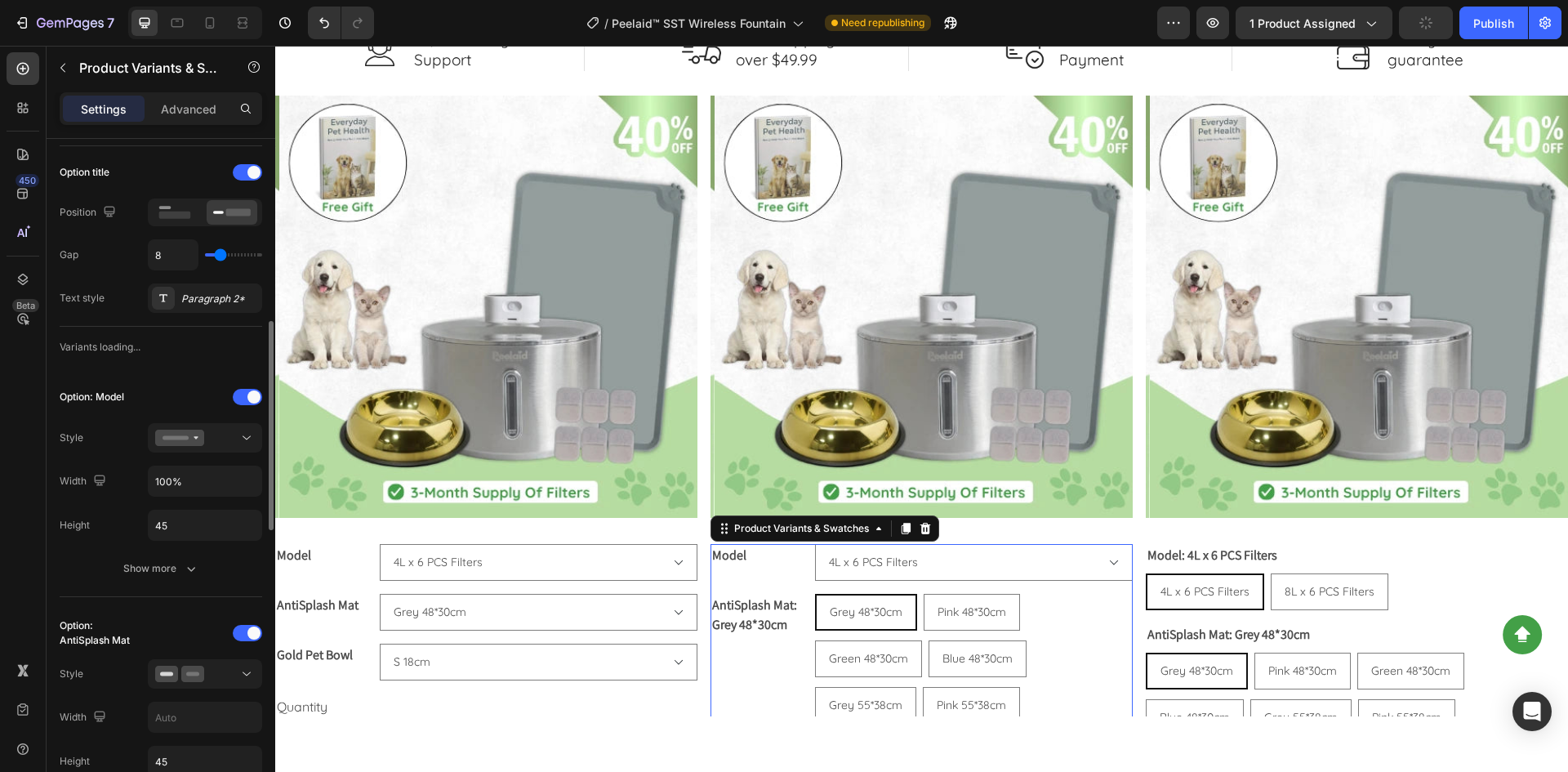
scroll to position [409, 0]
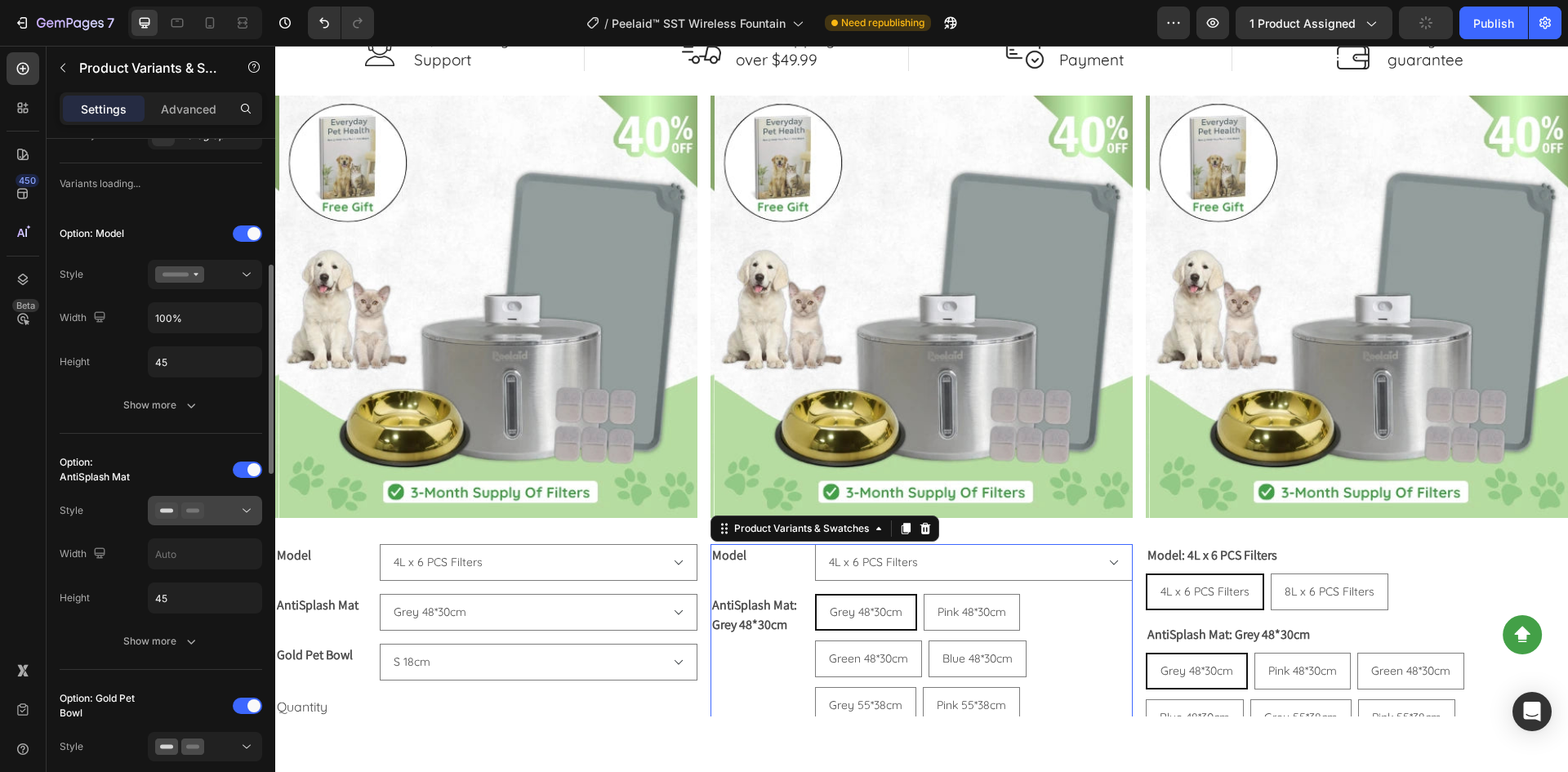
click at [213, 503] on div at bounding box center [205, 511] width 100 height 17
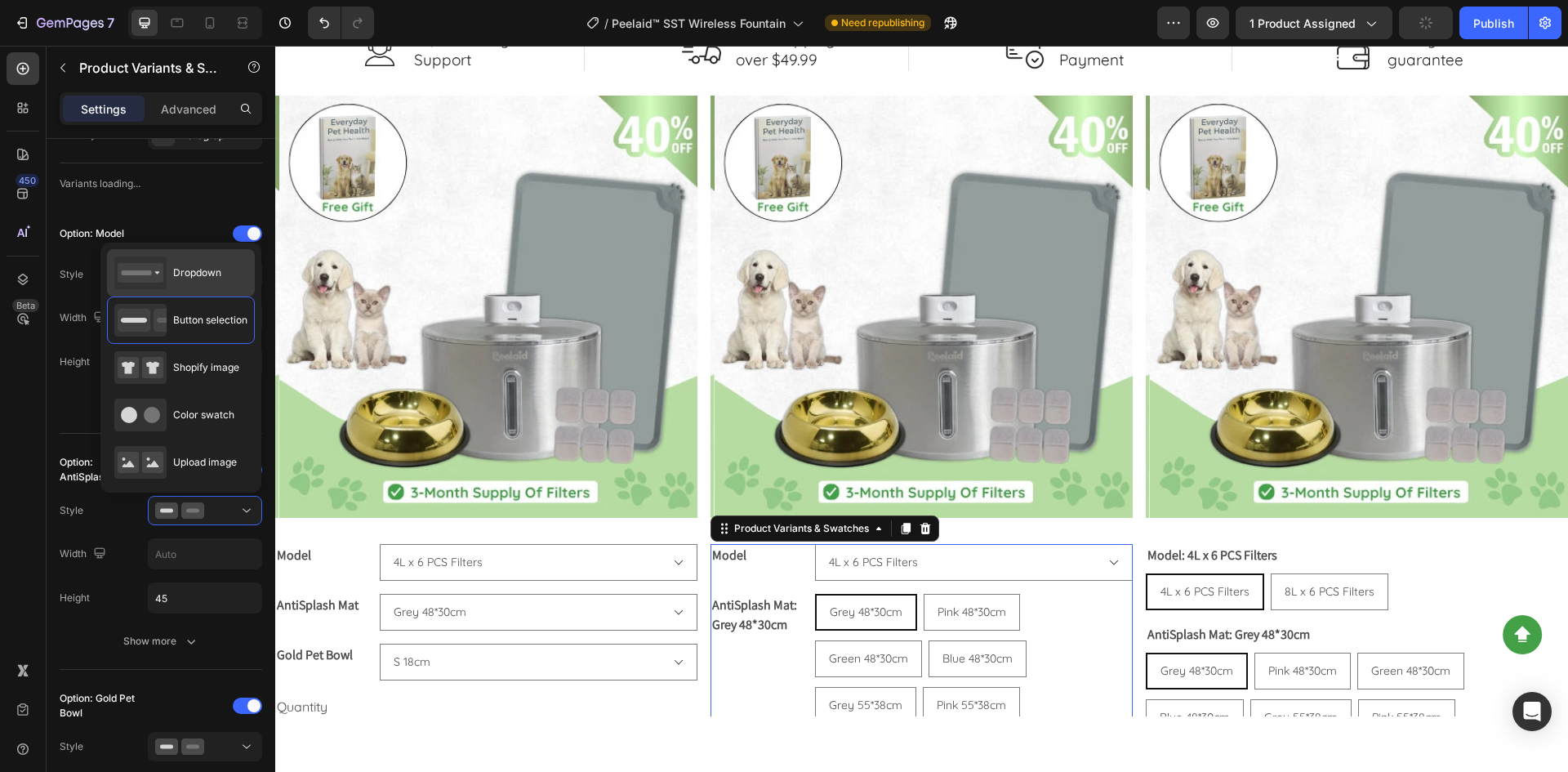
click at [207, 275] on span "Dropdown" at bounding box center [197, 273] width 48 height 15
type input "100%"
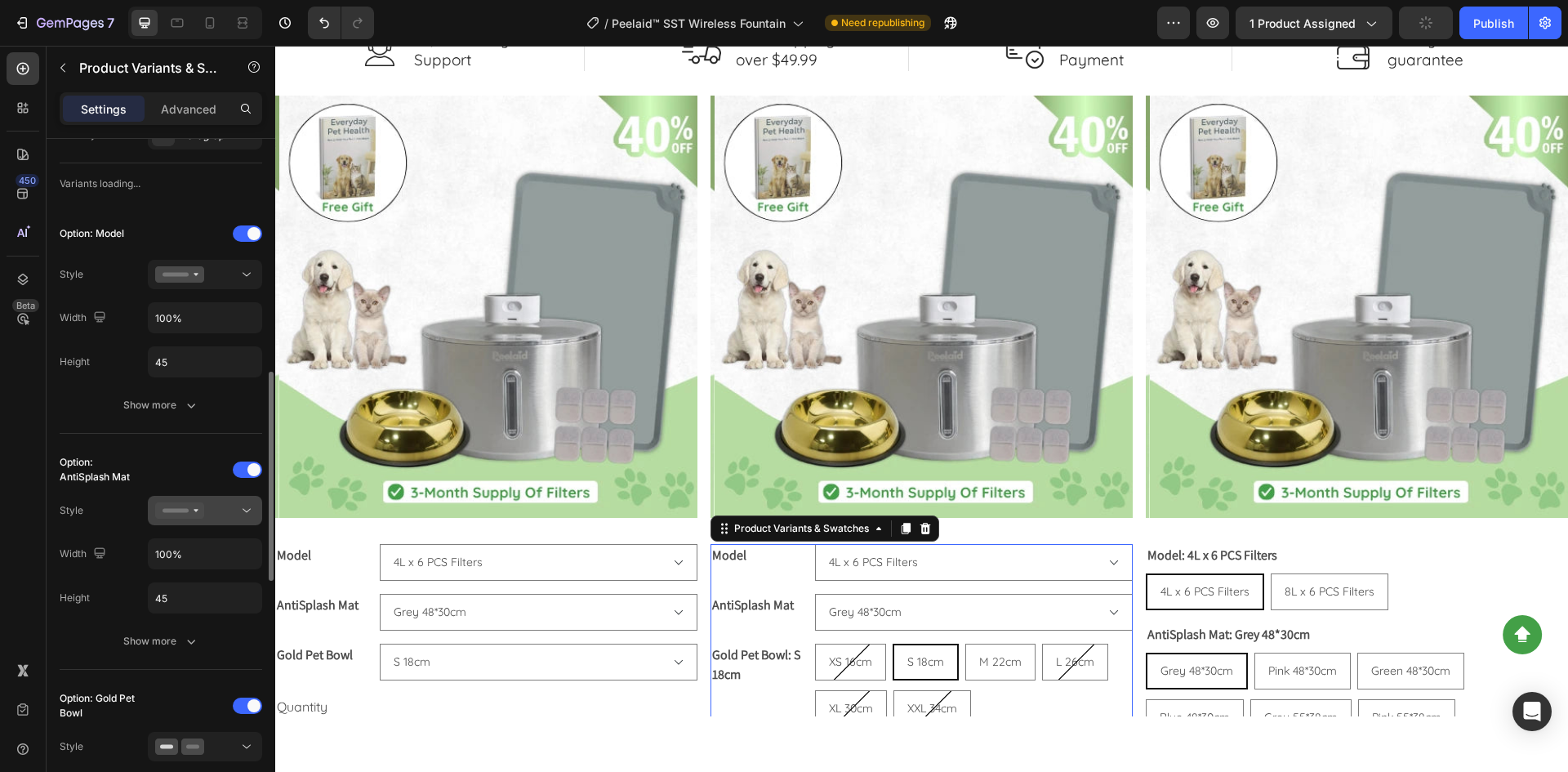
scroll to position [490, 0]
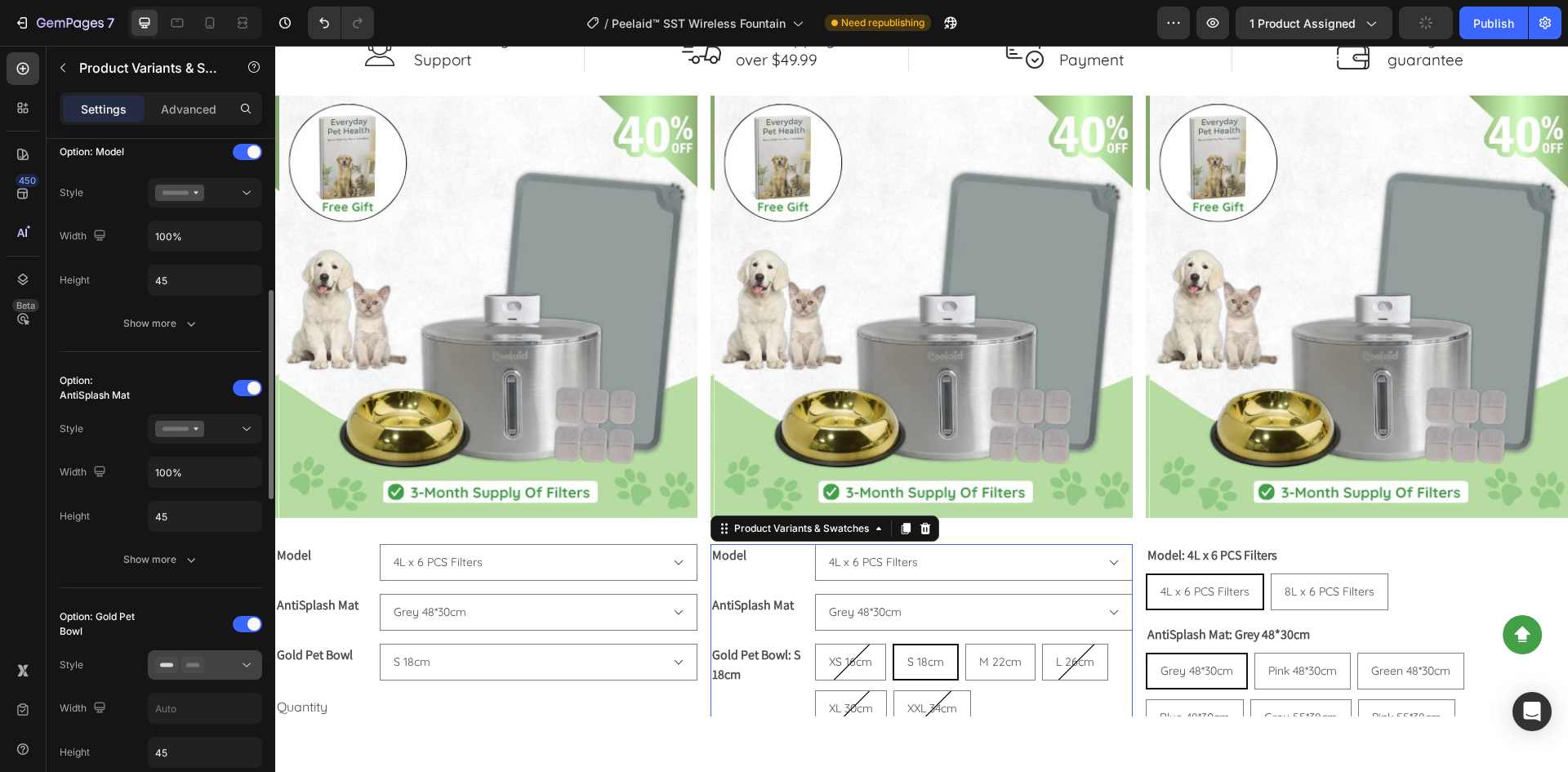
click at [217, 661] on div at bounding box center [205, 665] width 100 height 17
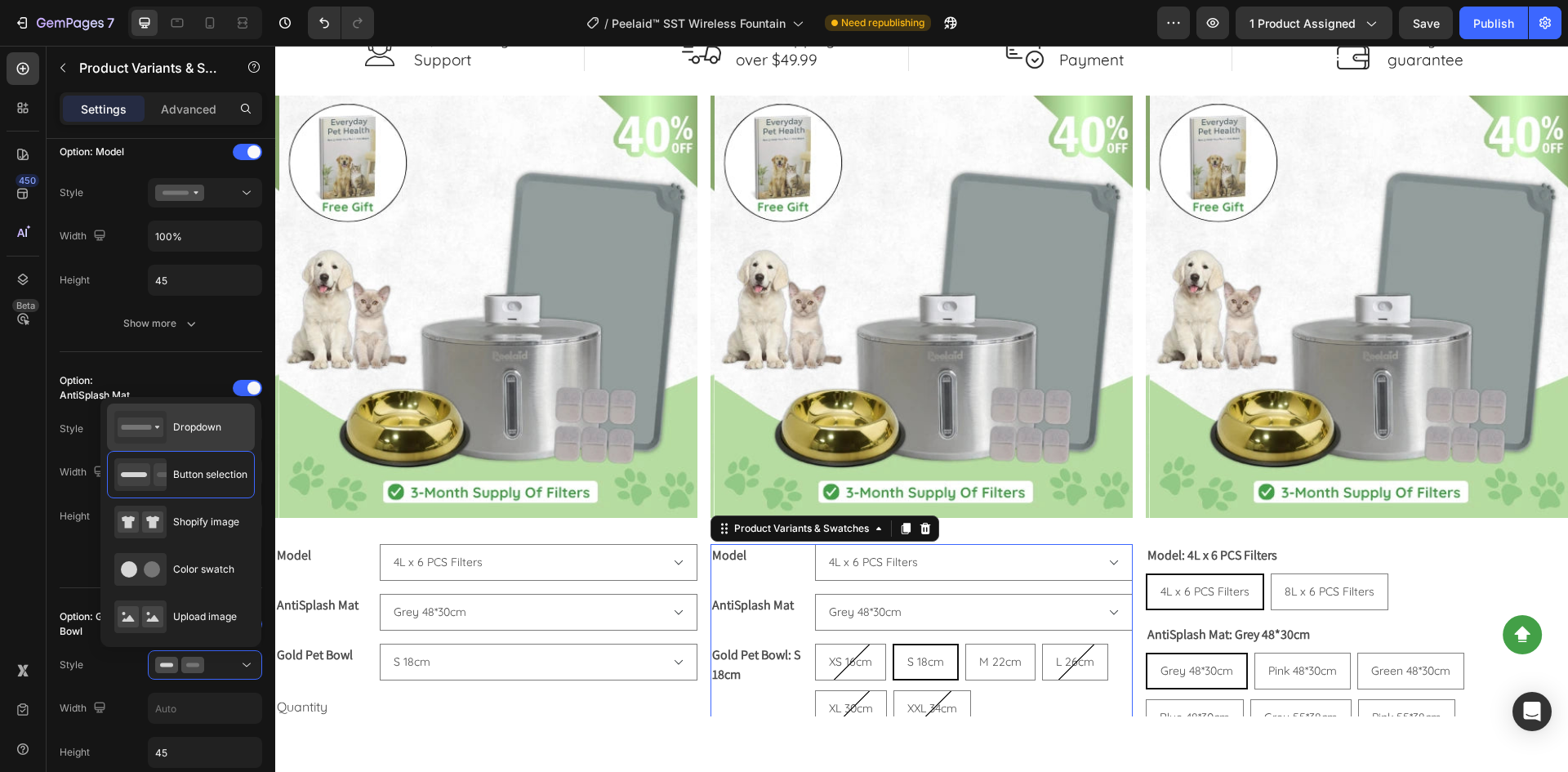
click at [176, 423] on span "Dropdown" at bounding box center [197, 428] width 48 height 15
type input "100%"
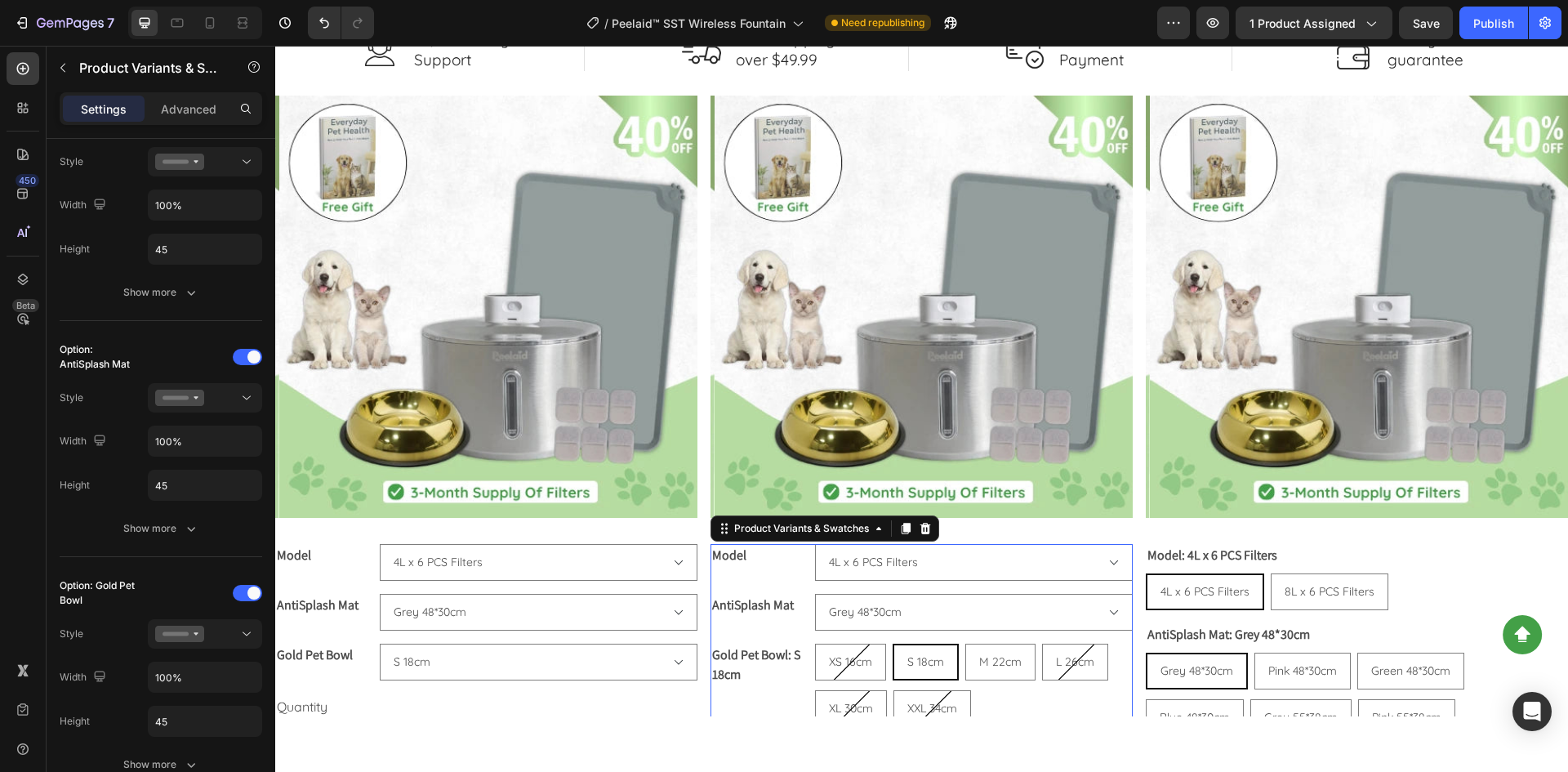
select select "S 18cm"
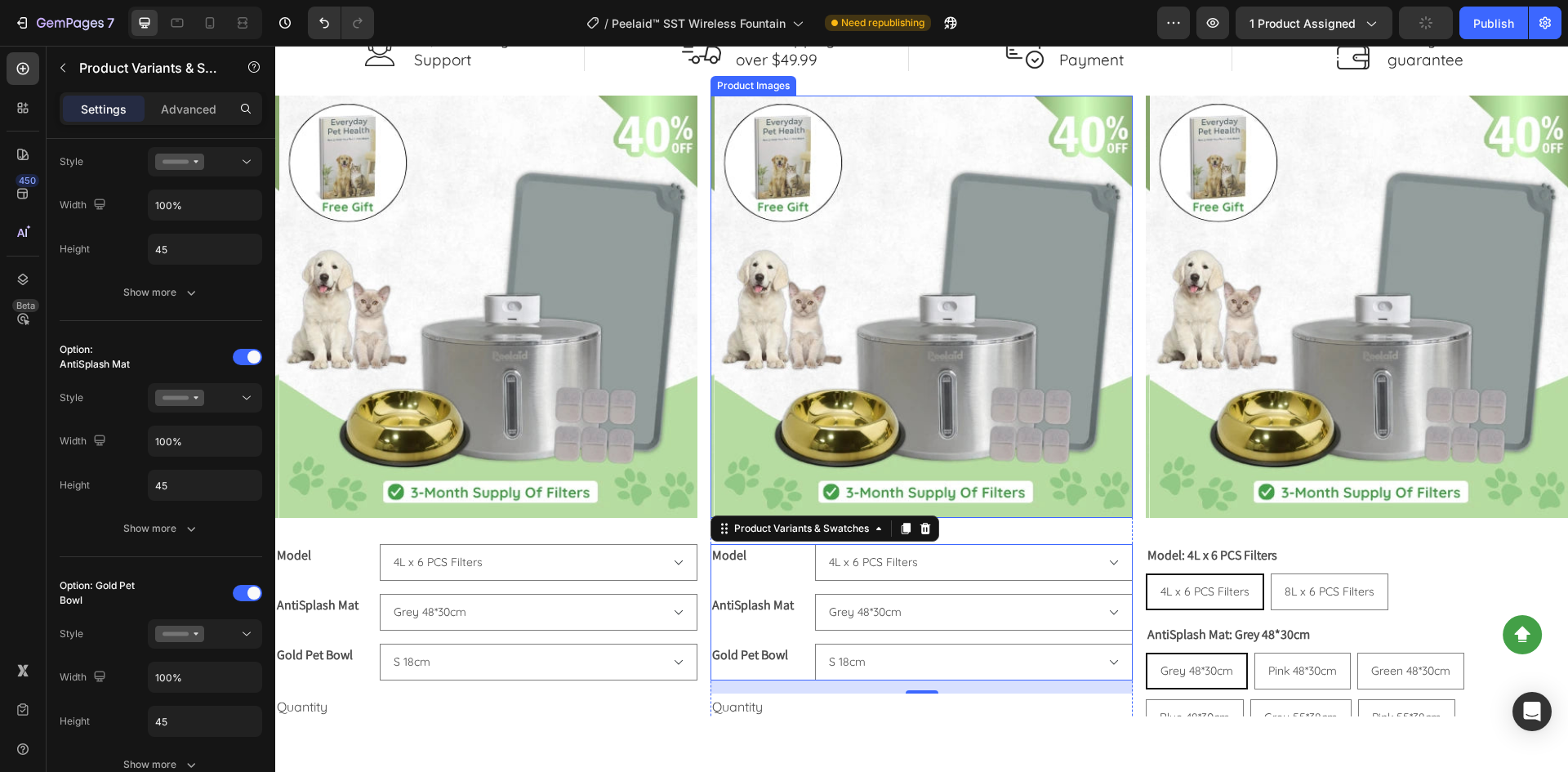
scroll to position [2835, 0]
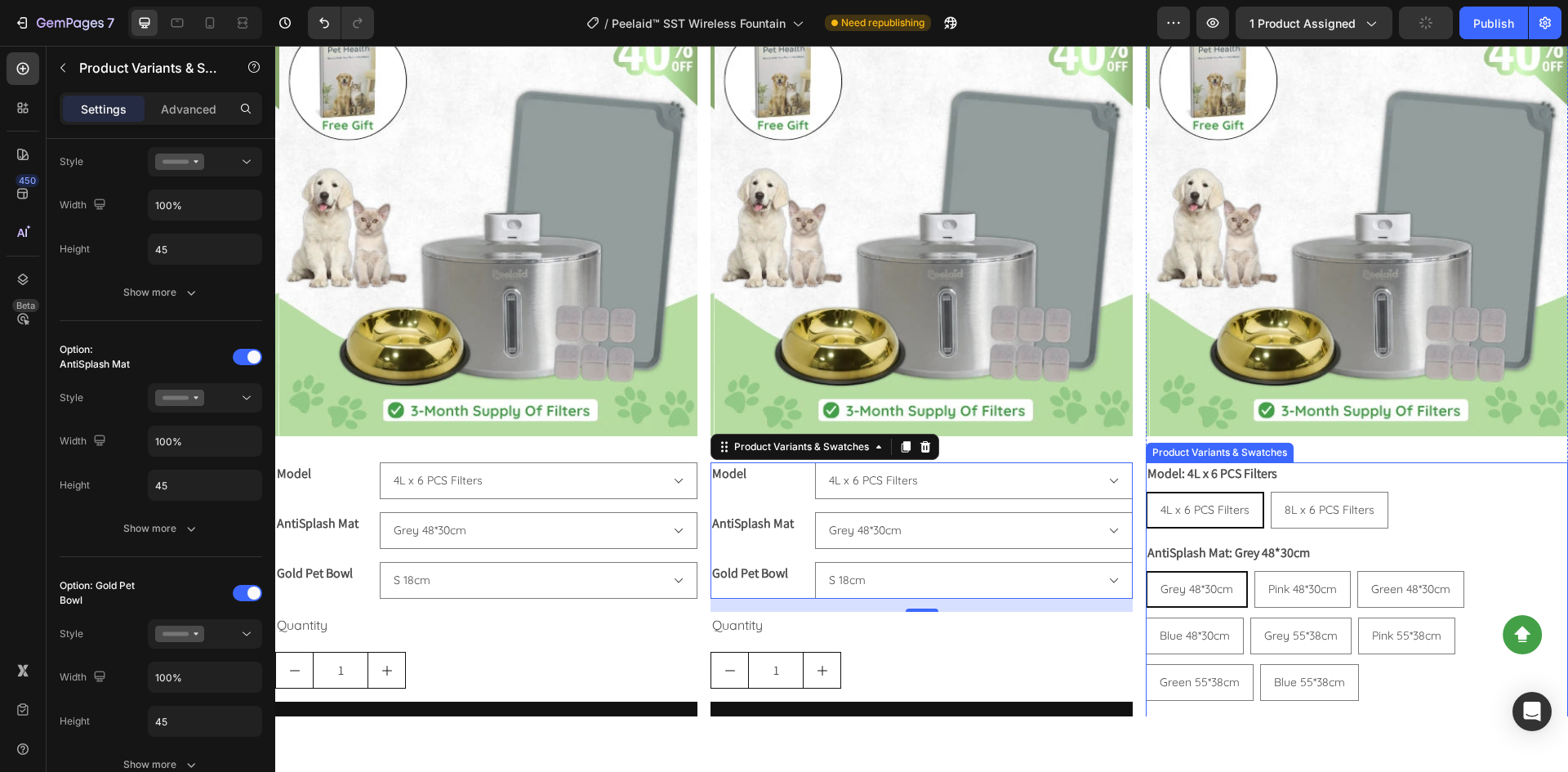
click at [1449, 494] on div "4L x 6 PCS Filters 4L x 6 PCS Filters 4L x 6 PCS Filters 8L x 6 PCS Filters 8L …" at bounding box center [1356, 510] width 422 height 37
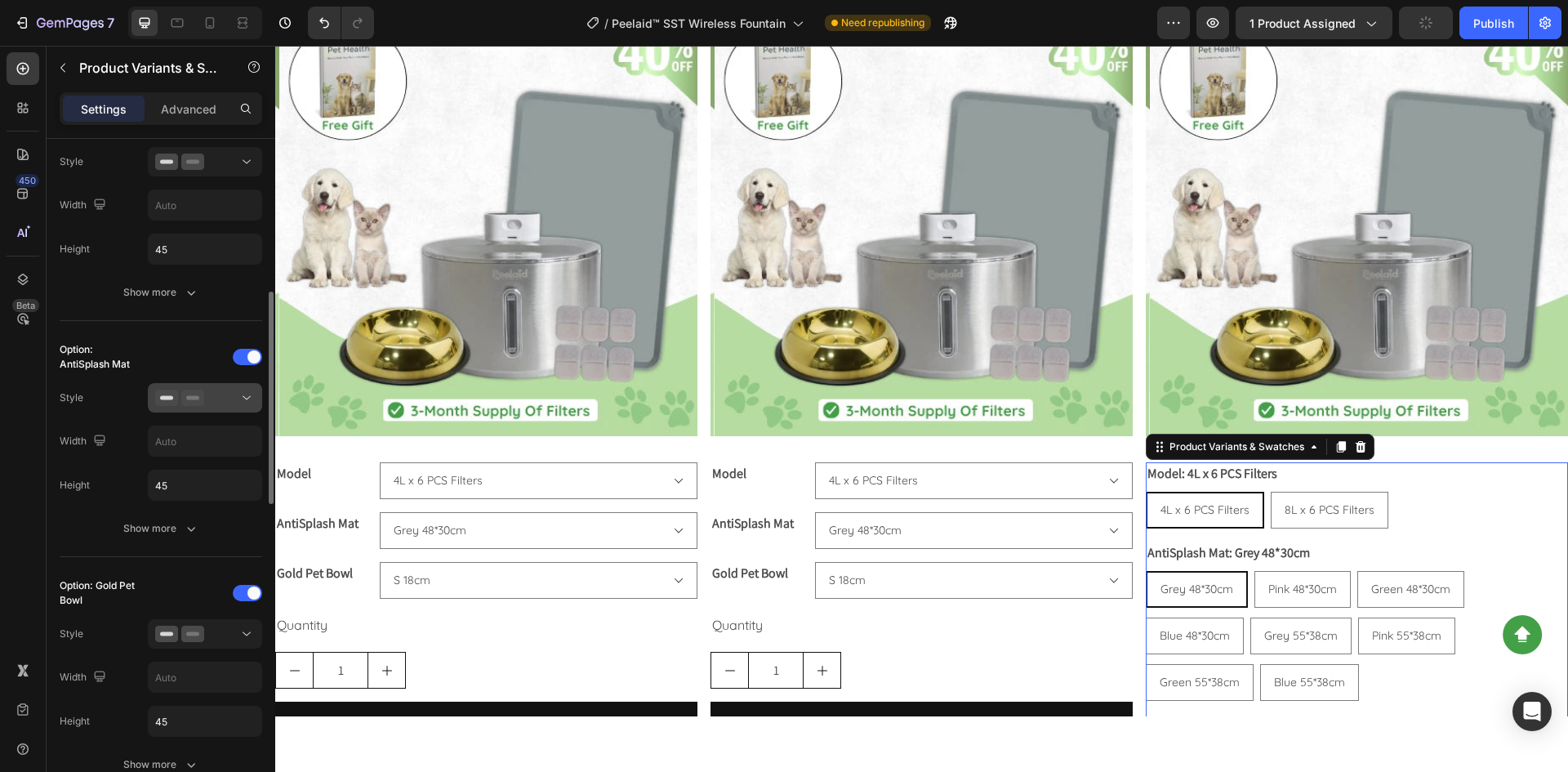
click at [218, 401] on div at bounding box center [205, 398] width 100 height 17
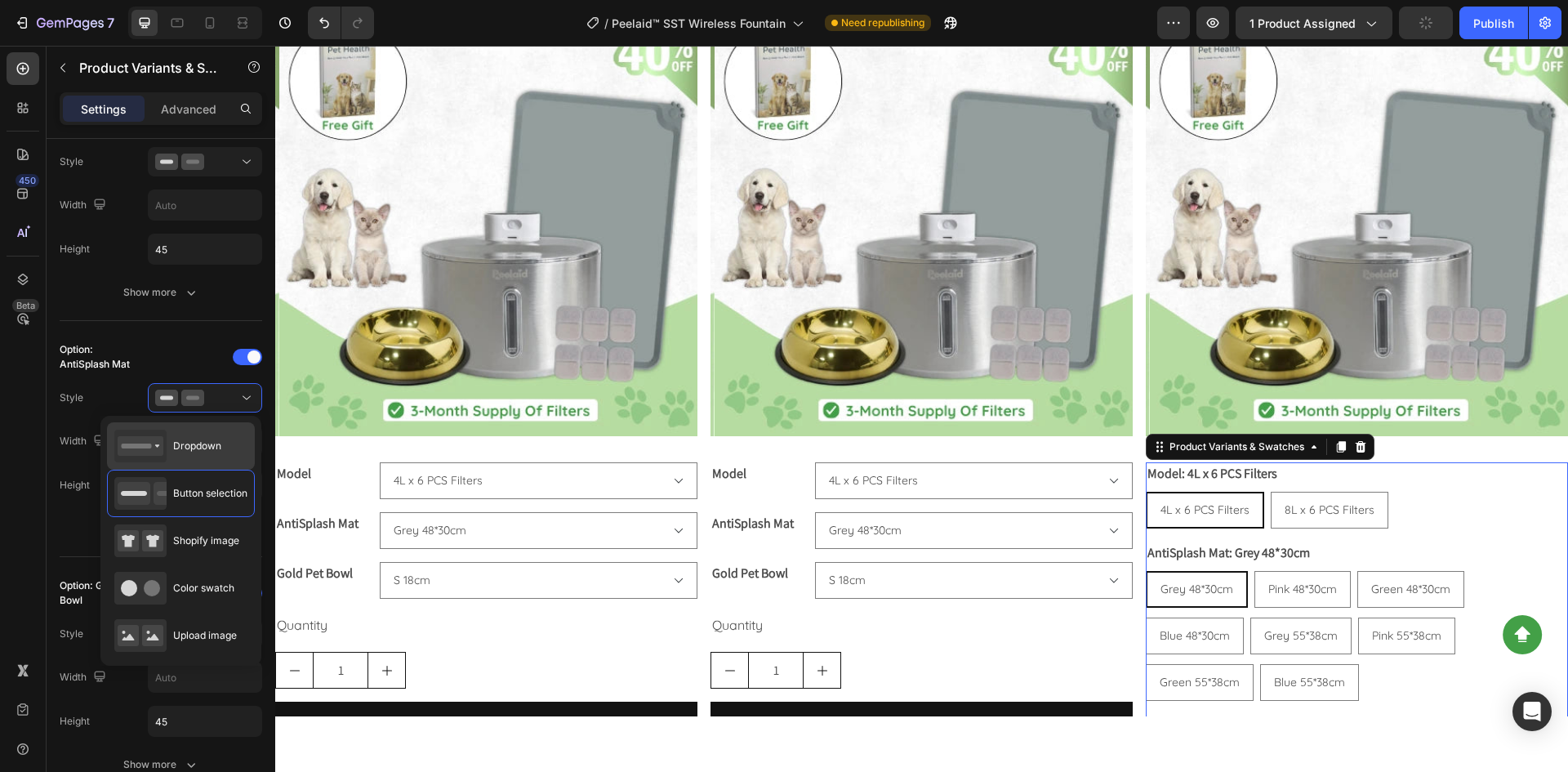
click at [210, 443] on span "Dropdown" at bounding box center [197, 446] width 48 height 15
type input "100%"
radio input "true"
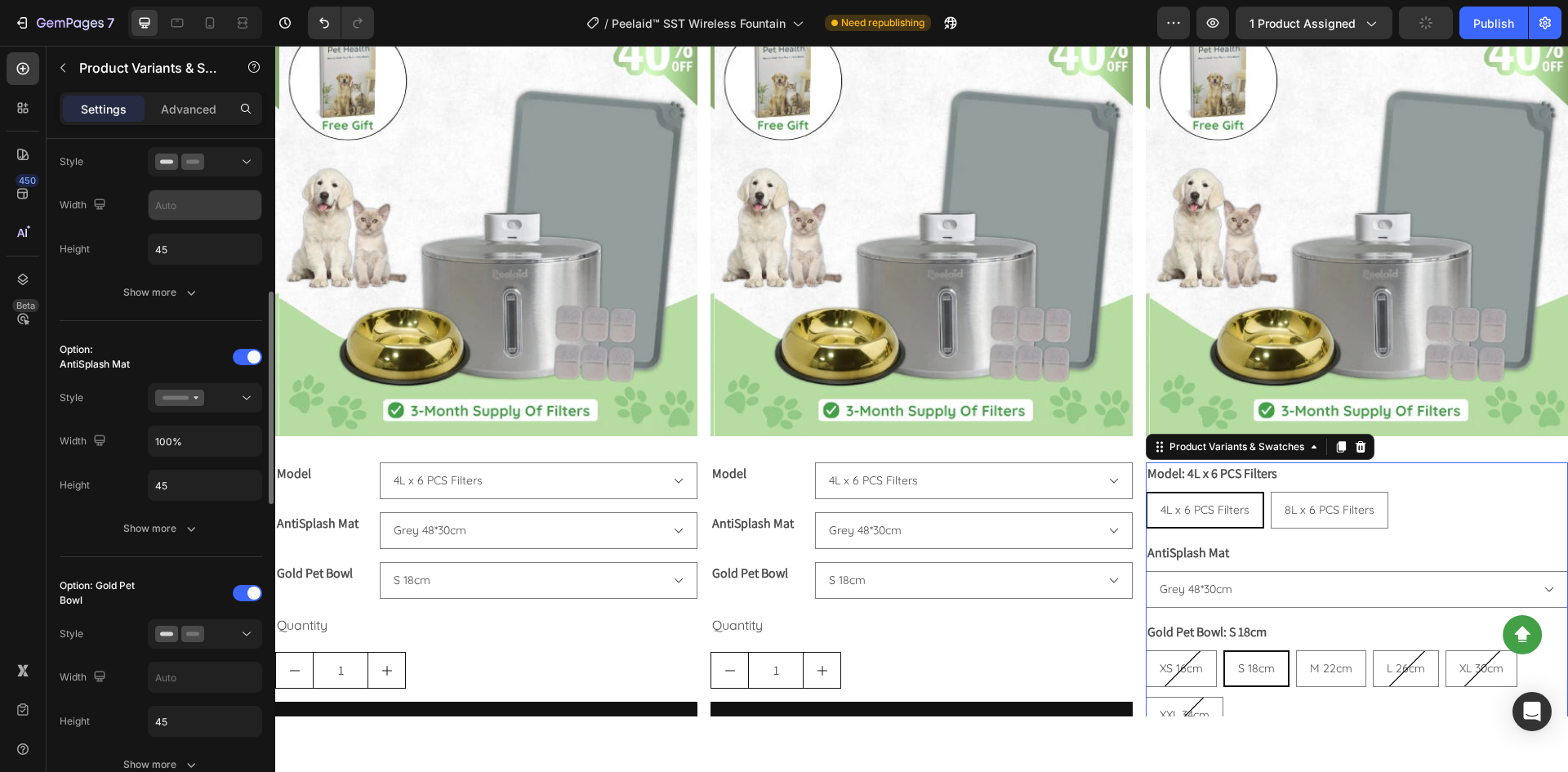
scroll to position [327, 0]
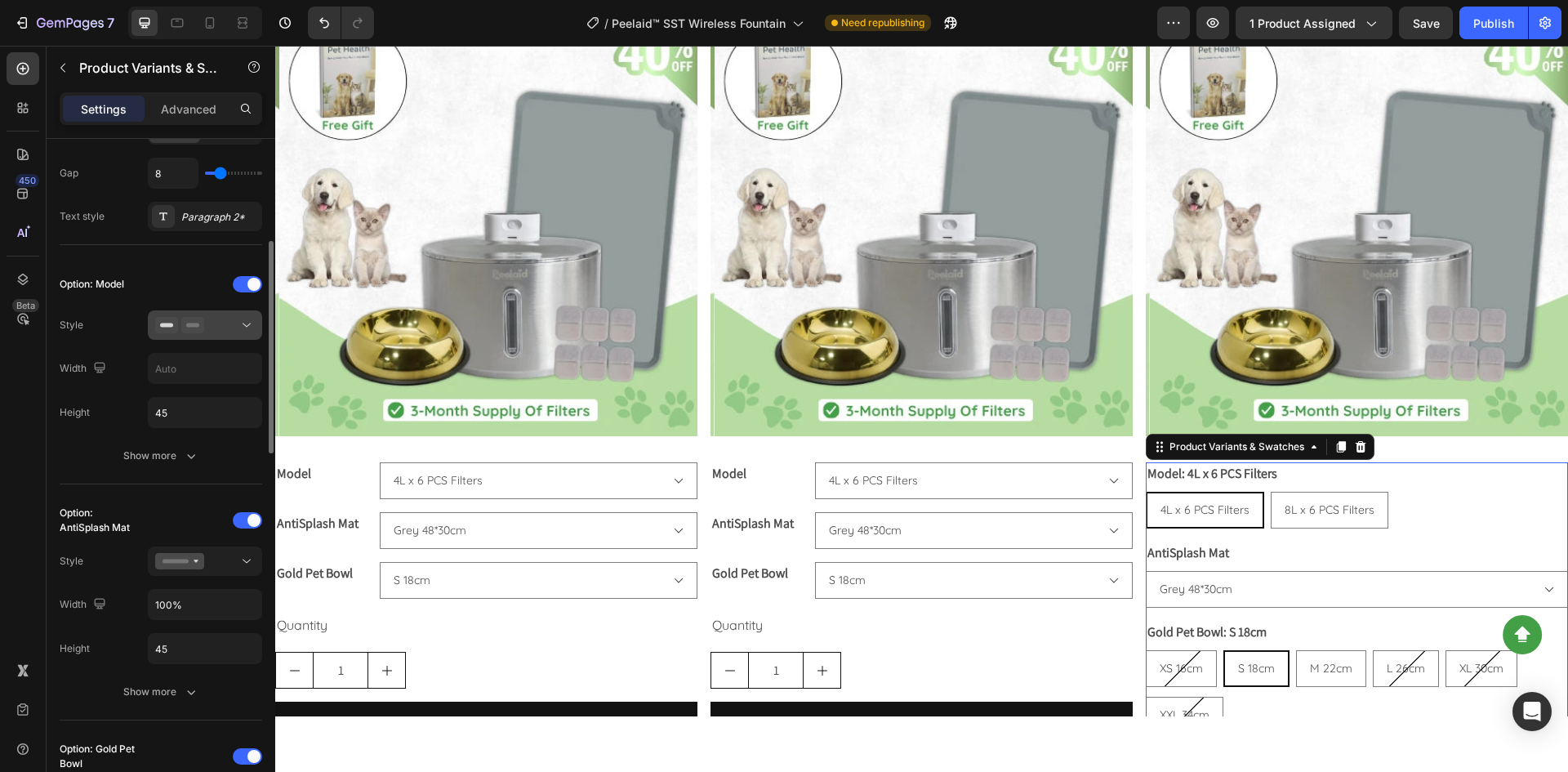
click at [217, 333] on div at bounding box center [205, 325] width 100 height 17
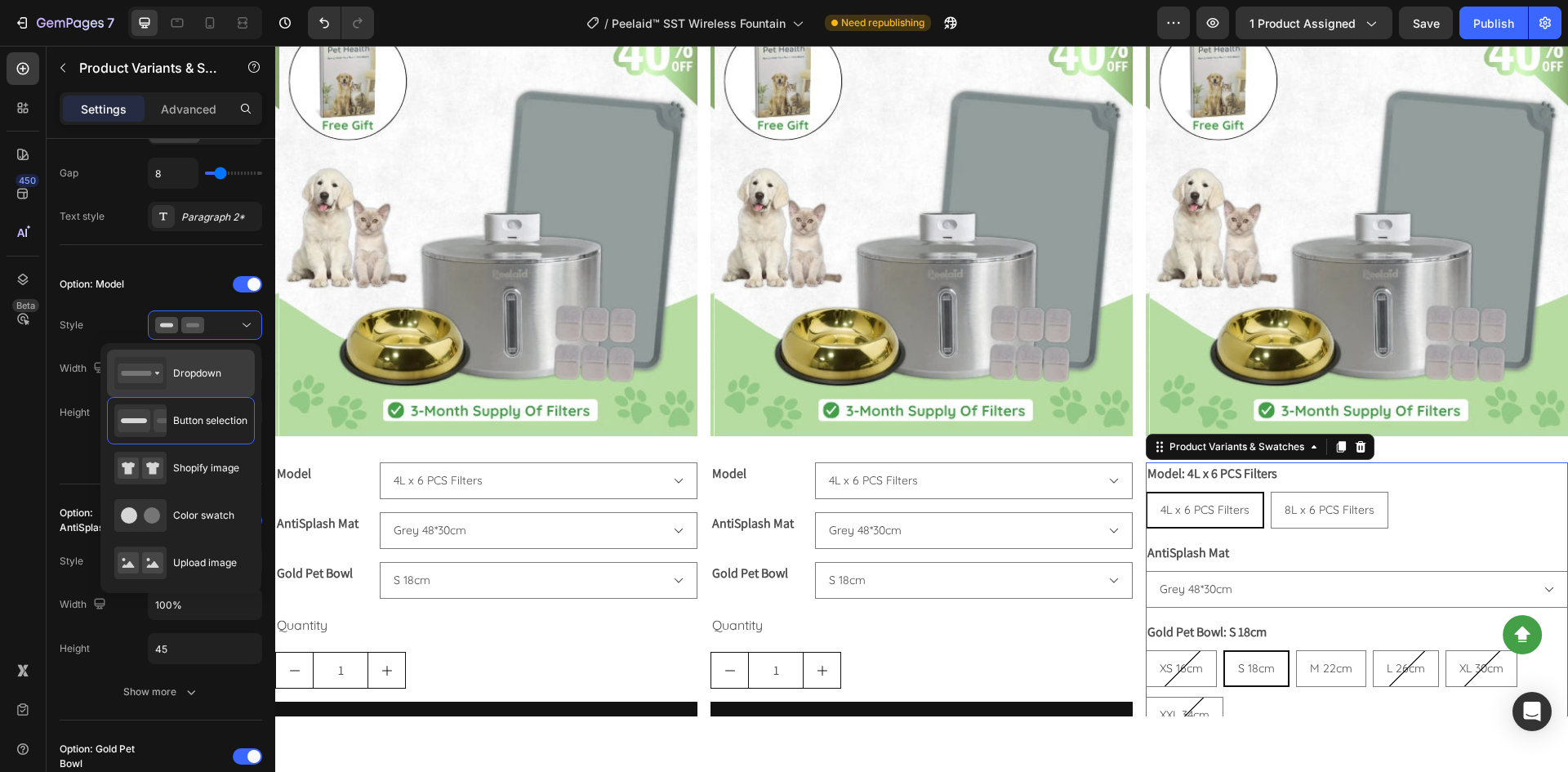
click at [210, 373] on span "Dropdown" at bounding box center [197, 373] width 48 height 15
type input "100%"
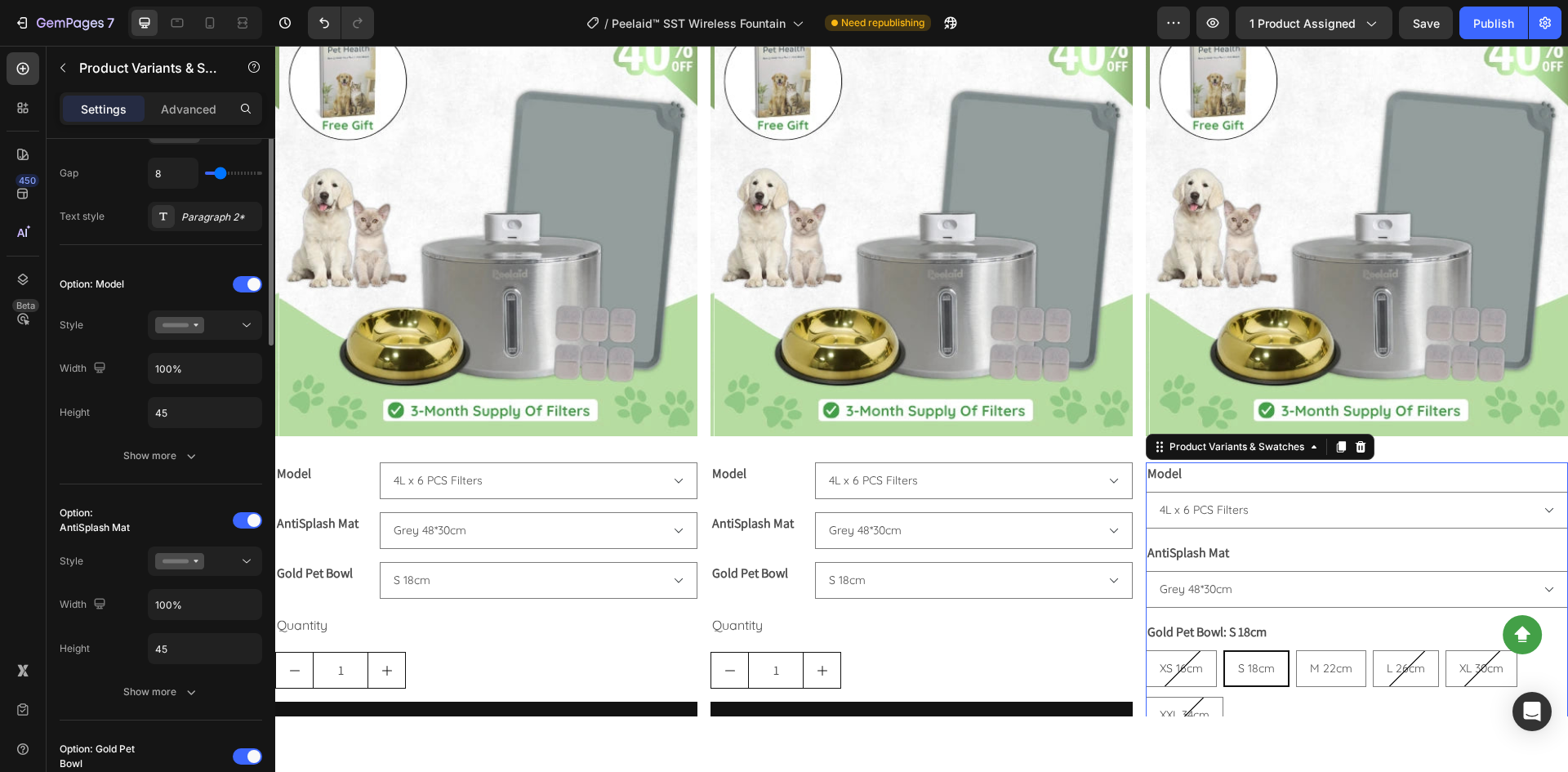
scroll to position [163, 0]
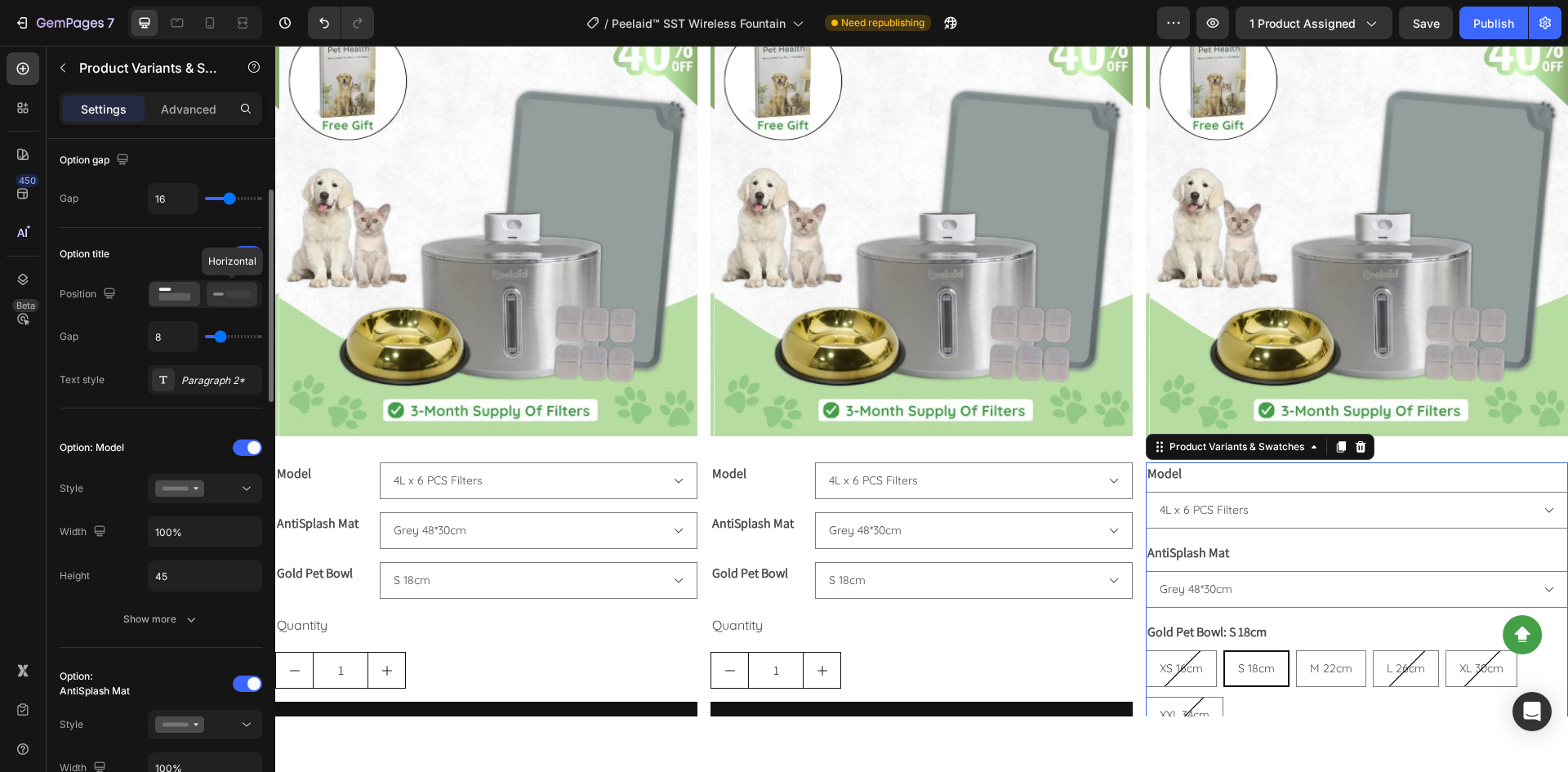
click at [225, 295] on icon at bounding box center [232, 294] width 37 height 18
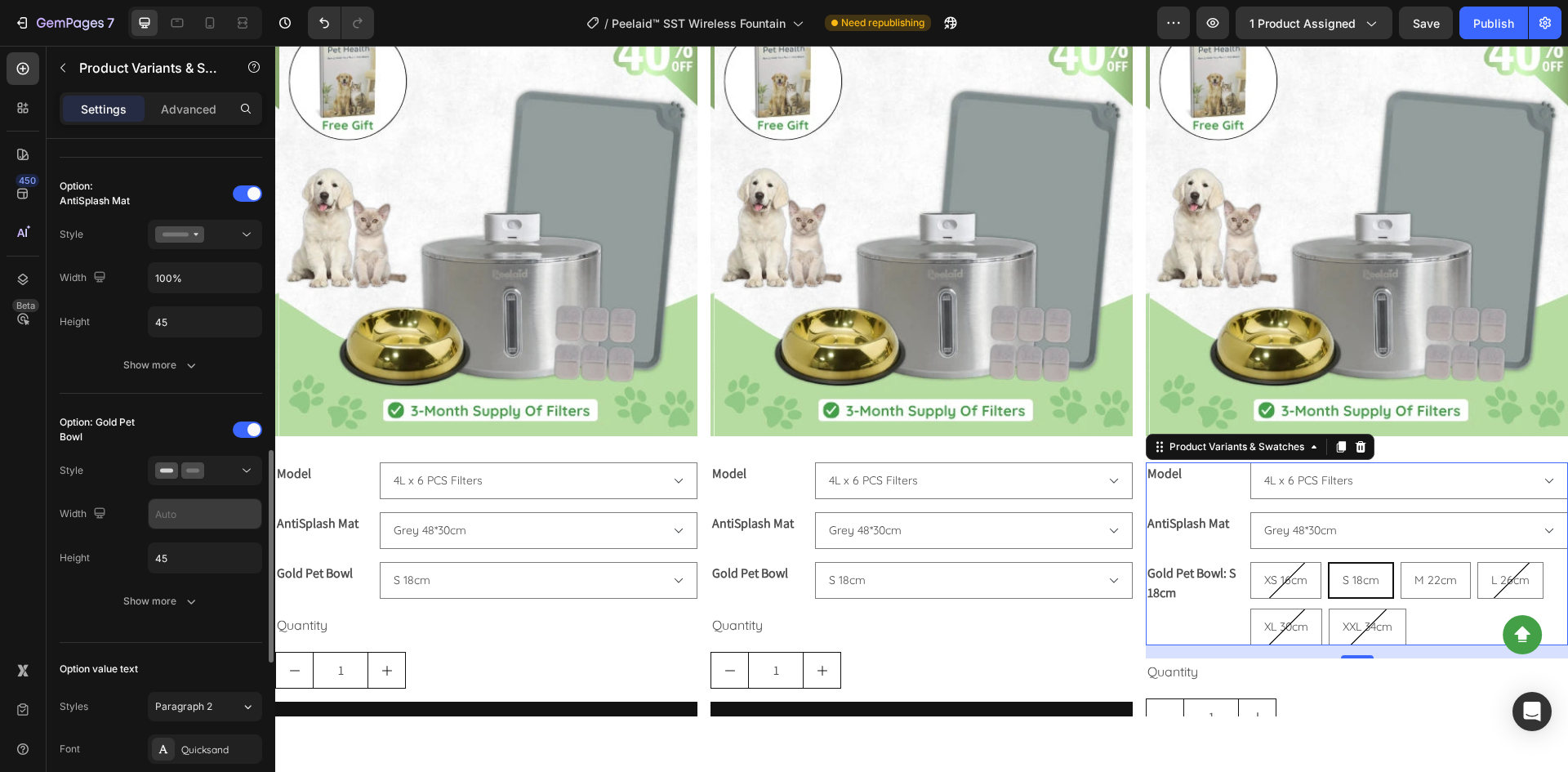
scroll to position [735, 0]
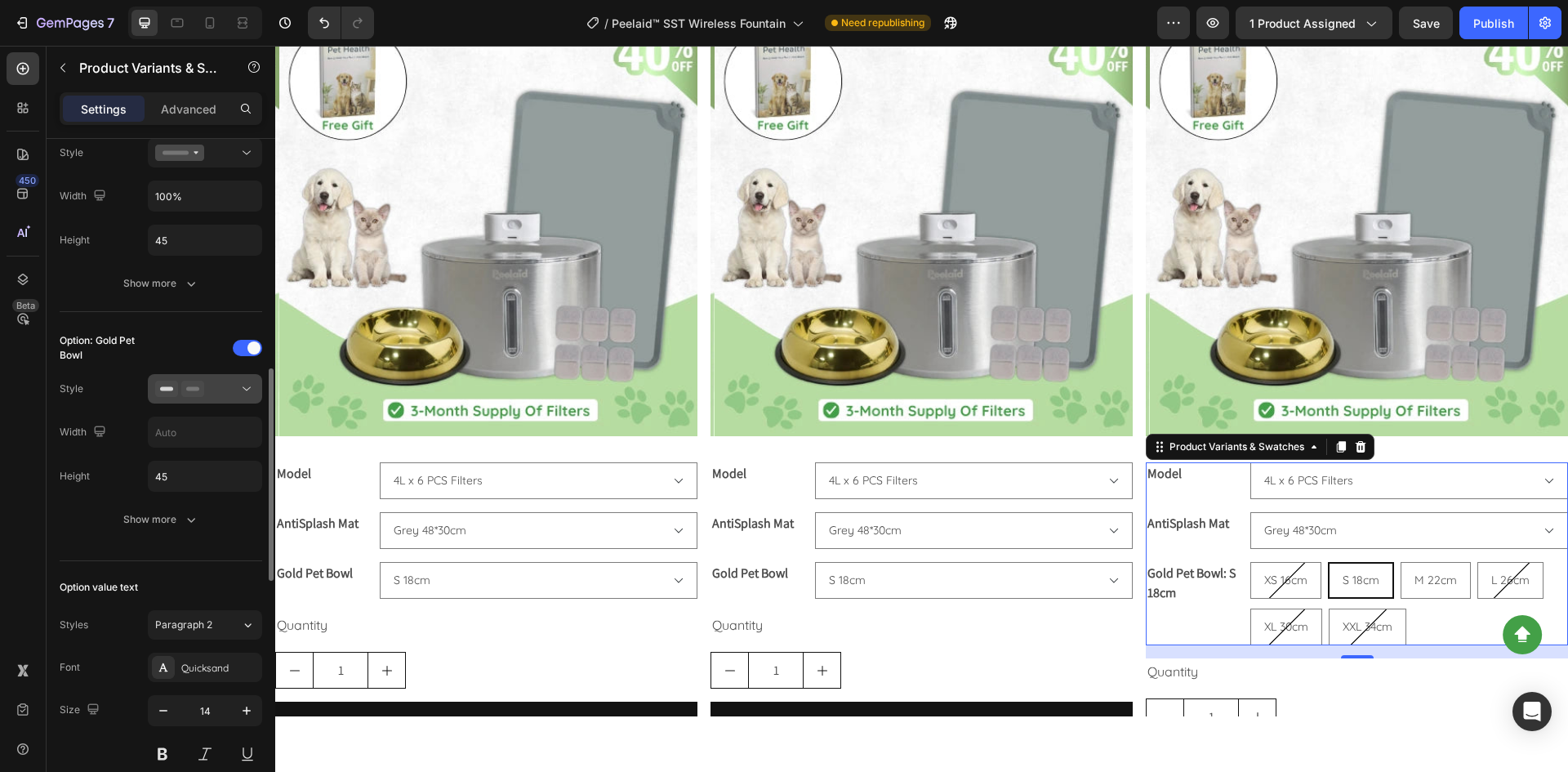
click at [221, 389] on div at bounding box center [205, 389] width 100 height 17
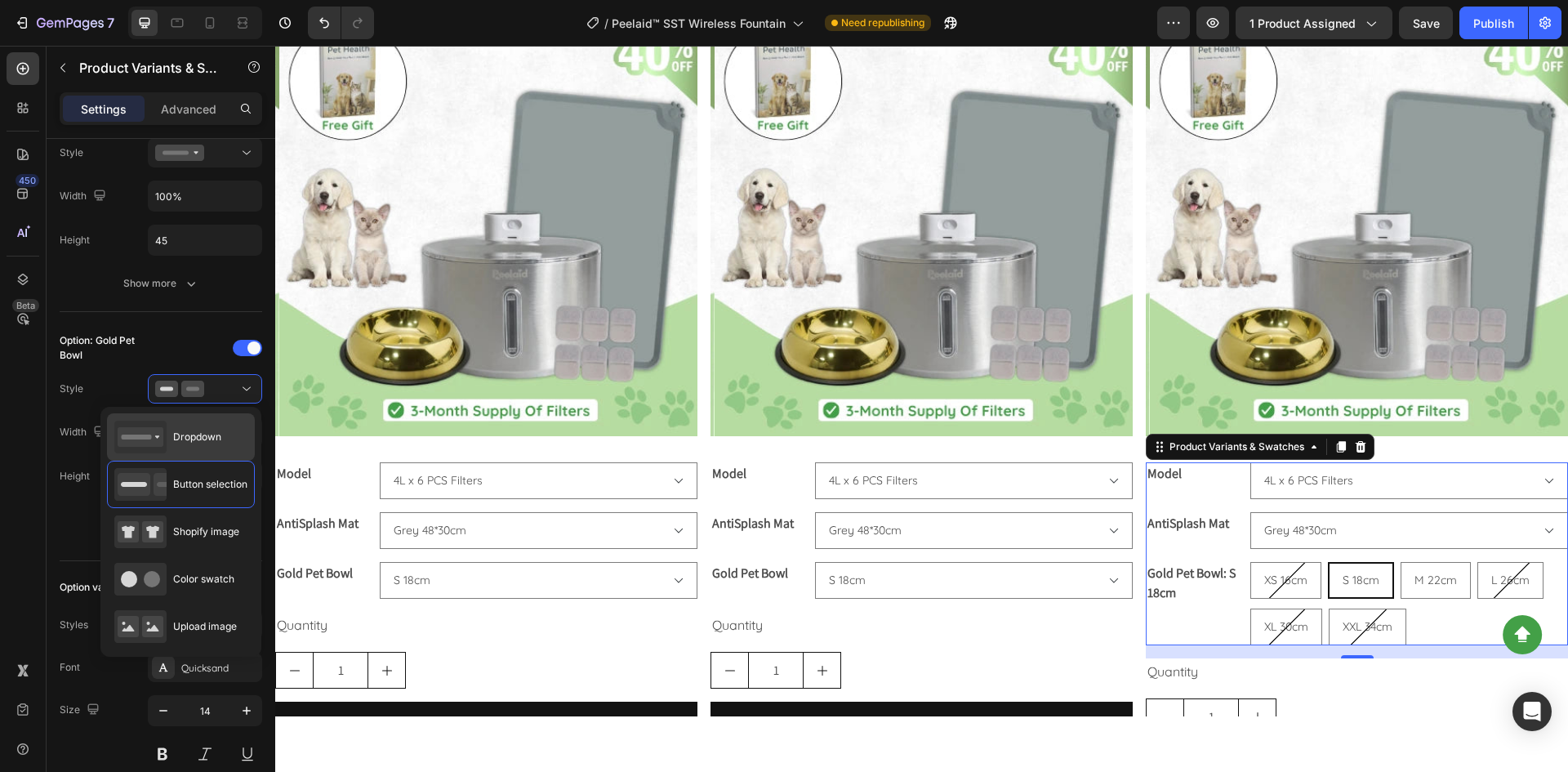
click at [216, 427] on div "Dropdown" at bounding box center [167, 437] width 107 height 33
type input "100%"
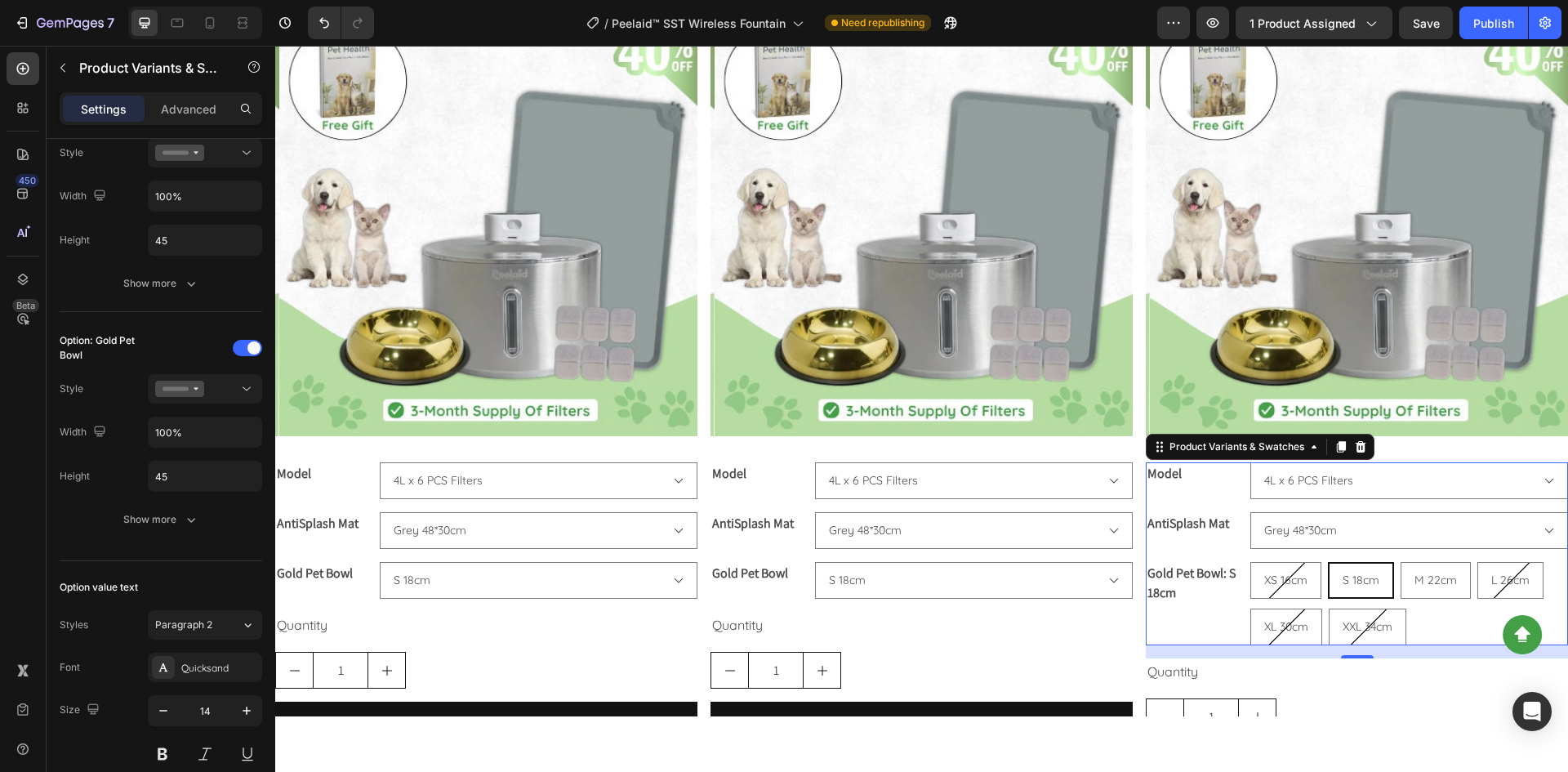
select select "S 18cm"
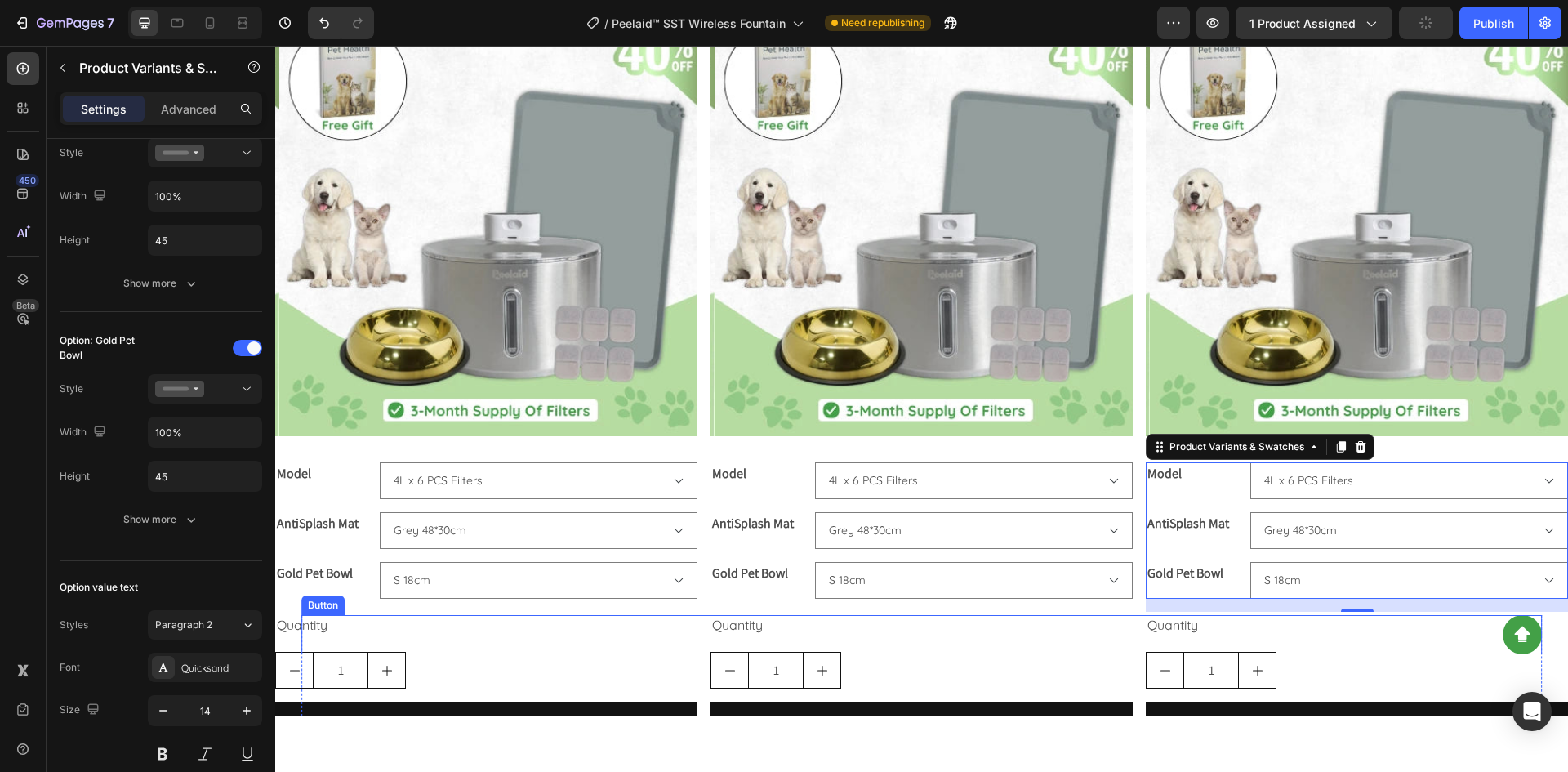
click at [1333, 639] on div "Button" at bounding box center [922, 634] width 1241 height 39
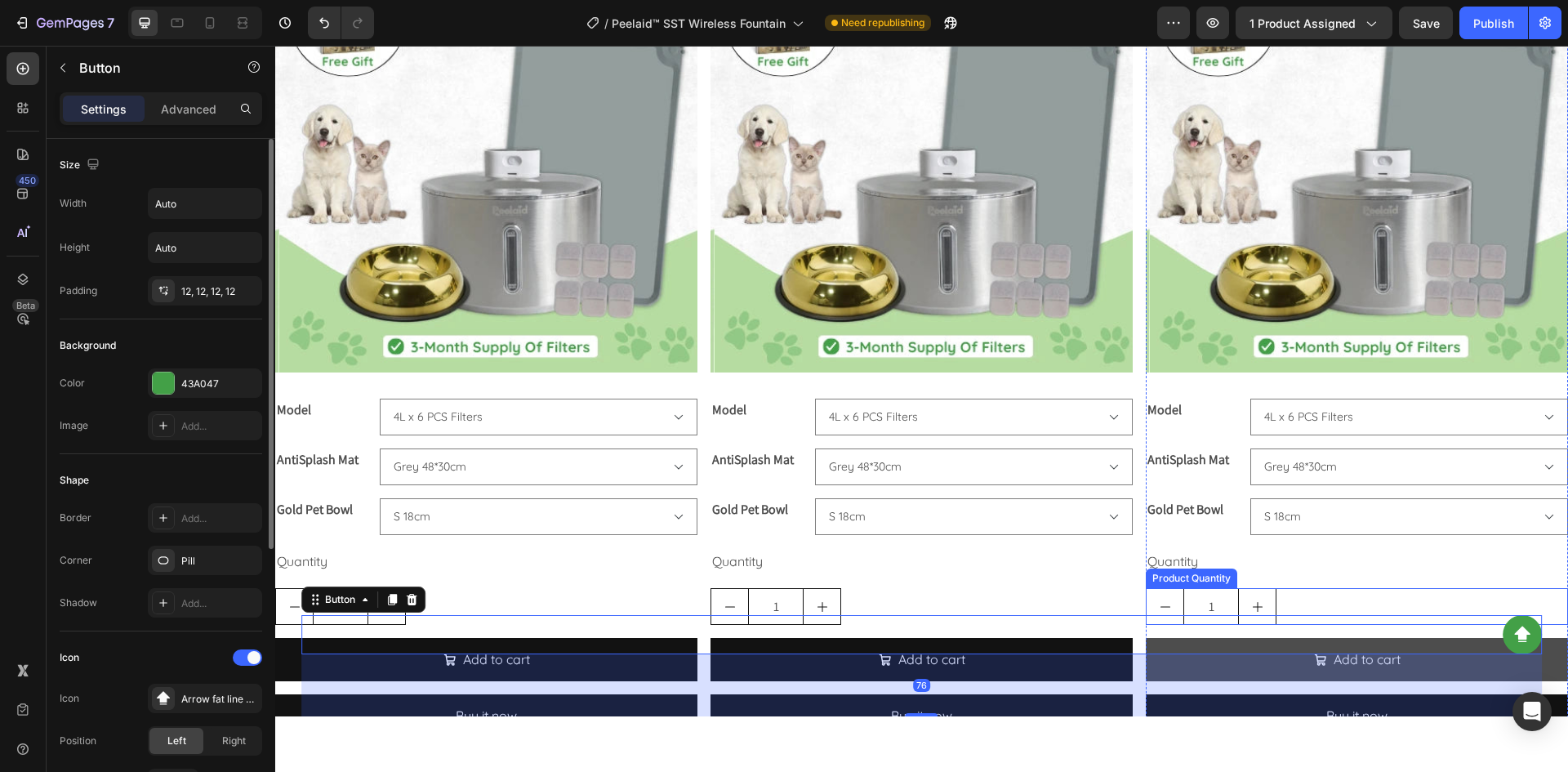
scroll to position [2999, 0]
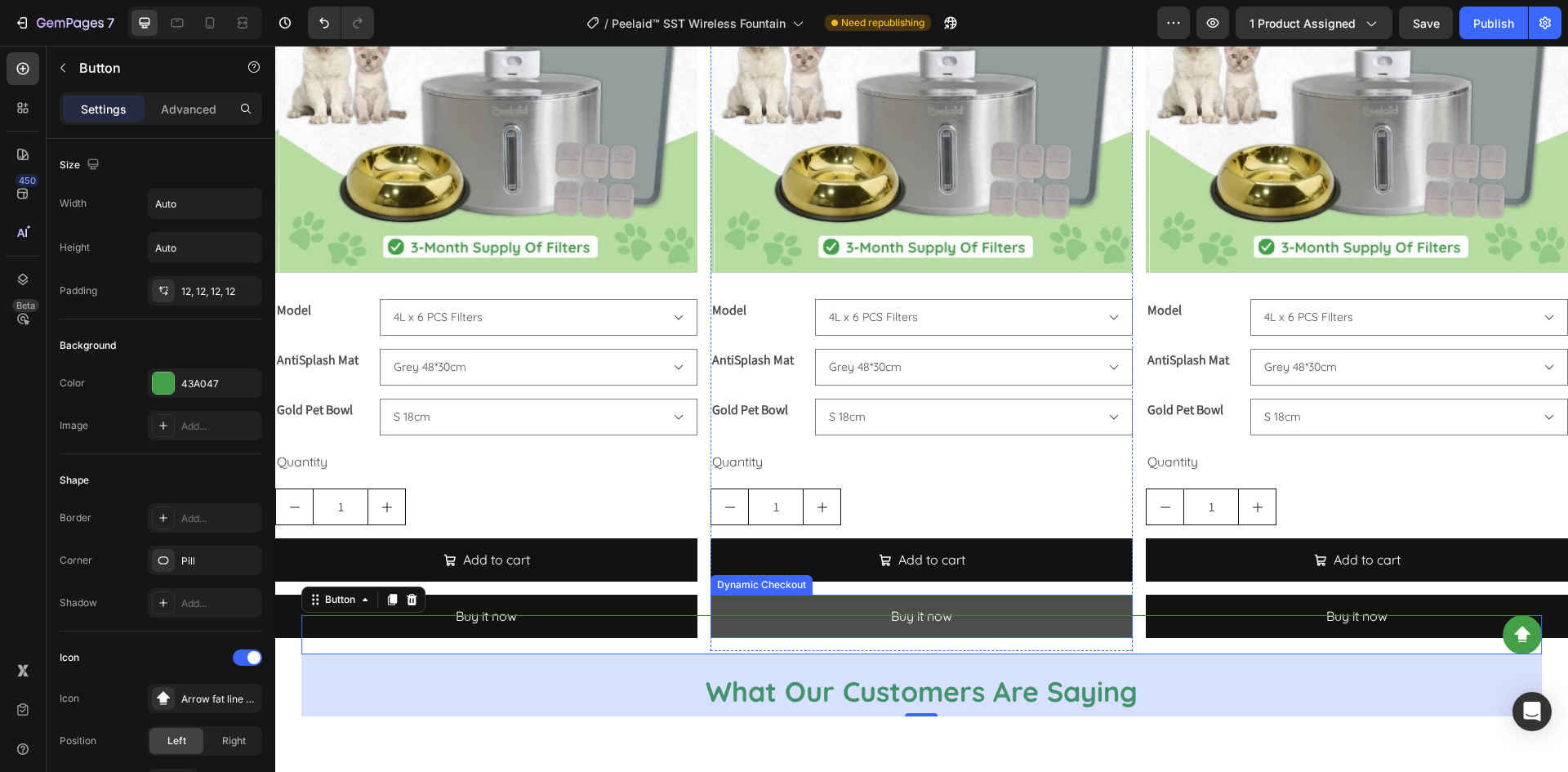
click at [1074, 599] on button "Buy it now" at bounding box center [921, 616] width 422 height 43
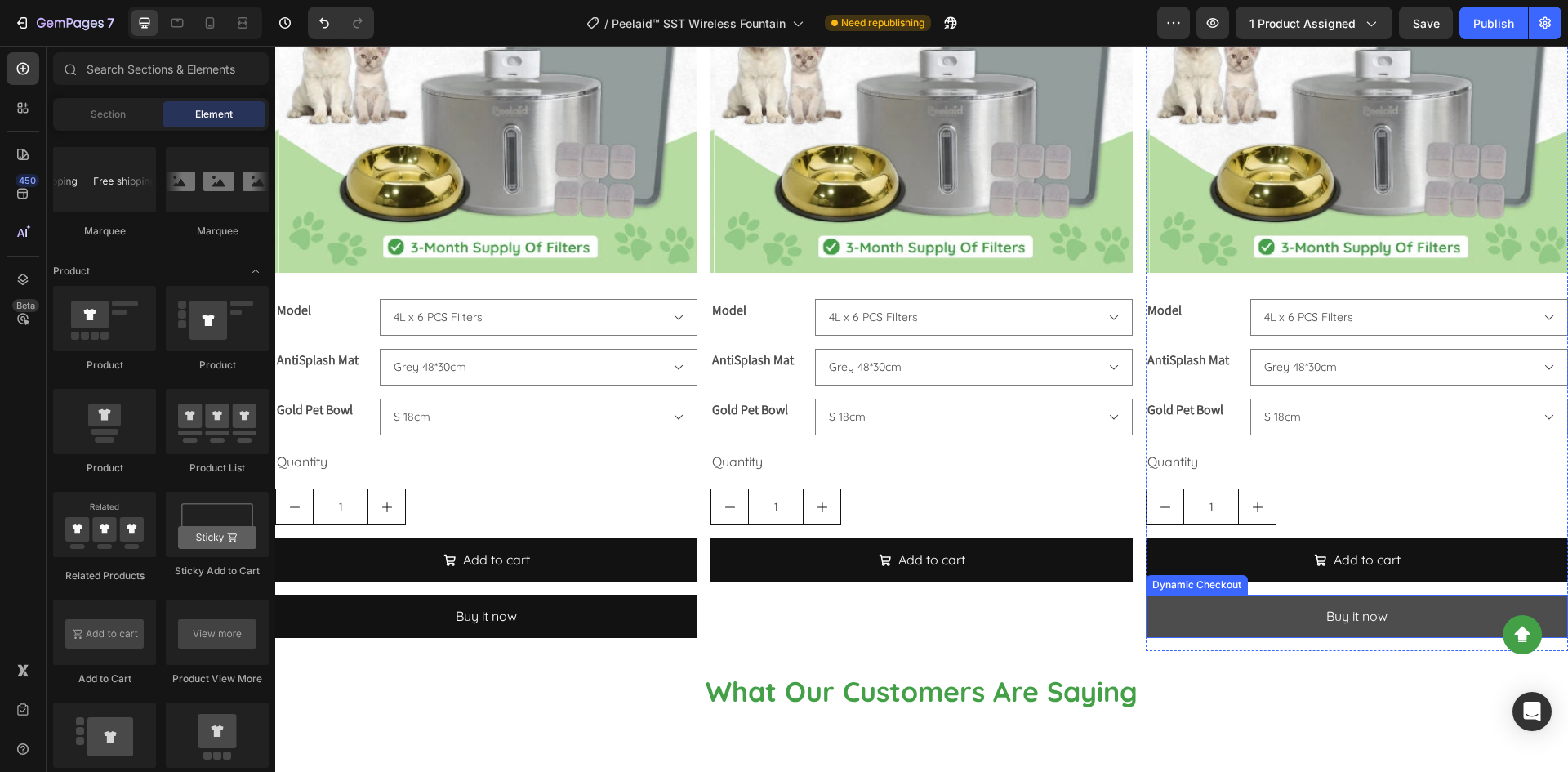
click at [1216, 607] on button "Buy it now" at bounding box center [1356, 616] width 422 height 43
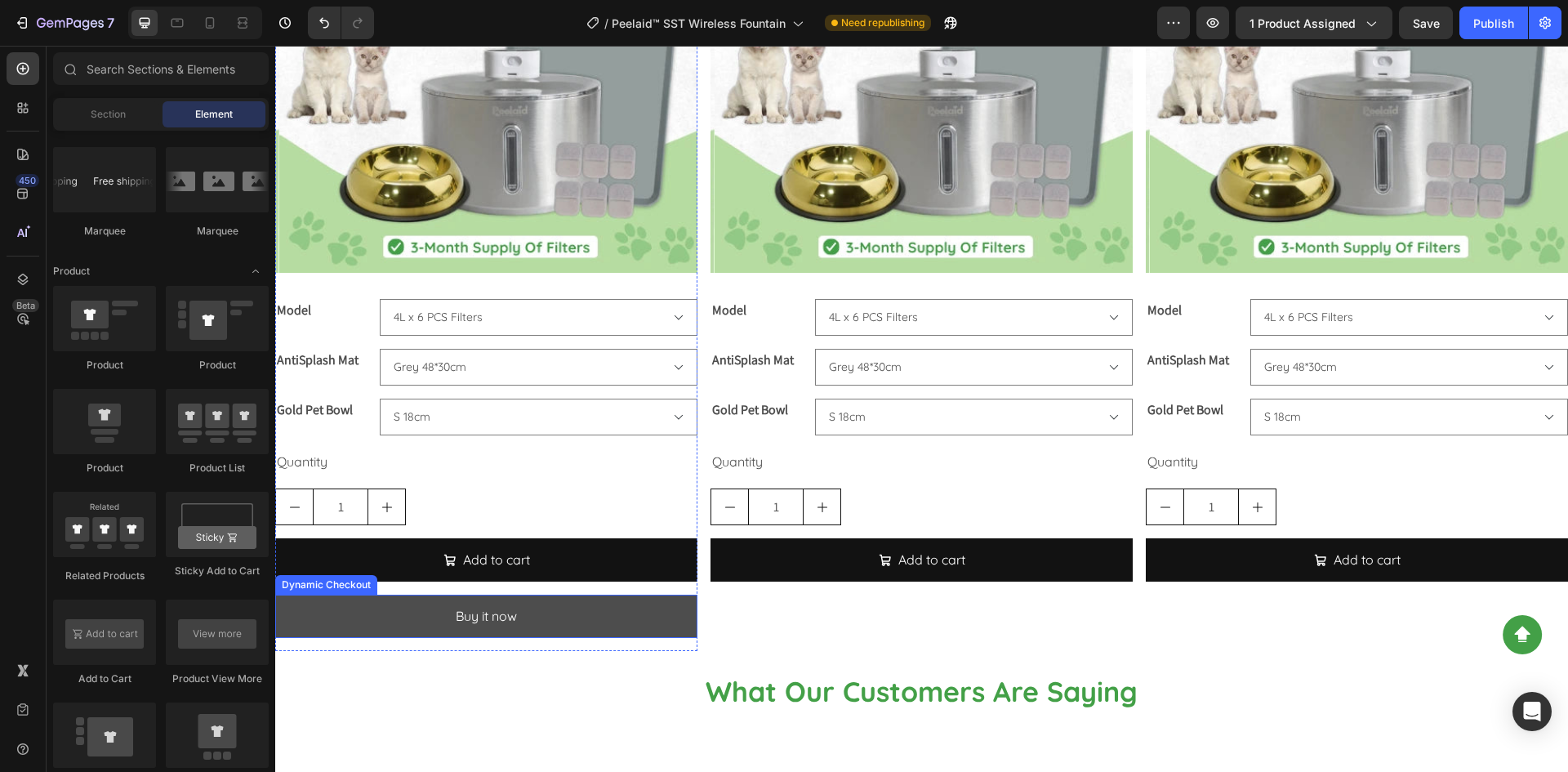
click at [662, 602] on button "Buy it now" at bounding box center [486, 616] width 422 height 43
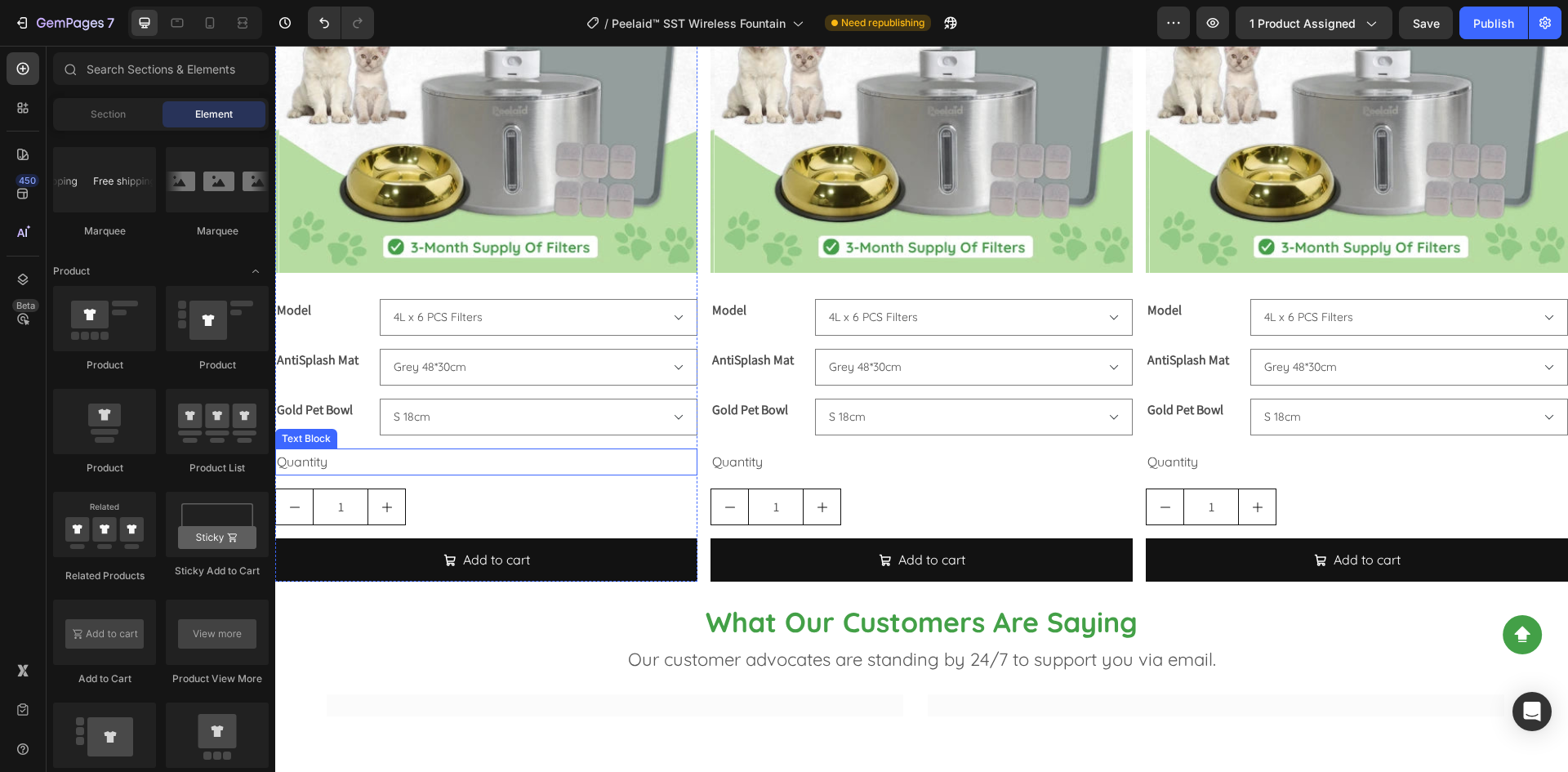
click at [366, 454] on div "Quantity" at bounding box center [486, 462] width 422 height 27
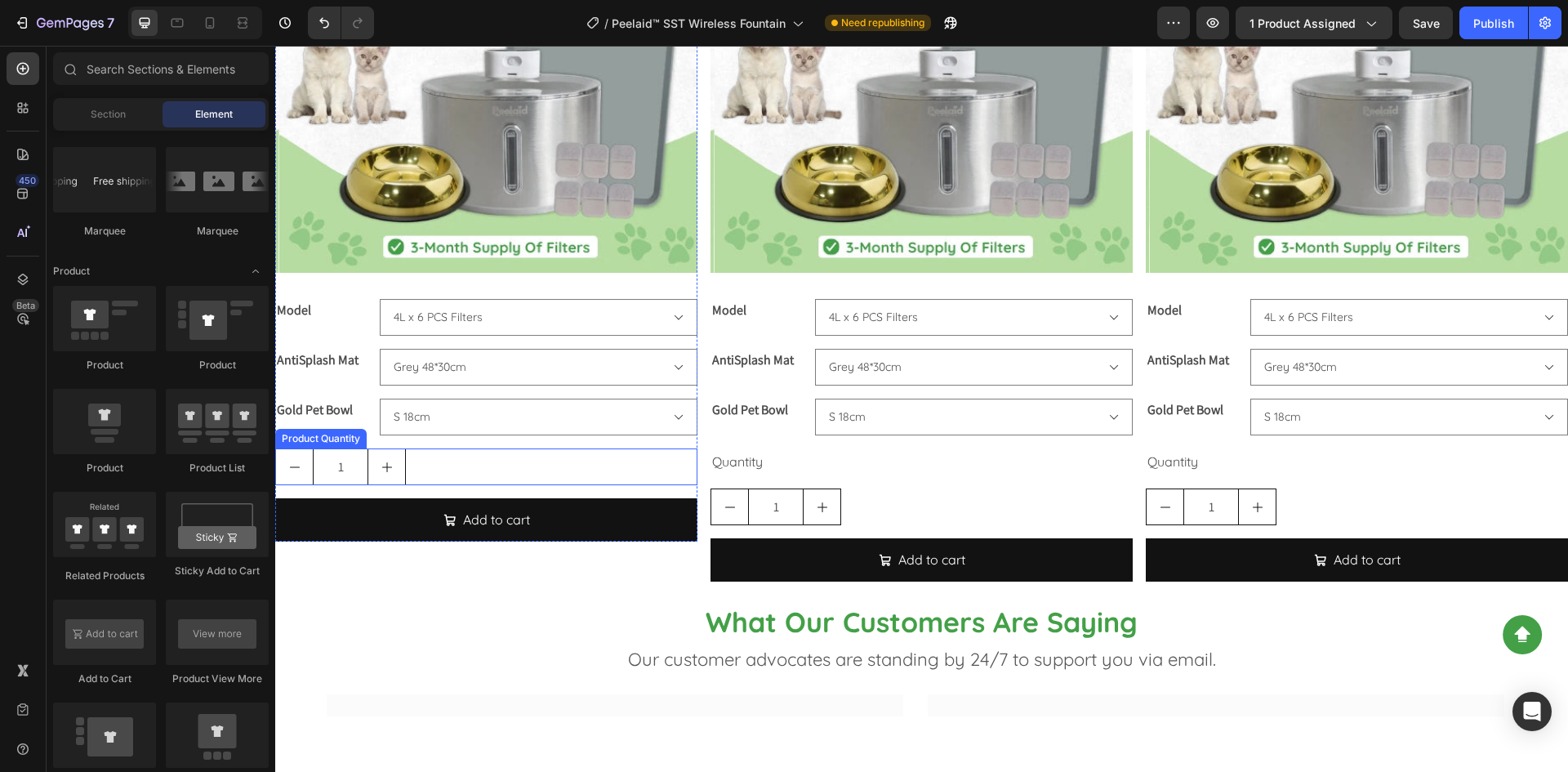
click at [481, 462] on div "1" at bounding box center [486, 467] width 422 height 37
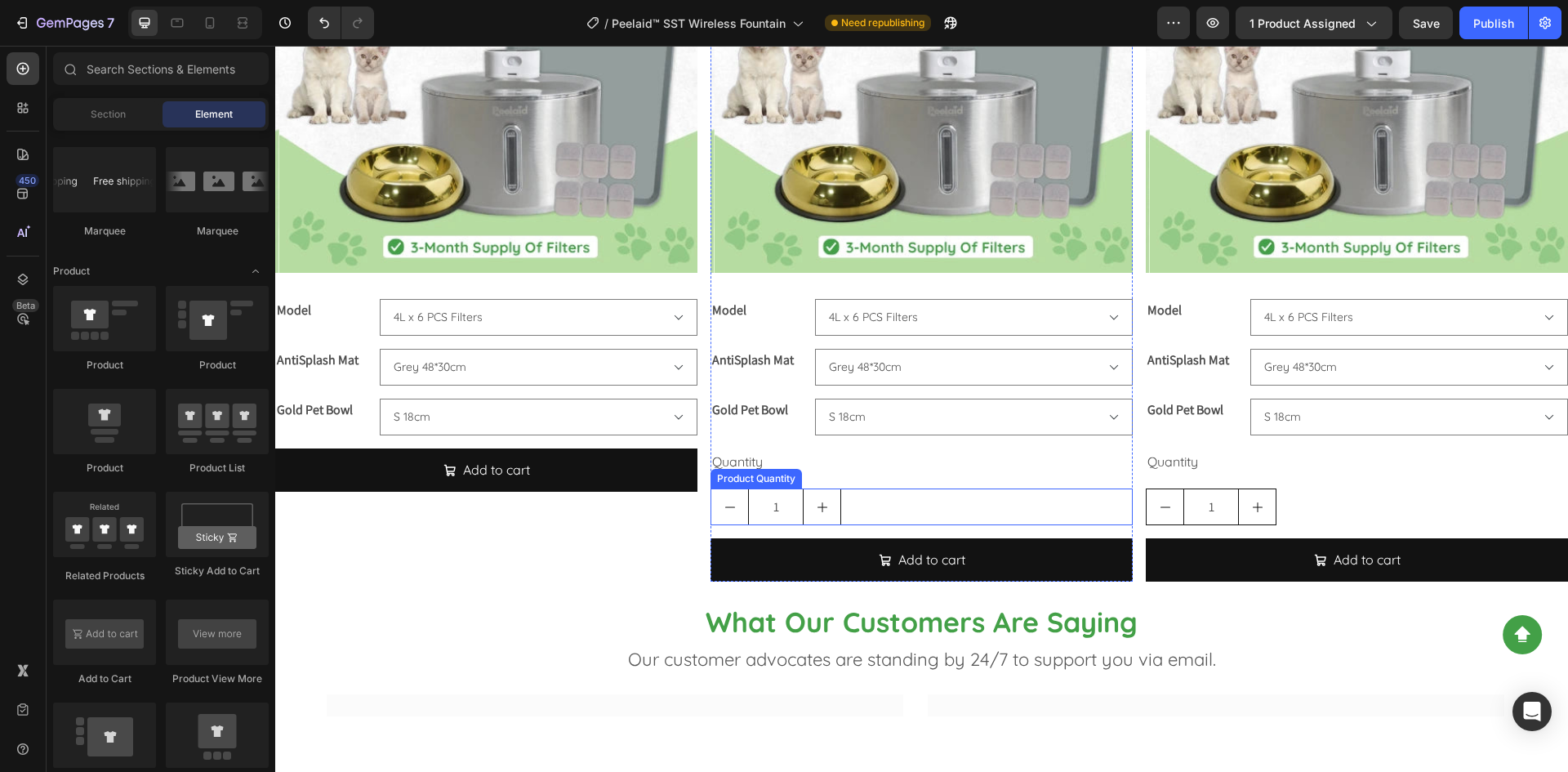
click at [913, 502] on div "1" at bounding box center [921, 507] width 422 height 37
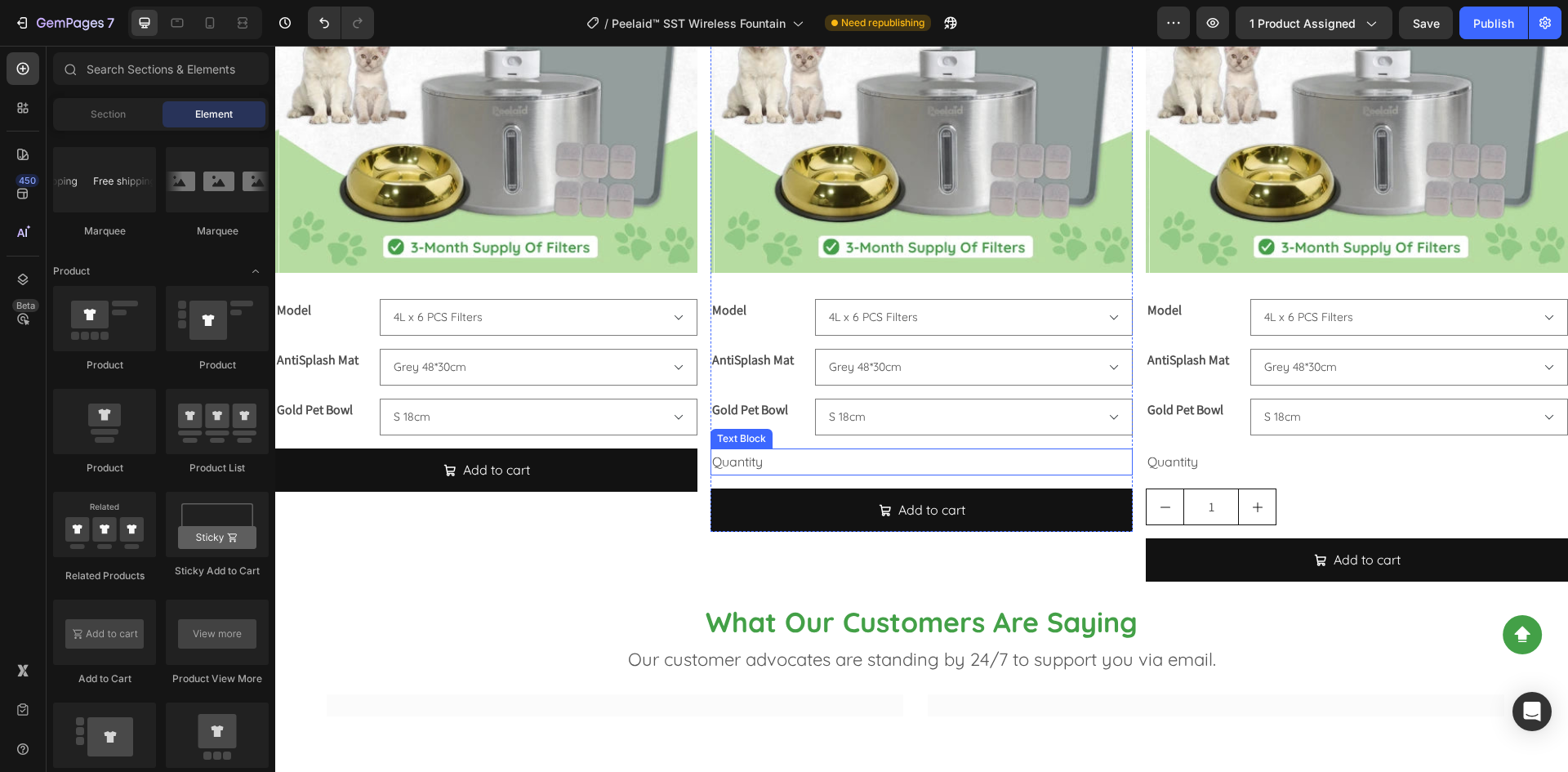
click at [893, 449] on div "Quantity" at bounding box center [921, 462] width 422 height 27
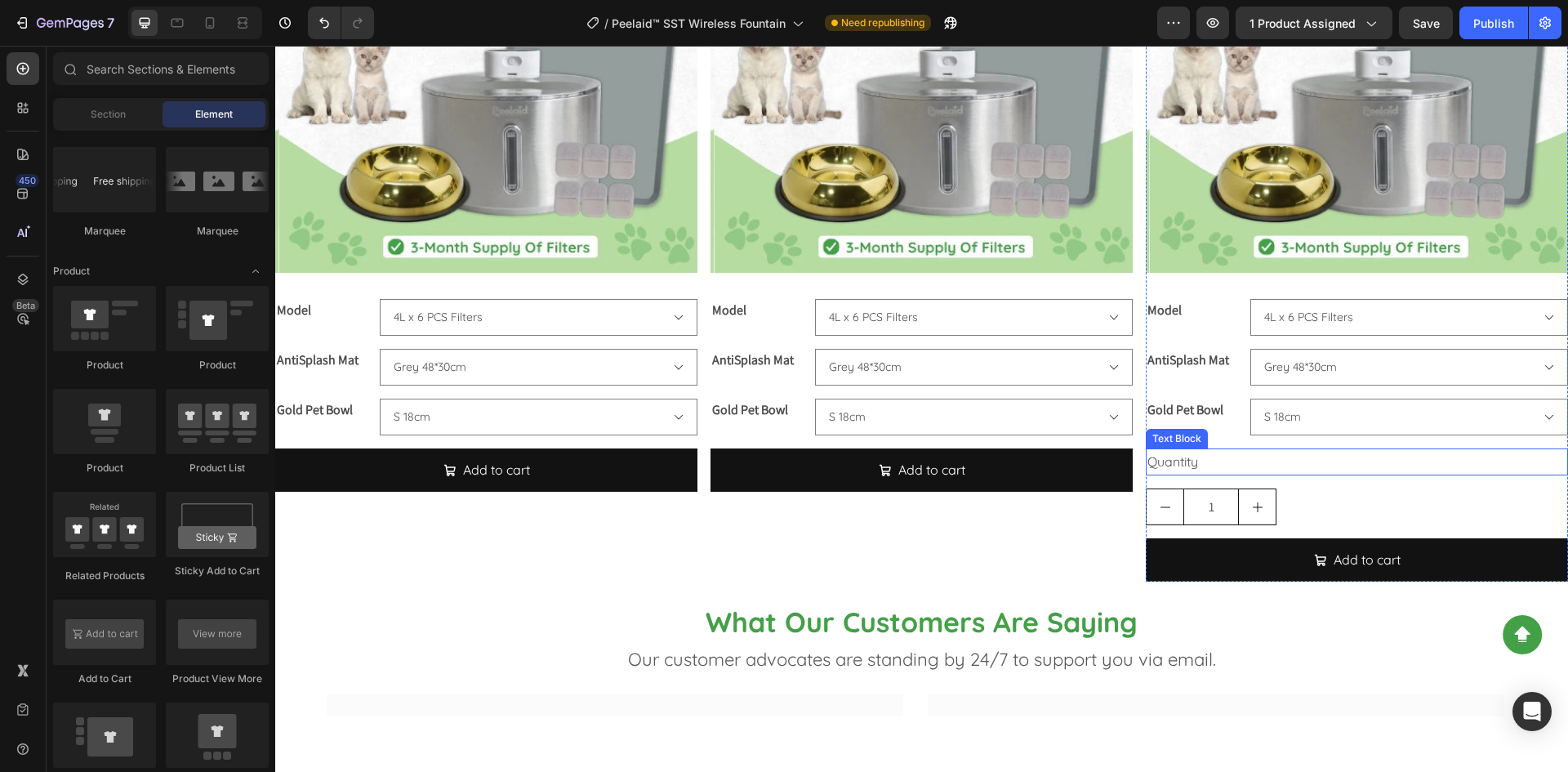
click at [1257, 451] on div "Quantity" at bounding box center [1356, 462] width 422 height 27
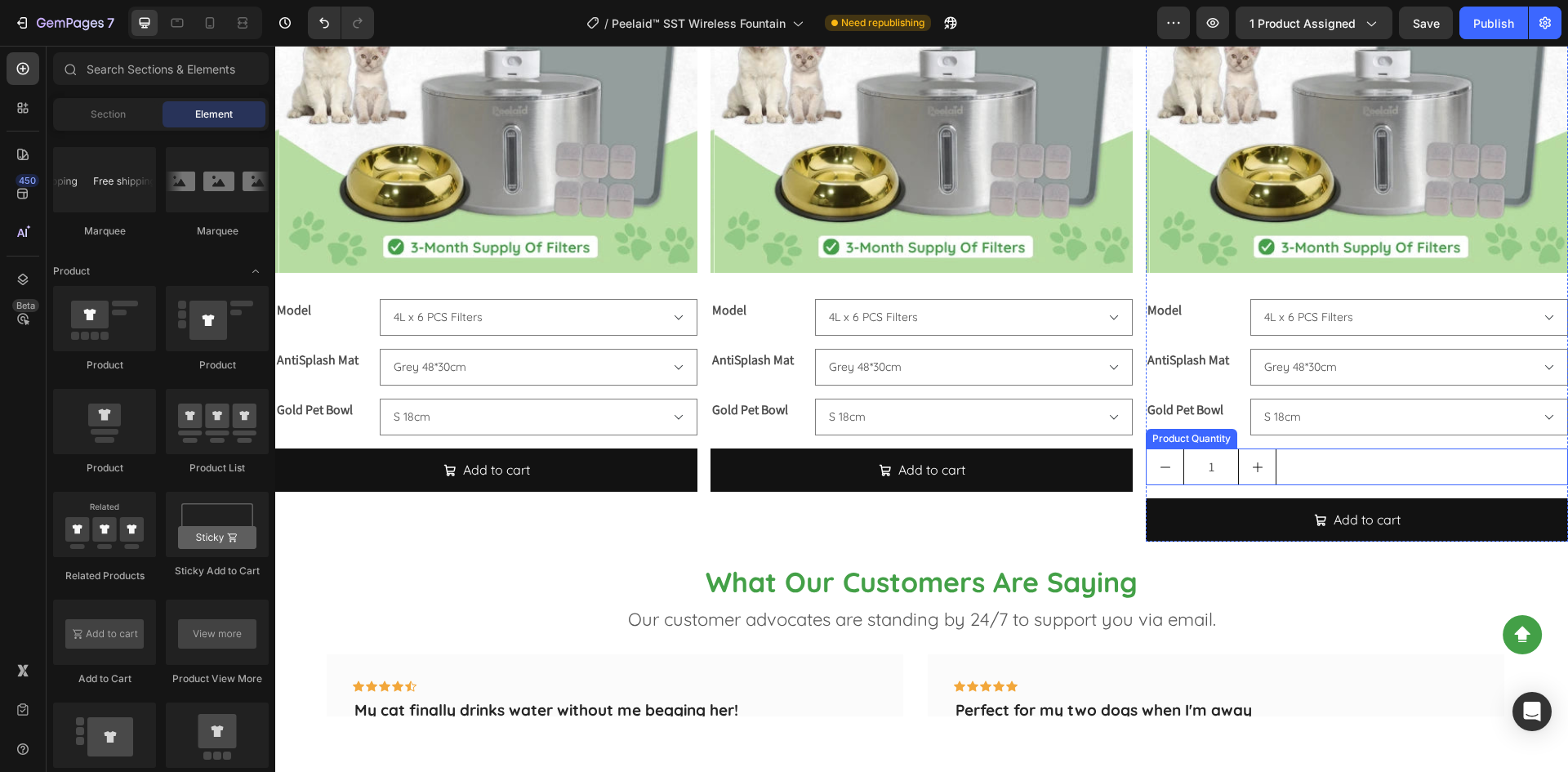
click at [1316, 470] on div "1" at bounding box center [1356, 467] width 422 height 37
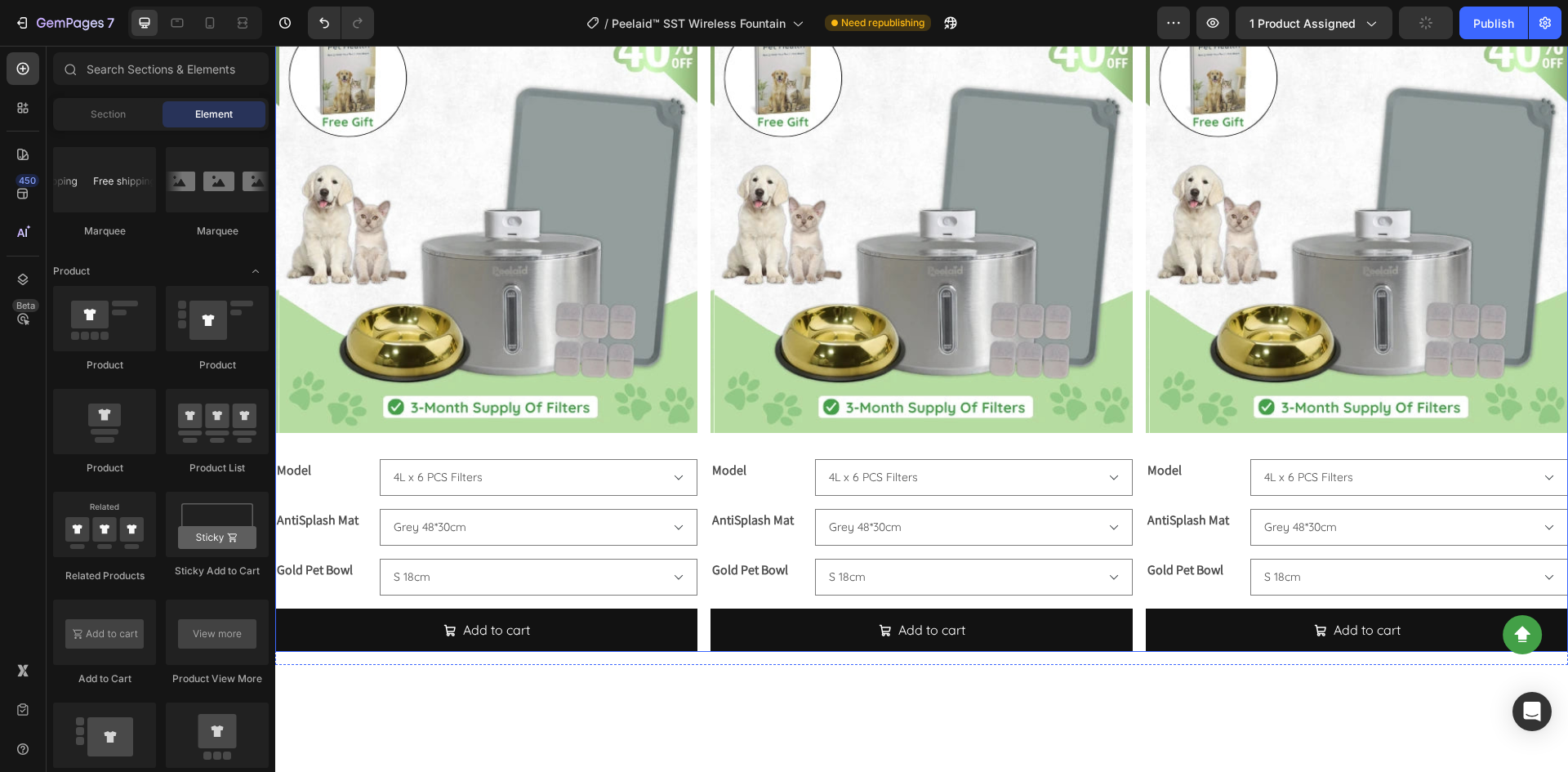
scroll to position [2734, 0]
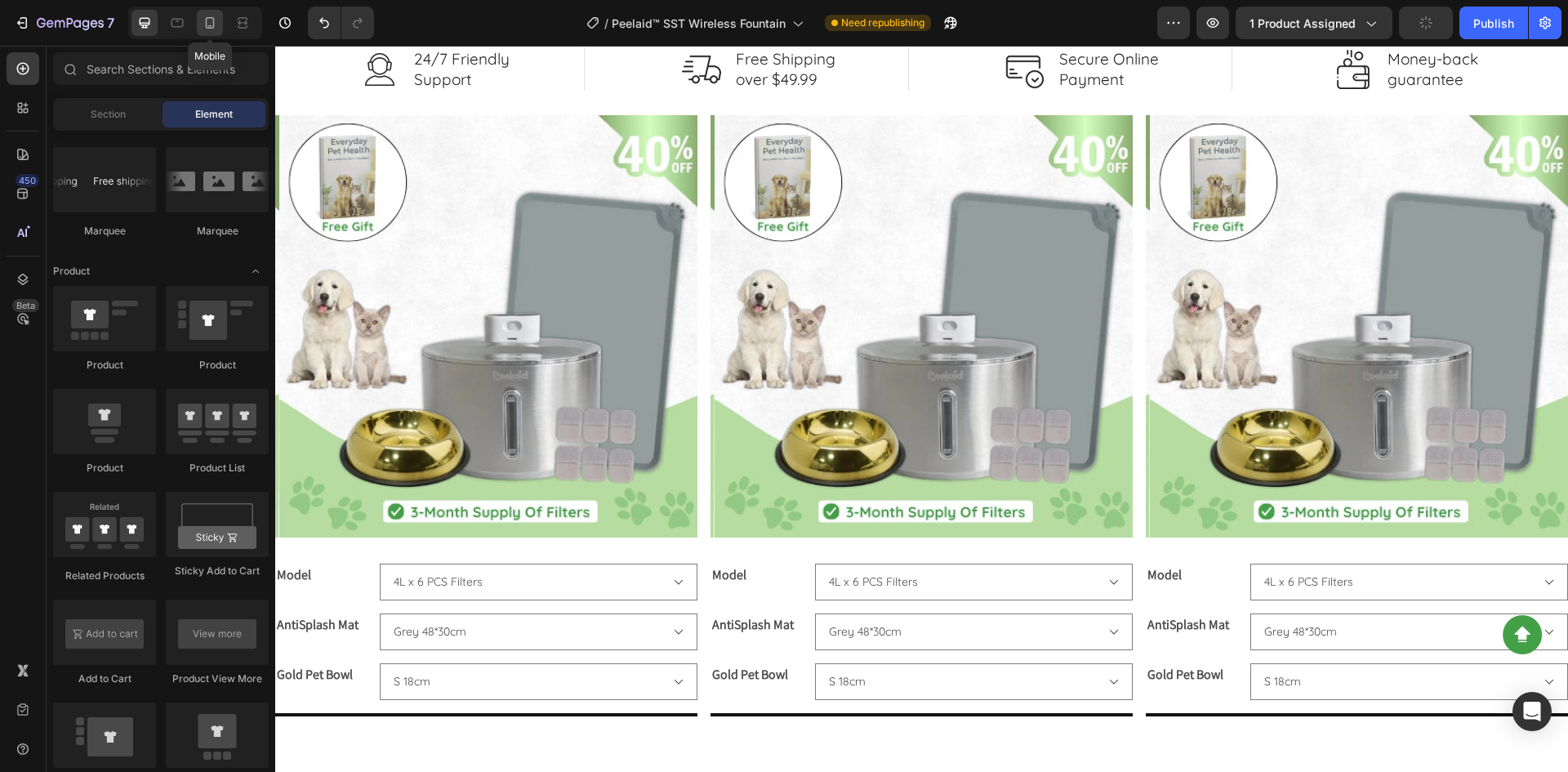
drag, startPoint x: 37, startPoint y: 345, endPoint x: 206, endPoint y: 21, distance: 365.4
click at [206, 21] on icon at bounding box center [210, 23] width 9 height 12
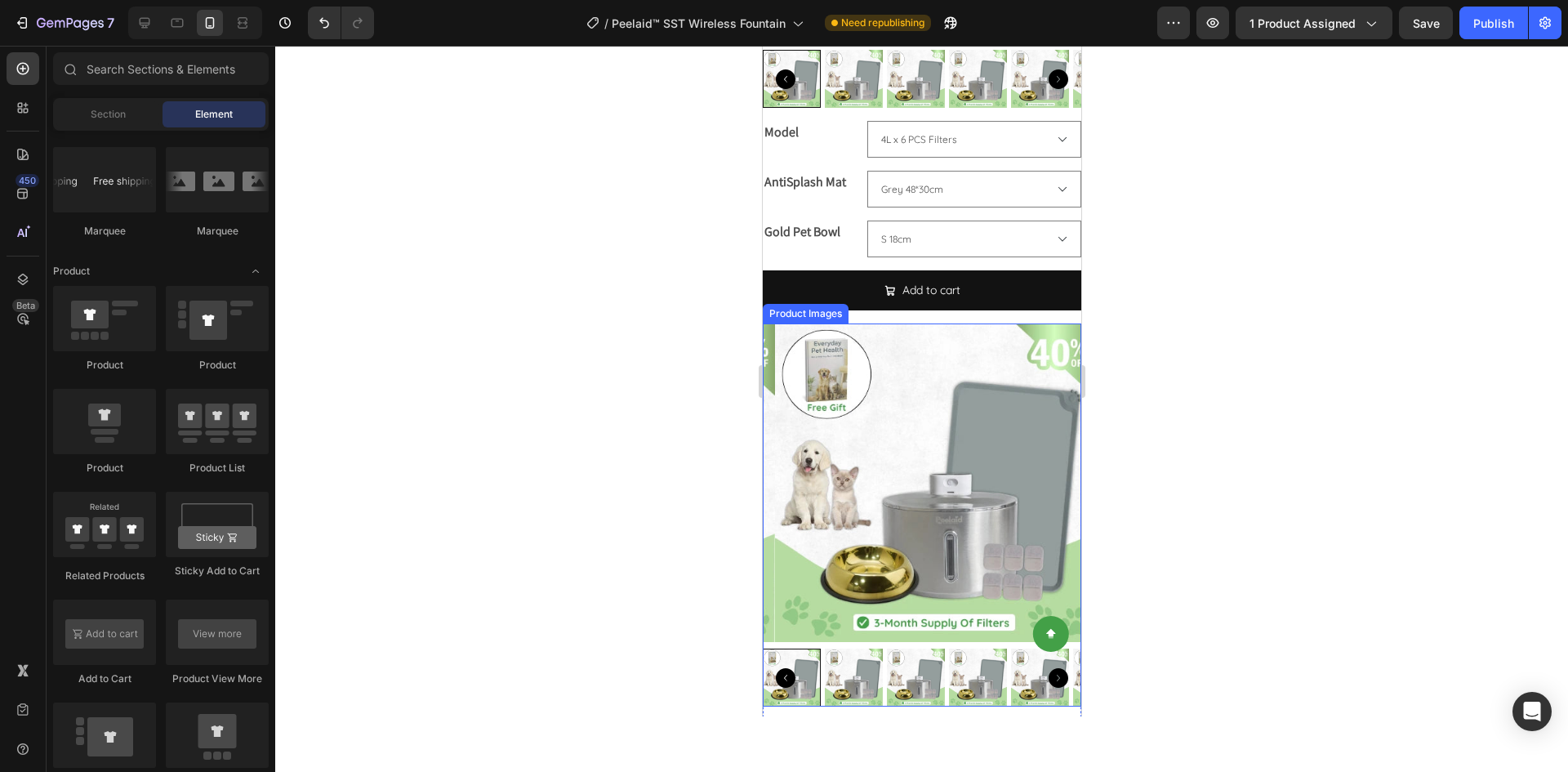
scroll to position [4041, 0]
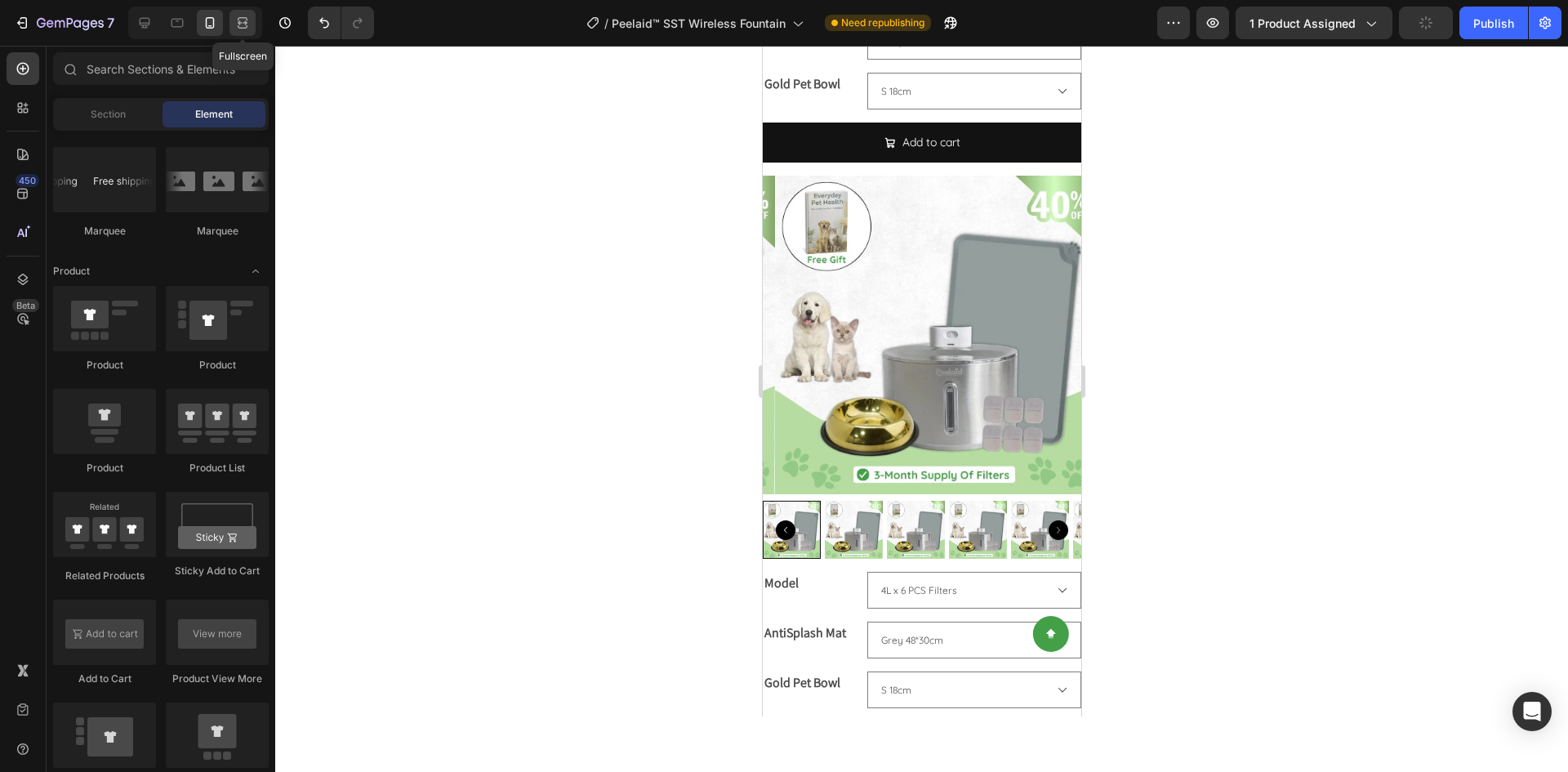
click at [241, 26] on icon at bounding box center [242, 23] width 17 height 17
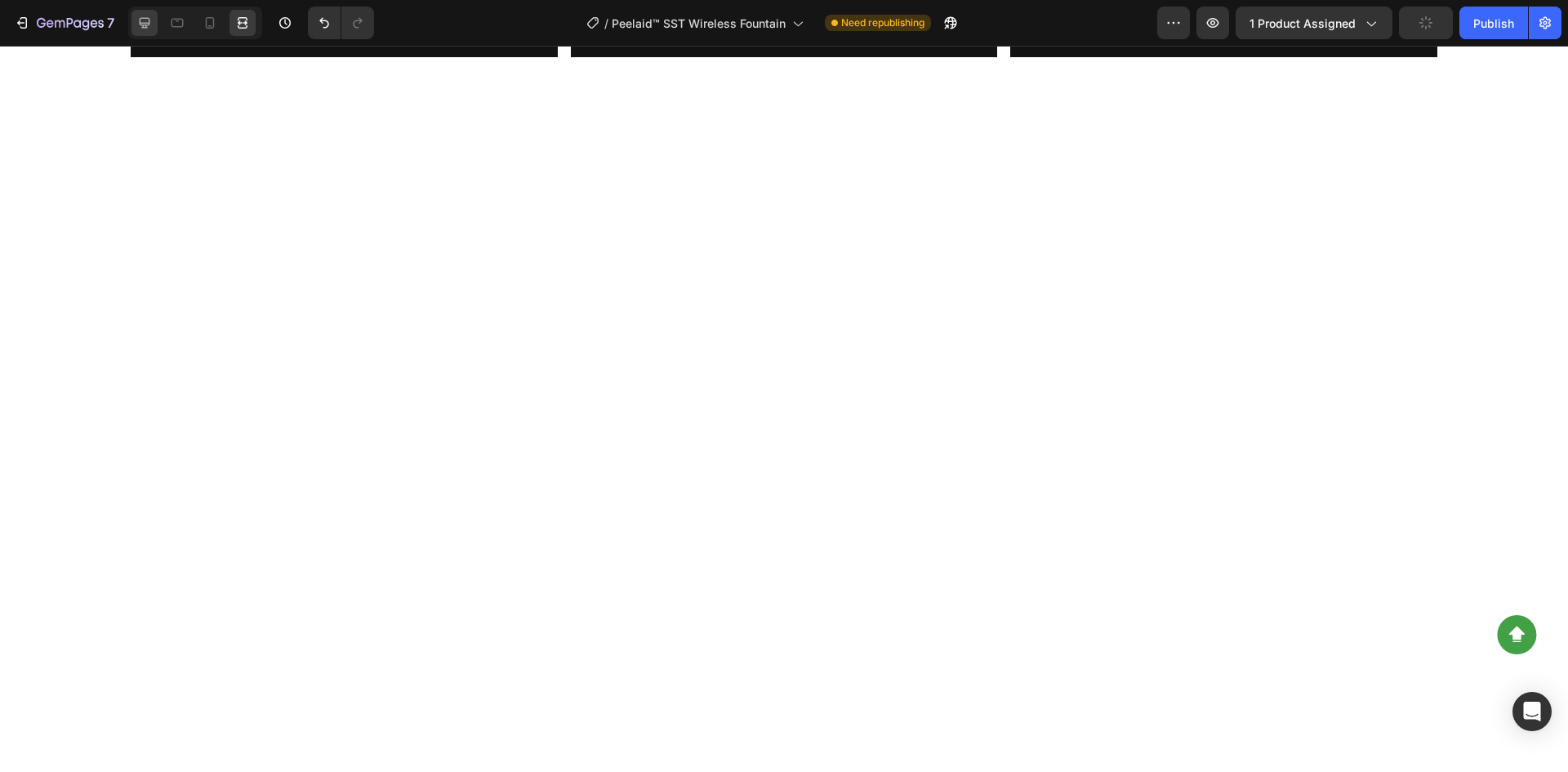
click at [147, 21] on icon at bounding box center [145, 23] width 17 height 17
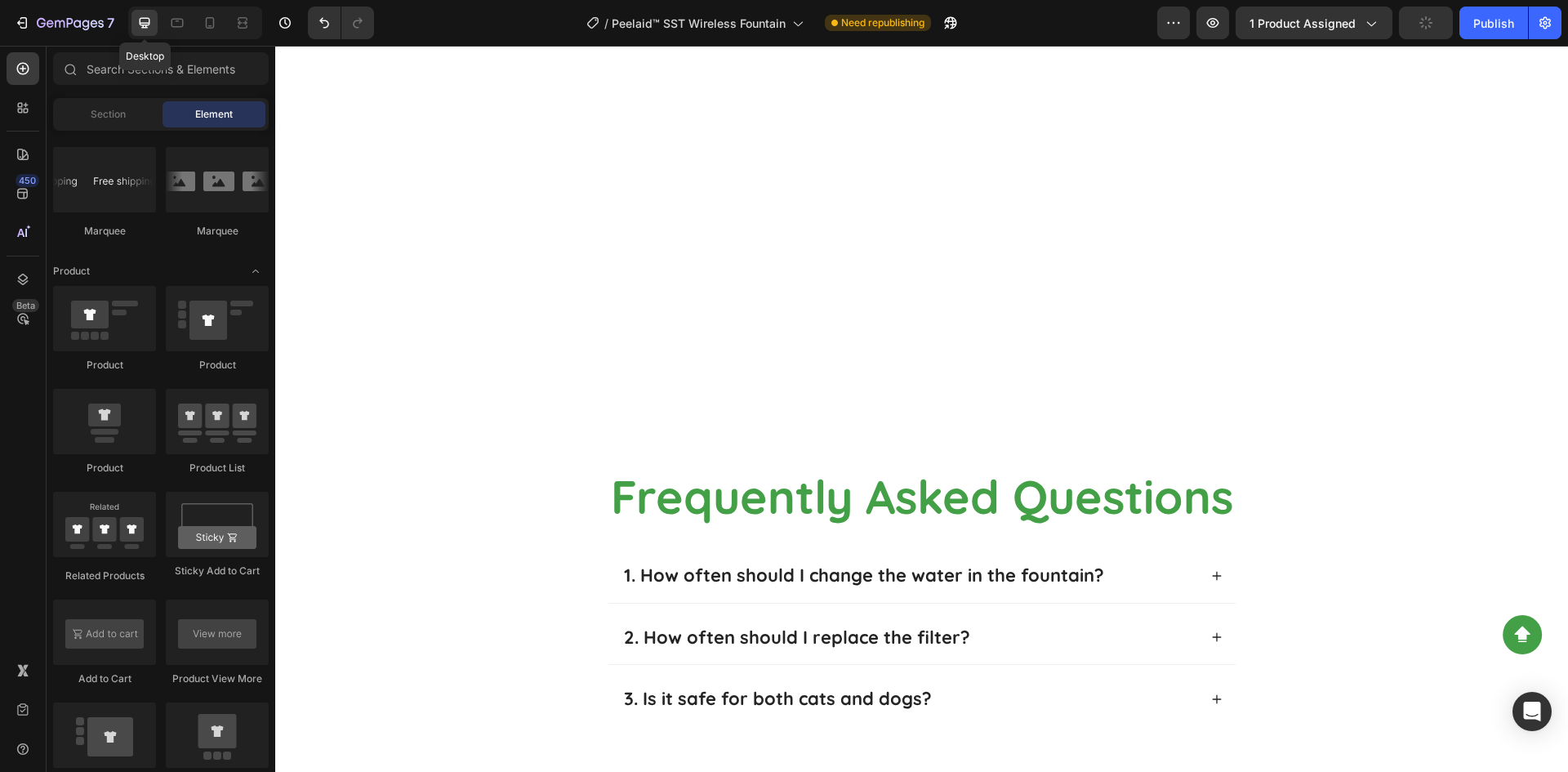
scroll to position [4735, 0]
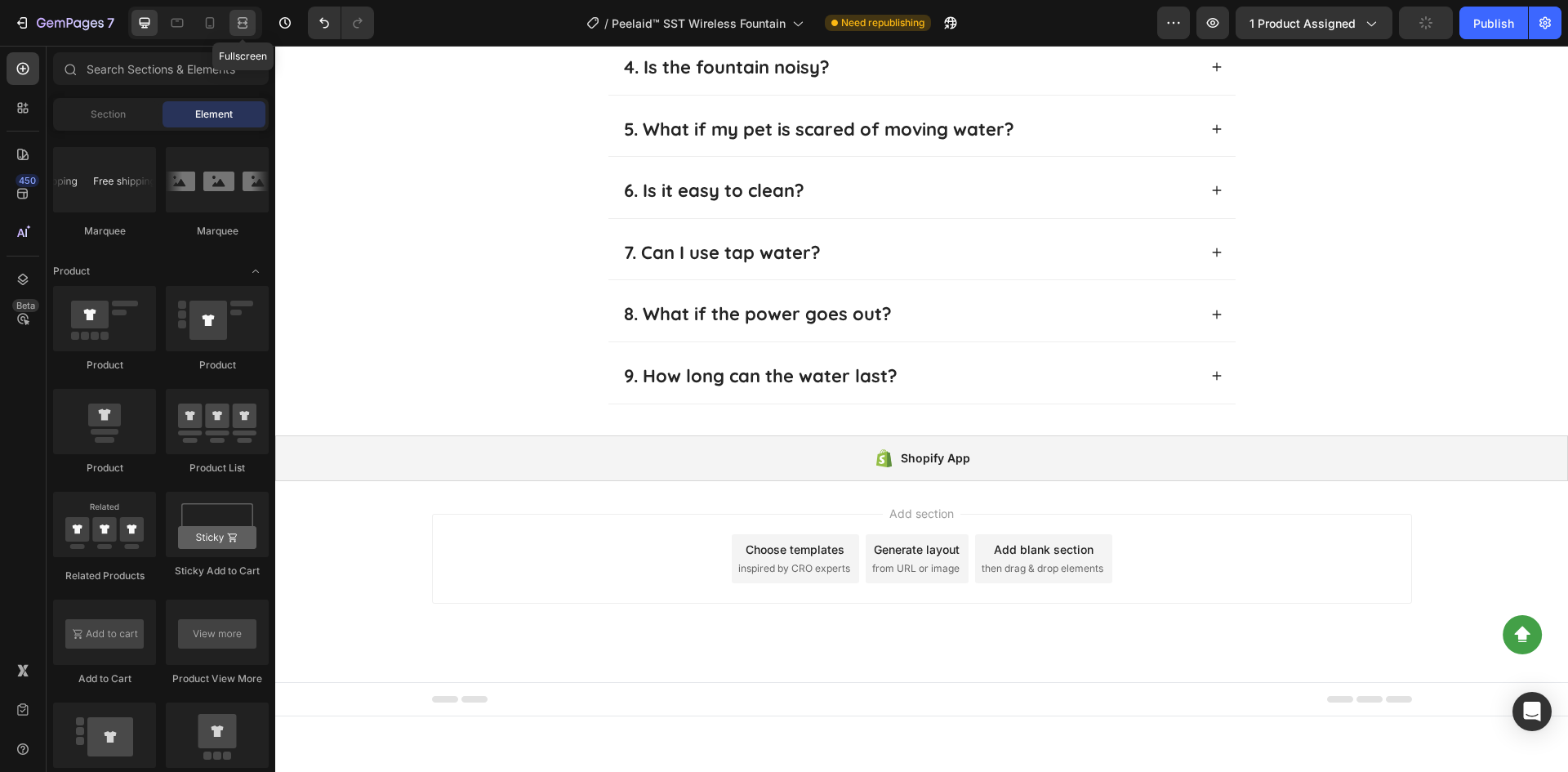
click at [237, 27] on icon at bounding box center [242, 23] width 17 height 17
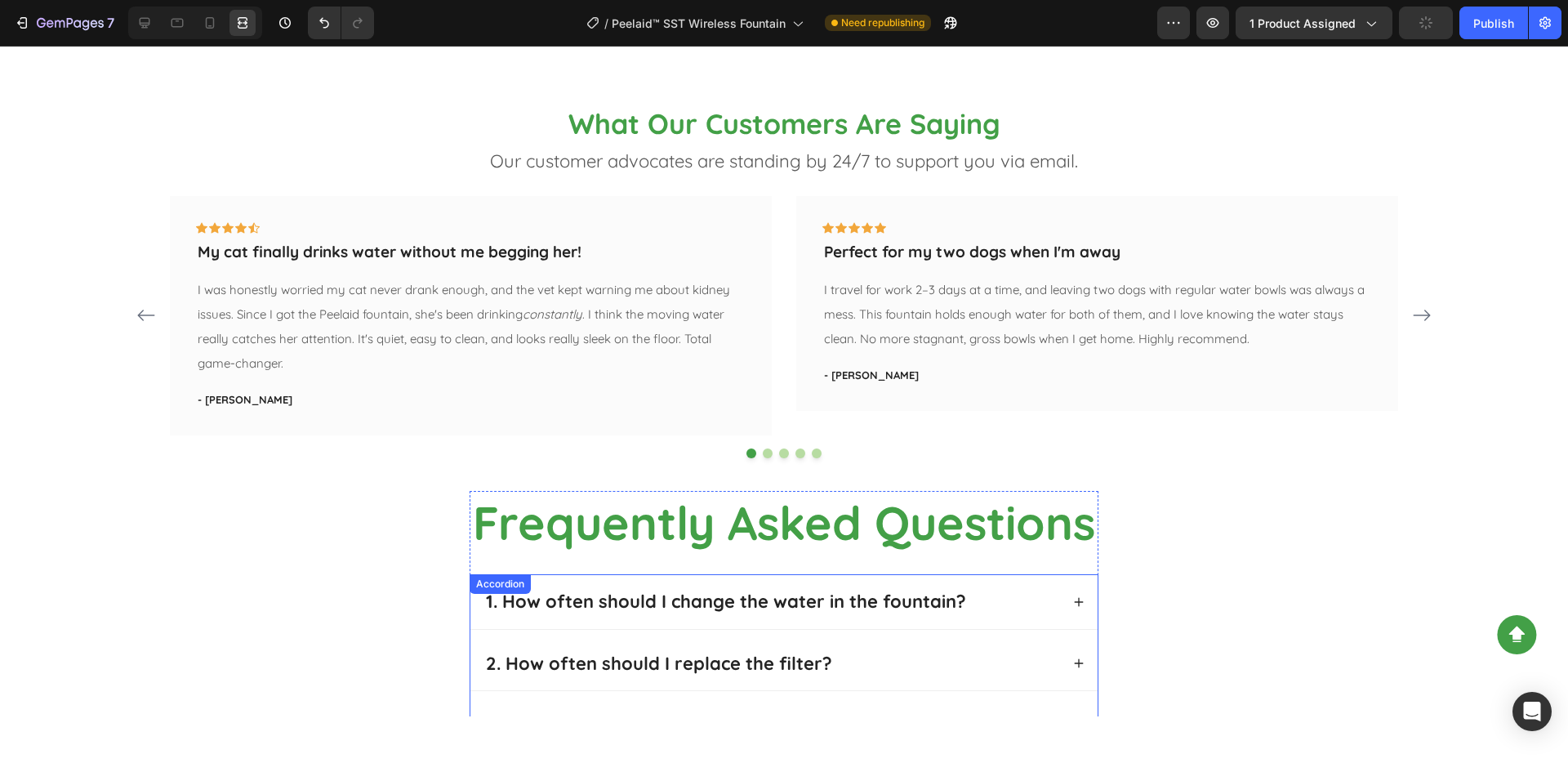
select select "S 18cm"
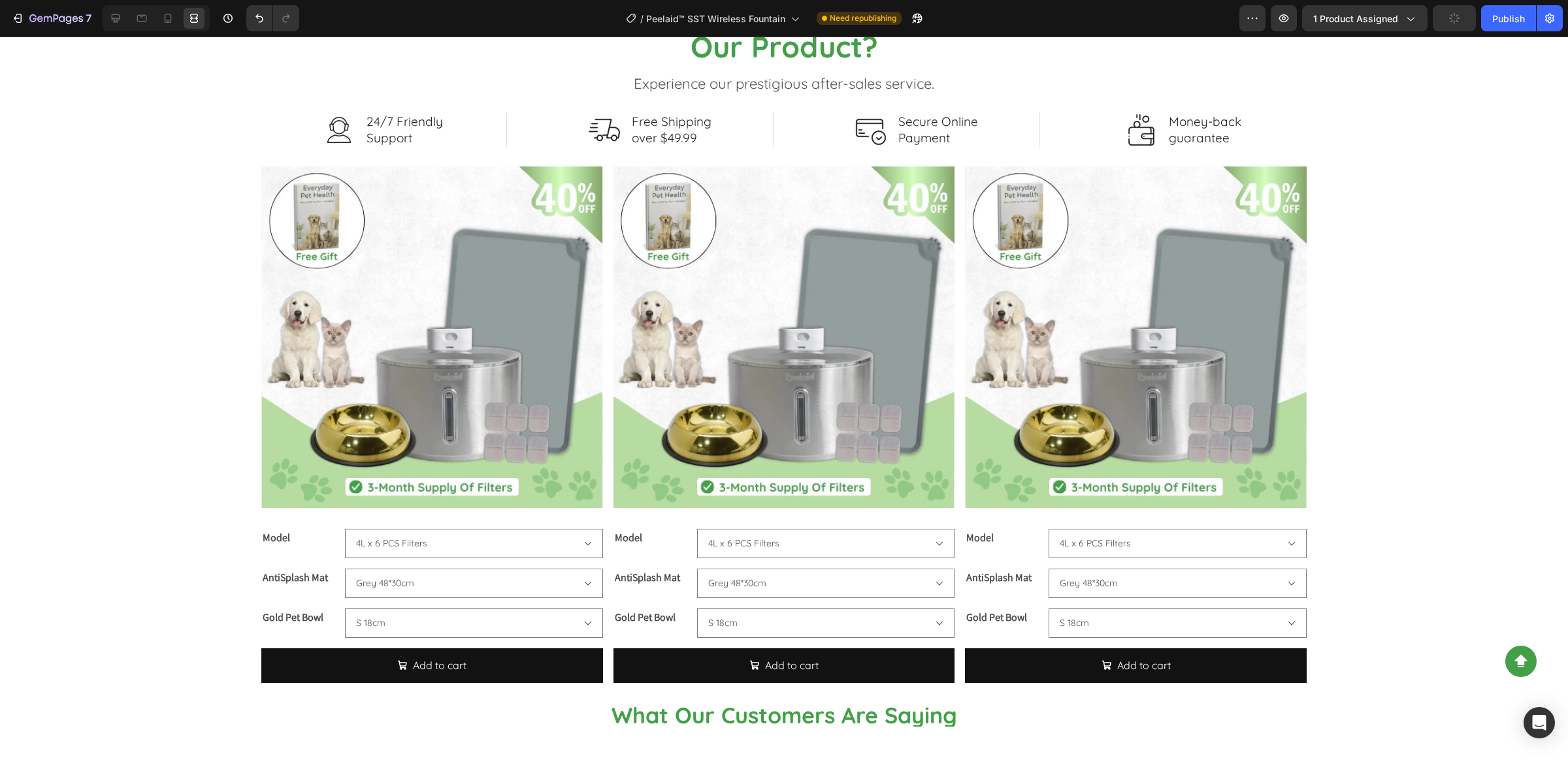
scroll to position [2126, 0]
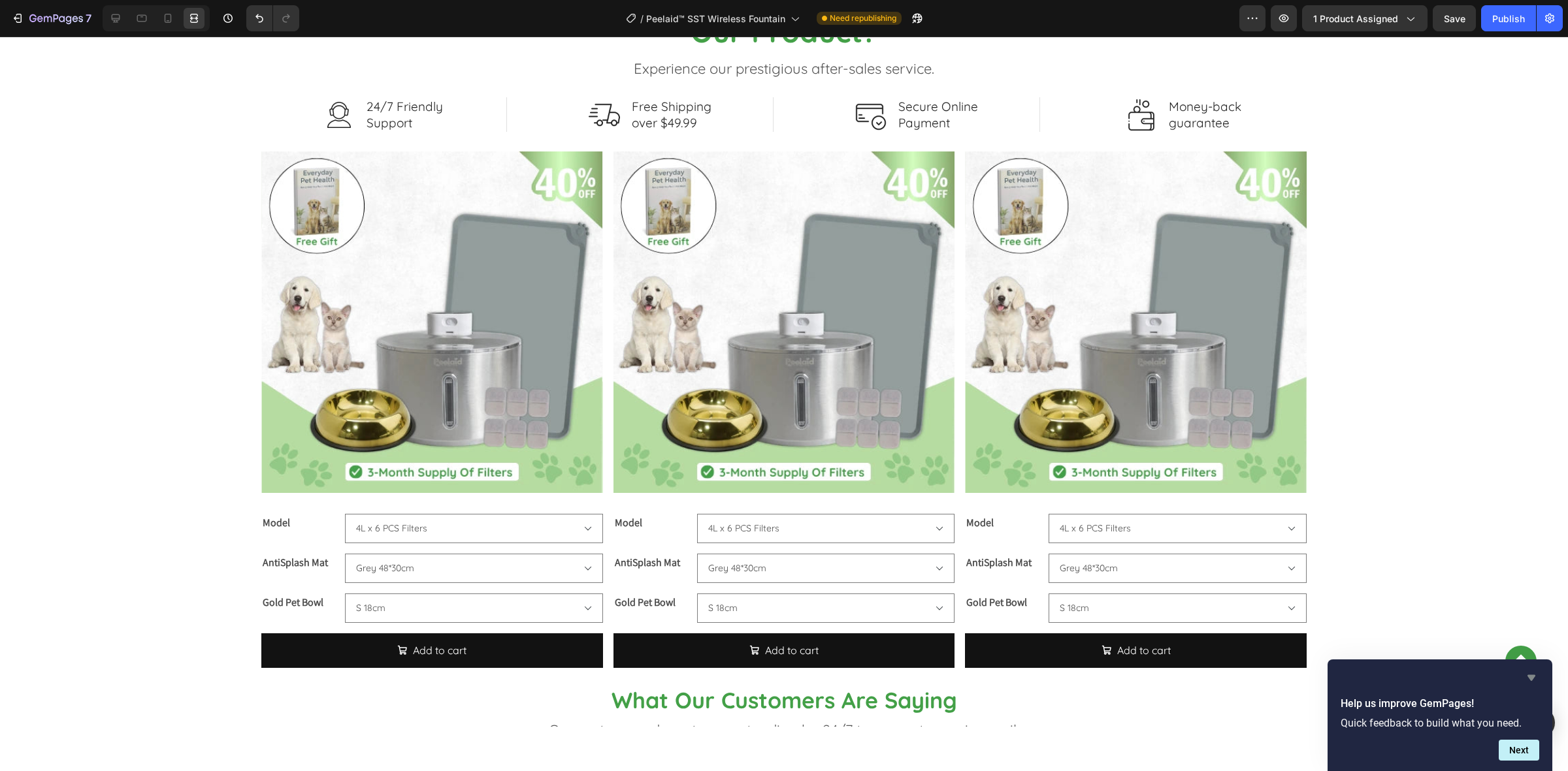
click at [1254, 616] on icon "Hide survey" at bounding box center [1531, 678] width 8 height 6
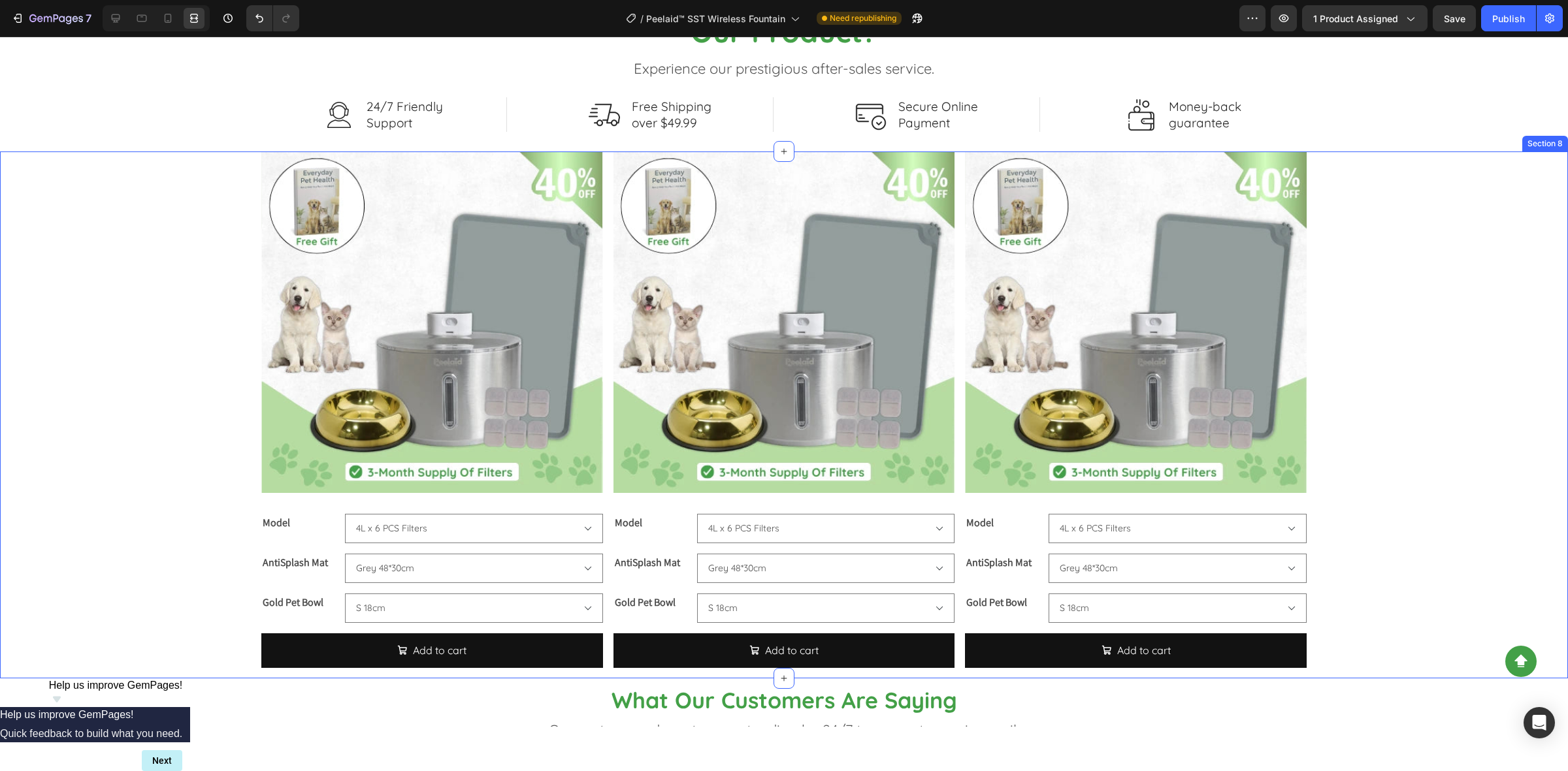
drag, startPoint x: 2, startPoint y: 325, endPoint x: 20, endPoint y: 251, distance: 76.2
click at [2, 325] on div "Product Images Model 4L x 6 PCS Filters 8L x 6 PCS Filters AntiSplash Mat Grey …" at bounding box center [784, 414] width 1568 height 526
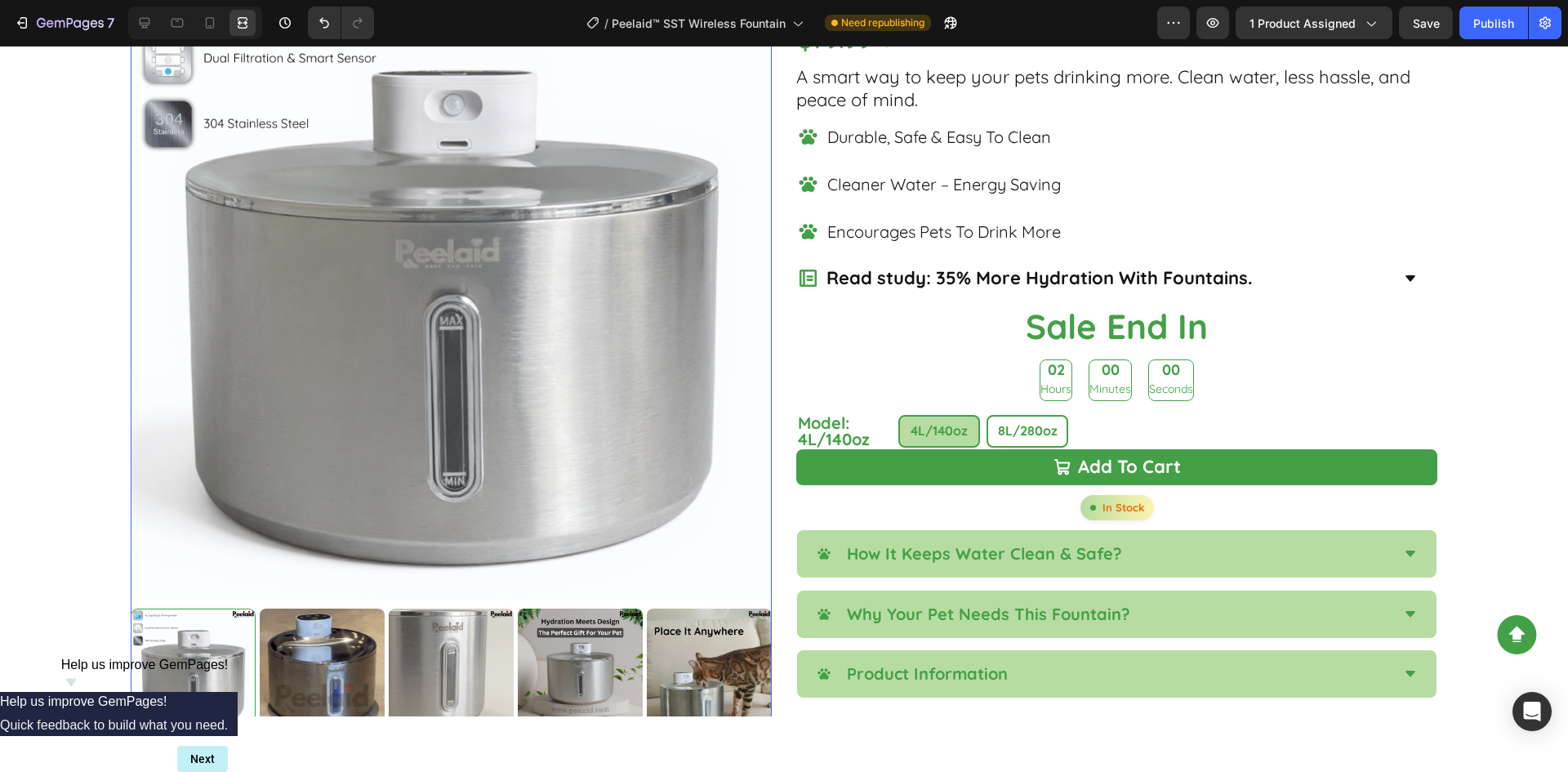
scroll to position [0, 0]
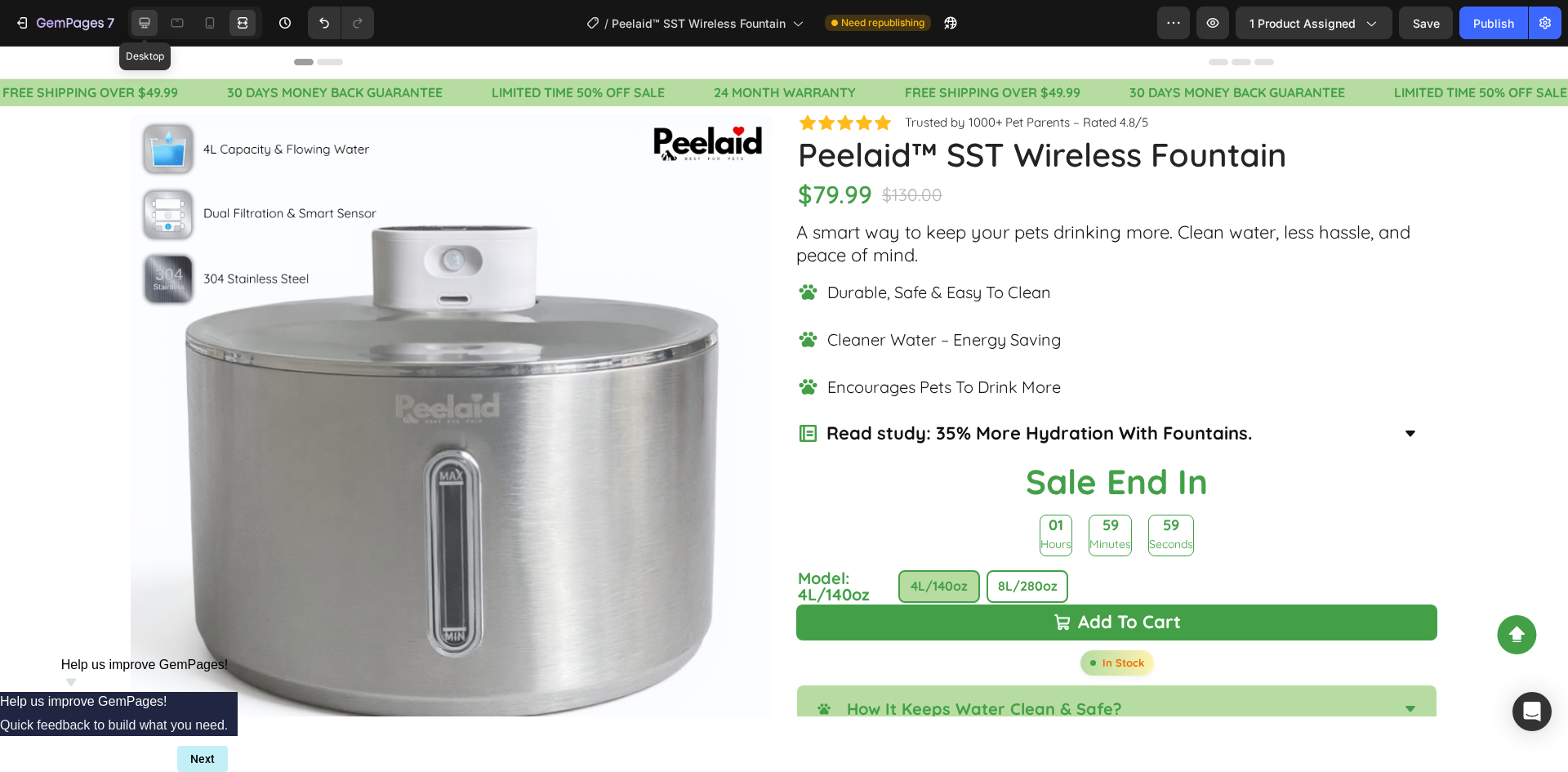
click at [155, 21] on div at bounding box center [144, 23] width 26 height 26
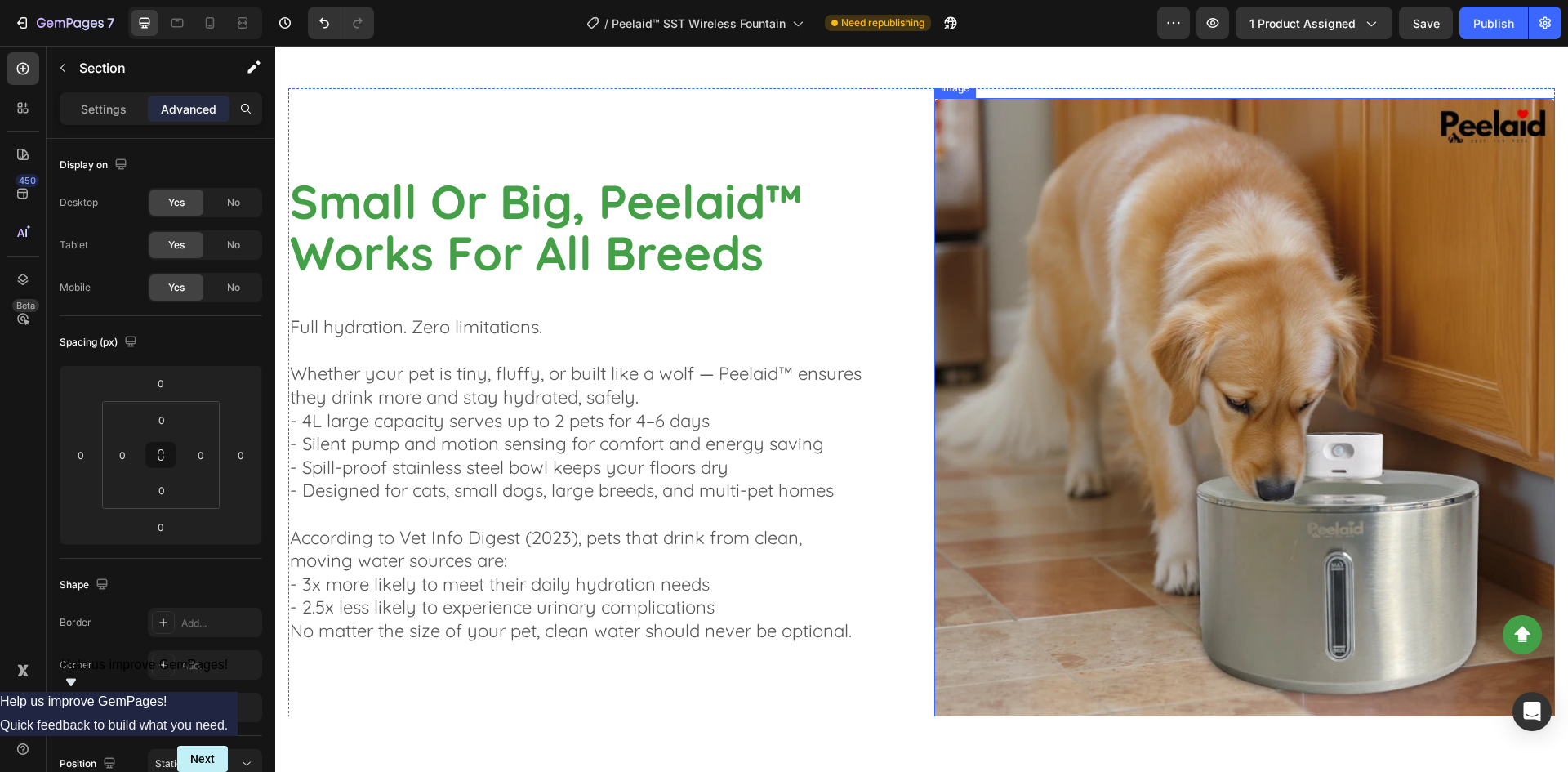
scroll to position [2369, 0]
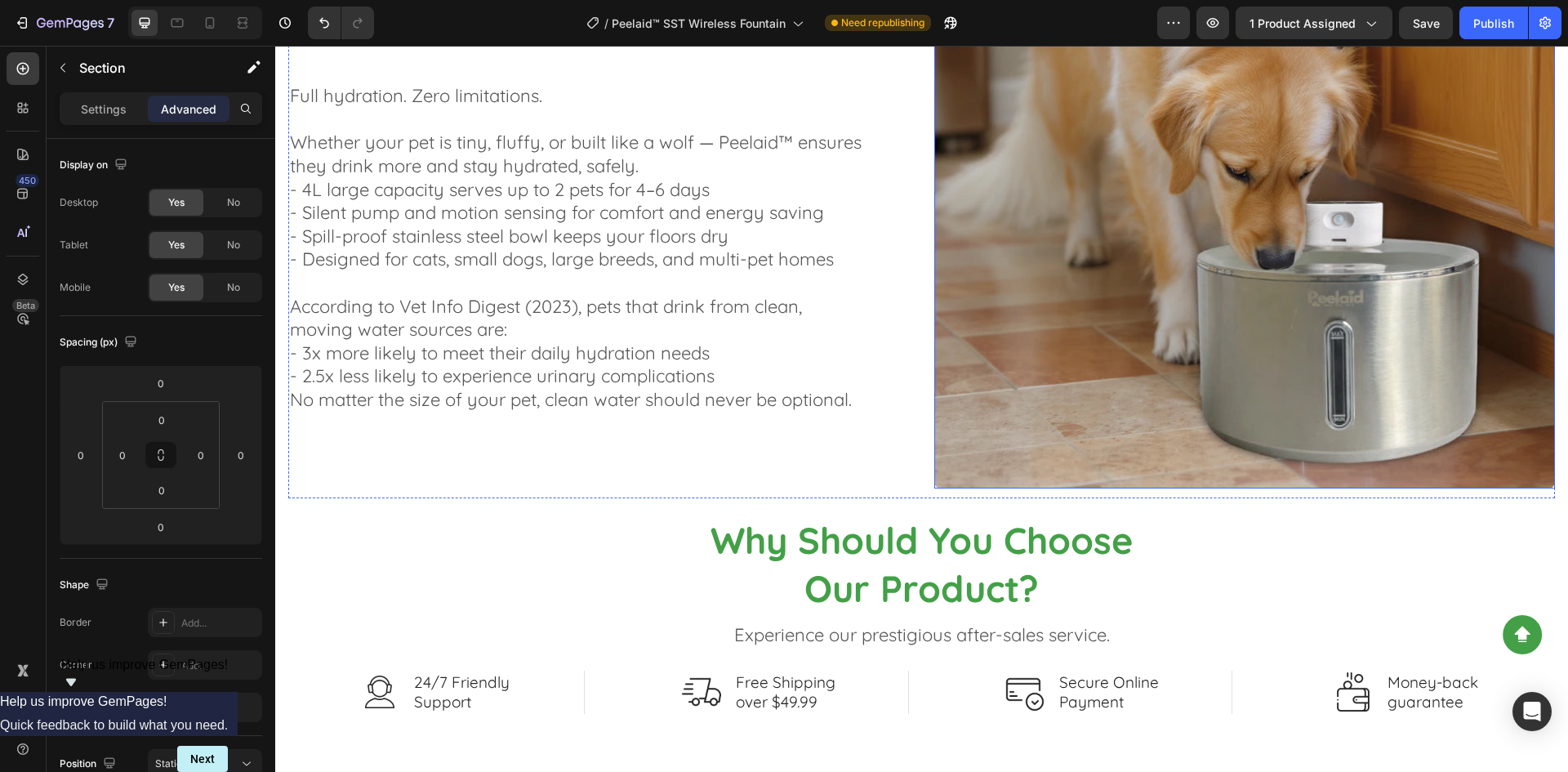
select select "S 18cm"
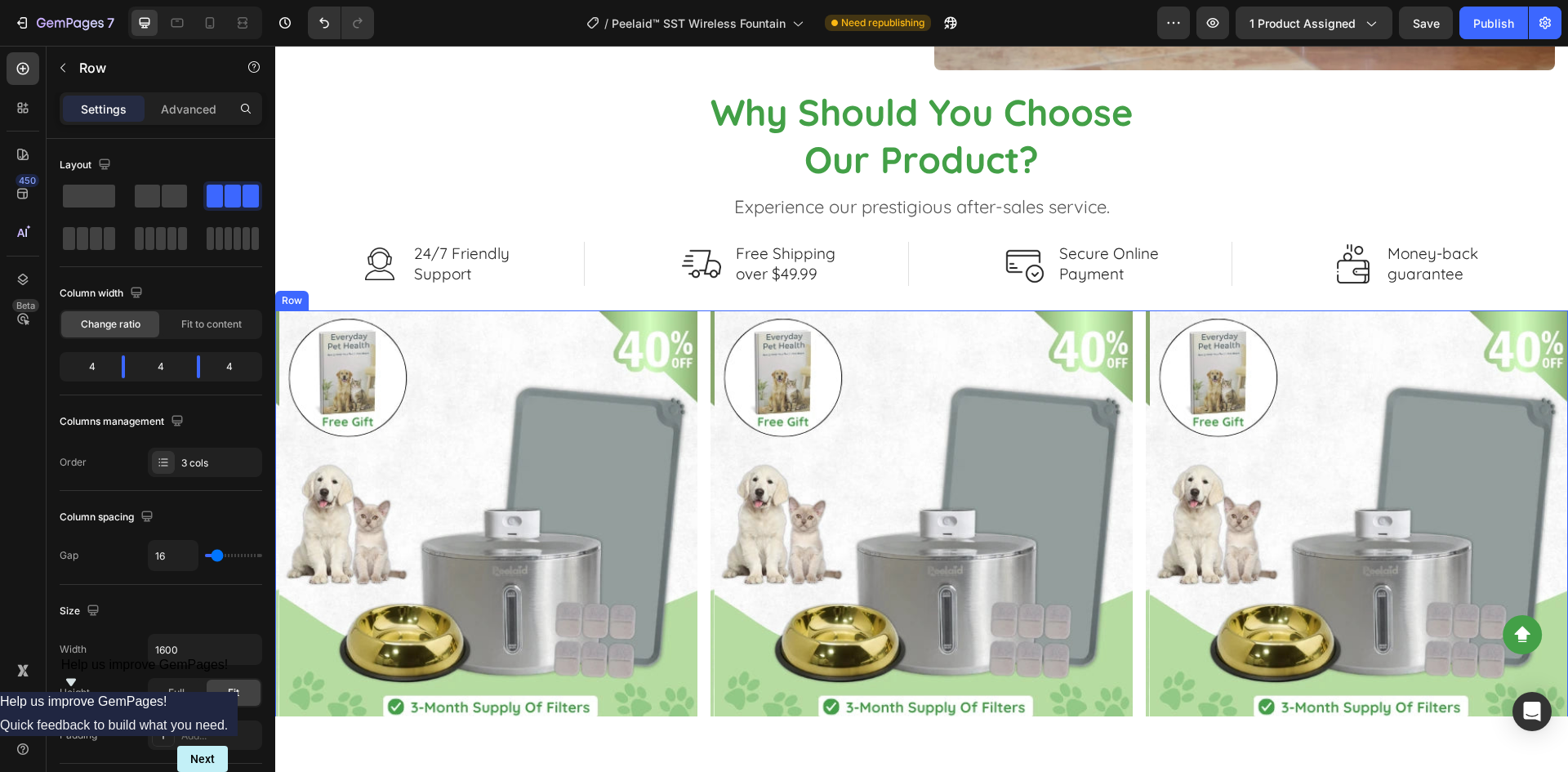
click at [697, 439] on div "Product Images Model 4L x 6 PCS Filters 8L x 6 PCS Filters AntiSplash Mat Grey …" at bounding box center [921, 630] width 1292 height 641
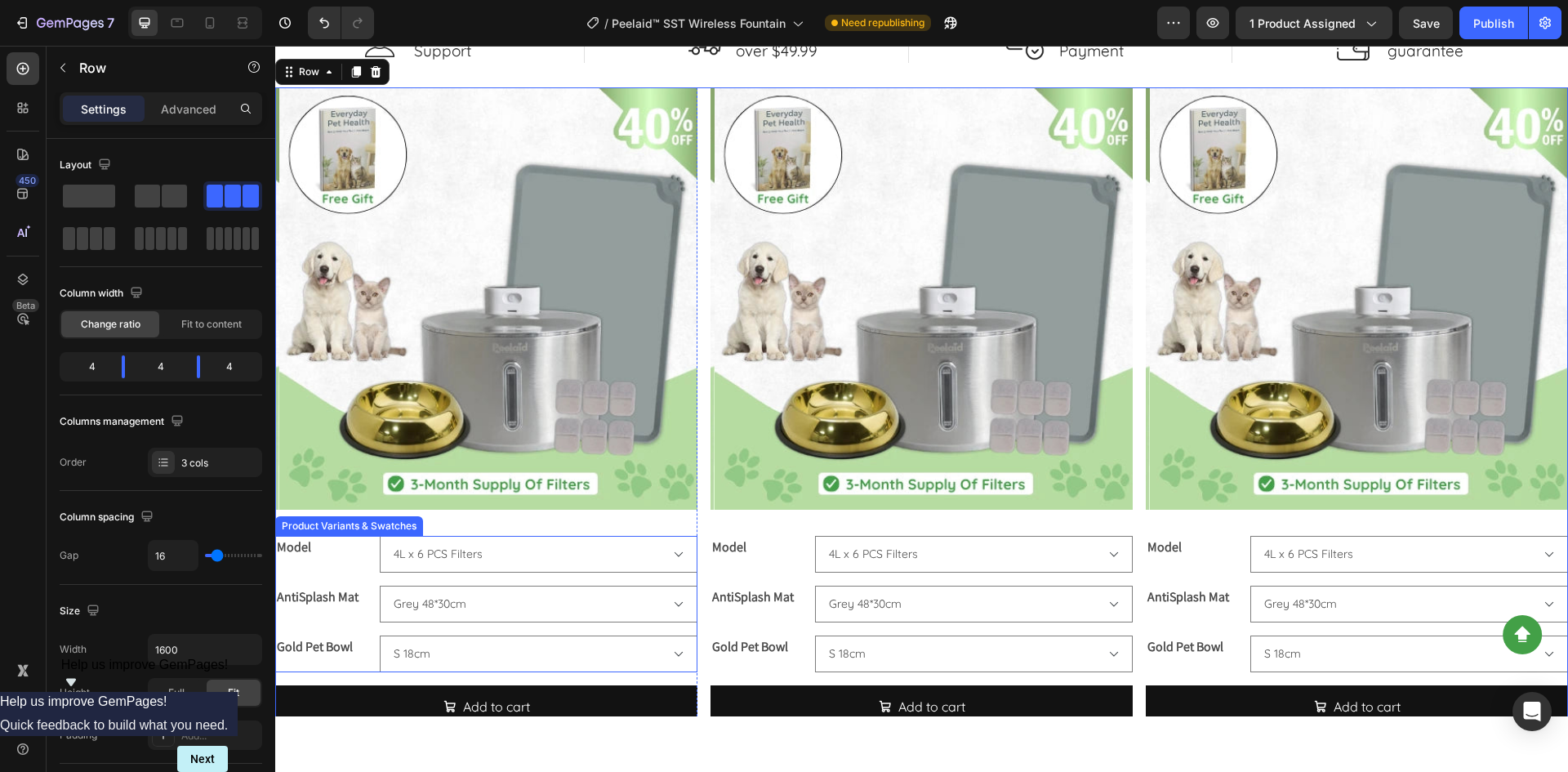
scroll to position [3023, 0]
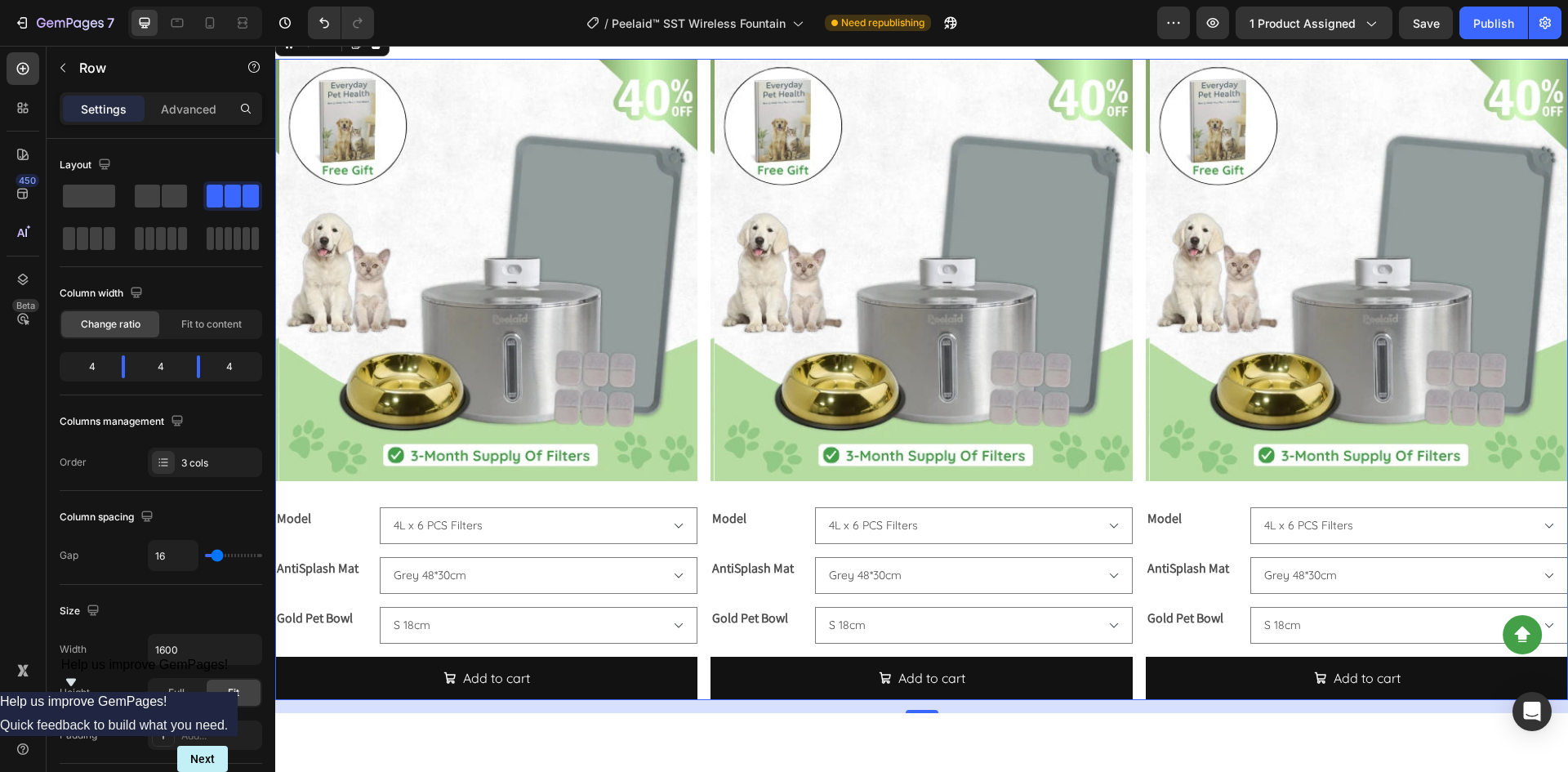
click at [696, 479] on div "Product Images Model 4L x 6 PCS Filters 8L x 6 PCS Filters AntiSplash Mat Grey …" at bounding box center [921, 379] width 1292 height 641
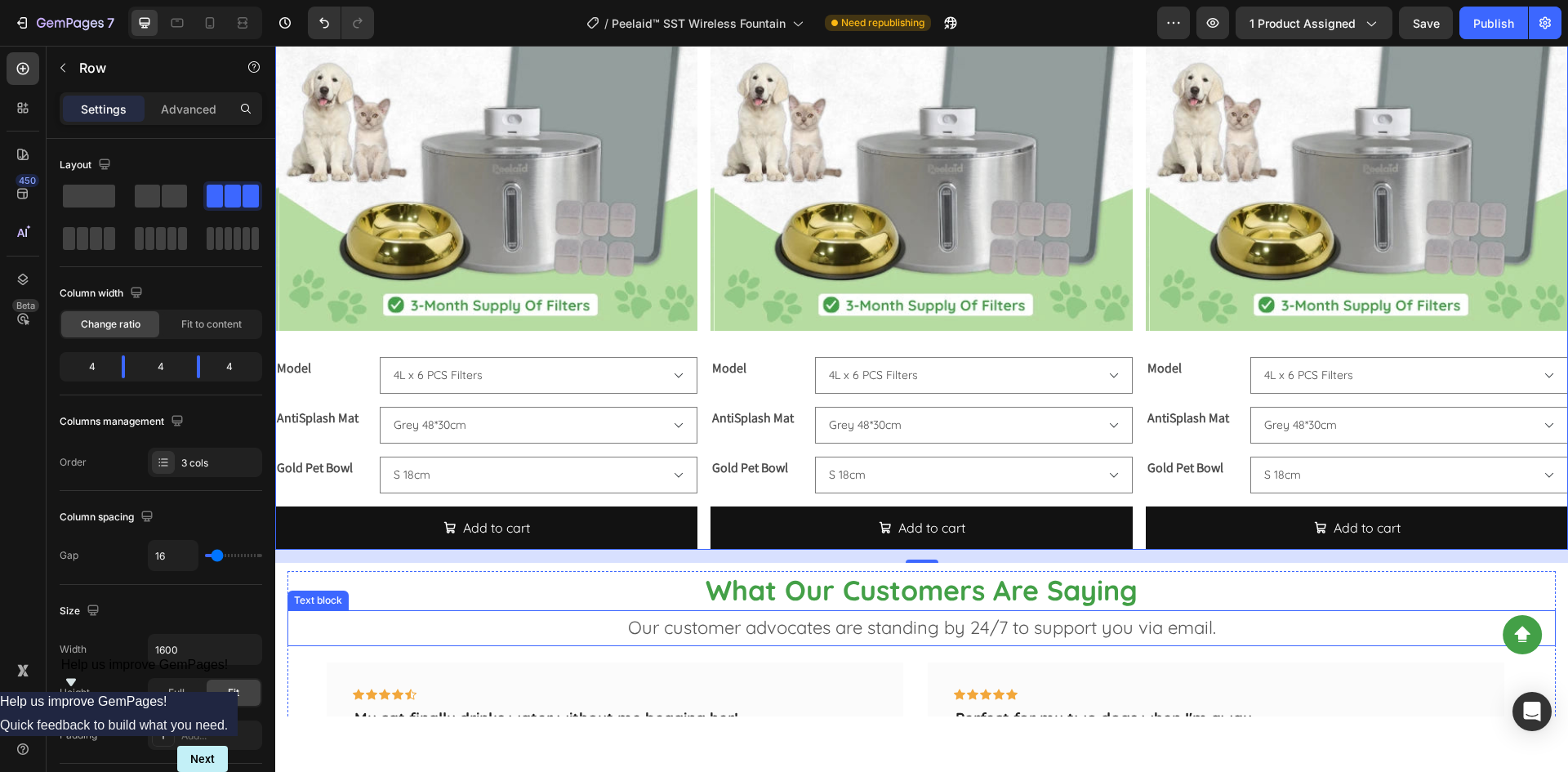
scroll to position [3268, 0]
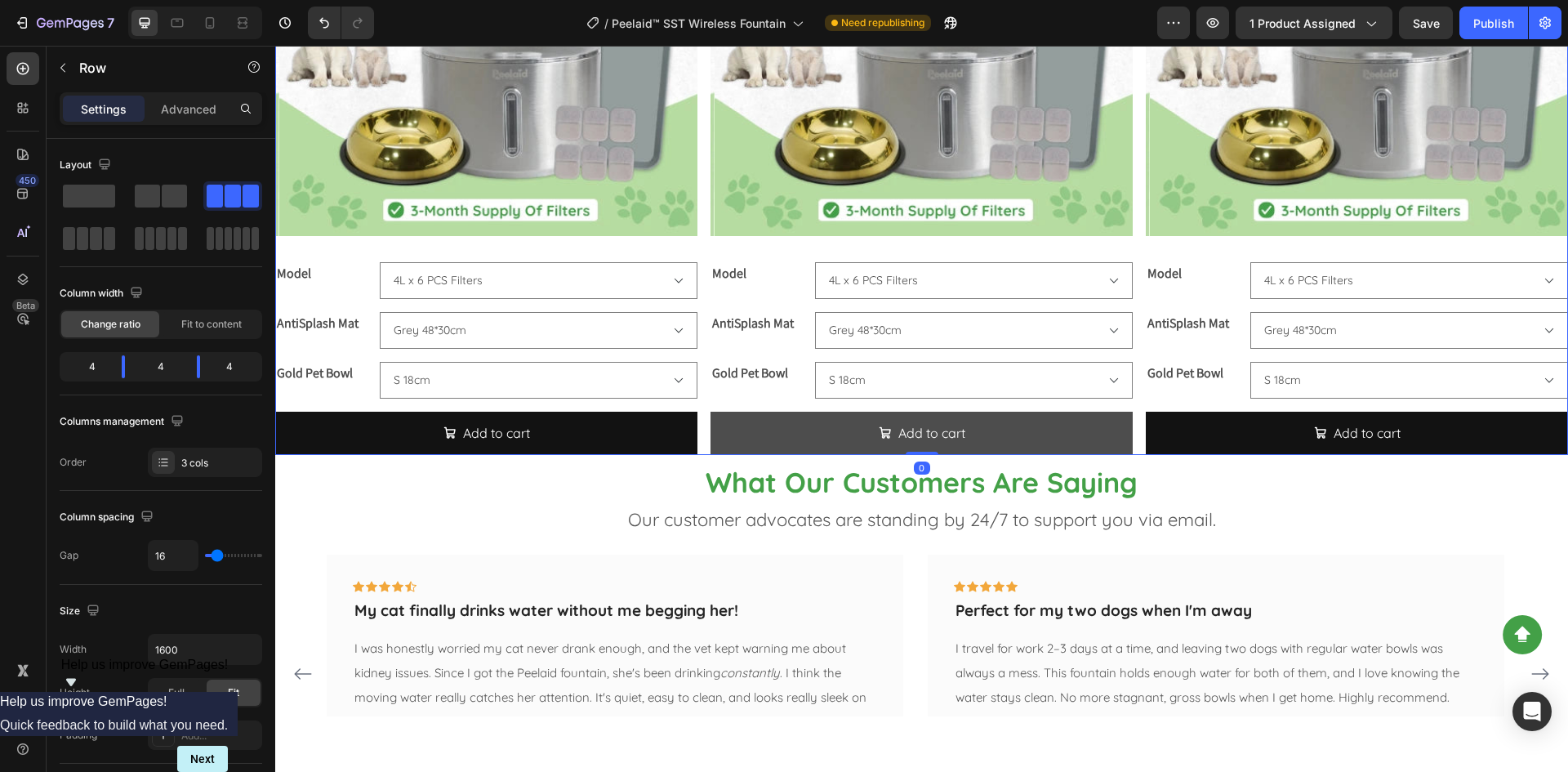
drag, startPoint x: 927, startPoint y: 462, endPoint x: 948, endPoint y: 413, distance: 53.3
click at [948, 413] on div "Product Images Model 4L x 6 PCS Filters 8L x 6 PCS Filters AntiSplash Mat Grey …" at bounding box center [921, 134] width 1292 height 641
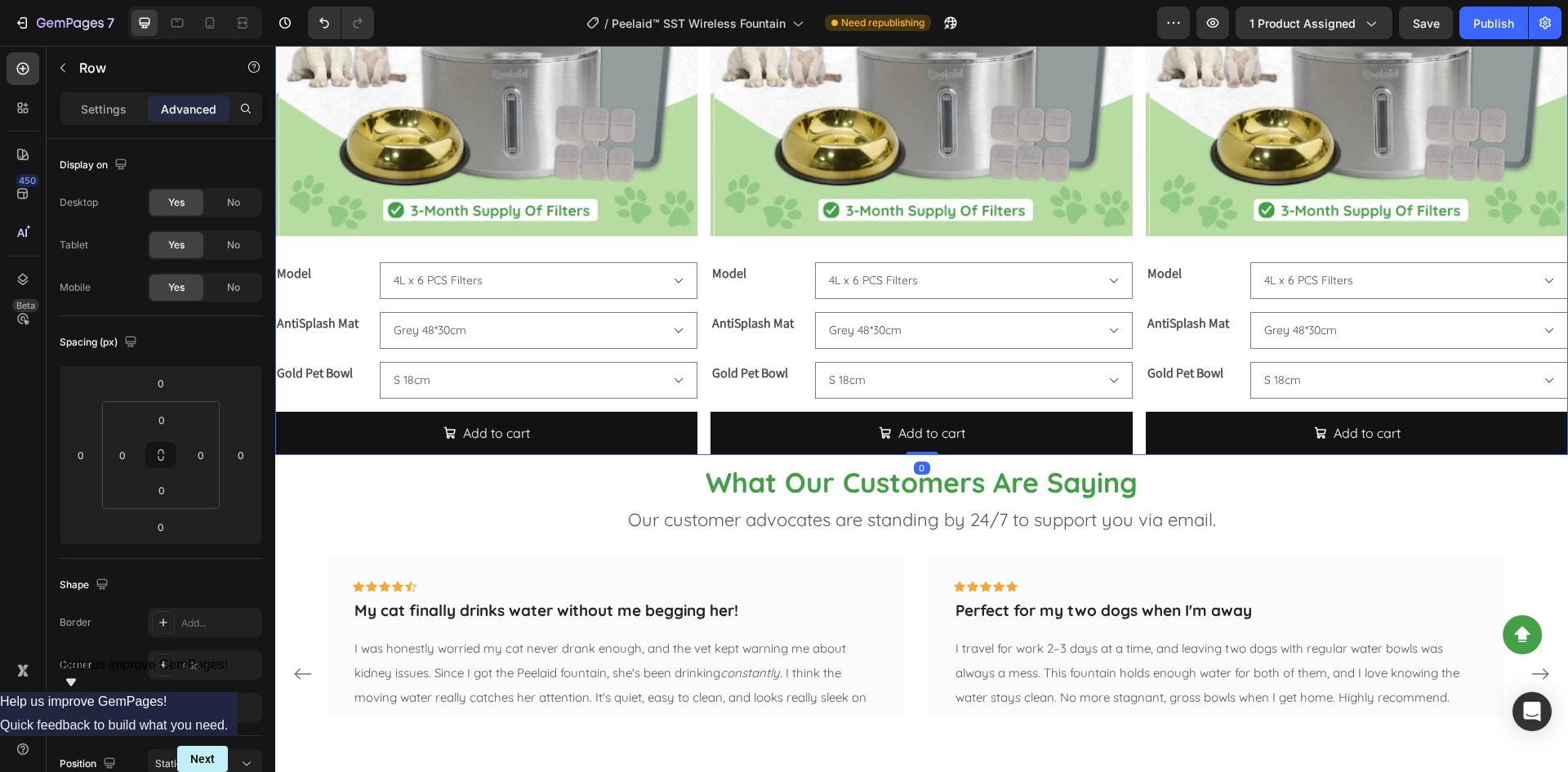
click at [703, 358] on div "Product Images Model 4L x 6 PCS Filters 8L x 6 PCS Filters AntiSplash Mat Grey …" at bounding box center [921, 134] width 1292 height 641
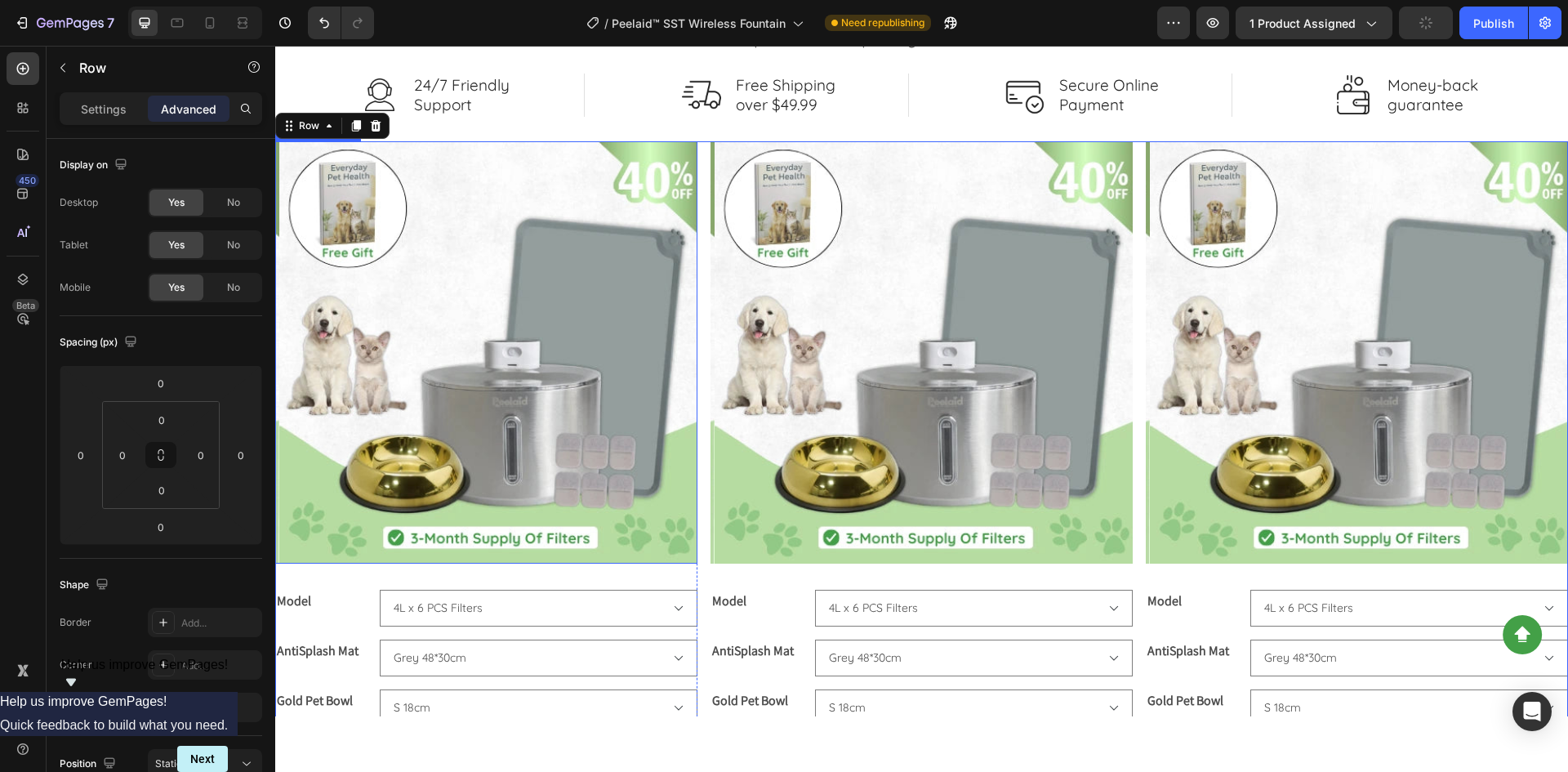
scroll to position [2941, 0]
click at [210, 26] on icon at bounding box center [210, 26] width 4 height 2
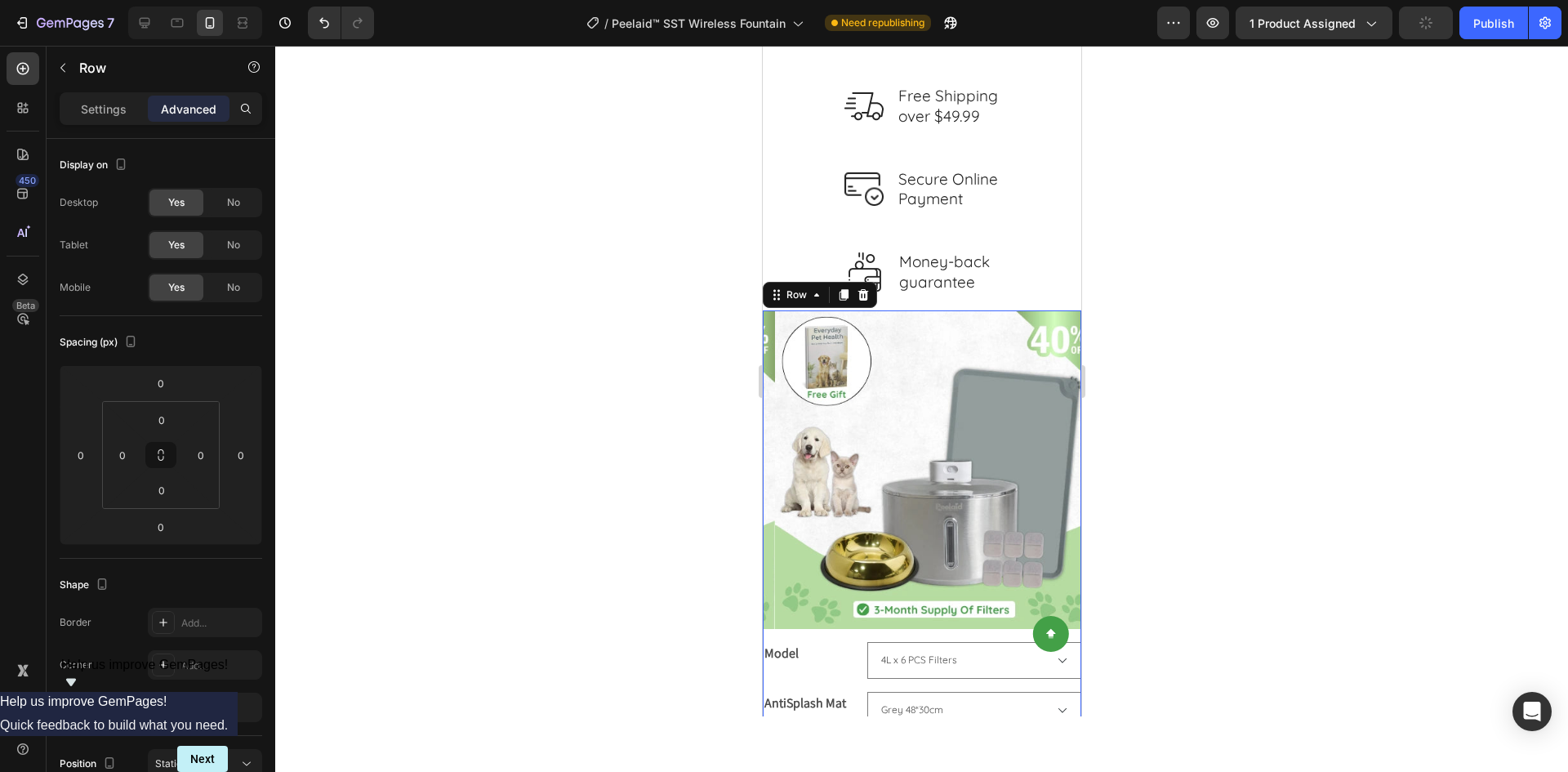
click at [1127, 378] on div at bounding box center [921, 409] width 1292 height 726
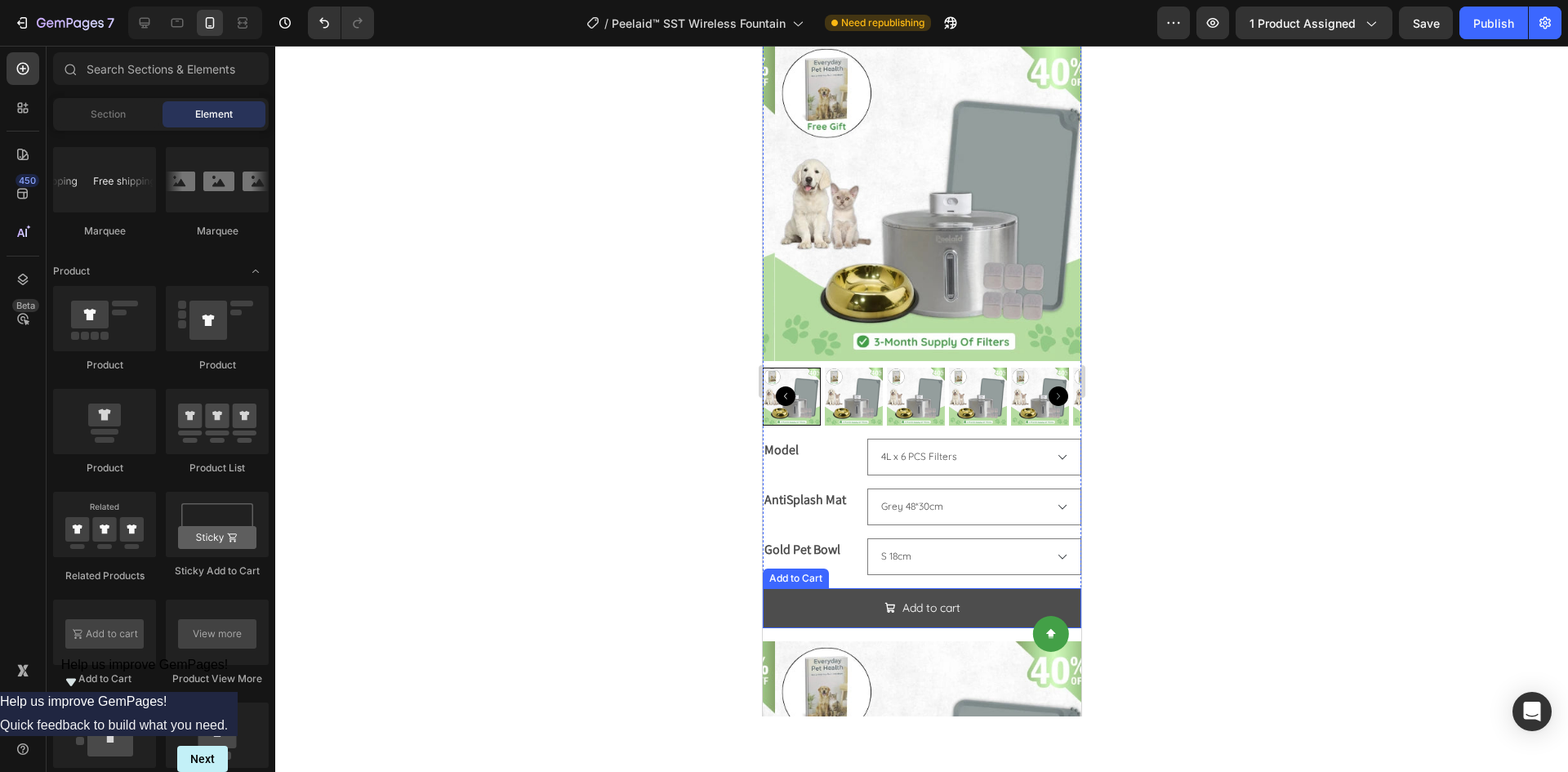
scroll to position [3170, 0]
